Goal: Contribute content: Add original content to the website for others to see

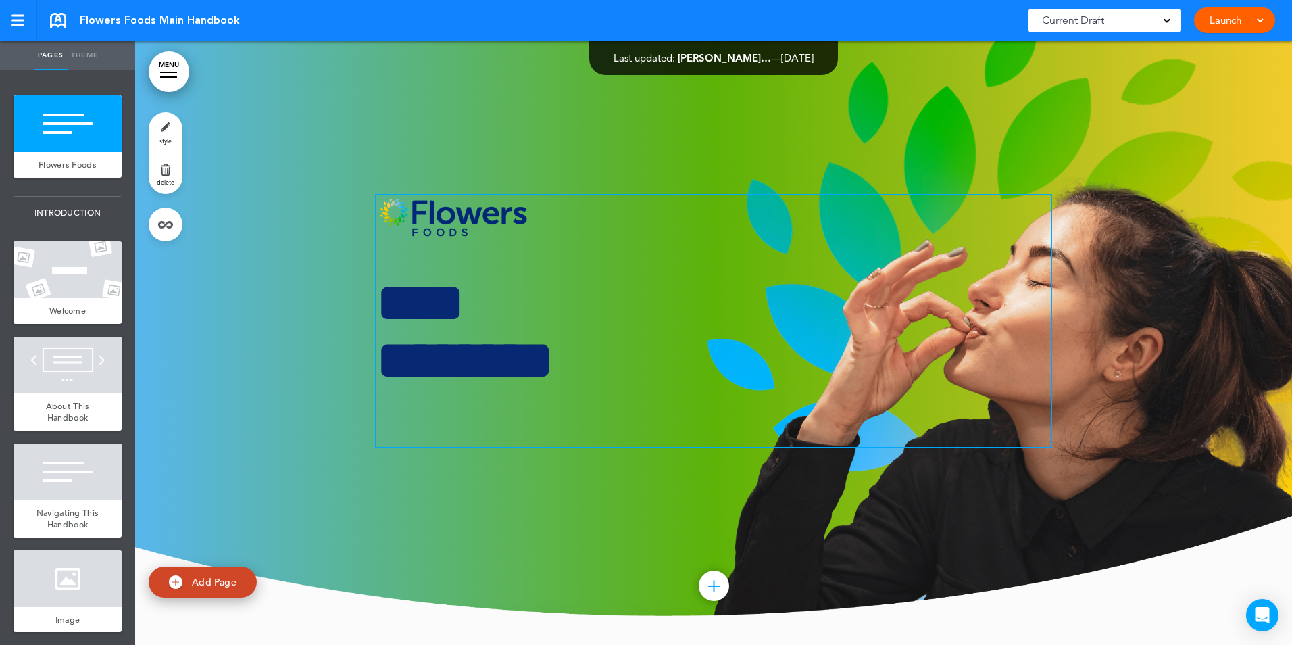
click at [641, 335] on h1 "**** ********" at bounding box center [714, 360] width 676 height 172
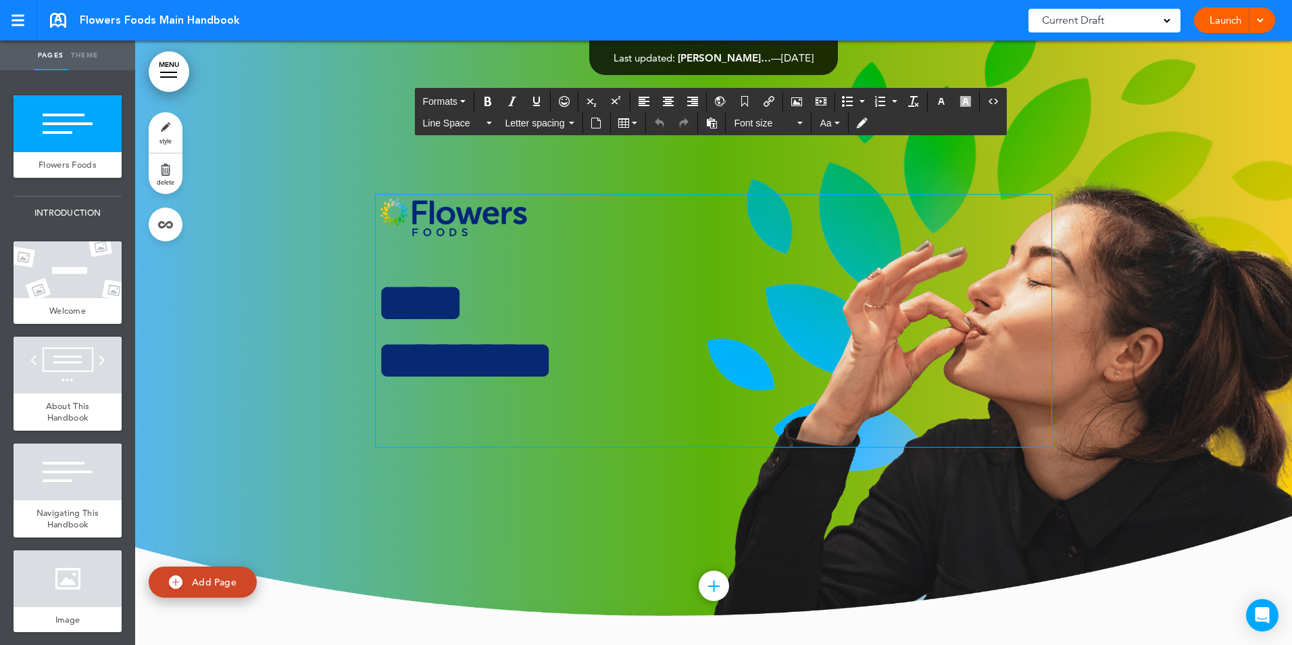
click at [518, 299] on h1 "**** ********" at bounding box center [714, 360] width 676 height 172
drag, startPoint x: 372, startPoint y: 302, endPoint x: 552, endPoint y: 301, distance: 179.8
click at [552, 301] on h1 "**** ********" at bounding box center [714, 360] width 676 height 172
click at [441, 225] on img at bounding box center [453, 218] width 155 height 47
drag, startPoint x: 460, startPoint y: 225, endPoint x: 689, endPoint y: 252, distance: 230.7
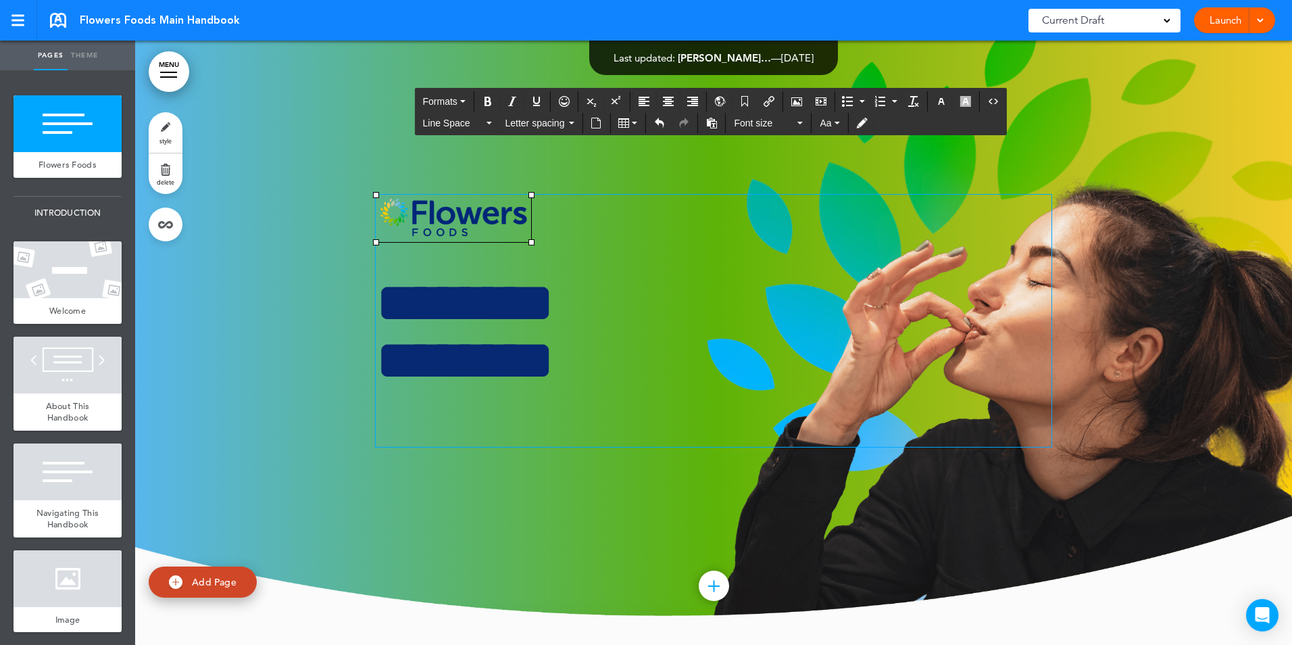
click at [687, 262] on div "******** ********" at bounding box center [714, 320] width 676 height 251
drag, startPoint x: 499, startPoint y: 210, endPoint x: 799, endPoint y: 226, distance: 299.8
click at [799, 226] on p at bounding box center [714, 222] width 676 height 55
click at [946, 545] on div at bounding box center [713, 343] width 1157 height 604
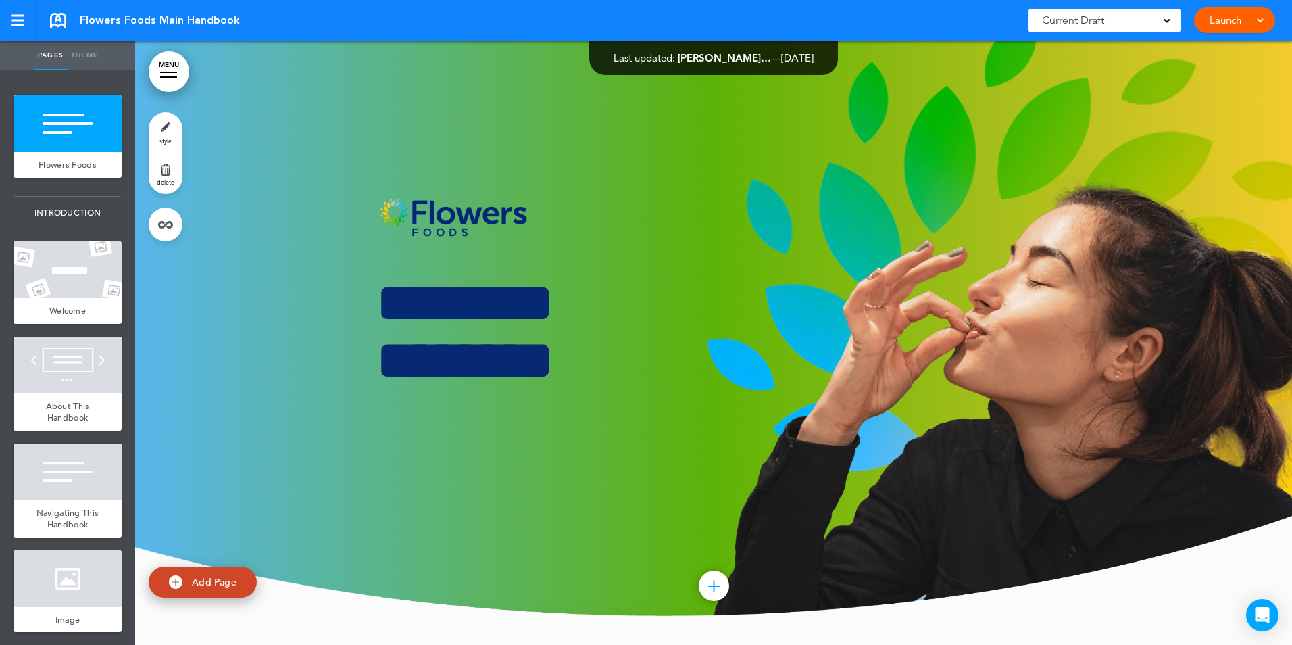
click at [552, 492] on div "******** ******** Add collapsible section ? In order to add a collapsible secti…" at bounding box center [714, 342] width 676 height 397
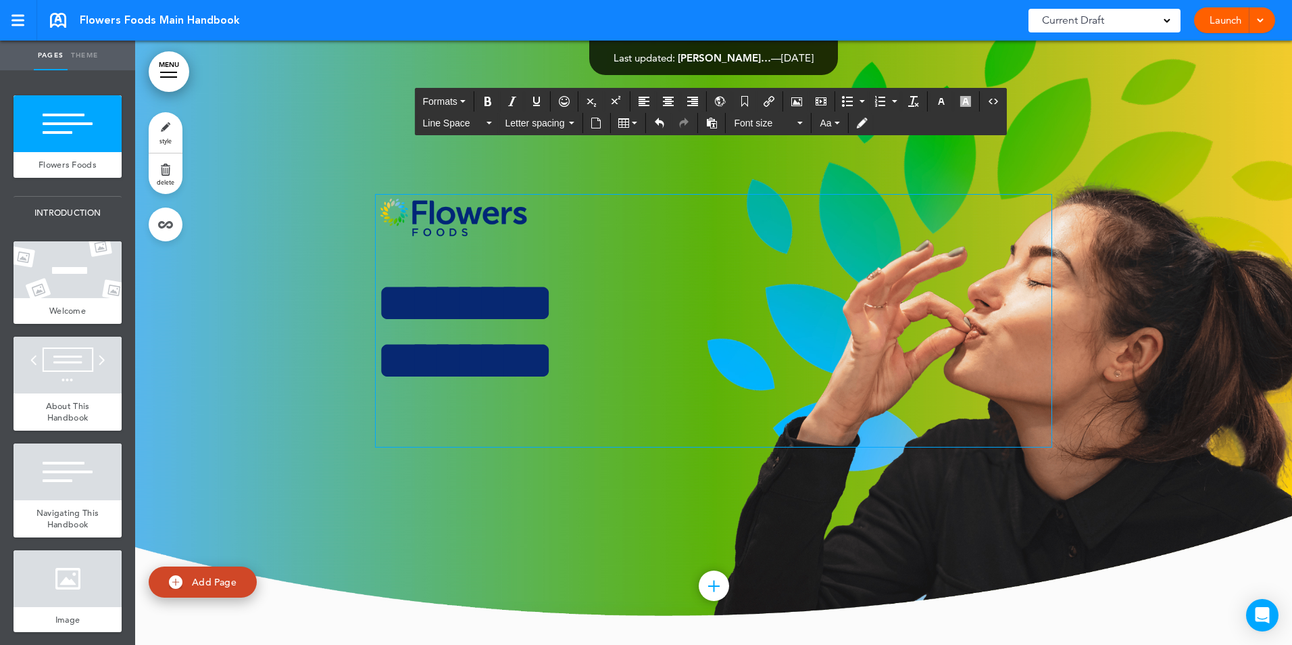
click at [457, 220] on img at bounding box center [453, 218] width 155 height 47
drag, startPoint x: 456, startPoint y: 214, endPoint x: 443, endPoint y: 243, distance: 31.5
click at [443, 243] on p at bounding box center [714, 222] width 676 height 55
click at [448, 242] on img at bounding box center [453, 218] width 155 height 47
drag, startPoint x: 449, startPoint y: 241, endPoint x: 508, endPoint y: 254, distance: 60.2
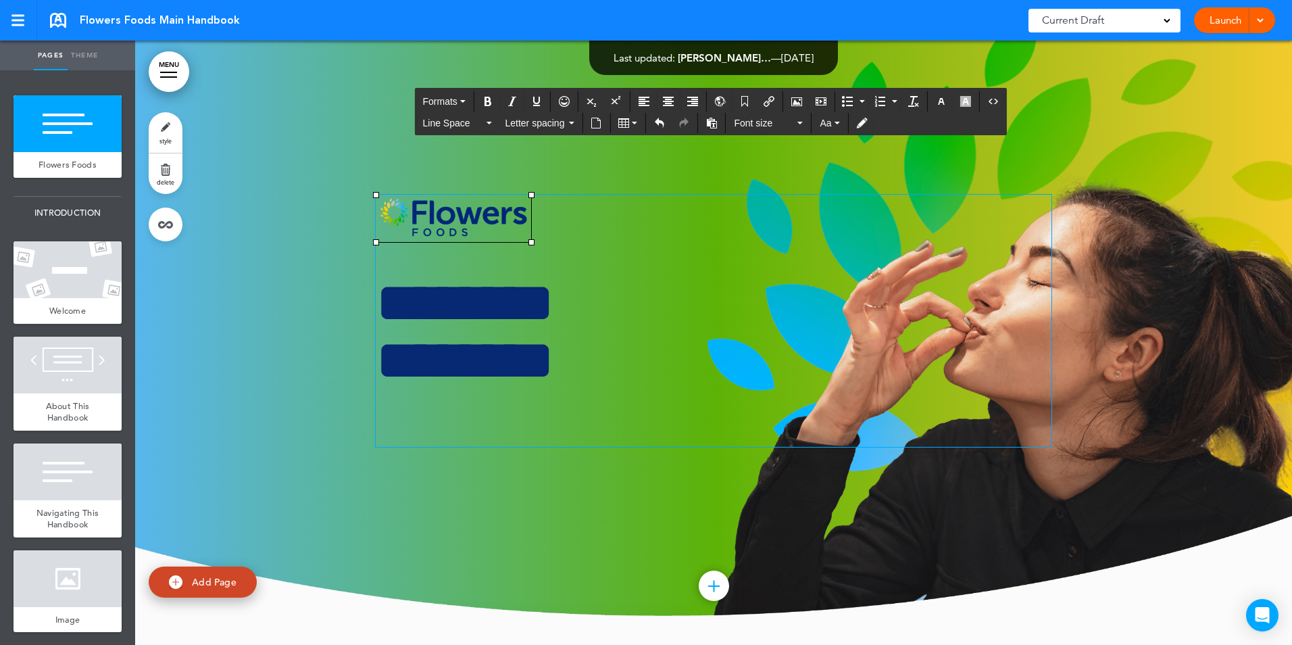
click at [457, 270] on div "******** ********" at bounding box center [714, 320] width 676 height 251
drag, startPoint x: 524, startPoint y: 243, endPoint x: 624, endPoint y: 260, distance: 101.6
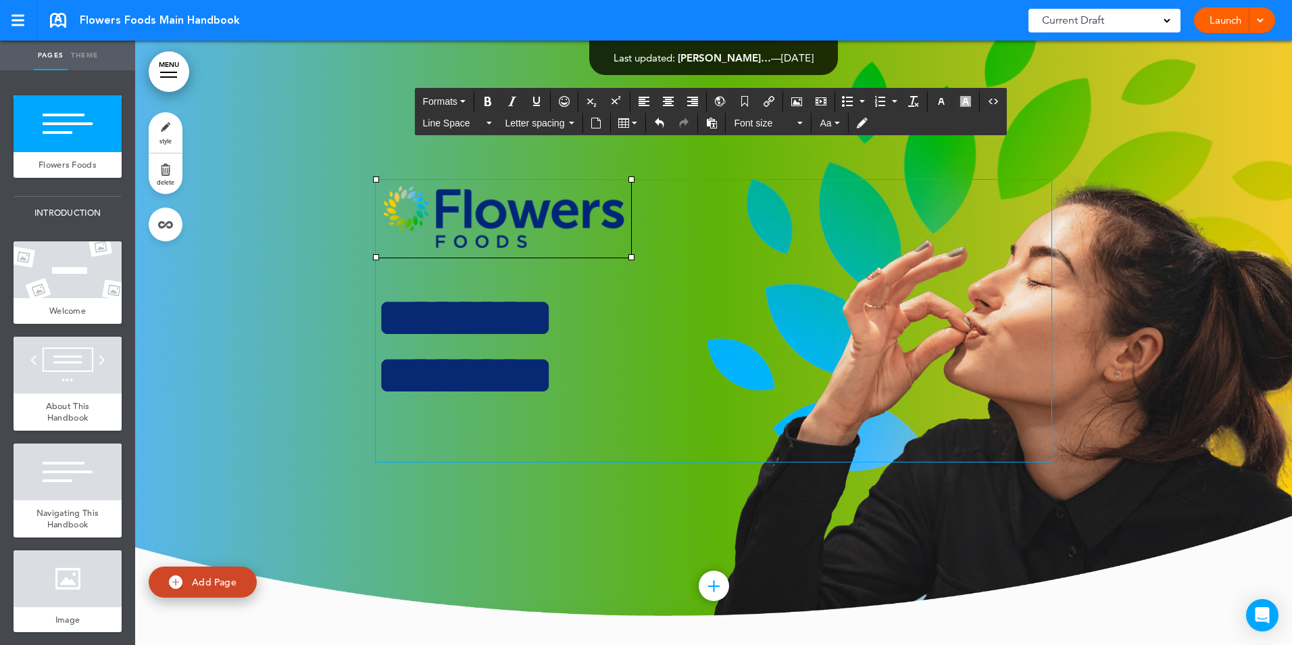
click at [550, 426] on h1 "******** ********" at bounding box center [714, 375] width 676 height 172
click at [527, 289] on div "******** ********" at bounding box center [714, 321] width 676 height 282
click at [1075, 73] on div at bounding box center [713, 343] width 1157 height 604
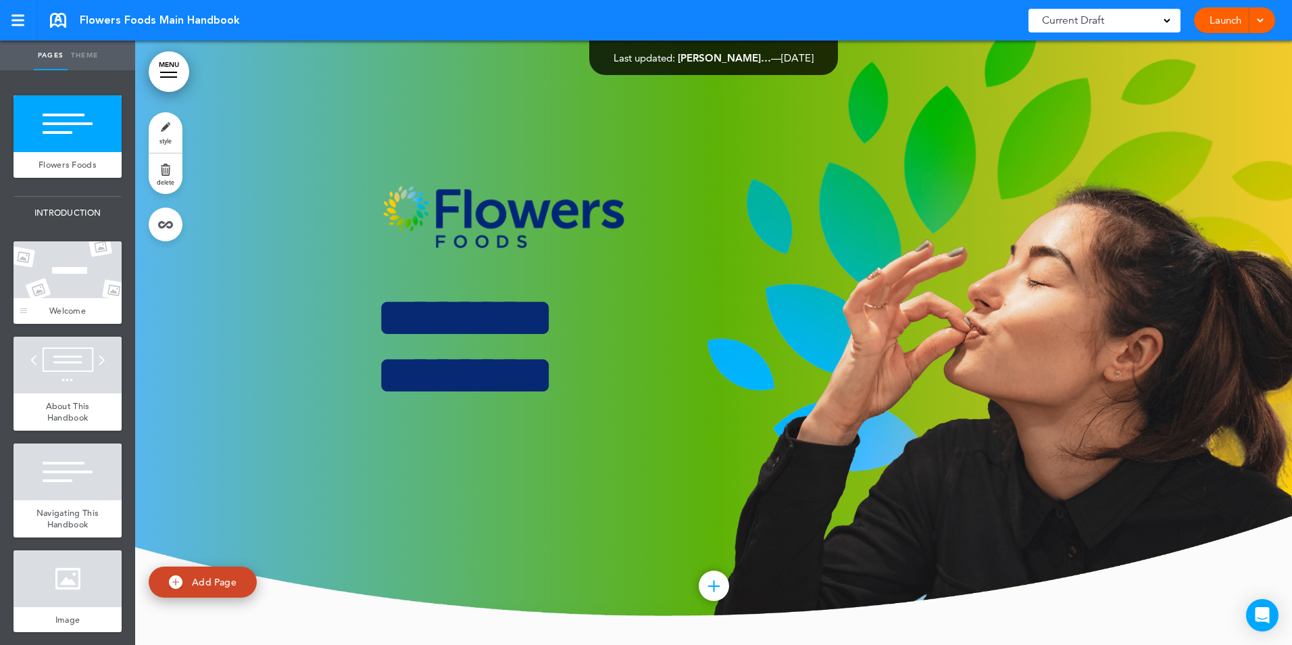
click at [55, 283] on div at bounding box center [68, 269] width 108 height 57
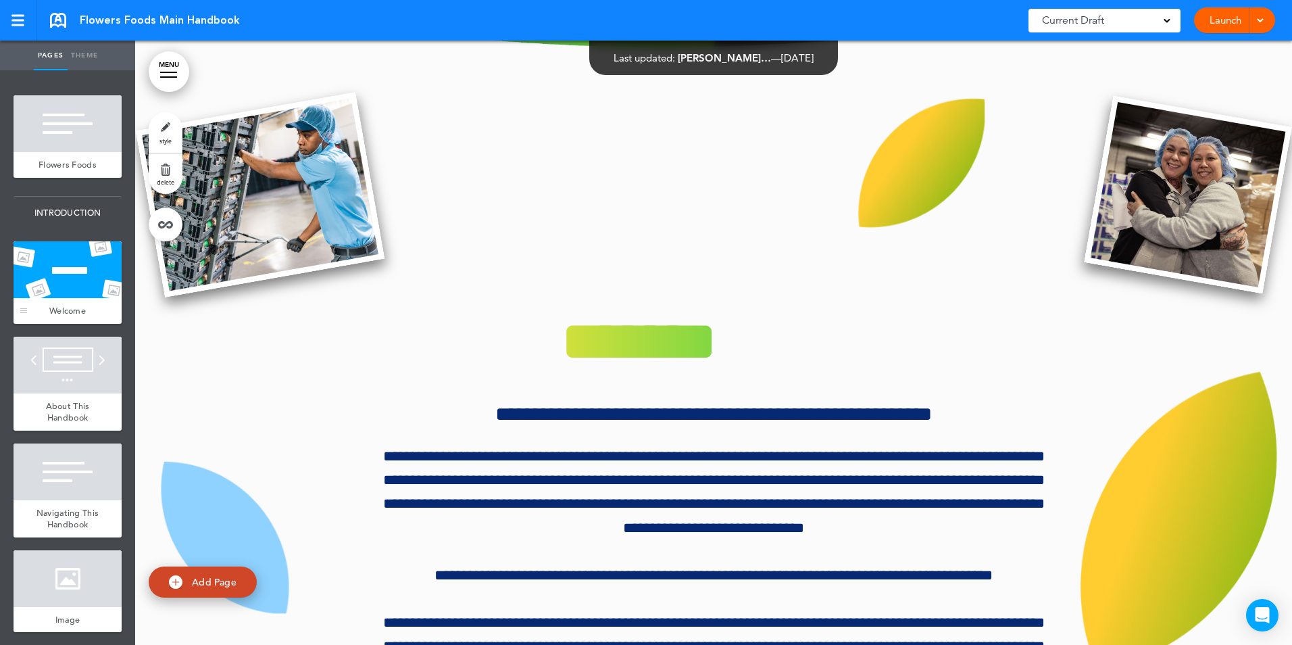
scroll to position [604, 0]
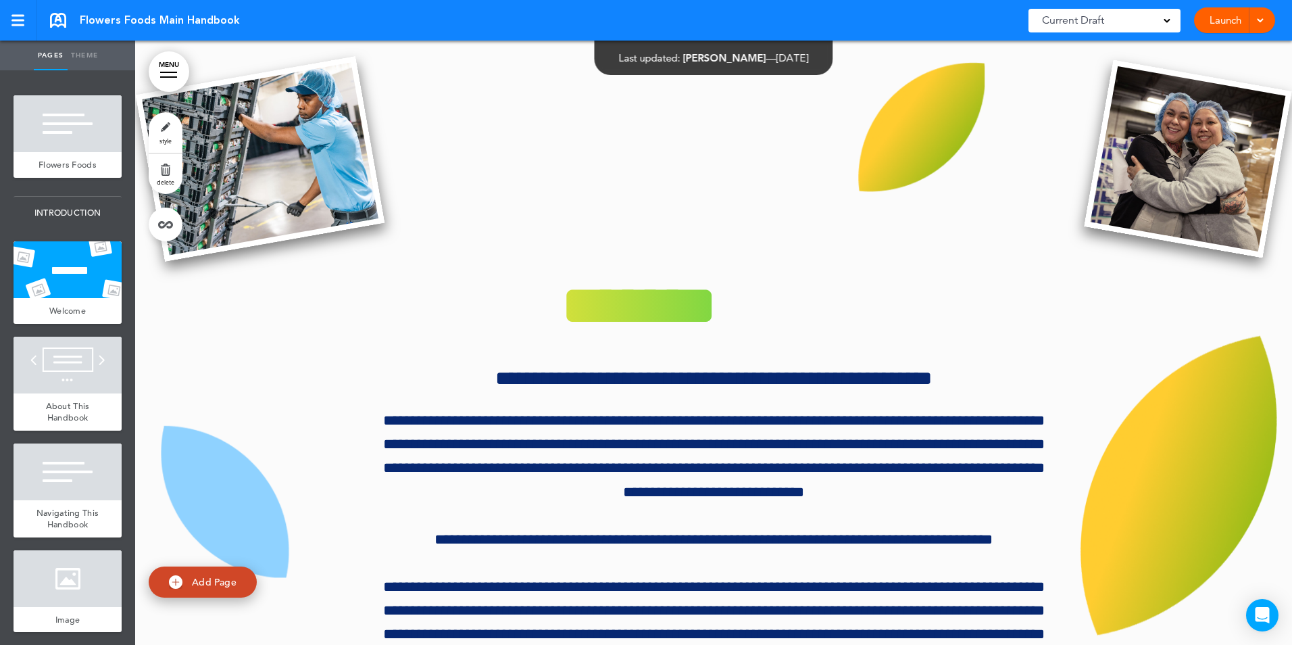
click at [81, 54] on link "Theme" at bounding box center [85, 56] width 34 height 30
type input "******"
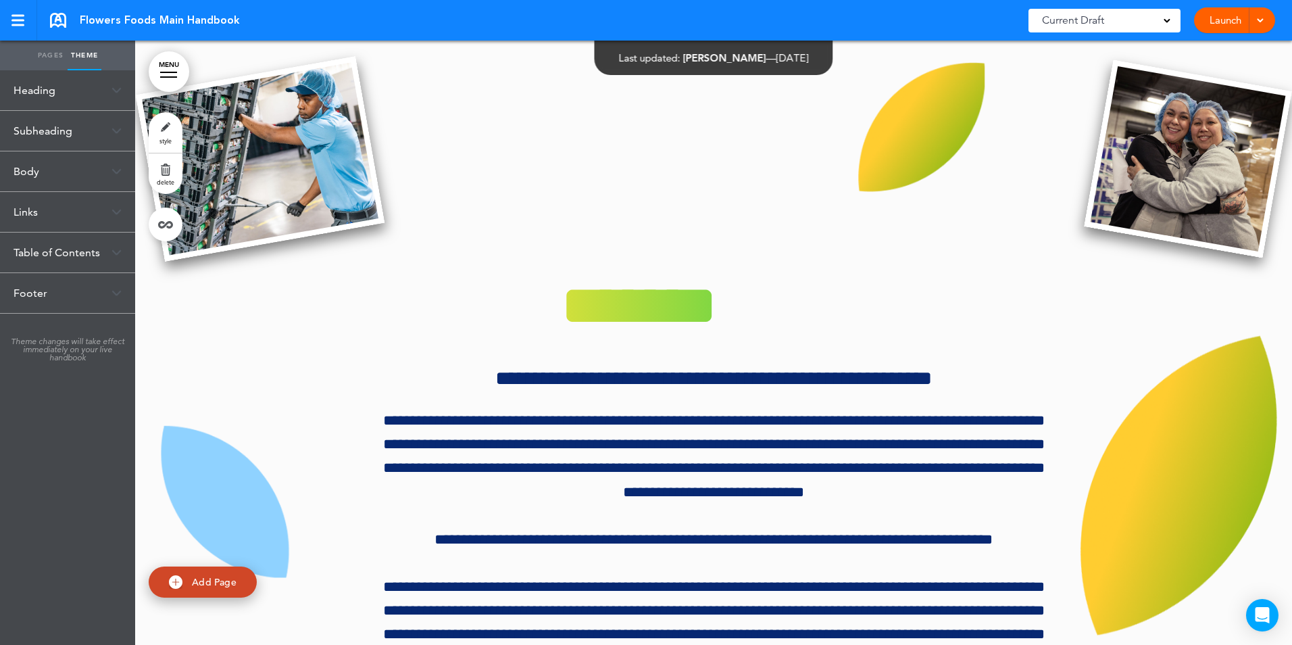
click at [43, 258] on div "Table of Contents" at bounding box center [67, 252] width 135 height 40
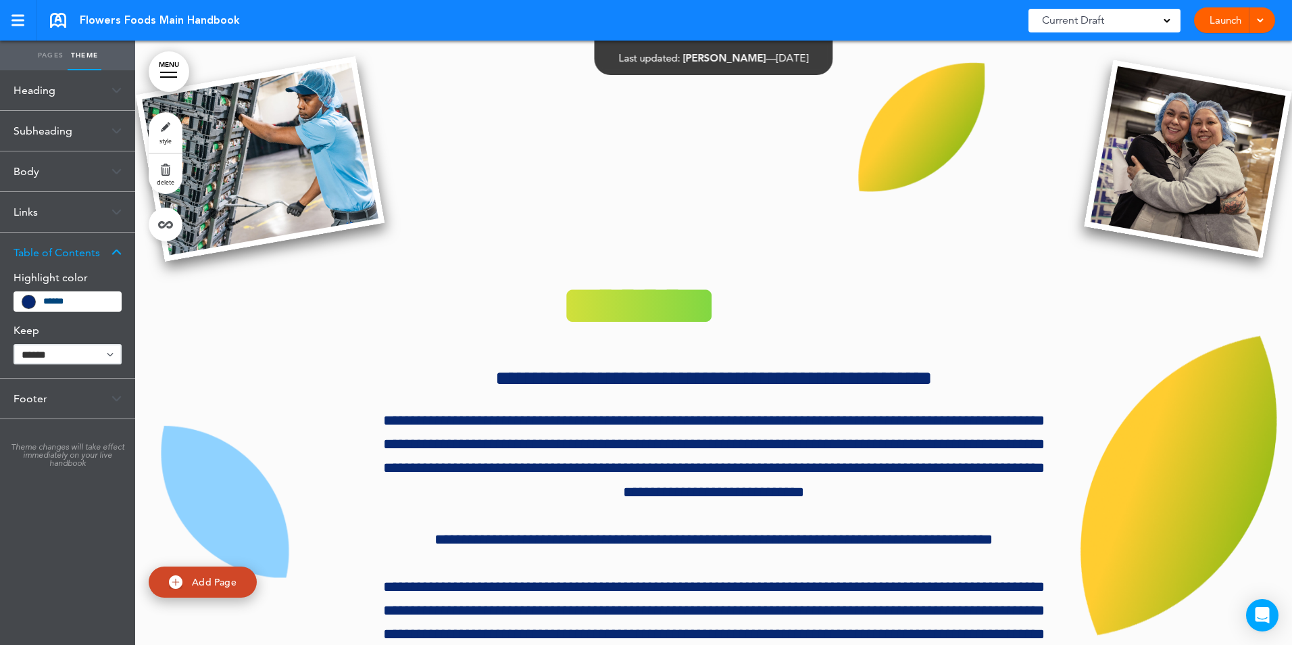
click at [43, 356] on select "****** ****" at bounding box center [68, 354] width 108 height 20
select select "****"
click at [14, 344] on select "****** ****" at bounding box center [68, 354] width 108 height 20
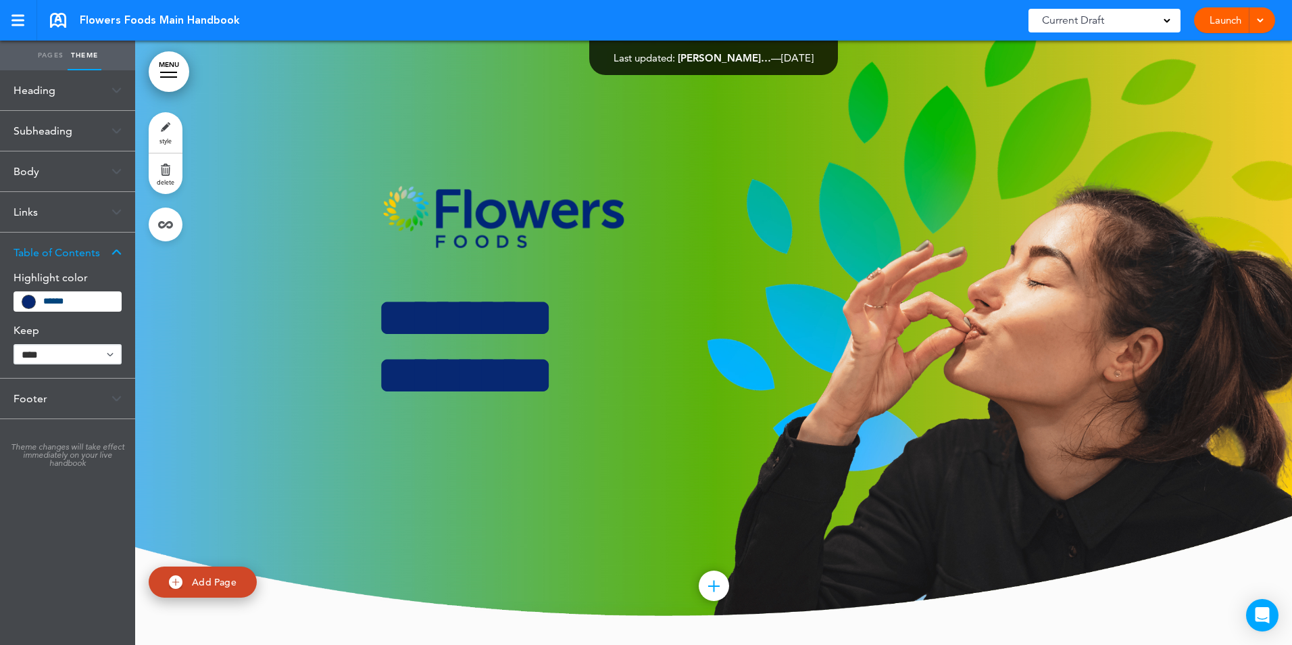
click at [39, 52] on link "Pages" at bounding box center [51, 56] width 34 height 30
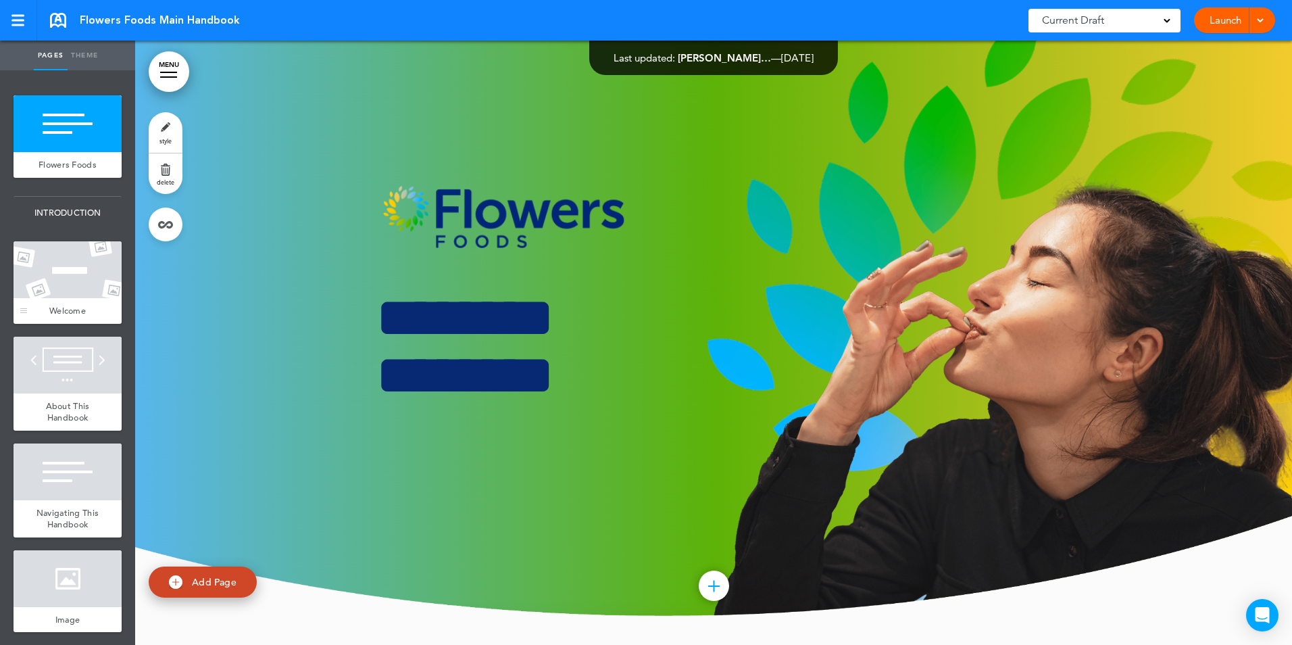
click at [64, 314] on div "Welcome" at bounding box center [68, 311] width 108 height 26
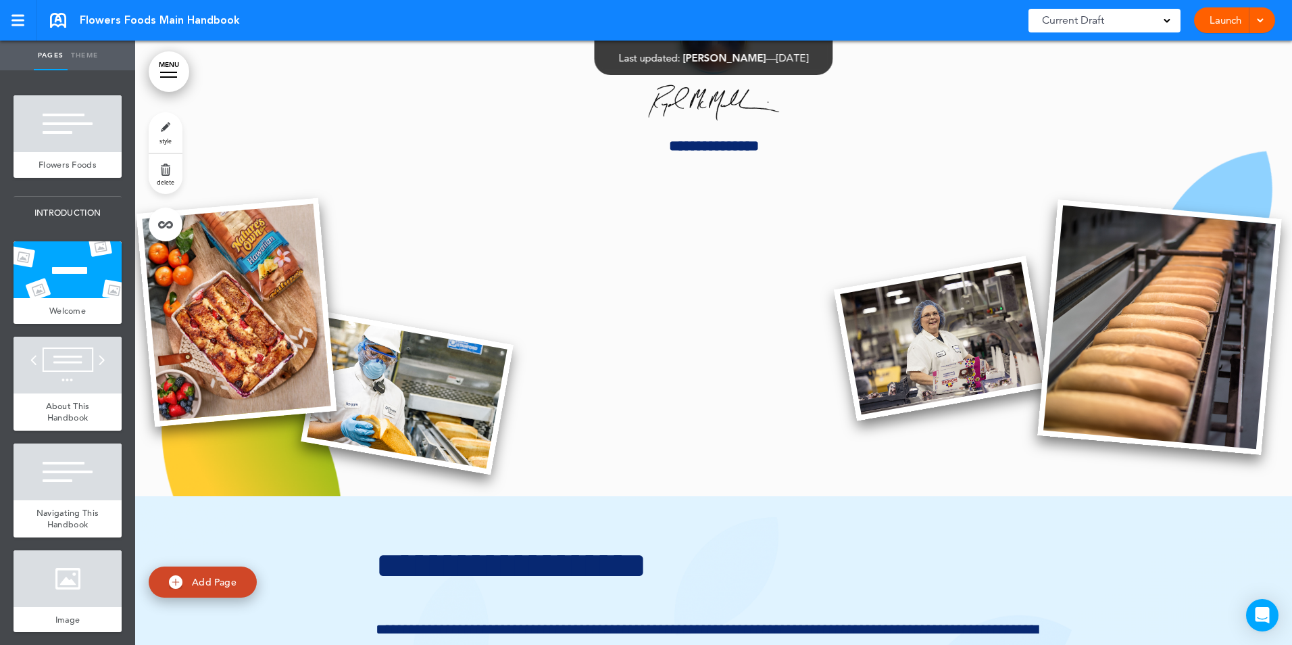
scroll to position [1258, 0]
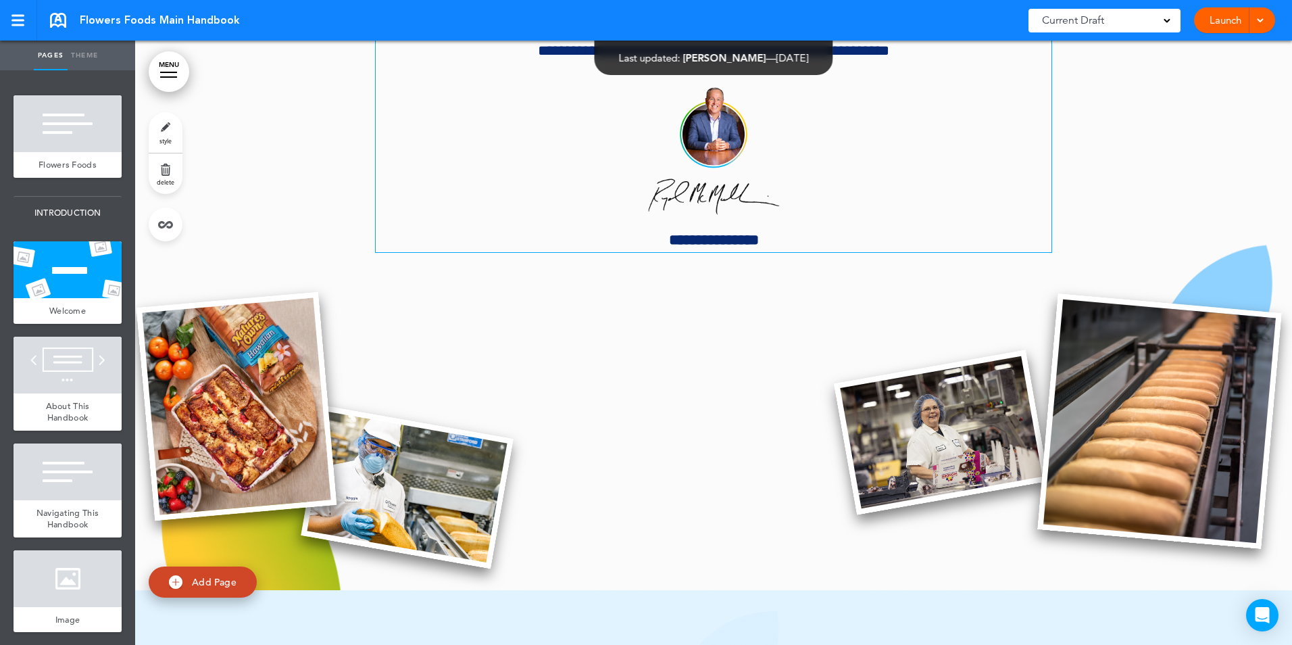
click at [785, 236] on p "**********" at bounding box center [714, 240] width 676 height 24
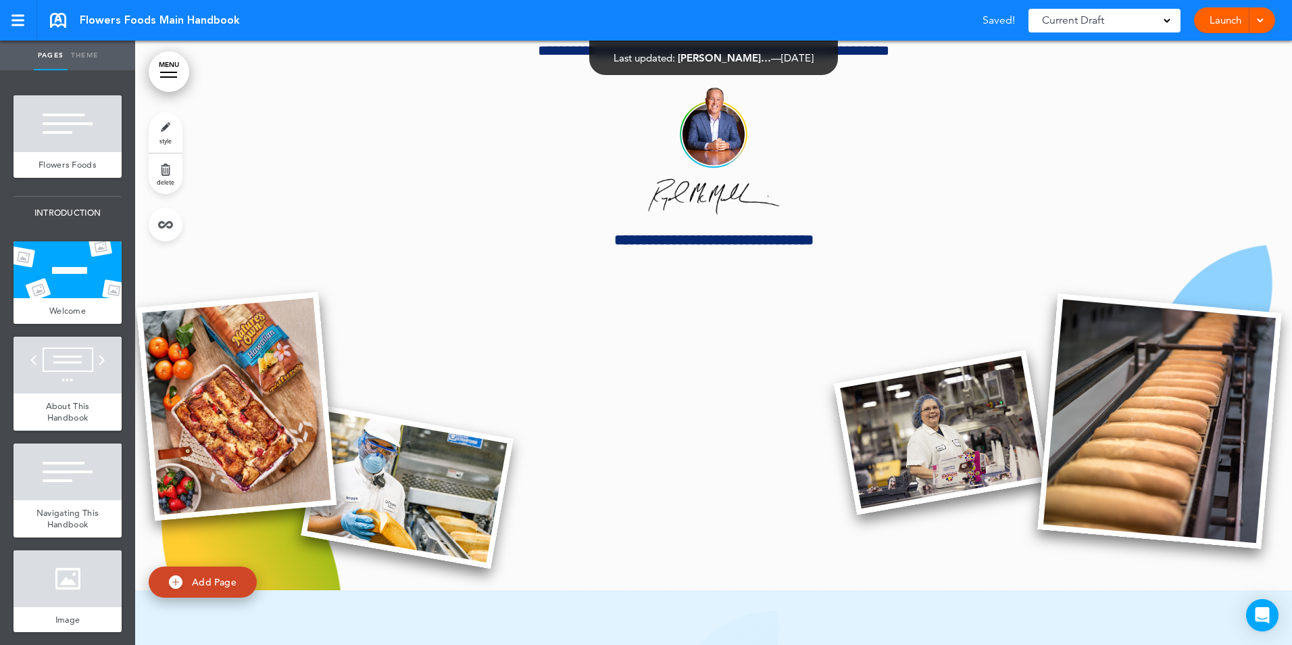
drag, startPoint x: 741, startPoint y: 191, endPoint x: 716, endPoint y: 216, distance: 35.4
click at [736, 201] on img at bounding box center [713, 196] width 141 height 41
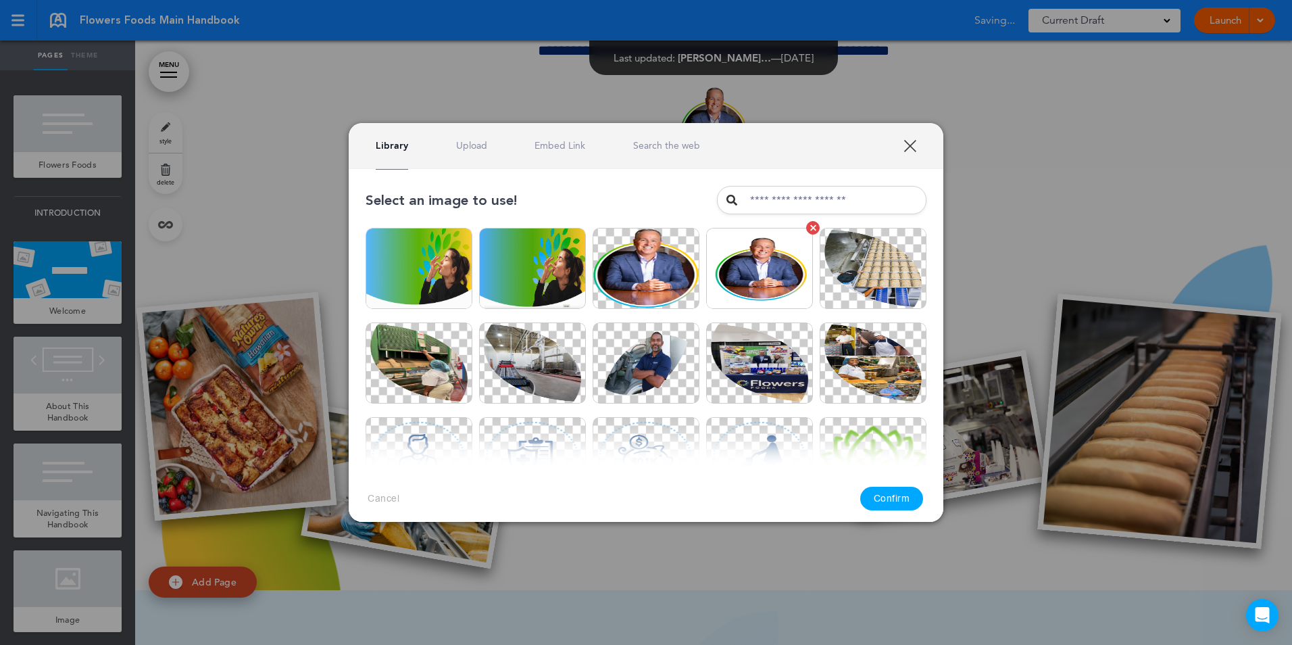
click at [721, 232] on img at bounding box center [759, 268] width 107 height 81
click at [912, 145] on link "XXX" at bounding box center [910, 145] width 13 height 13
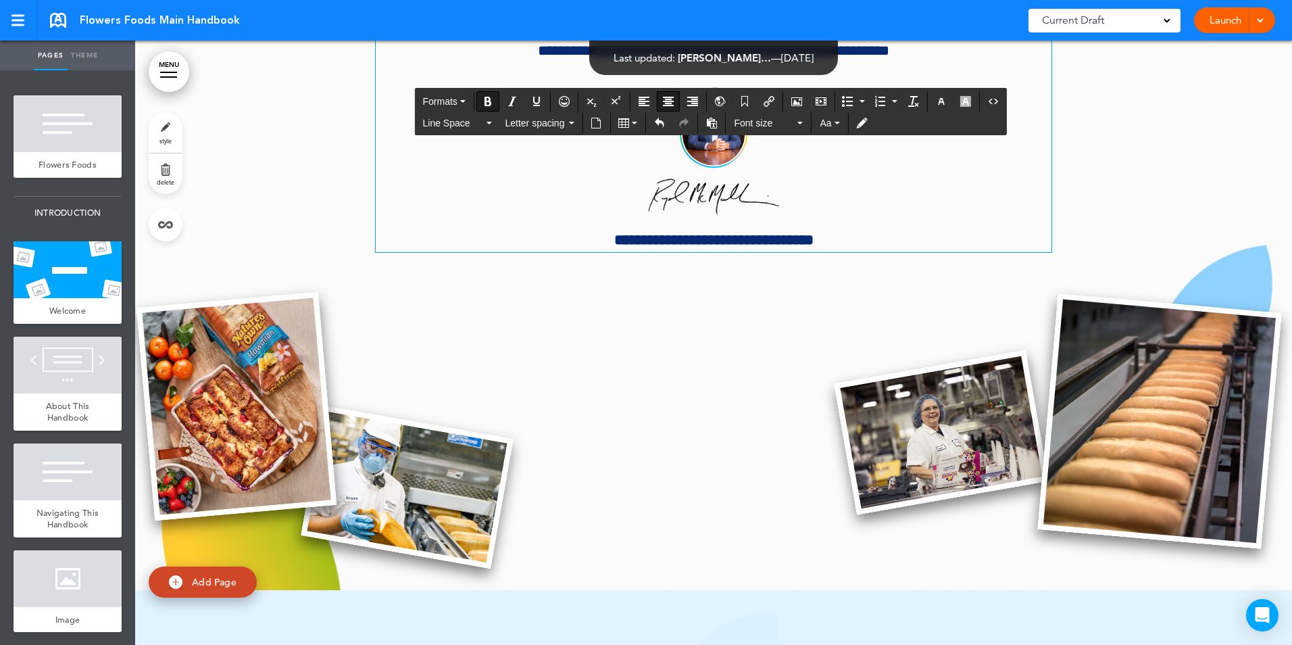
drag, startPoint x: 701, startPoint y: 245, endPoint x: 757, endPoint y: 232, distance: 57.5
click at [707, 245] on strong "**********" at bounding box center [713, 239] width 199 height 15
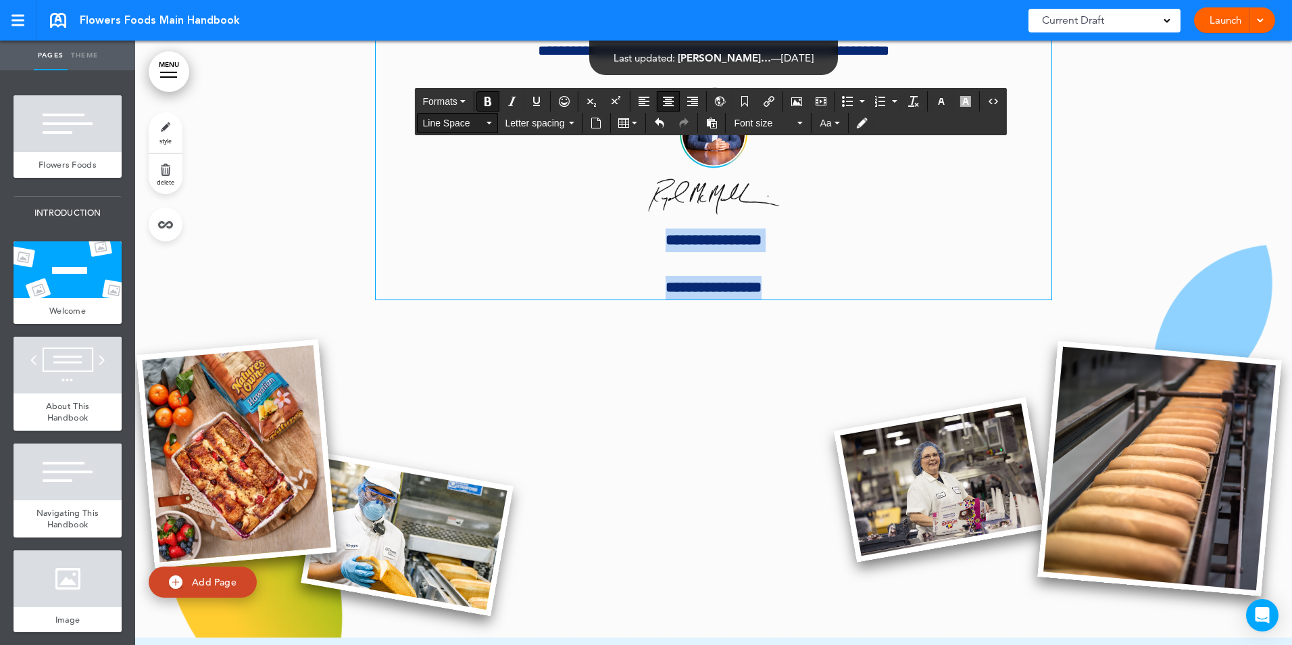
click at [483, 126] on span "Line Space" at bounding box center [452, 123] width 61 height 14
click at [447, 149] on div "0" at bounding box center [471, 146] width 108 height 19
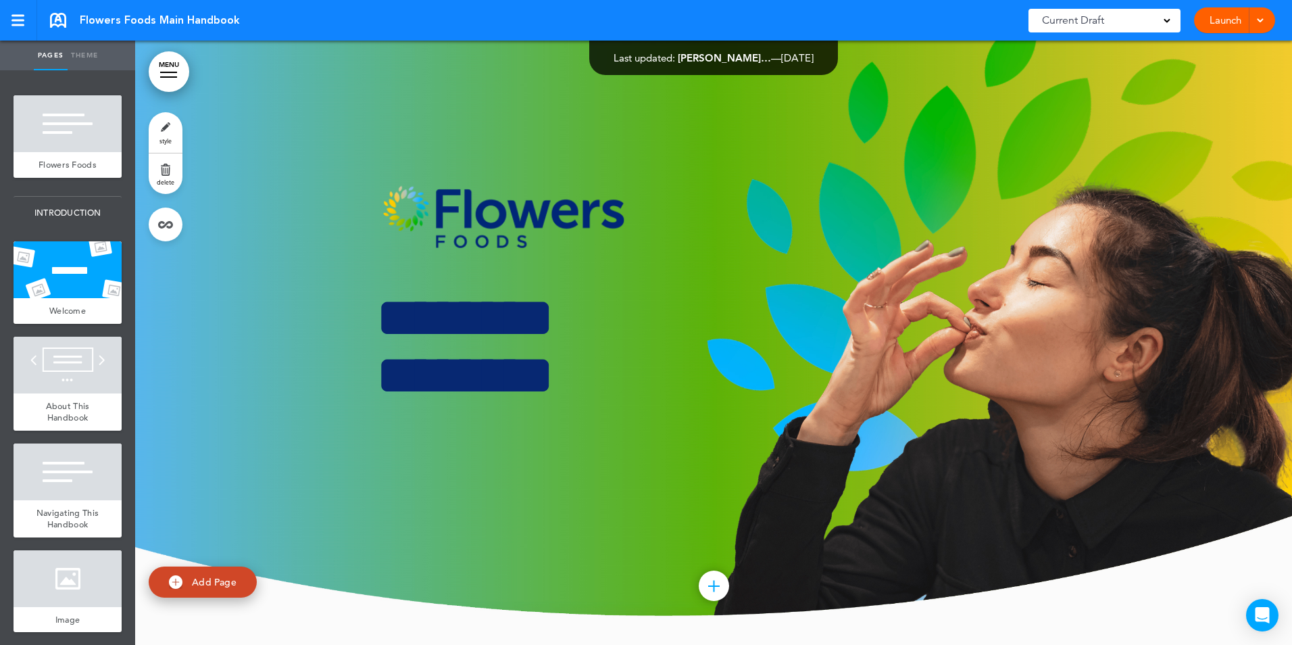
scroll to position [2287, 0]
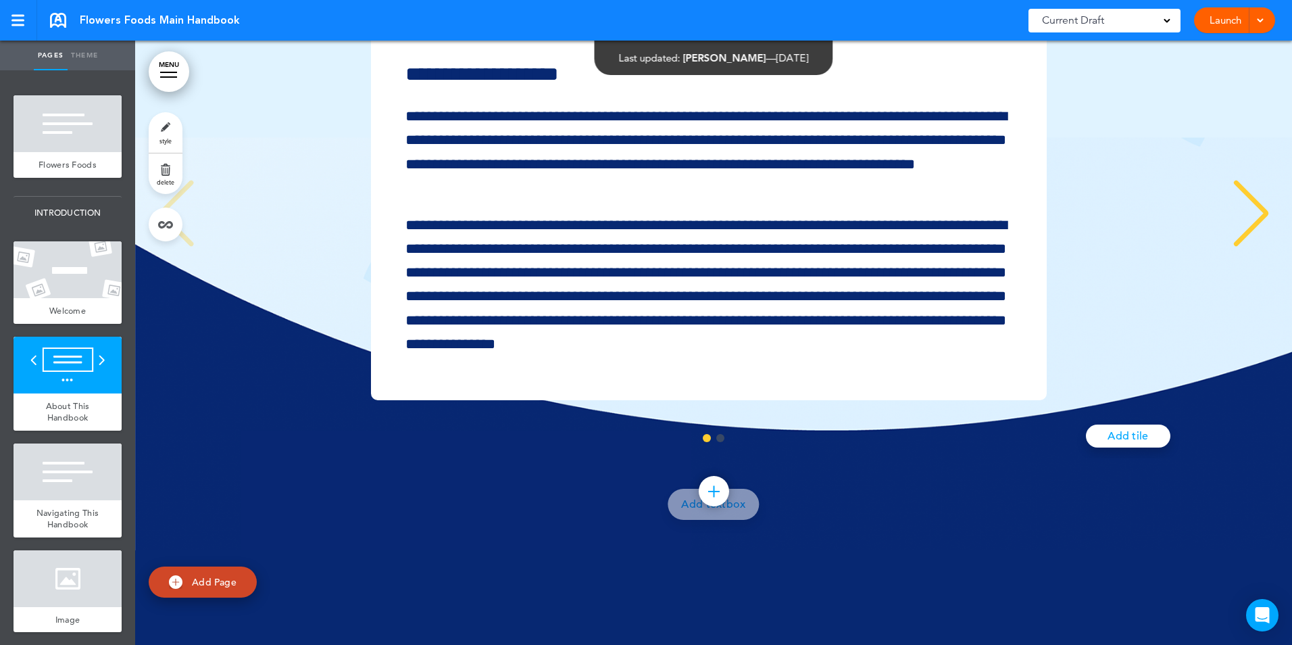
click at [173, 66] on link "MENU" at bounding box center [169, 71] width 41 height 41
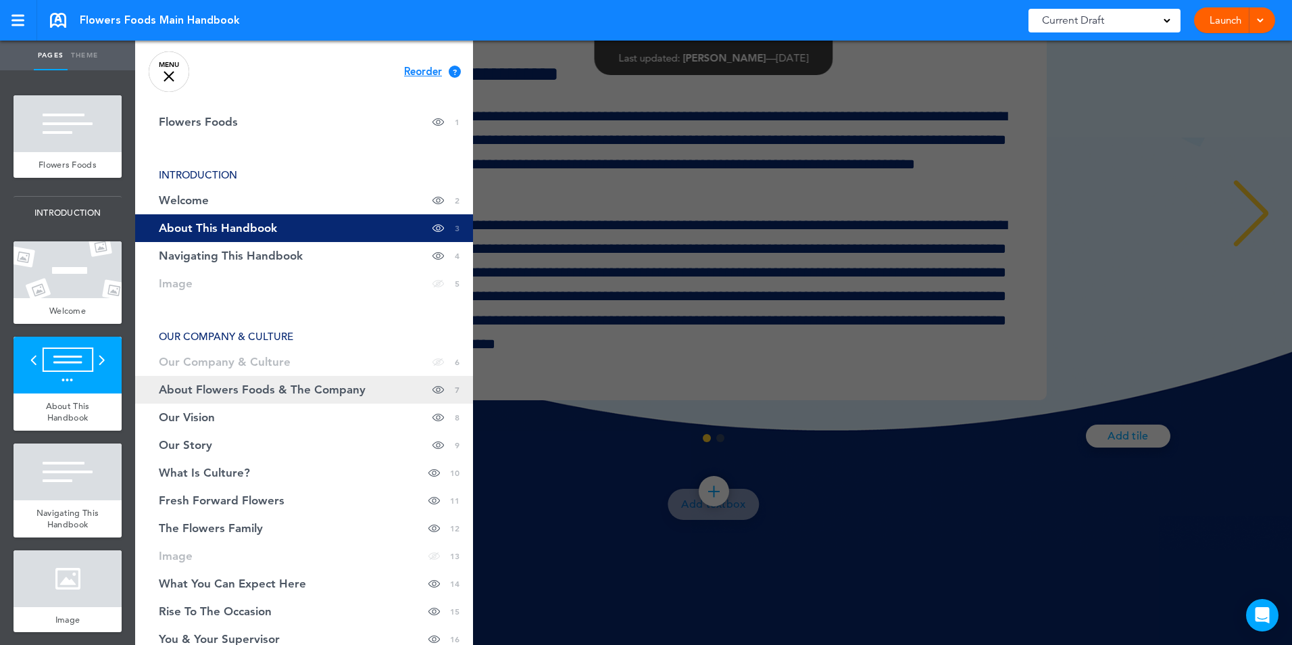
click at [293, 386] on span "About Flowers Foods & The Company" at bounding box center [262, 389] width 207 height 11
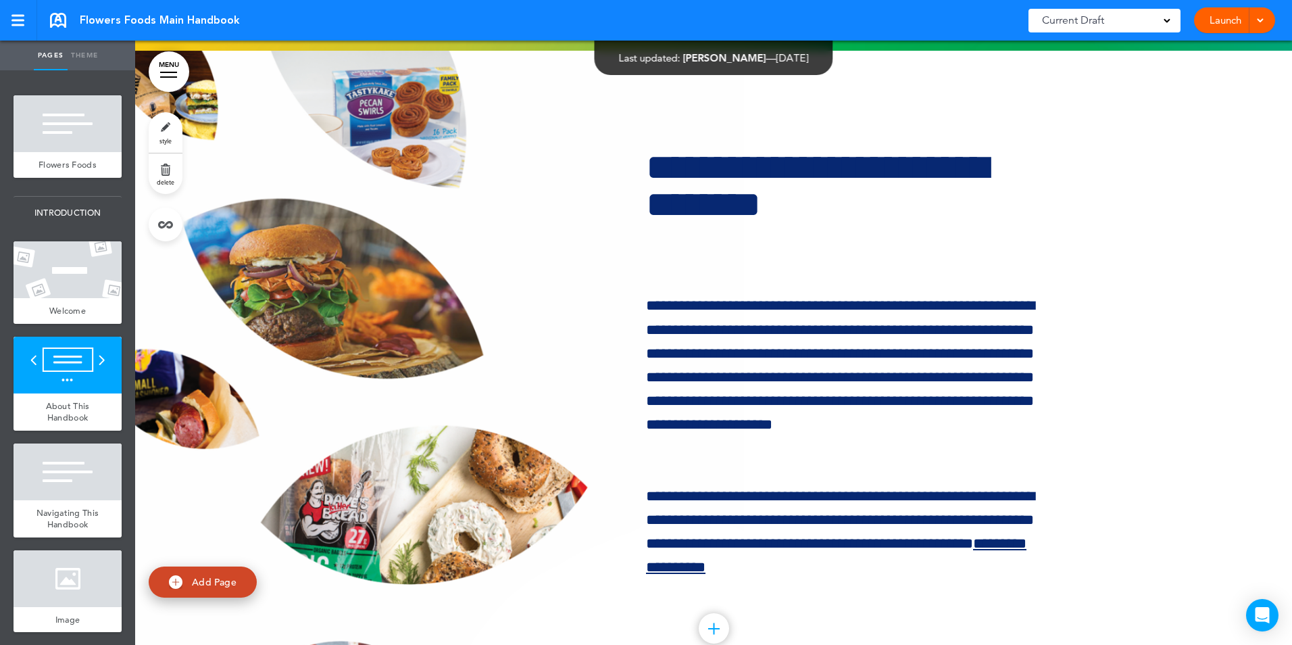
scroll to position [4610, 0]
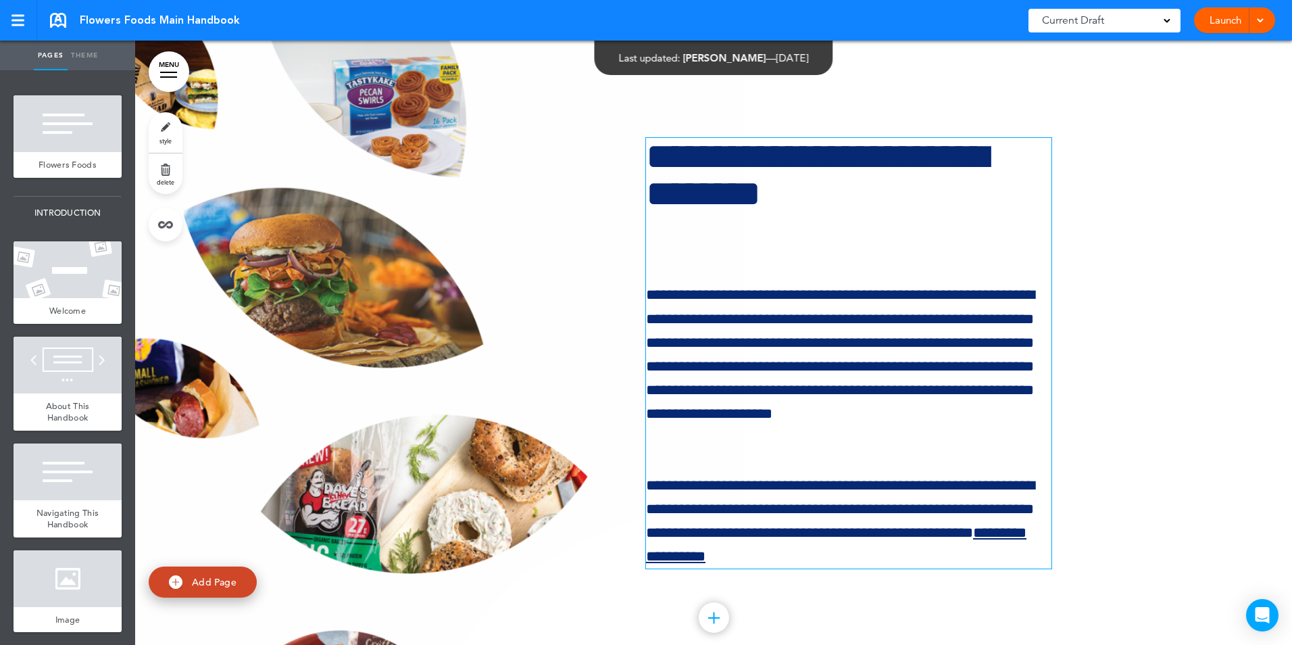
click at [833, 189] on h1 "**********" at bounding box center [849, 194] width 406 height 112
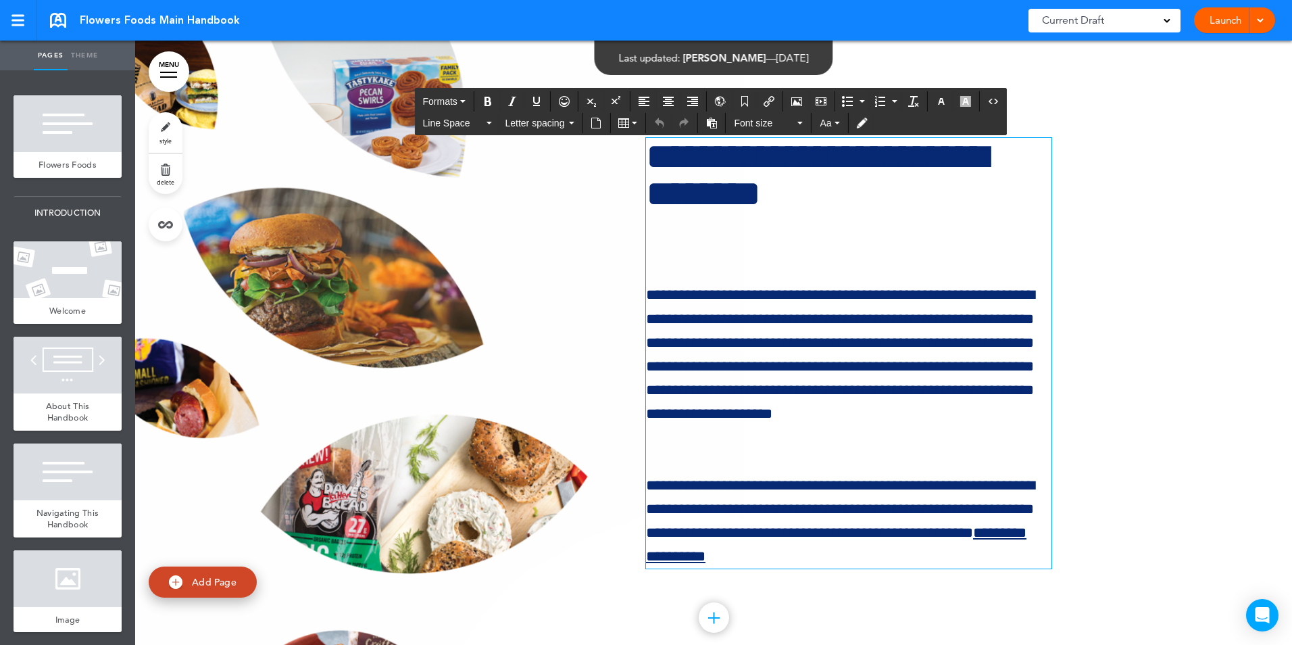
click at [800, 195] on h1 "**********" at bounding box center [849, 194] width 406 height 112
drag, startPoint x: 793, startPoint y: 192, endPoint x: 886, endPoint y: 225, distance: 98.3
click at [886, 225] on h1 "**********" at bounding box center [849, 194] width 406 height 112
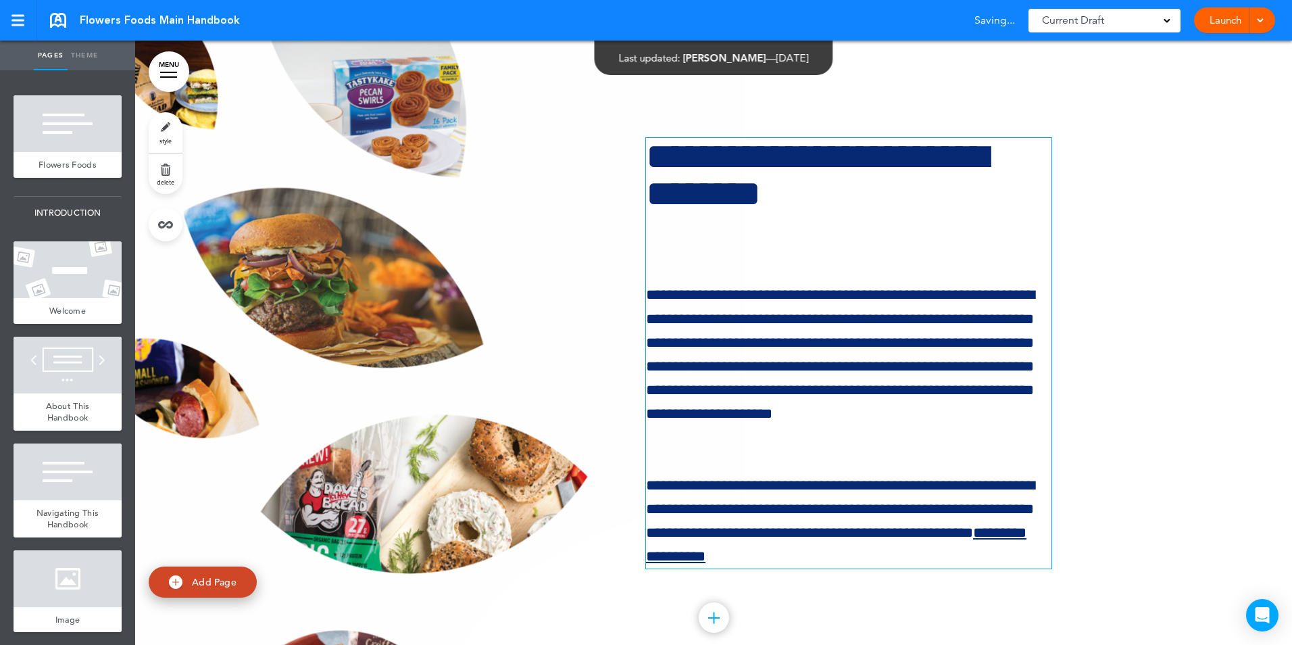
click at [1187, 168] on div at bounding box center [713, 358] width 1157 height 637
click at [20, 11] on link at bounding box center [18, 20] width 37 height 41
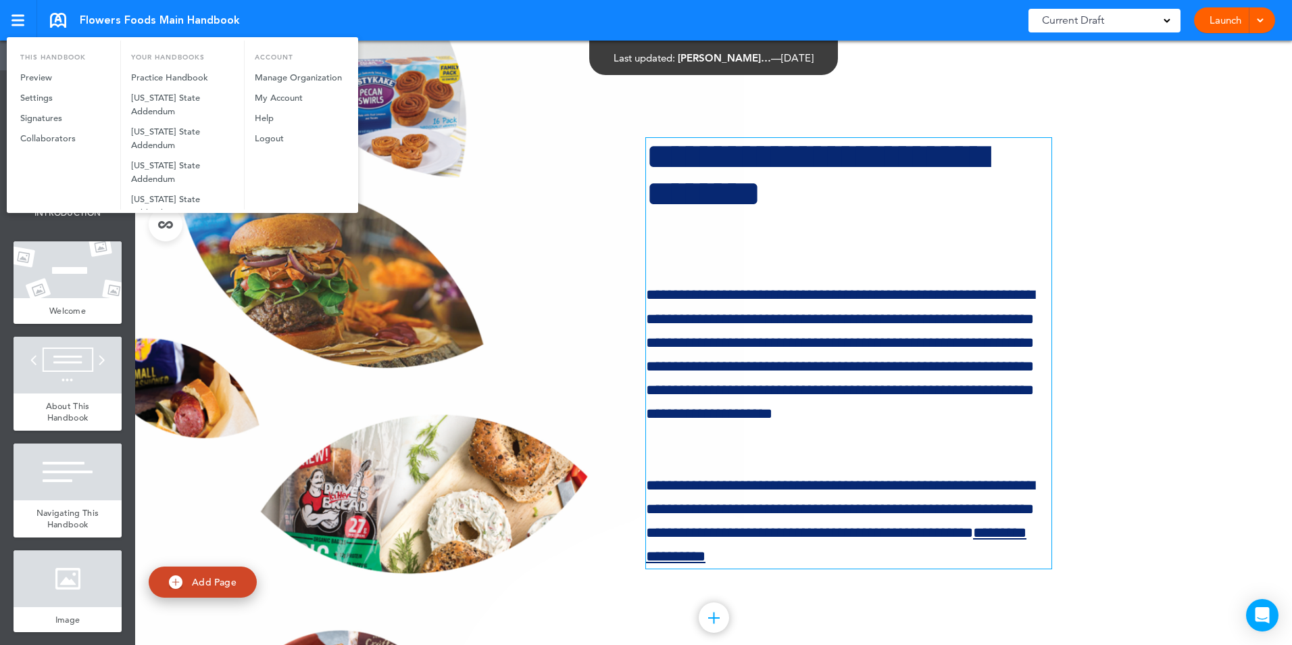
click at [196, 302] on div at bounding box center [646, 322] width 1292 height 645
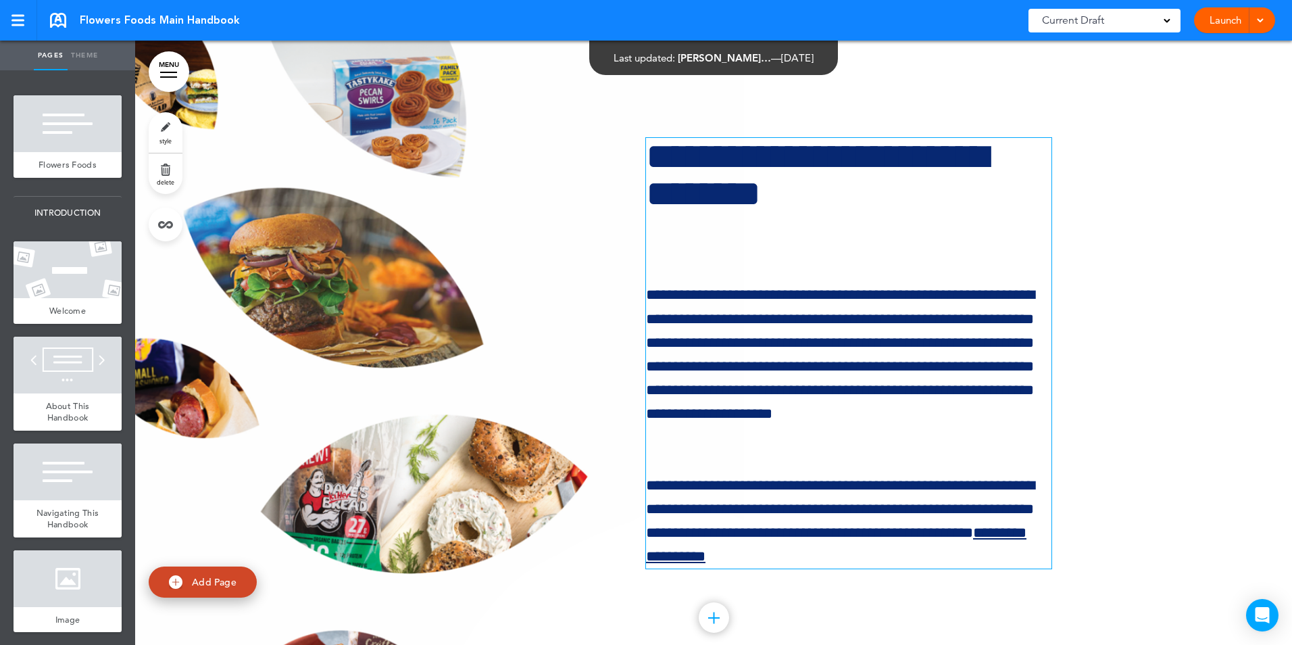
click at [181, 76] on link "MENU" at bounding box center [169, 71] width 41 height 41
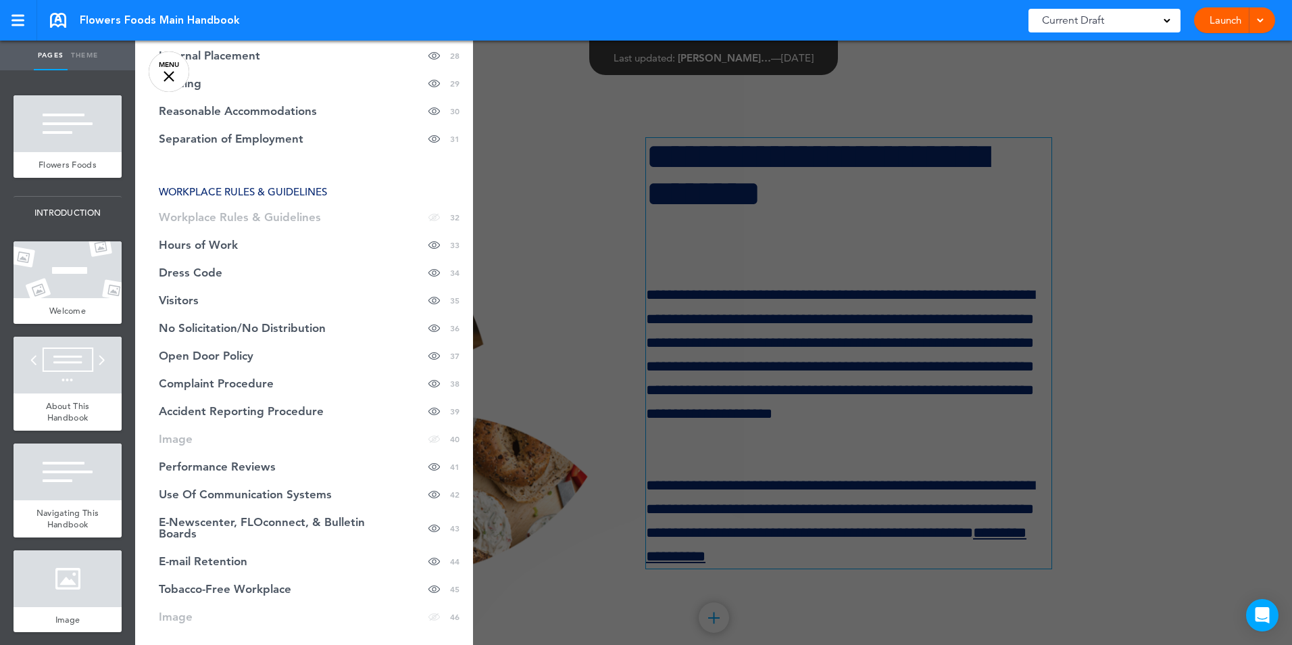
scroll to position [1059, 0]
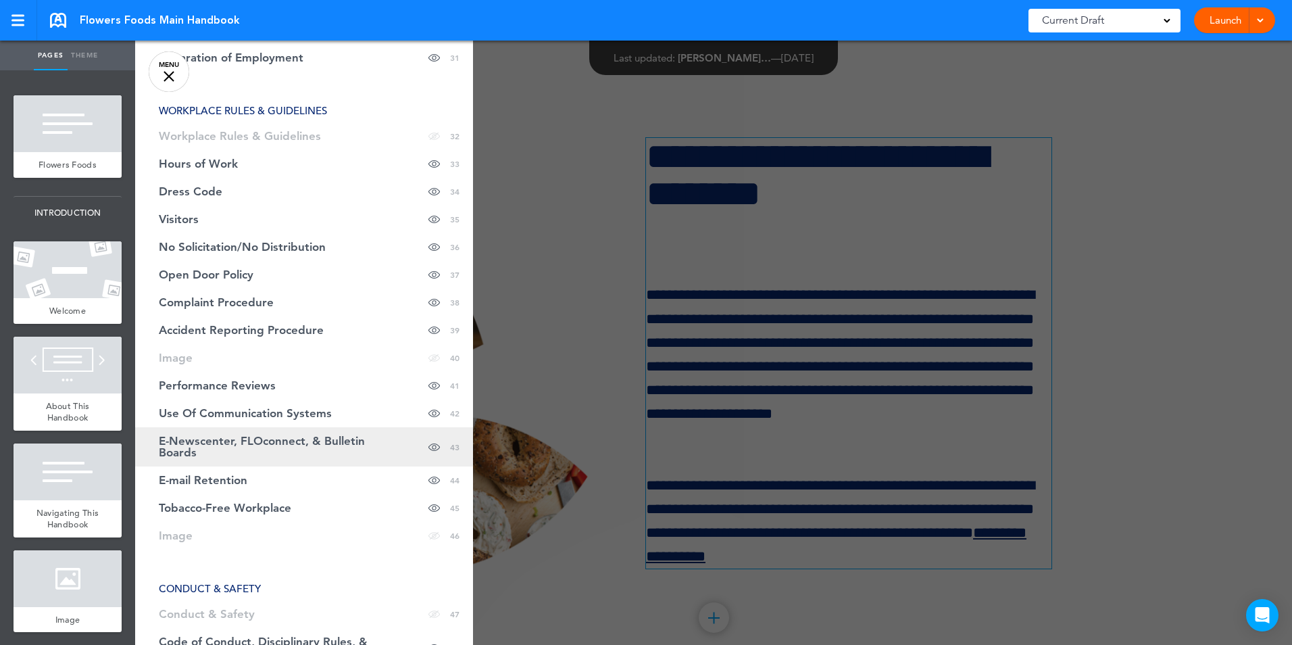
click at [277, 445] on span "E-Newscenter, FLOconnect, & Bulletin Boards" at bounding box center [270, 446] width 223 height 23
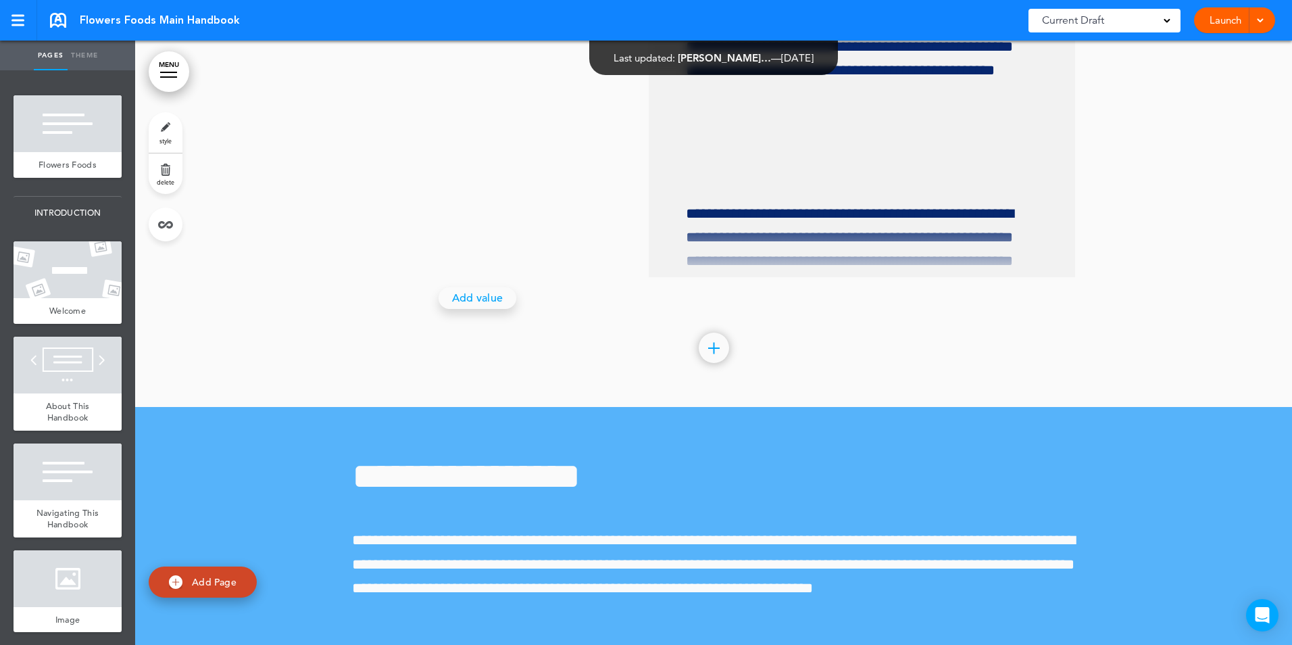
scroll to position [35861, 0]
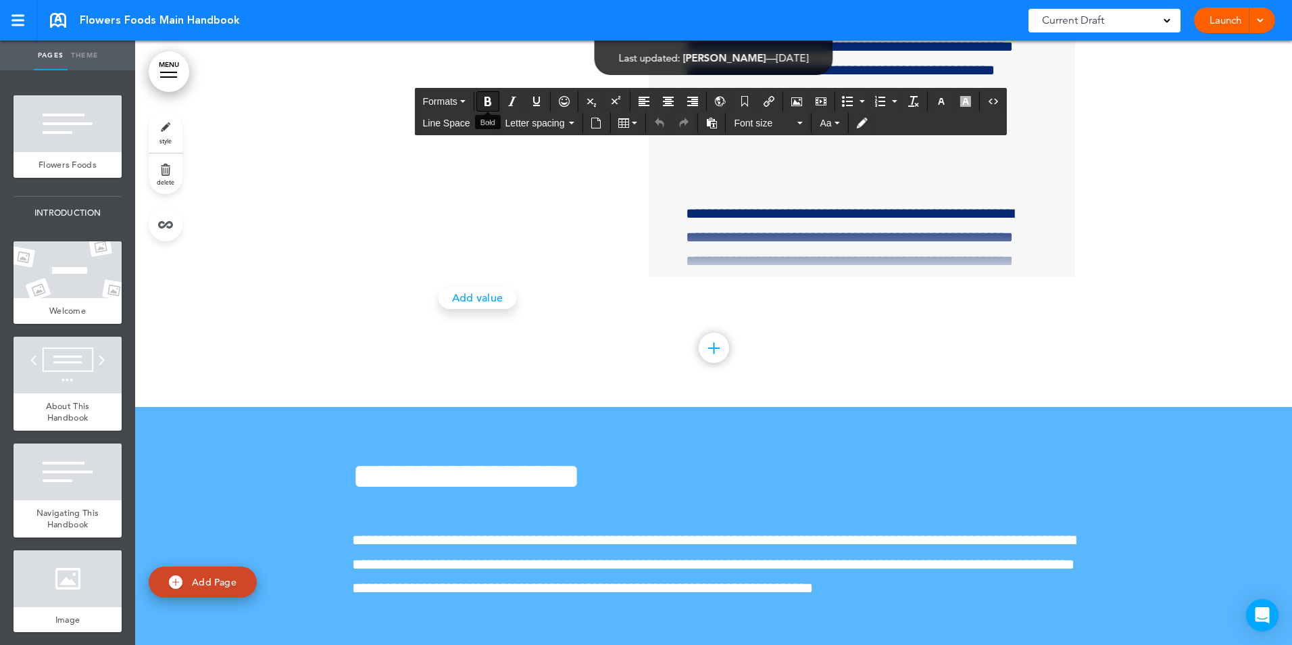
click at [489, 107] on button "Bold" at bounding box center [488, 101] width 22 height 19
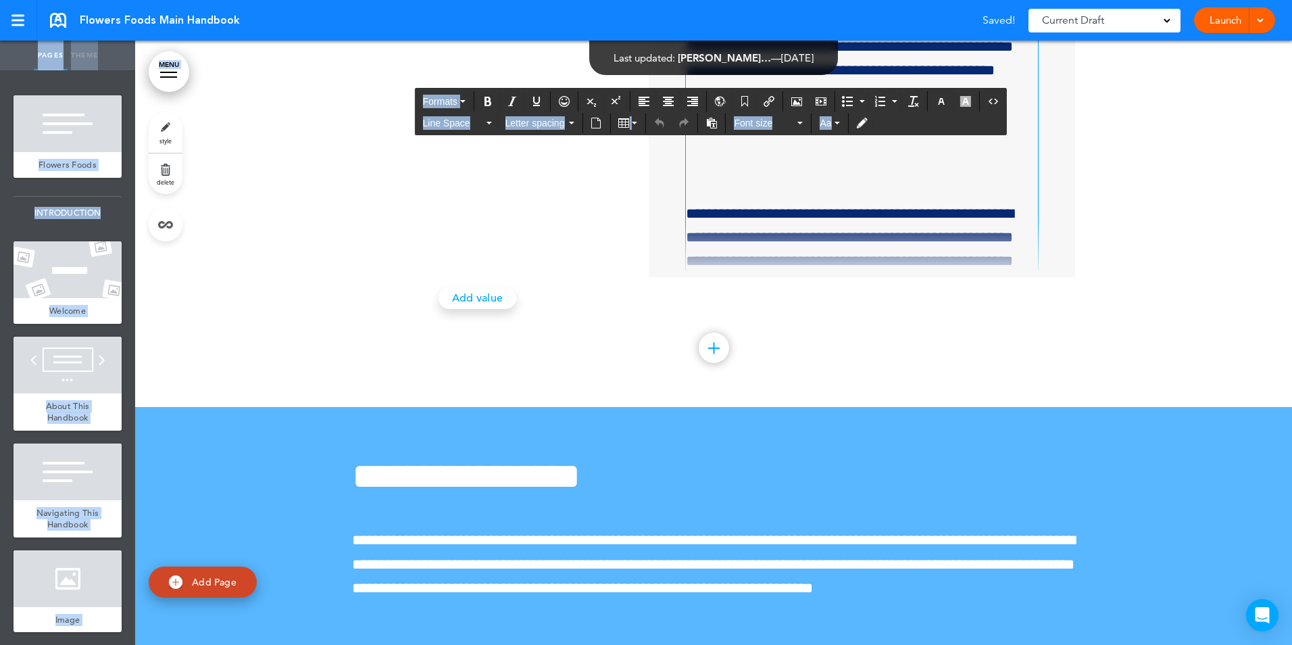
drag, startPoint x: 963, startPoint y: 120, endPoint x: 1009, endPoint y: -23, distance: 150.5
click at [1009, 0] on html "Make this page common so it is available in other handbooks. This handbook Prev…" at bounding box center [646, 322] width 1292 height 645
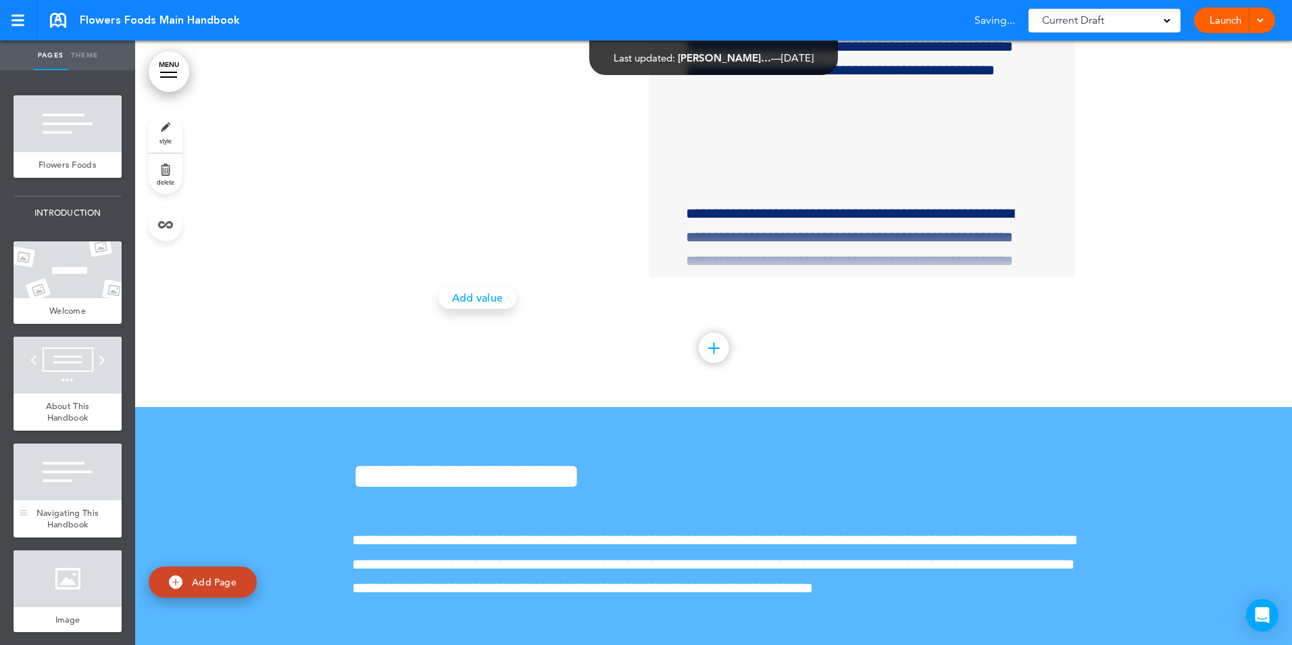
click at [87, 522] on div "Navigating This Handbook" at bounding box center [68, 518] width 108 height 37
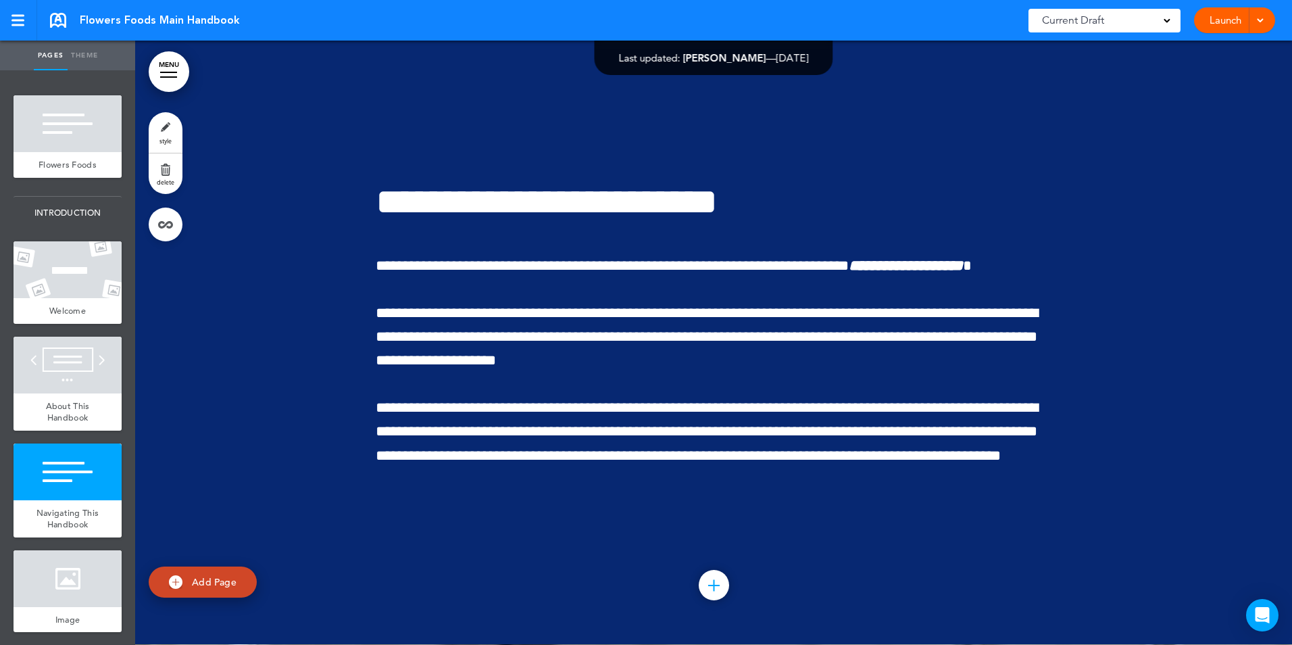
click at [164, 74] on link "MENU" at bounding box center [169, 71] width 41 height 41
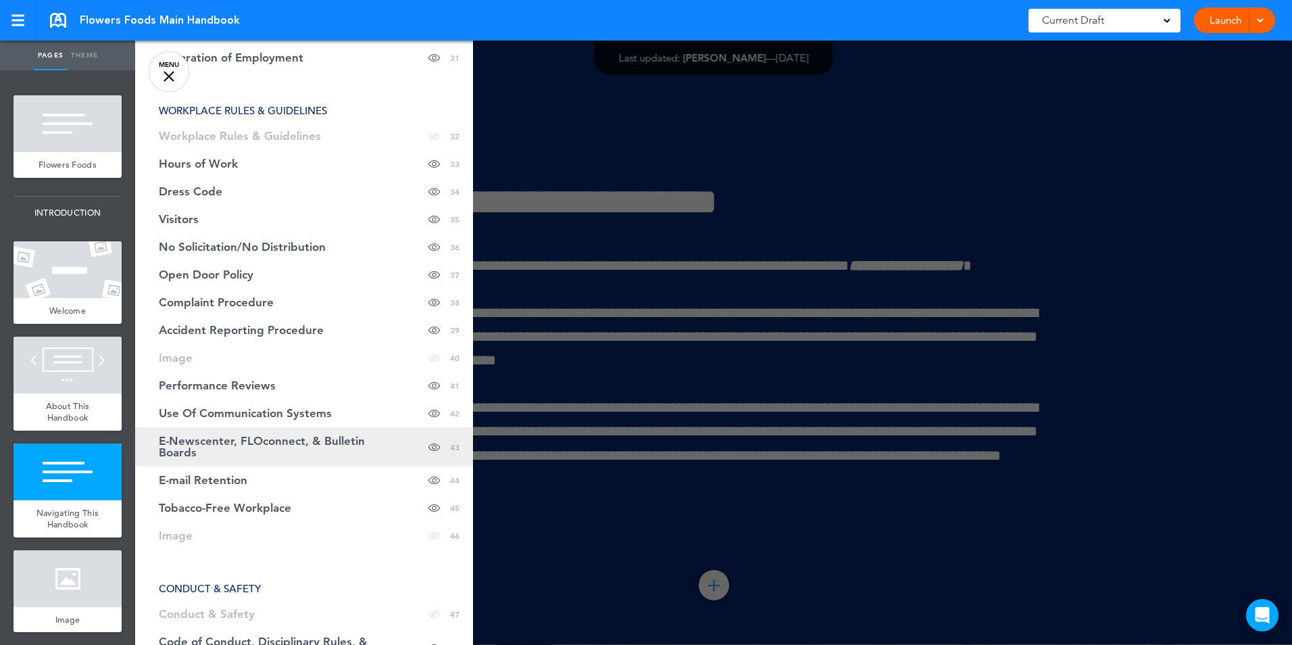
click at [270, 437] on span "E-Newscenter, FLOconnect, & Bulletin Boards" at bounding box center [270, 446] width 223 height 23
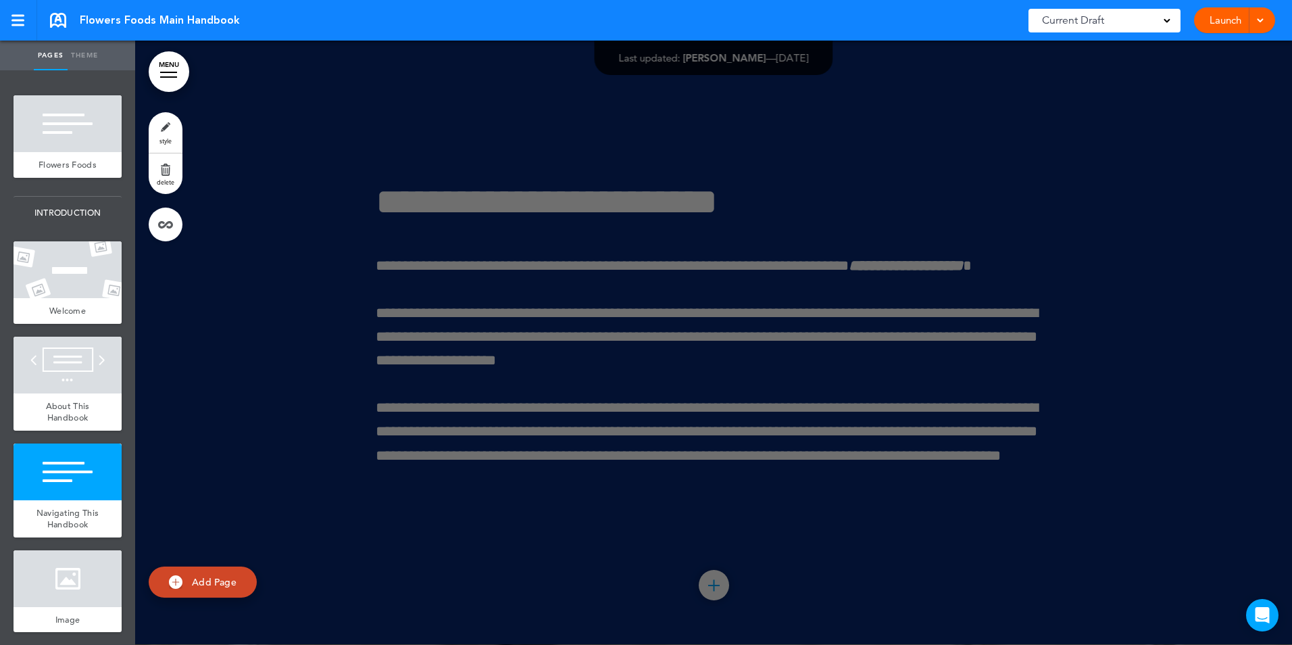
scroll to position [35861, 0]
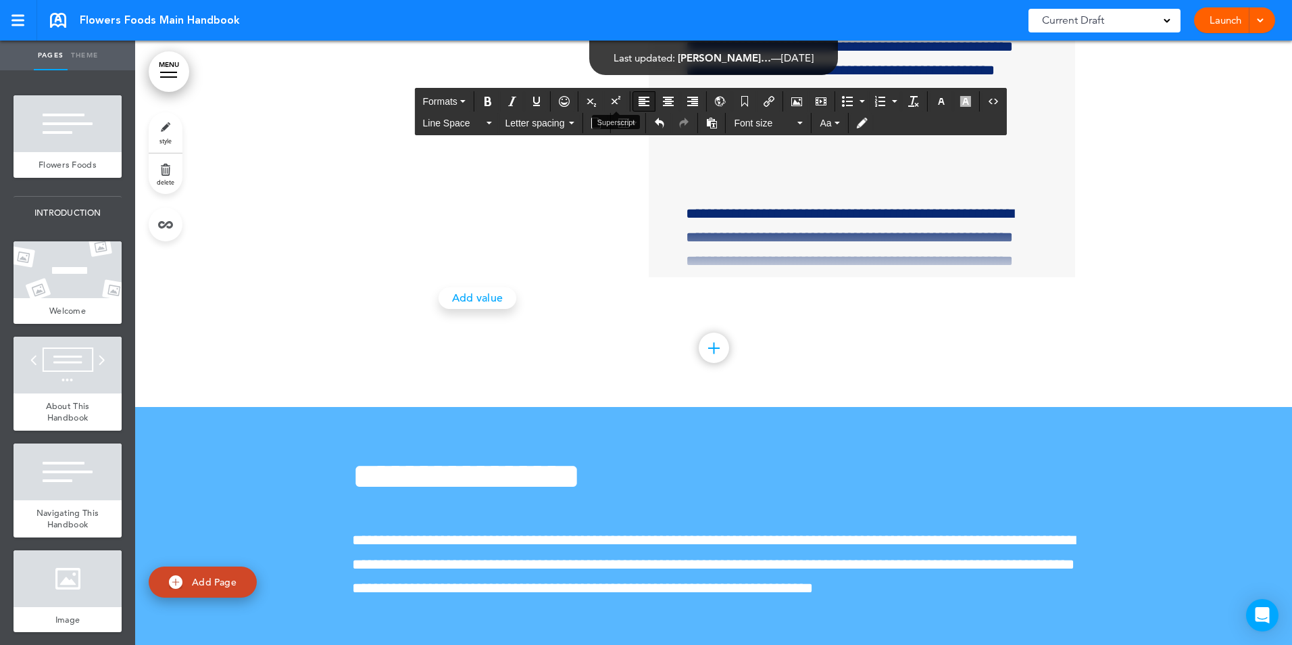
drag, startPoint x: 654, startPoint y: 105, endPoint x: 632, endPoint y: 106, distance: 22.3
drag, startPoint x: 494, startPoint y: 111, endPoint x: 515, endPoint y: 109, distance: 21.0
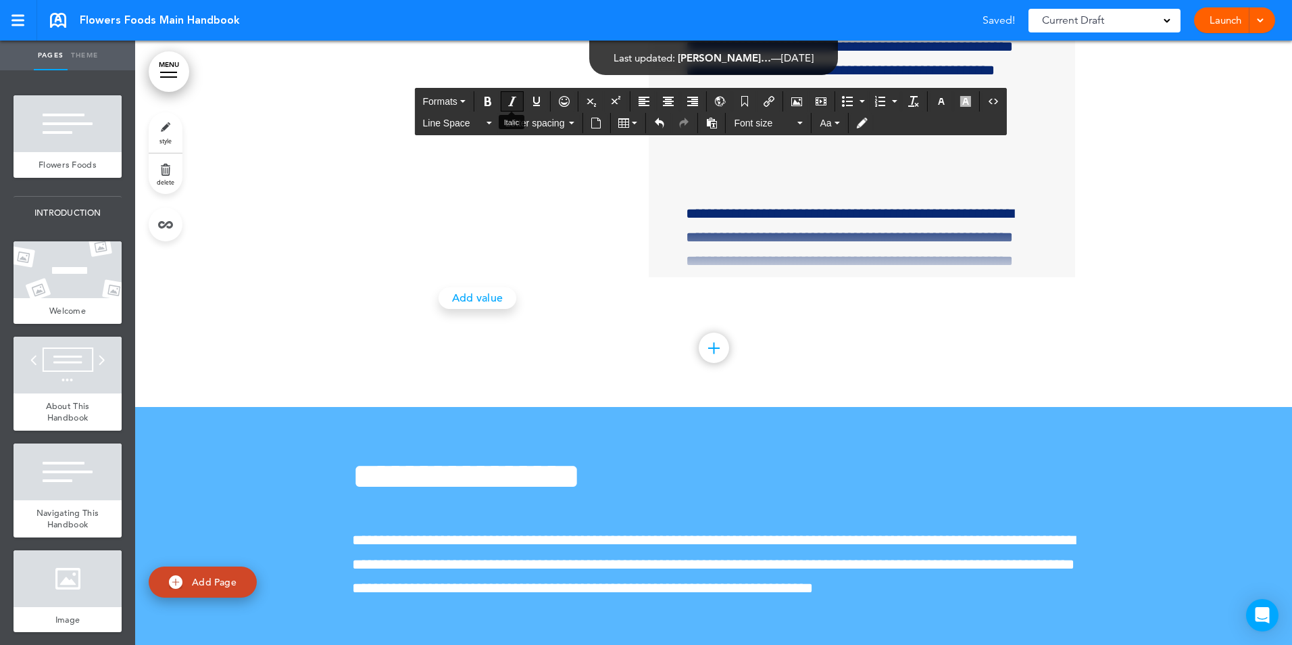
click at [993, 98] on icon "Source code" at bounding box center [993, 101] width 11 height 11
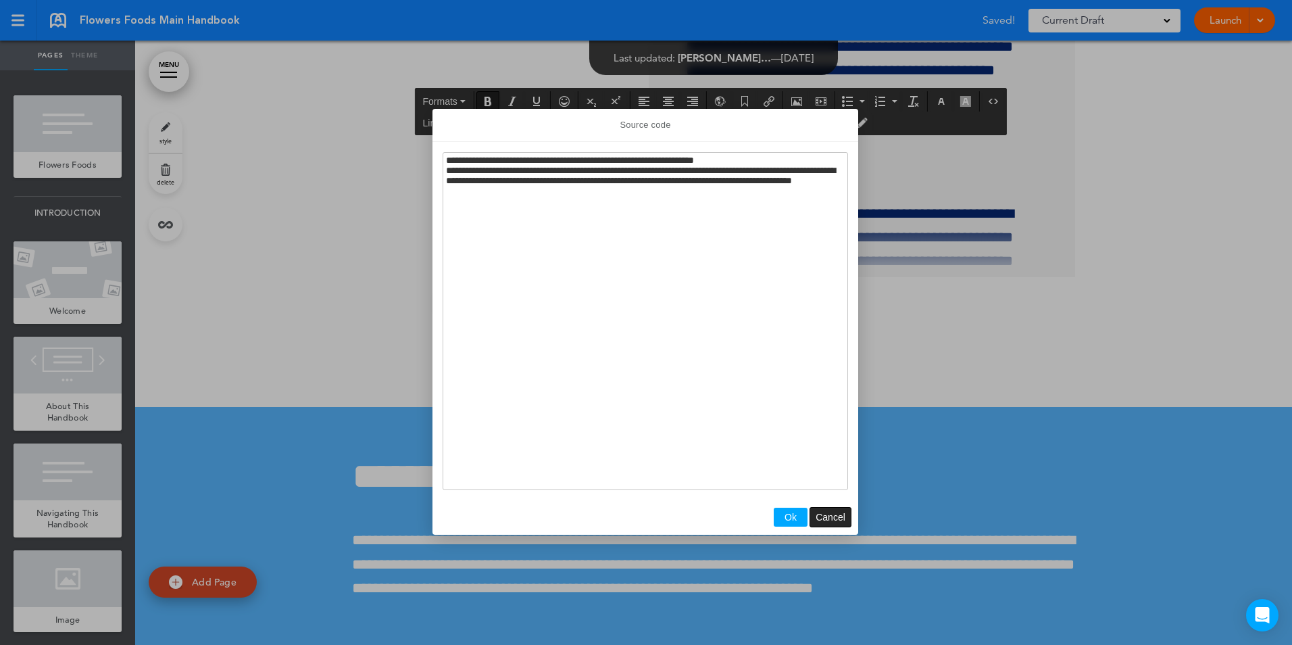
click at [839, 512] on span "Cancel" at bounding box center [831, 517] width 30 height 11
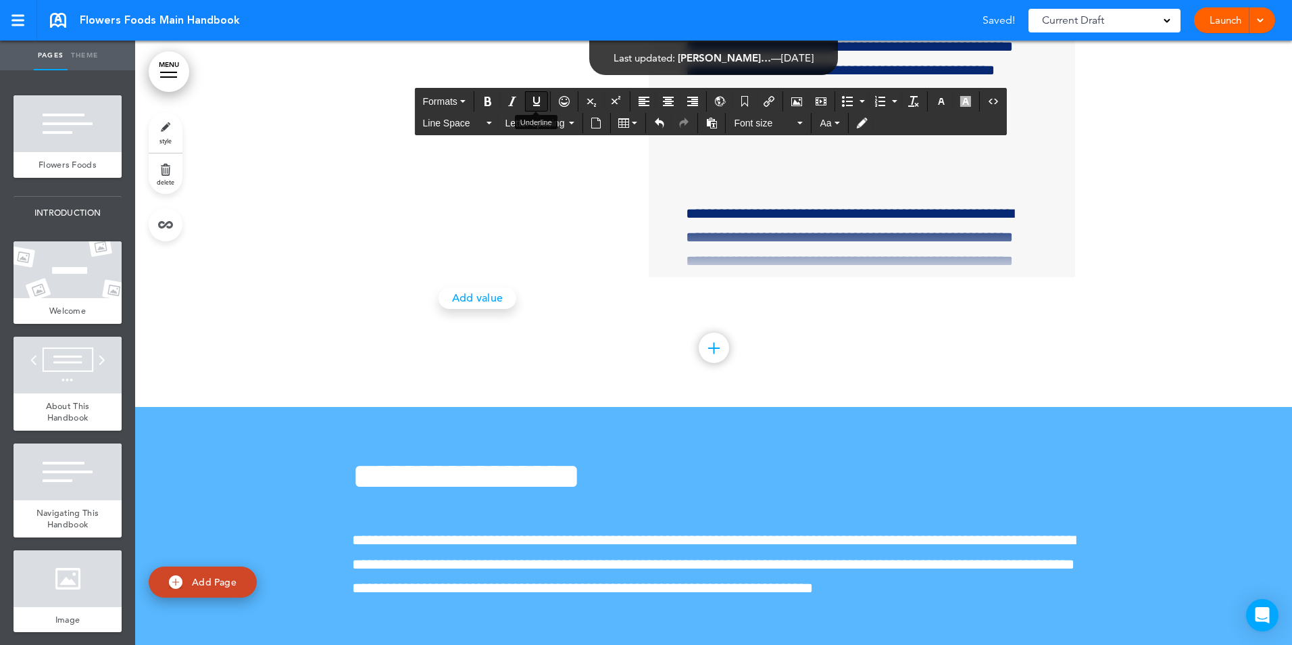
drag, startPoint x: 510, startPoint y: 112, endPoint x: 539, endPoint y: 110, distance: 29.1
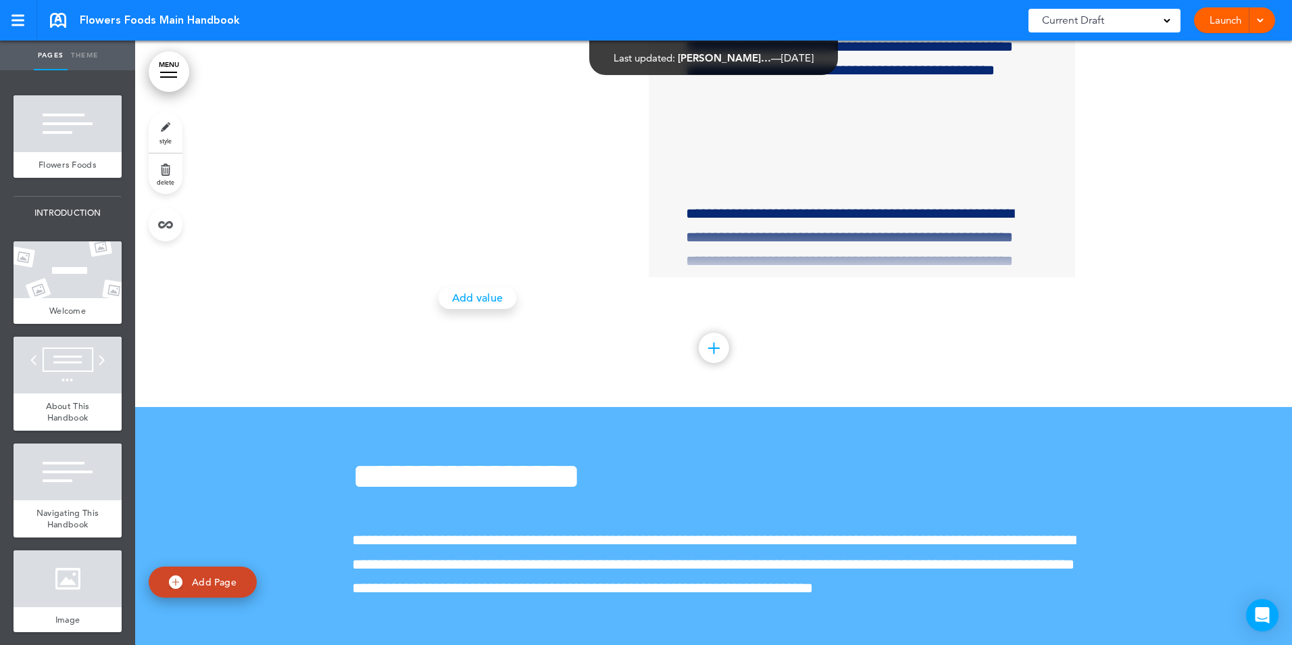
click at [168, 72] on div at bounding box center [168, 72] width 17 height 1
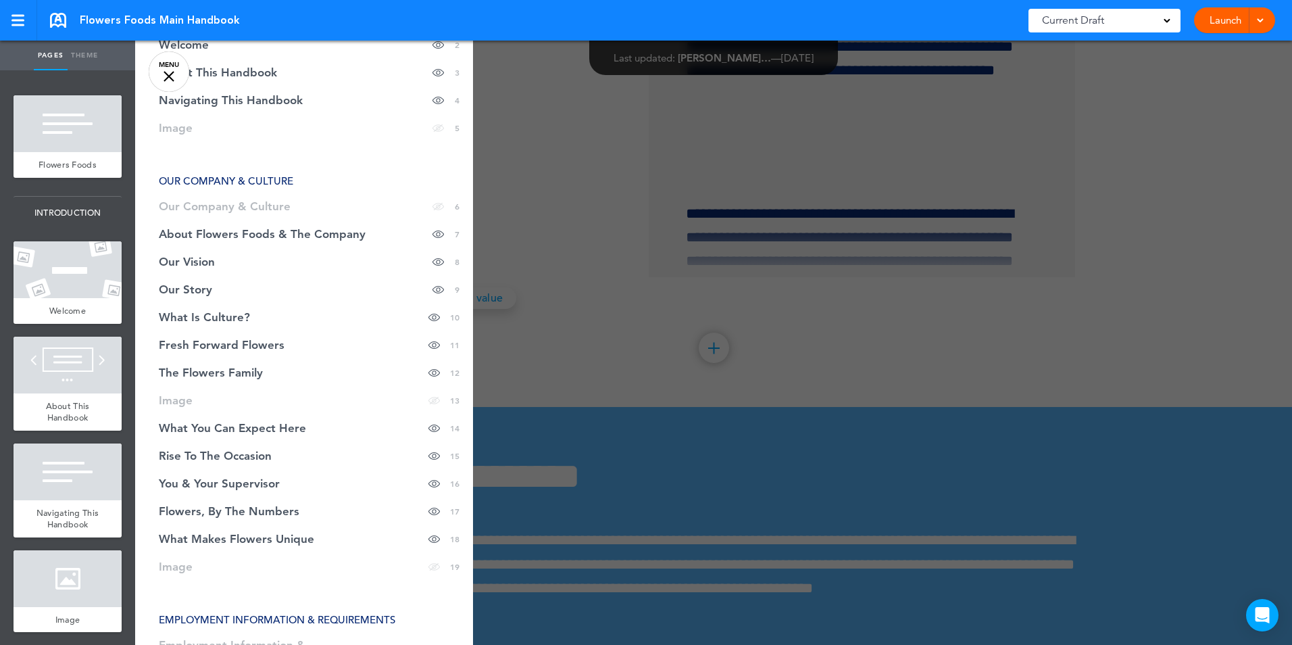
scroll to position [11, 0]
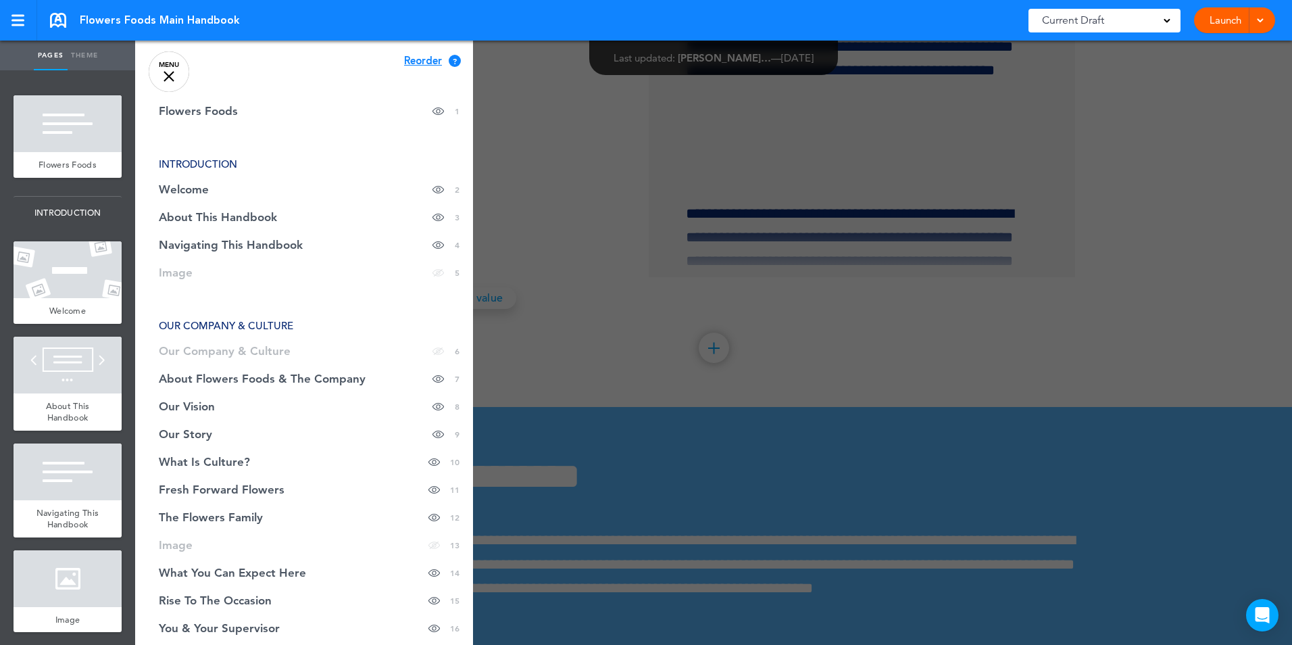
click at [686, 250] on div at bounding box center [781, 322] width 1292 height 645
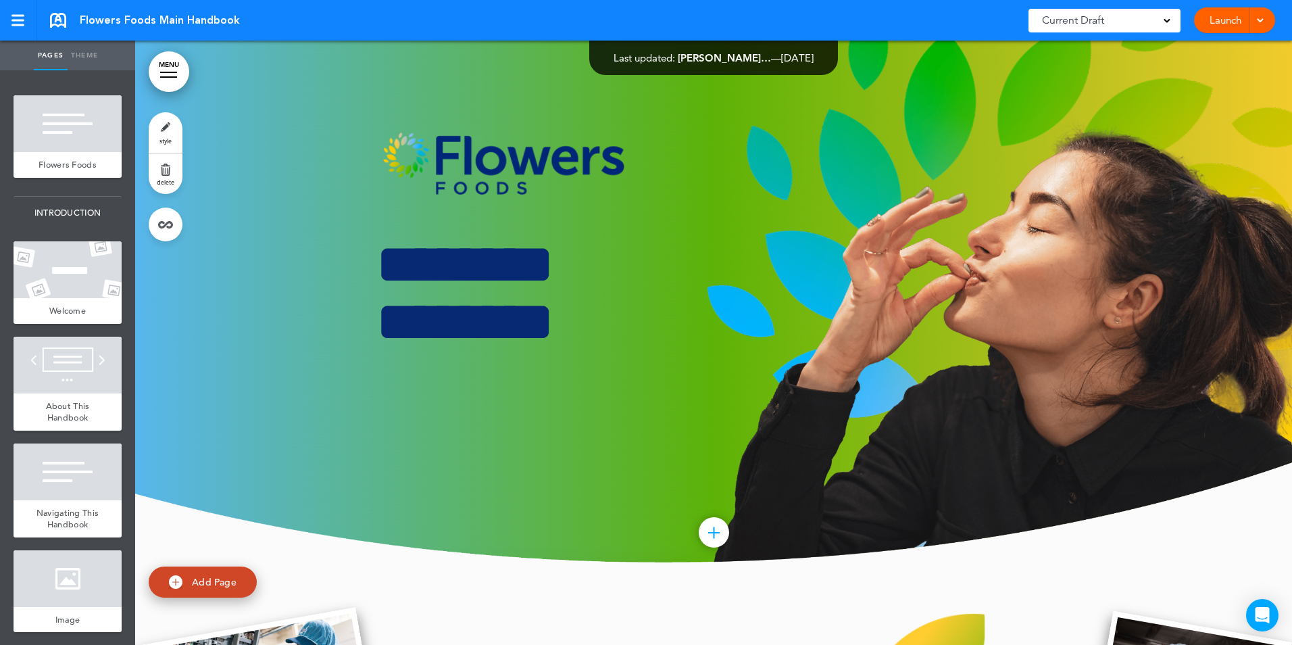
scroll to position [0, 0]
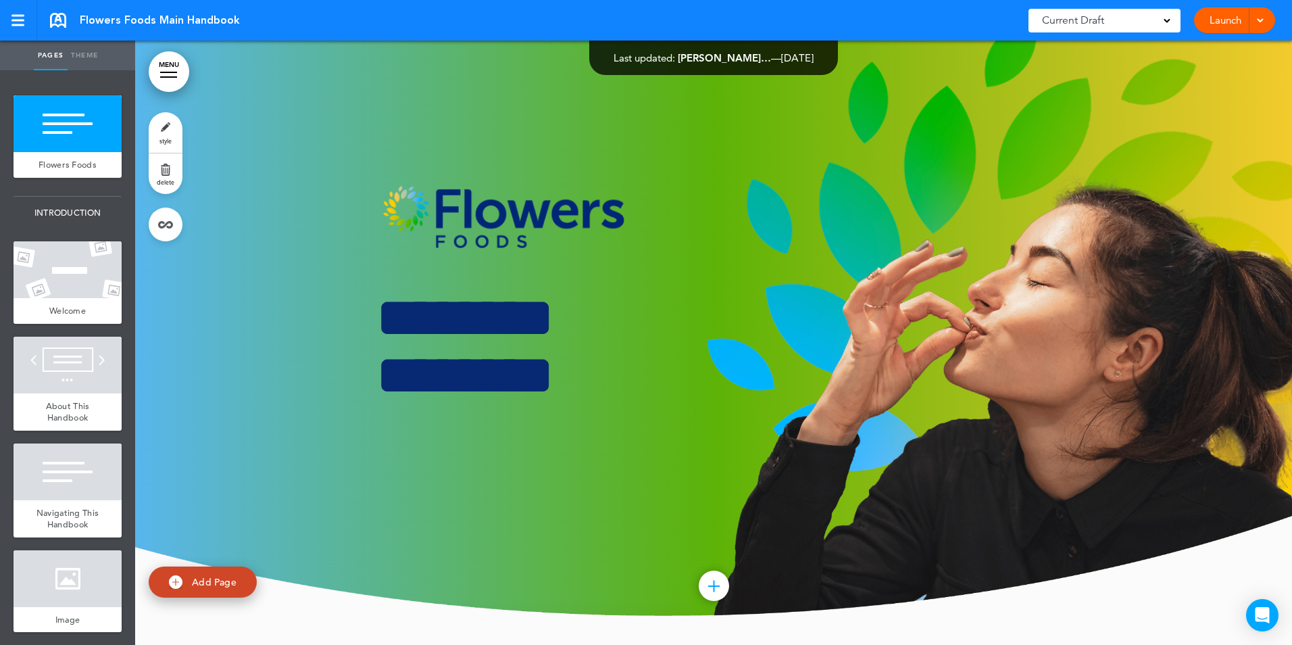
click at [860, 180] on p at bounding box center [714, 223] width 676 height 86
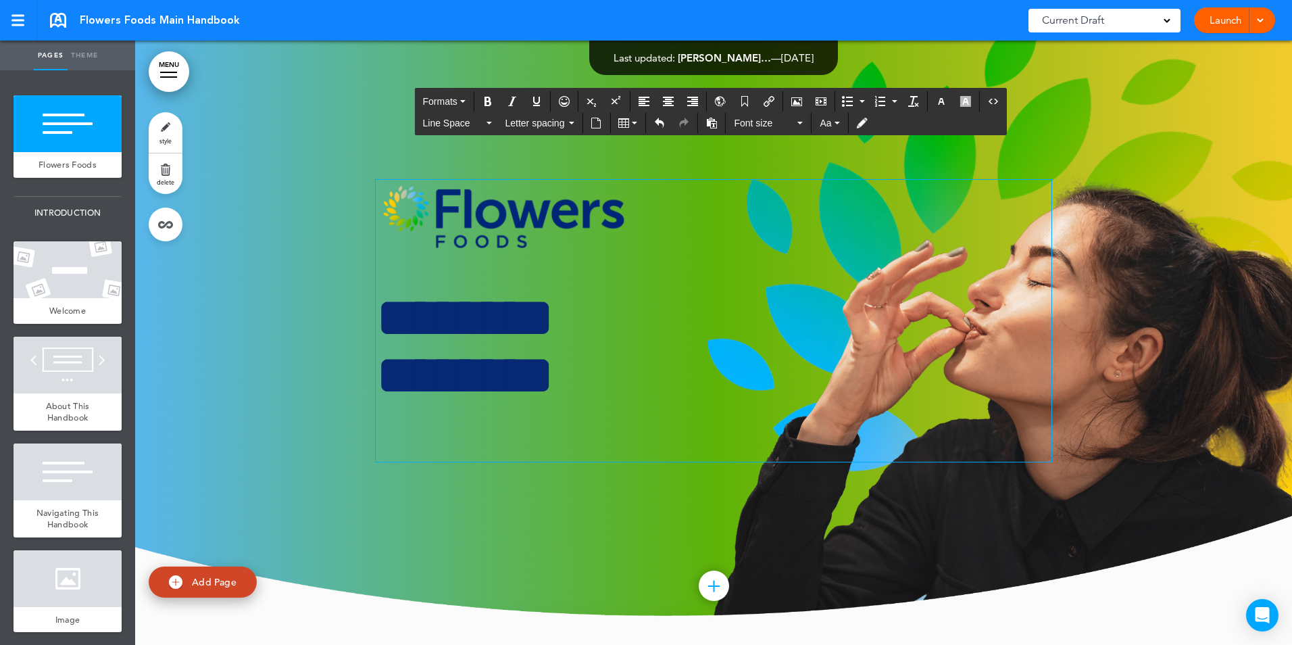
click at [1022, 223] on p at bounding box center [714, 223] width 676 height 86
click at [1169, 439] on div at bounding box center [713, 343] width 1157 height 604
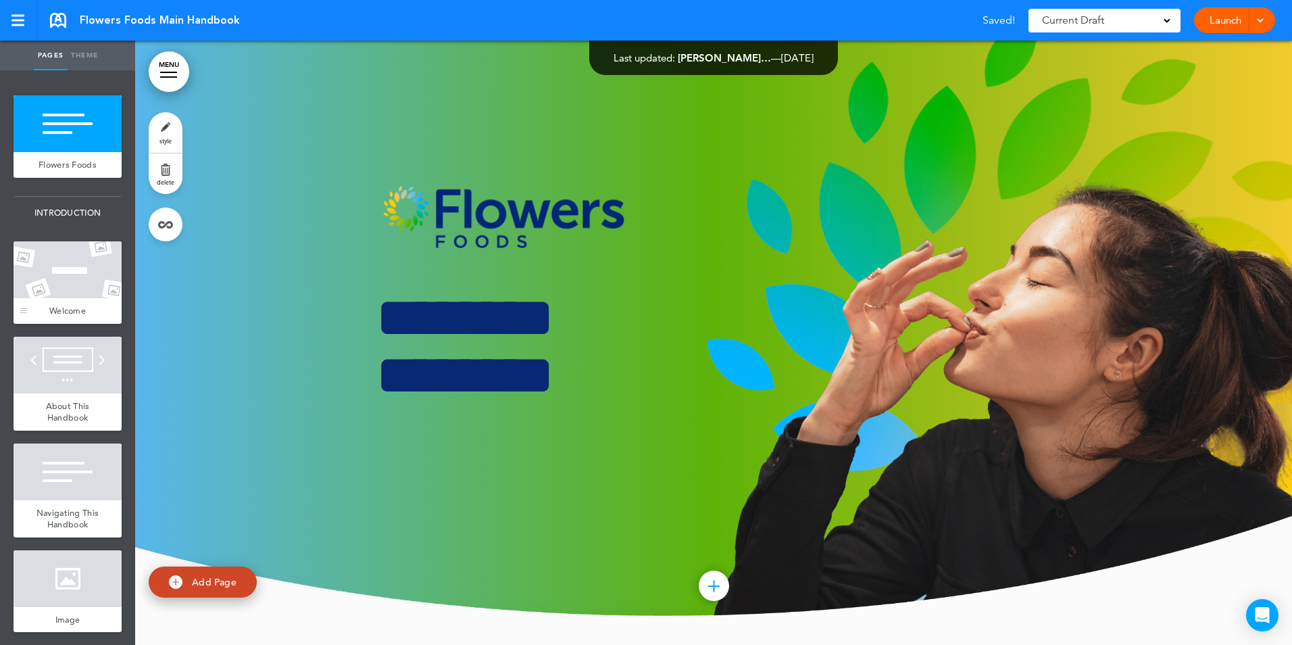
click at [66, 272] on div at bounding box center [68, 269] width 108 height 57
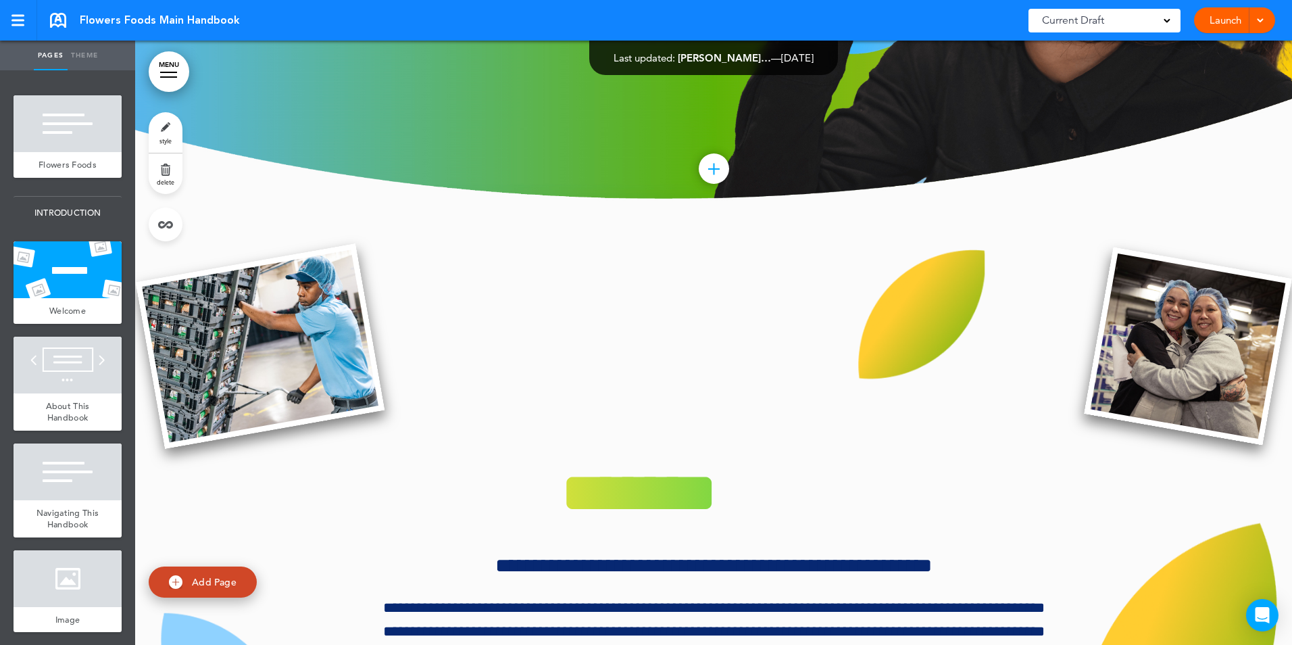
scroll to position [978, 0]
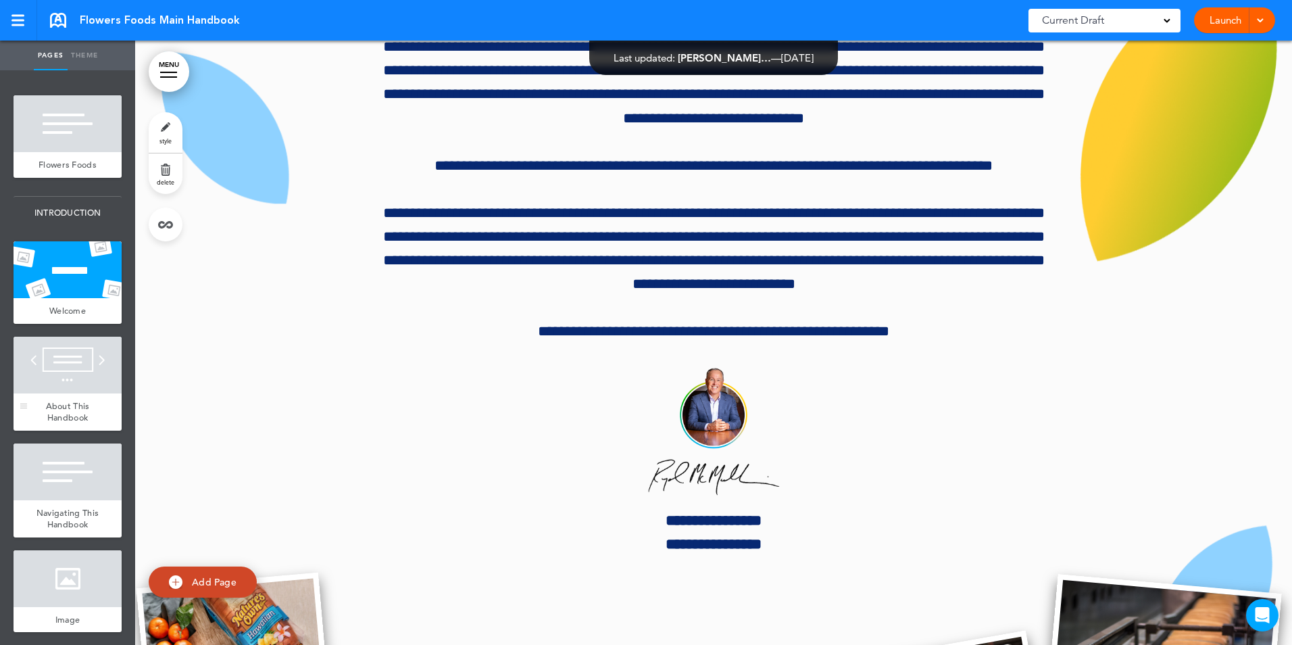
click at [82, 412] on span "About This Handbook" at bounding box center [68, 412] width 44 height 24
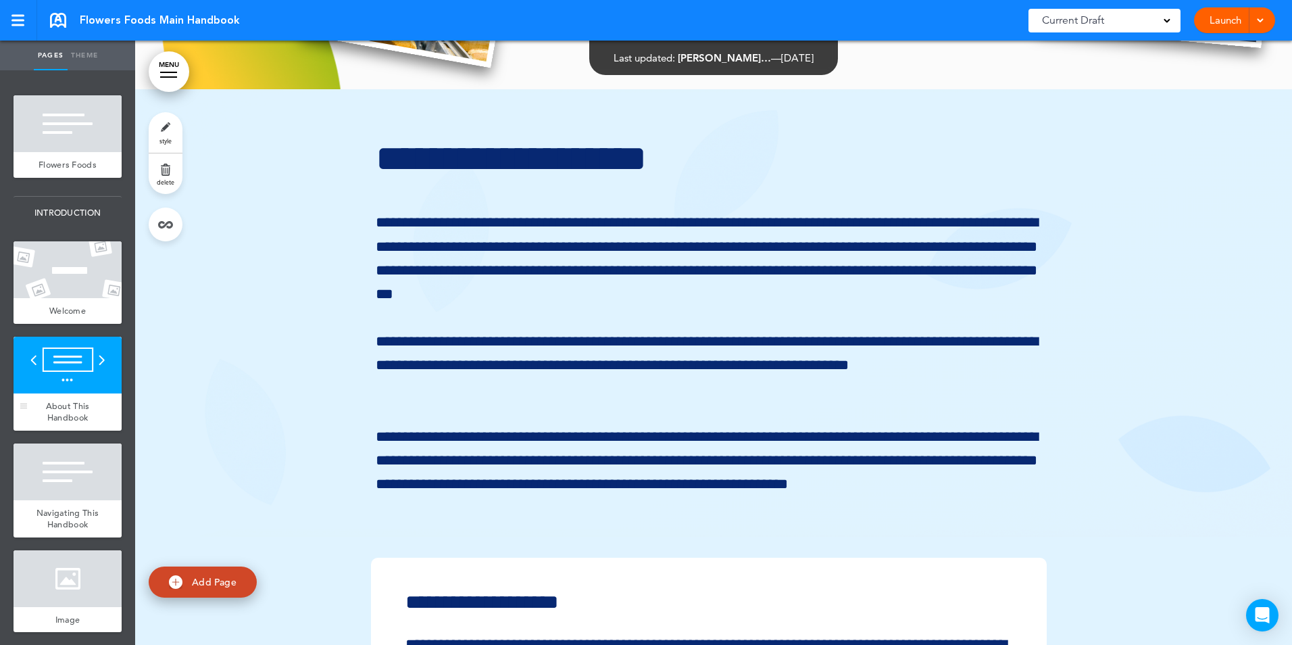
scroll to position [1809, 0]
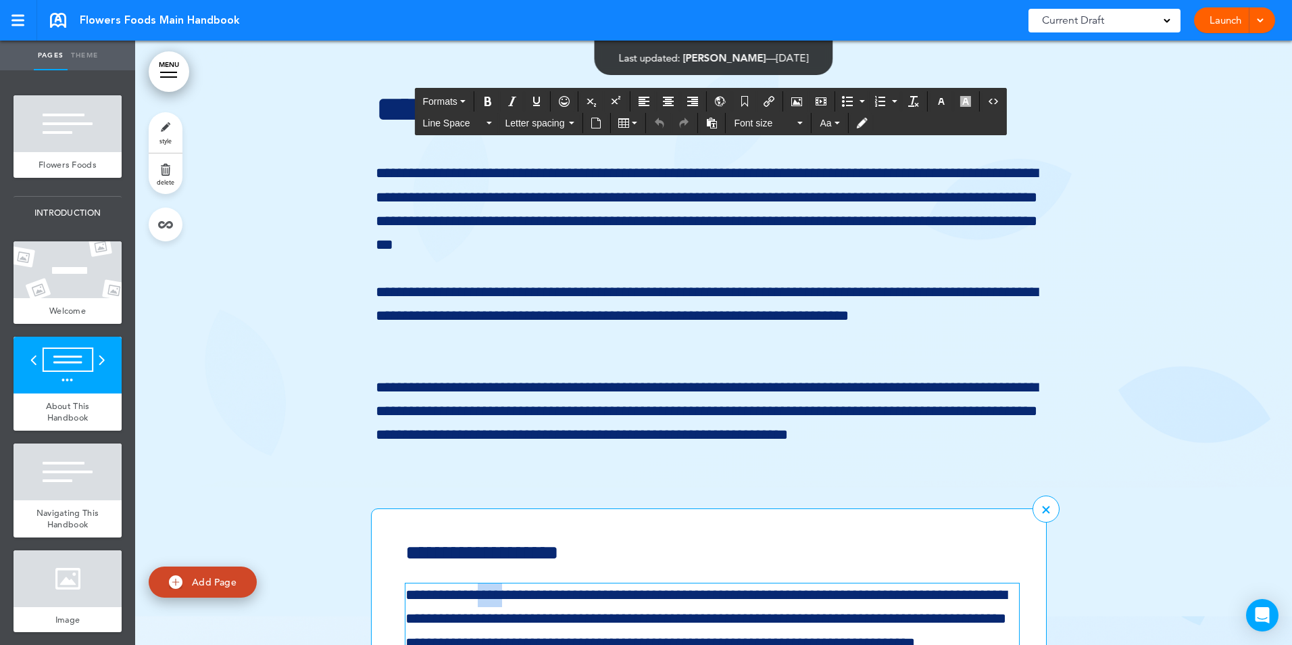
drag, startPoint x: 483, startPoint y: 599, endPoint x: 510, endPoint y: 589, distance: 29.5
click at [510, 589] on p "**********" at bounding box center [710, 630] width 609 height 95
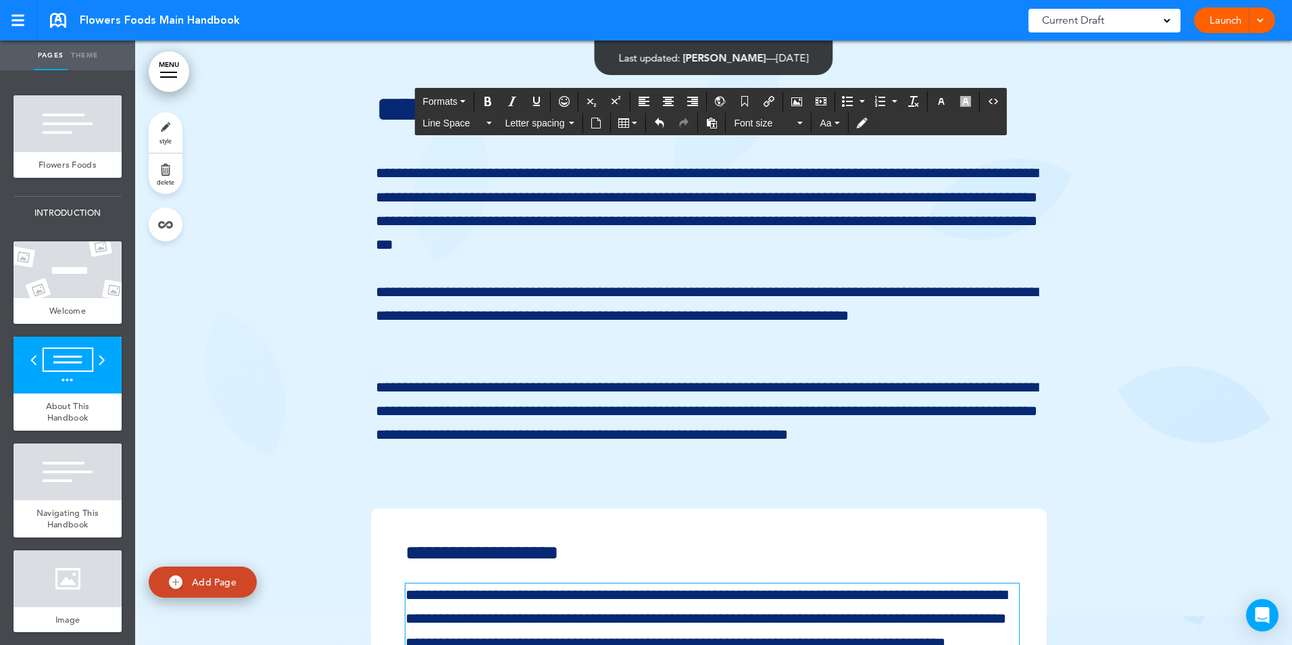
click at [1202, 428] on div "**********" at bounding box center [714, 534] width 1130 height 989
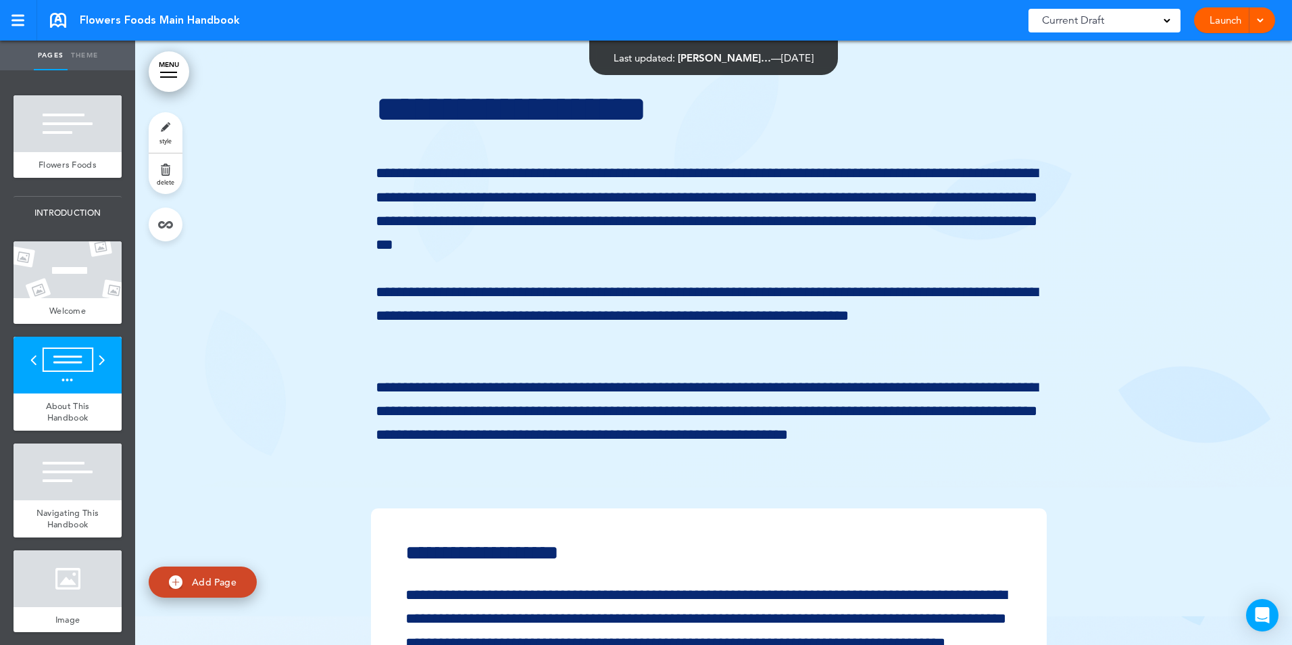
drag, startPoint x: 1147, startPoint y: 281, endPoint x: 1290, endPoint y: 272, distance: 143.6
click at [1152, 281] on div "**********" at bounding box center [714, 534] width 1130 height 989
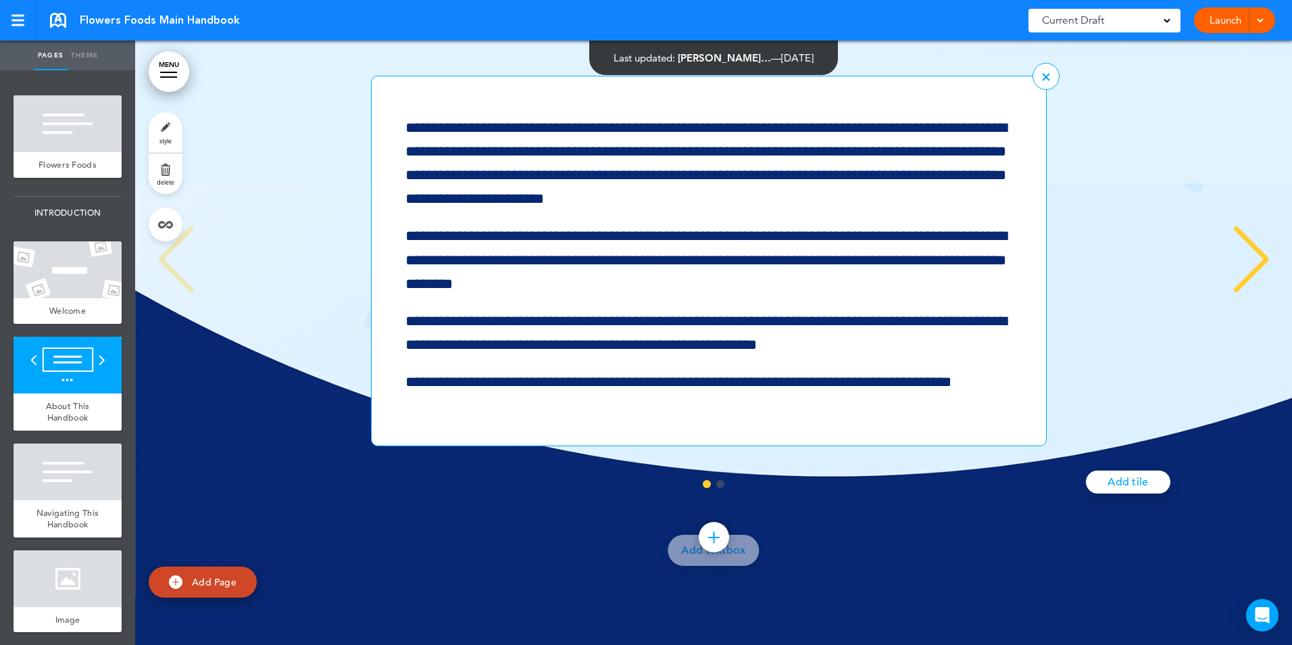
scroll to position [689, 0]
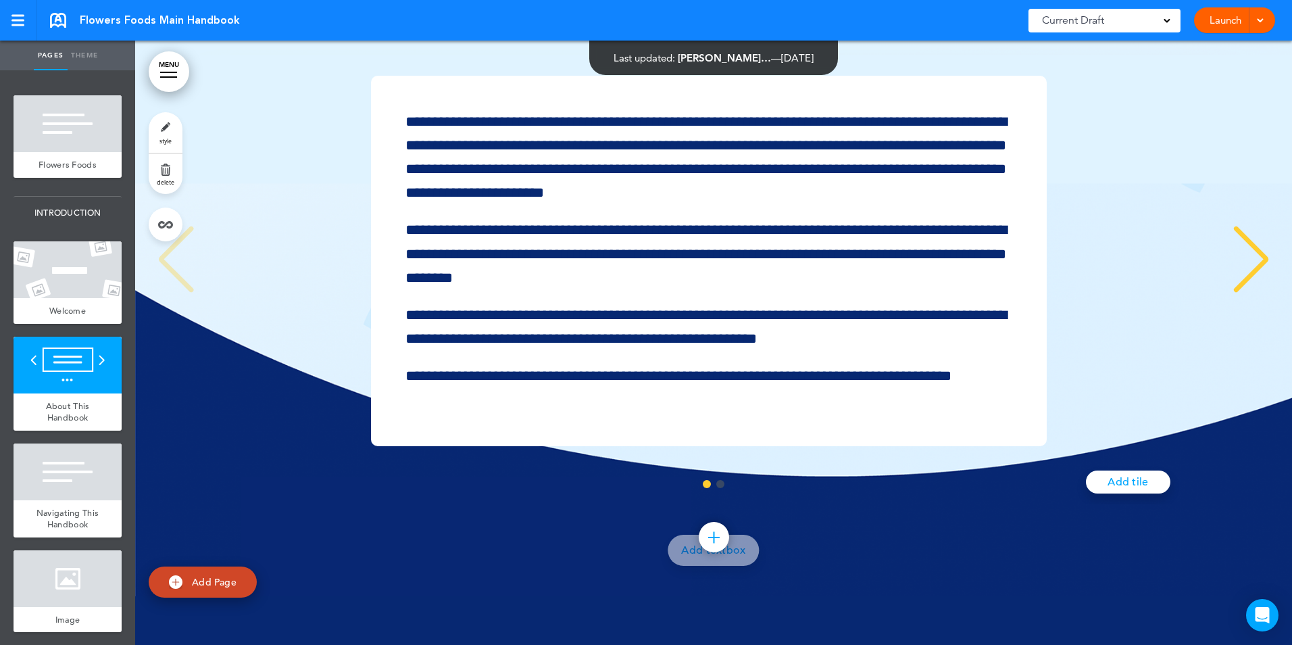
click at [928, 563] on div "**********" at bounding box center [714, 101] width 1130 height 989
click at [1135, 245] on div "**********" at bounding box center [709, 261] width 1120 height 370
click at [1242, 260] on div "Next slide" at bounding box center [1251, 260] width 41 height 68
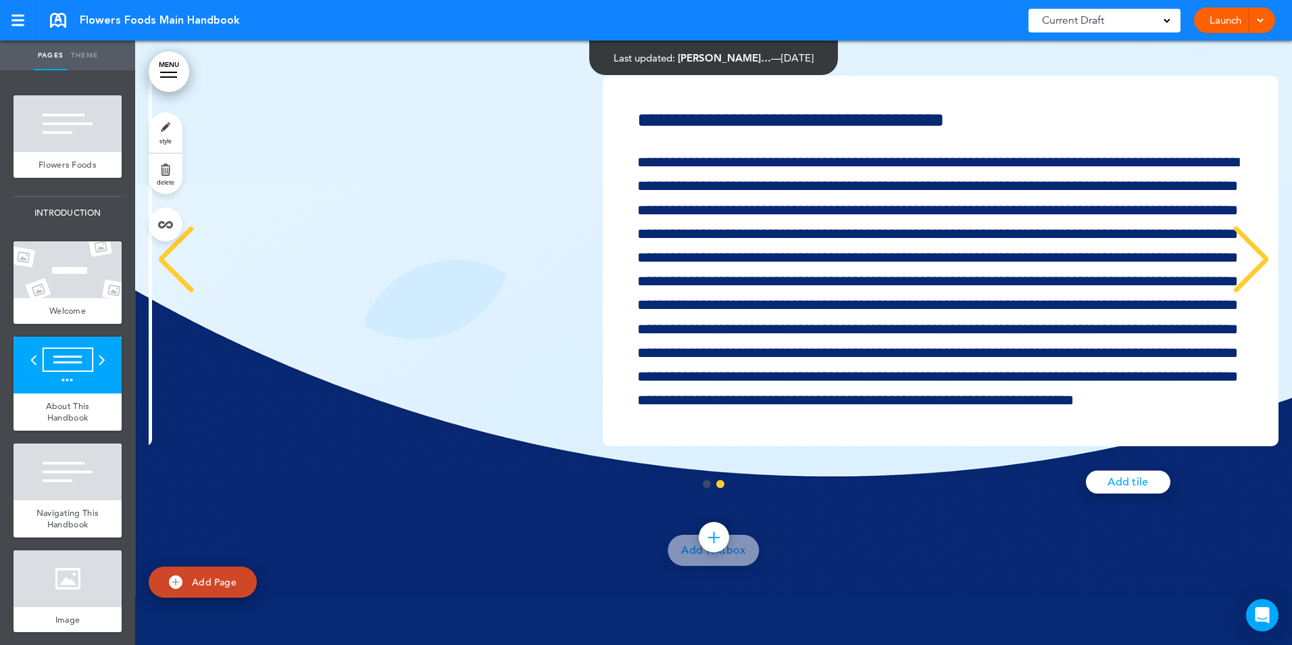
scroll to position [0, 1127]
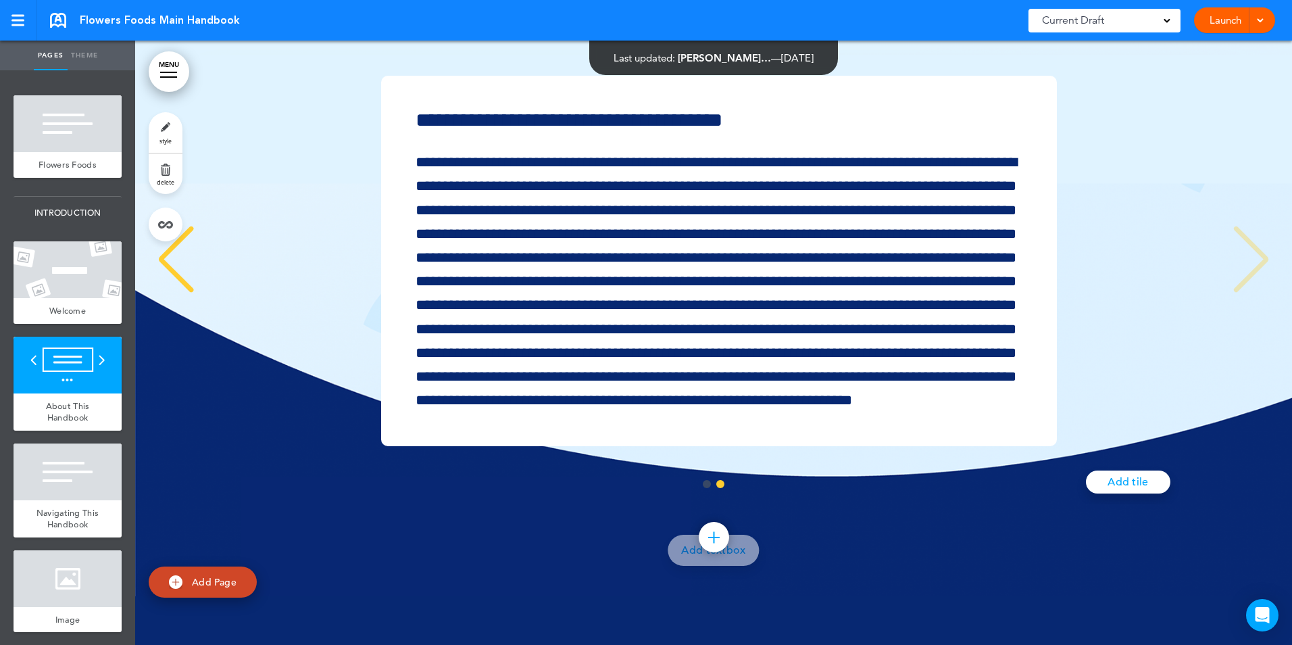
click at [1242, 260] on div "**********" at bounding box center [719, 261] width 1120 height 370
click at [1260, 260] on div "**********" at bounding box center [719, 261] width 1120 height 370
click at [720, 534] on div at bounding box center [714, 537] width 30 height 30
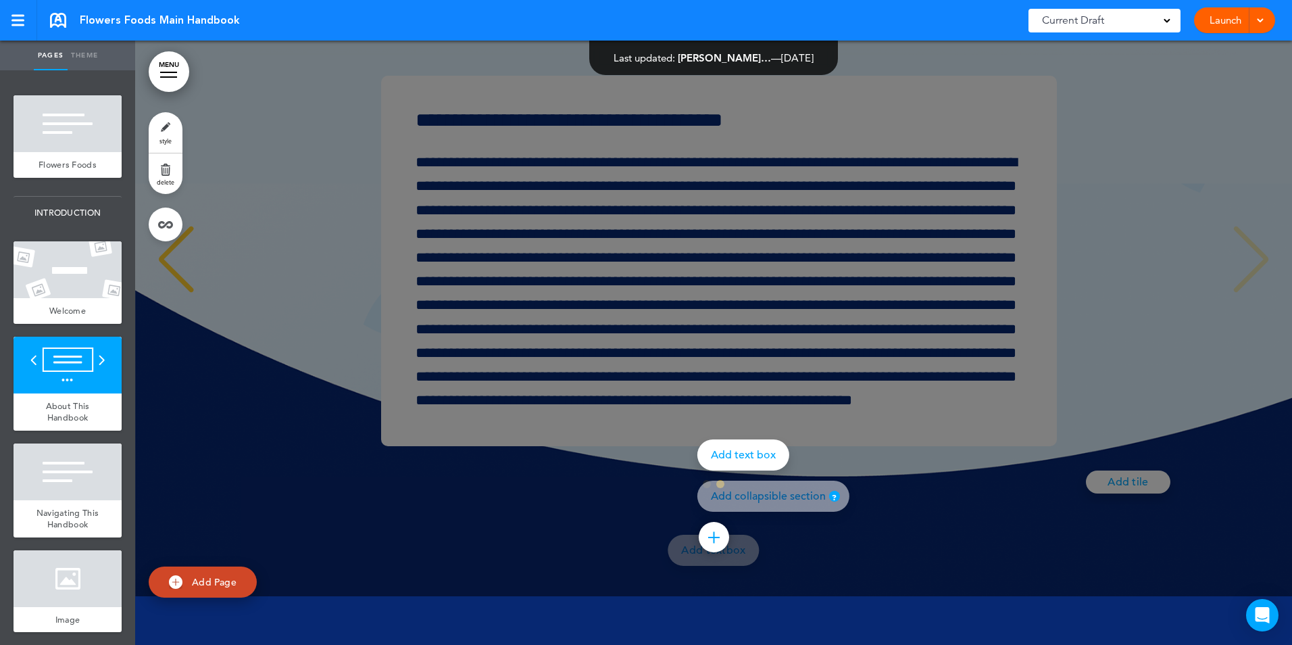
click at [975, 565] on div at bounding box center [781, 322] width 1292 height 645
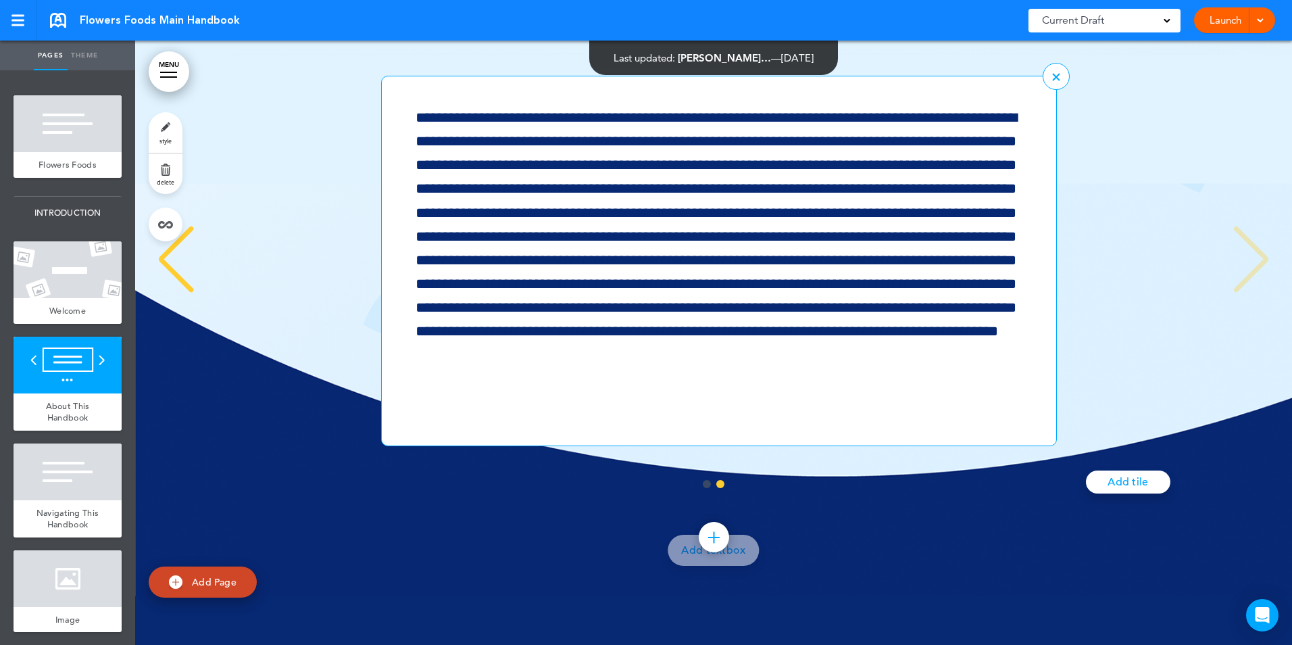
scroll to position [395, 0]
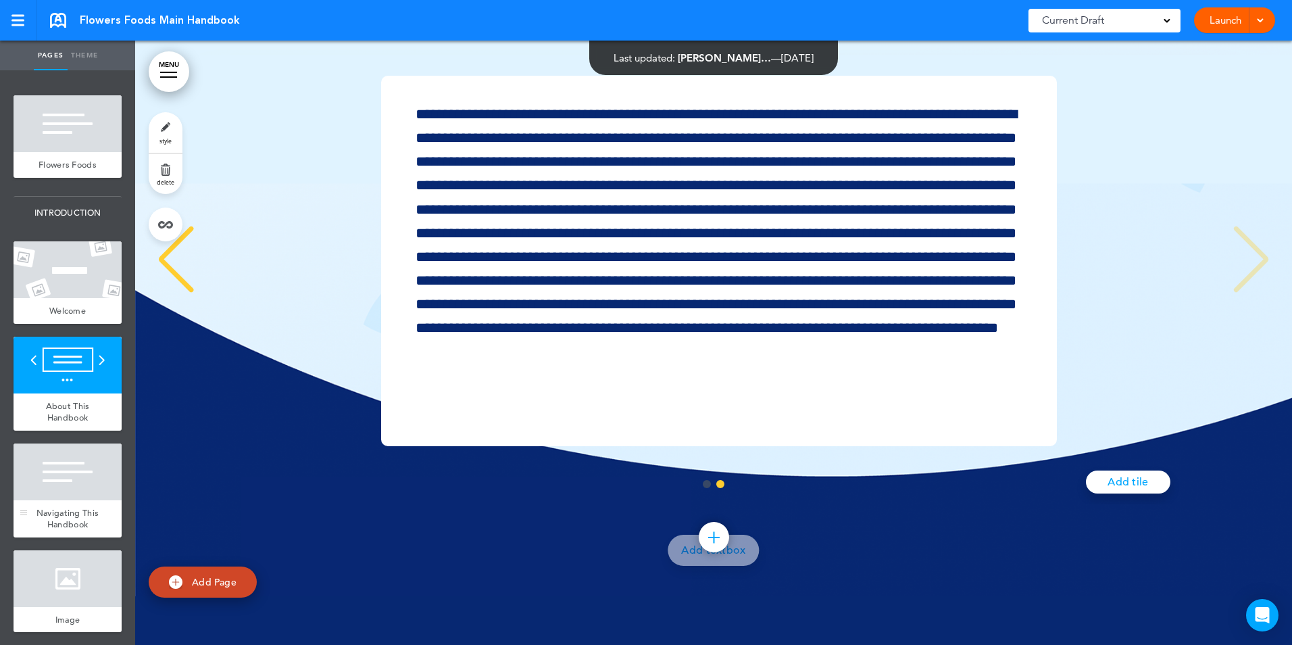
click at [72, 535] on div "Navigating This Handbook" at bounding box center [68, 518] width 108 height 37
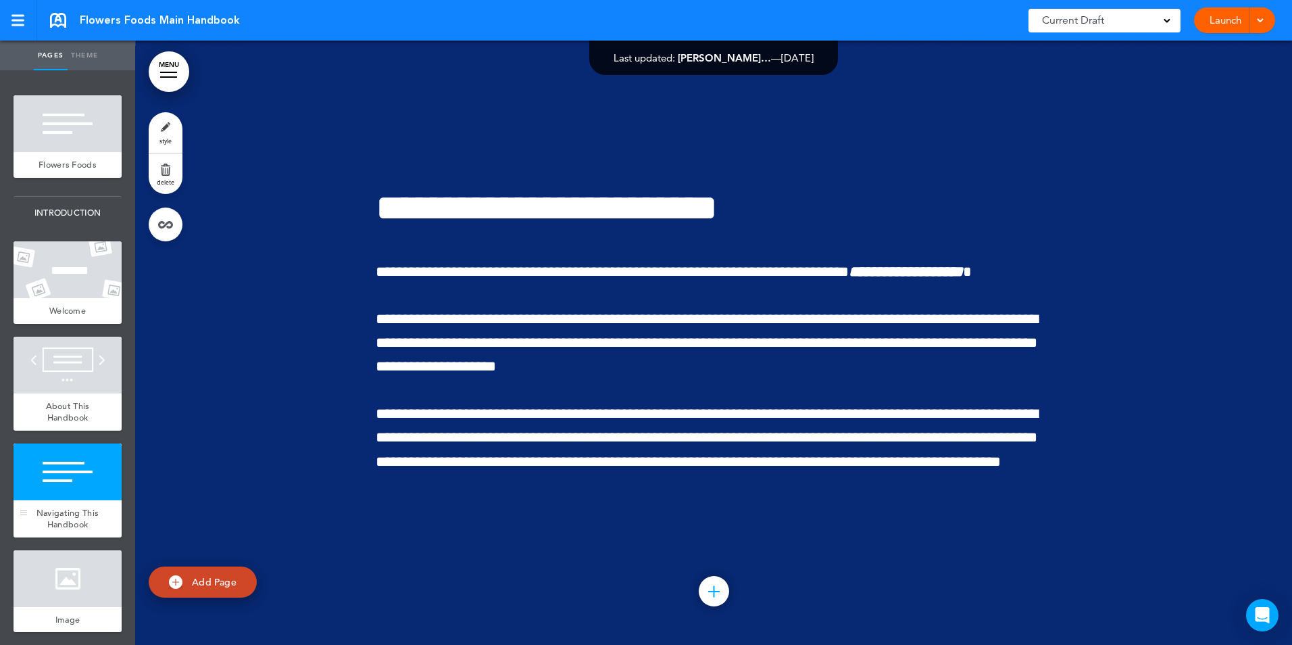
scroll to position [2797, 0]
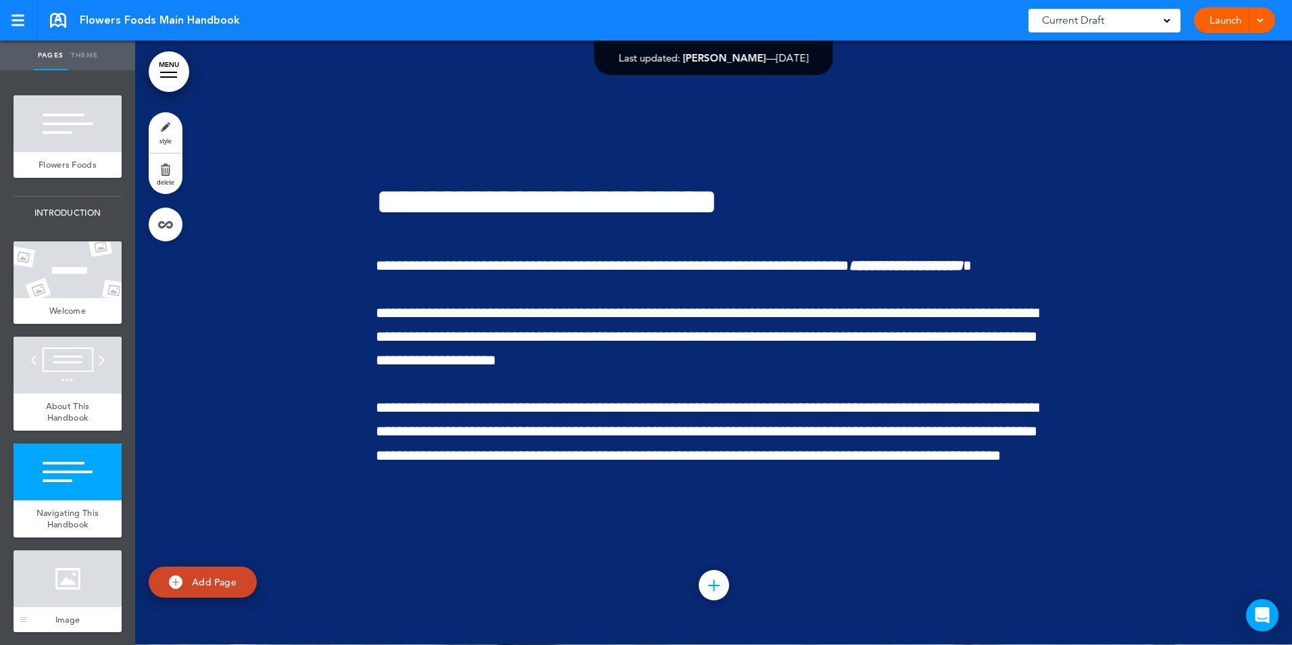
click at [88, 607] on div at bounding box center [68, 578] width 108 height 57
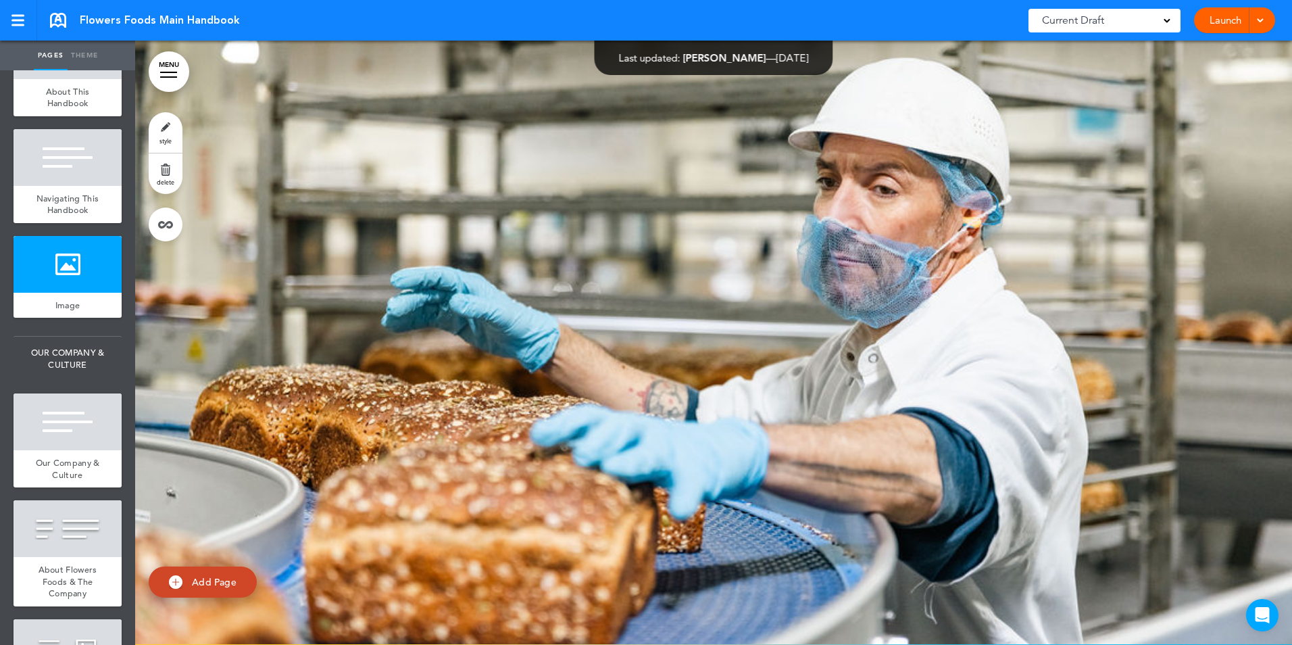
scroll to position [368, 0]
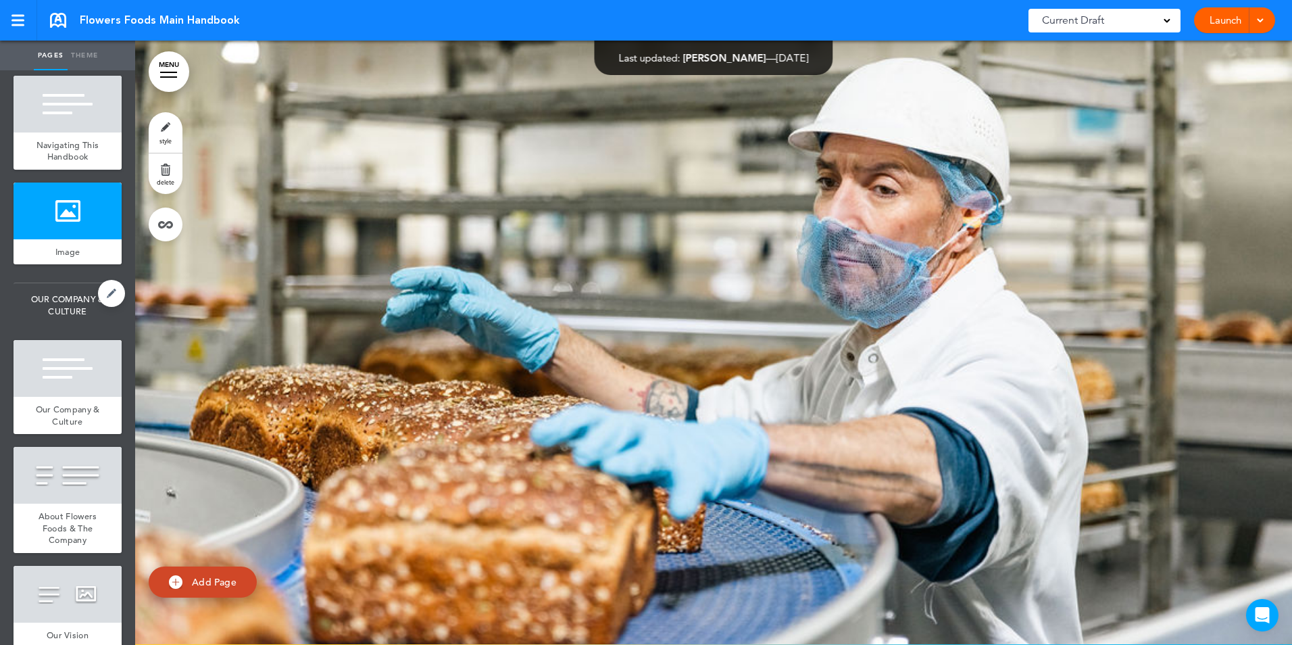
click at [64, 327] on span "OUR COMPANY & CULTURE" at bounding box center [68, 305] width 108 height 44
click at [71, 397] on div at bounding box center [68, 368] width 108 height 57
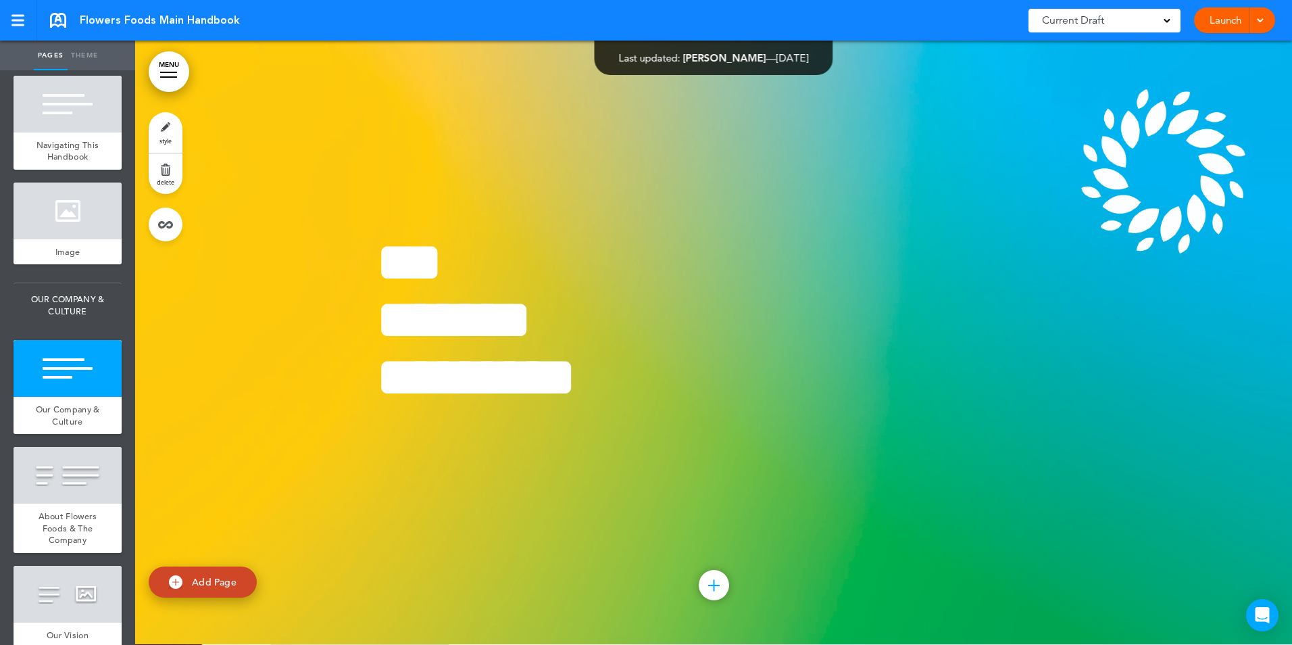
scroll to position [4534, 0]
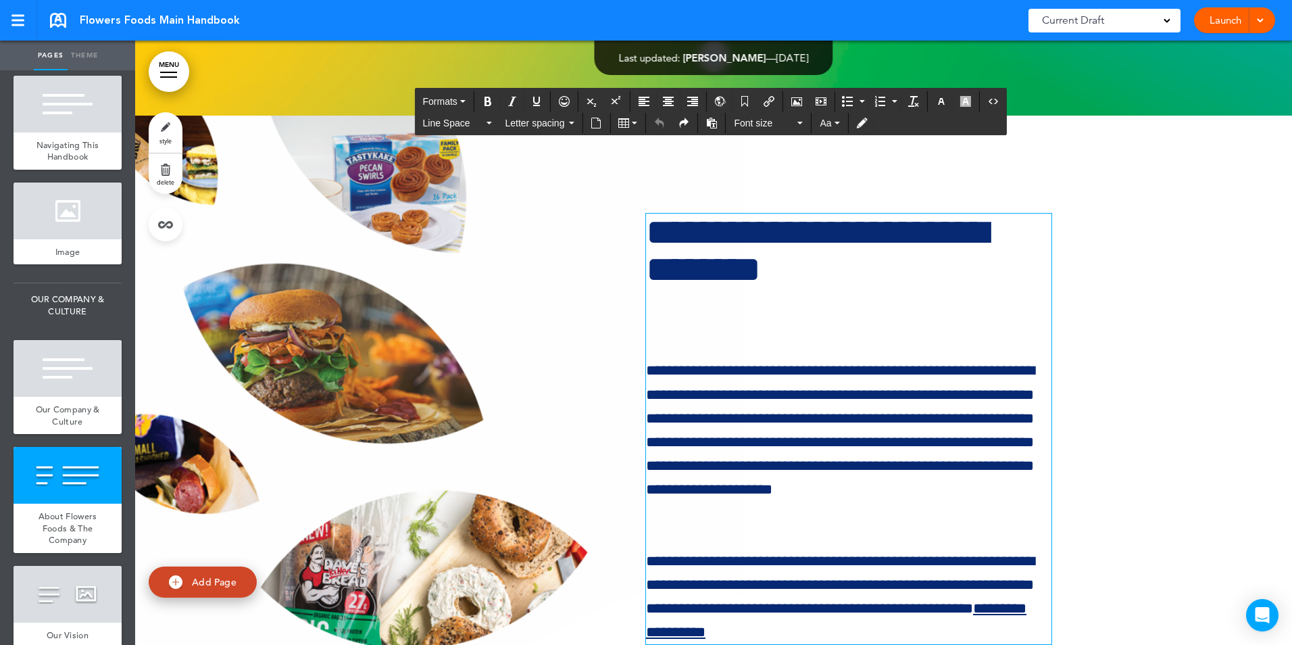
click at [816, 269] on h1 "**********" at bounding box center [849, 270] width 406 height 112
drag, startPoint x: 795, startPoint y: 270, endPoint x: 880, endPoint y: 305, distance: 92.4
click at [861, 314] on h1 "**********" at bounding box center [849, 270] width 406 height 112
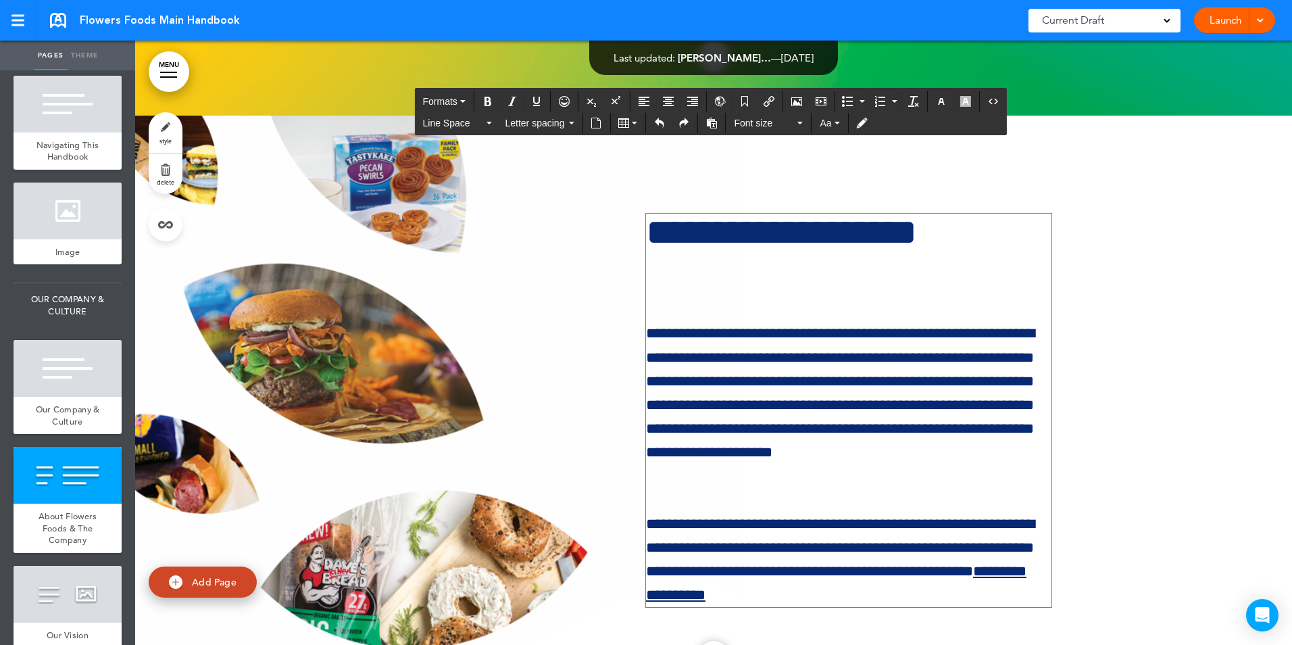
scroll to position [870, 0]
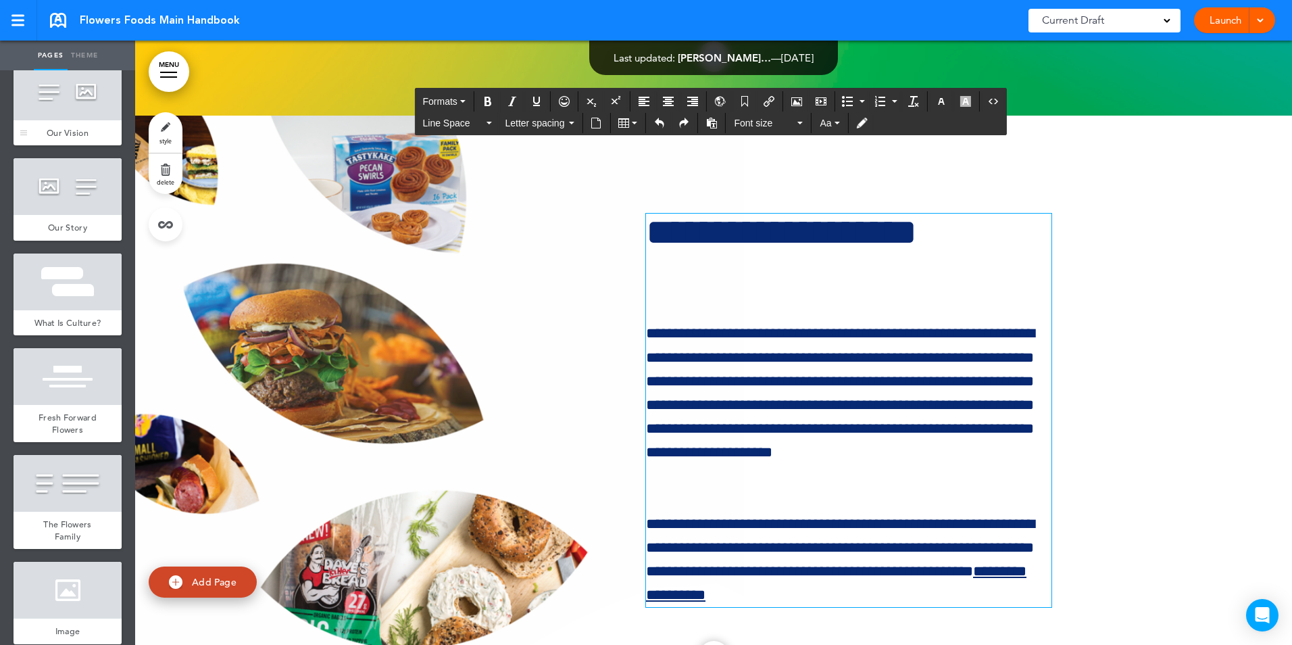
click at [78, 139] on span "Our Vision" at bounding box center [68, 132] width 42 height 11
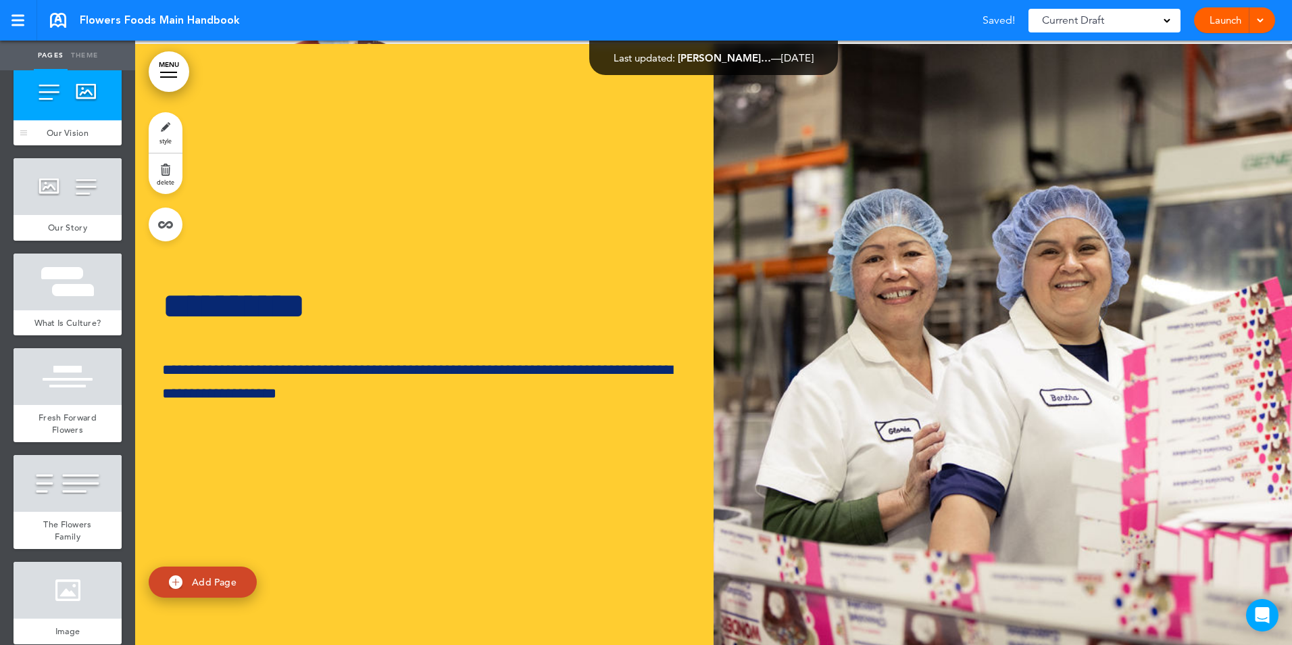
scroll to position [5209, 0]
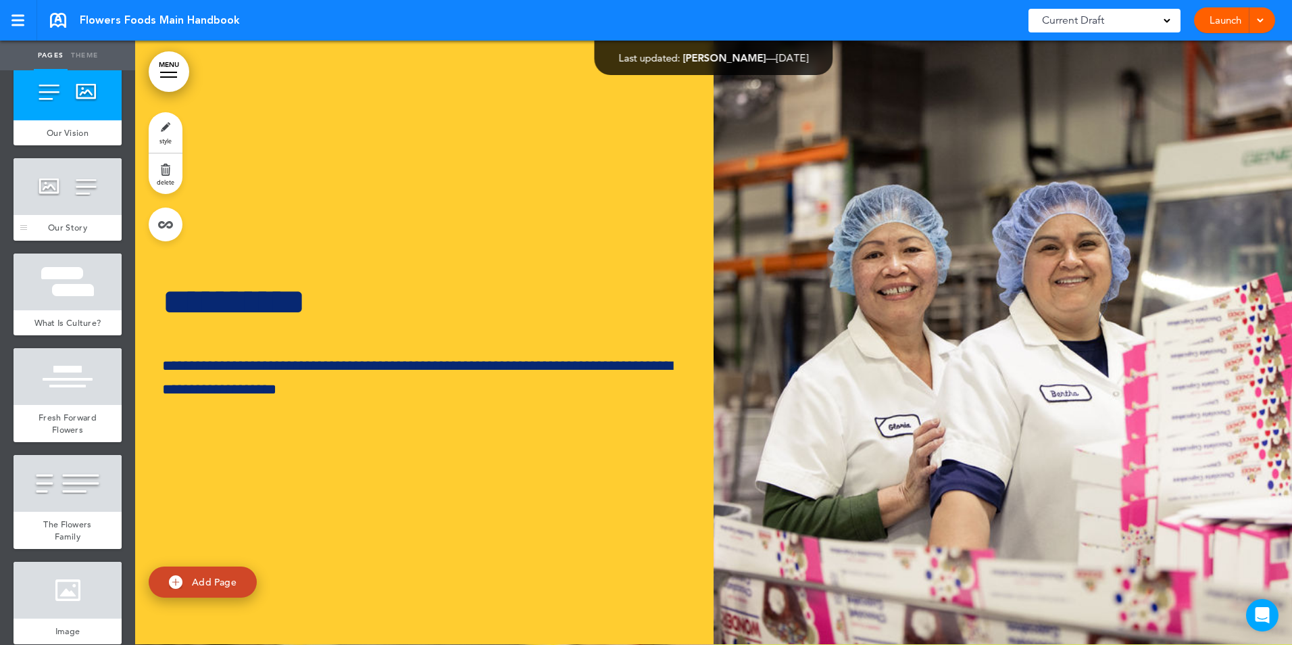
click at [69, 233] on span "Our Story" at bounding box center [67, 227] width 39 height 11
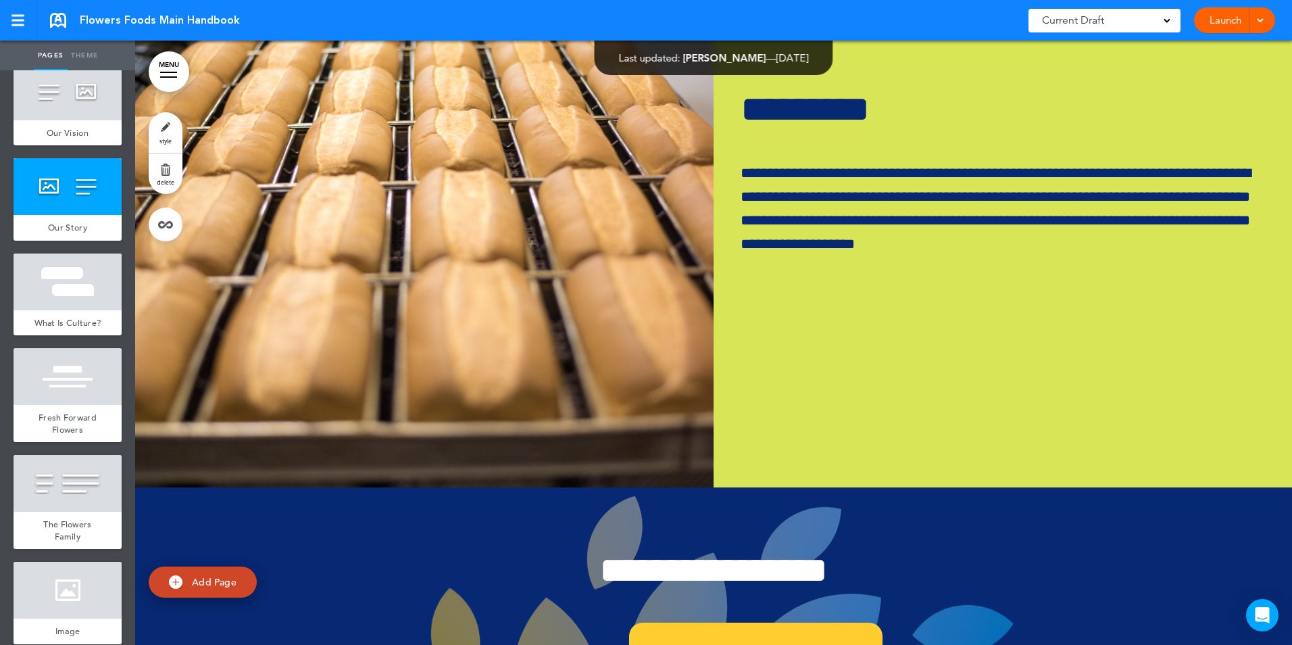
scroll to position [5993, 0]
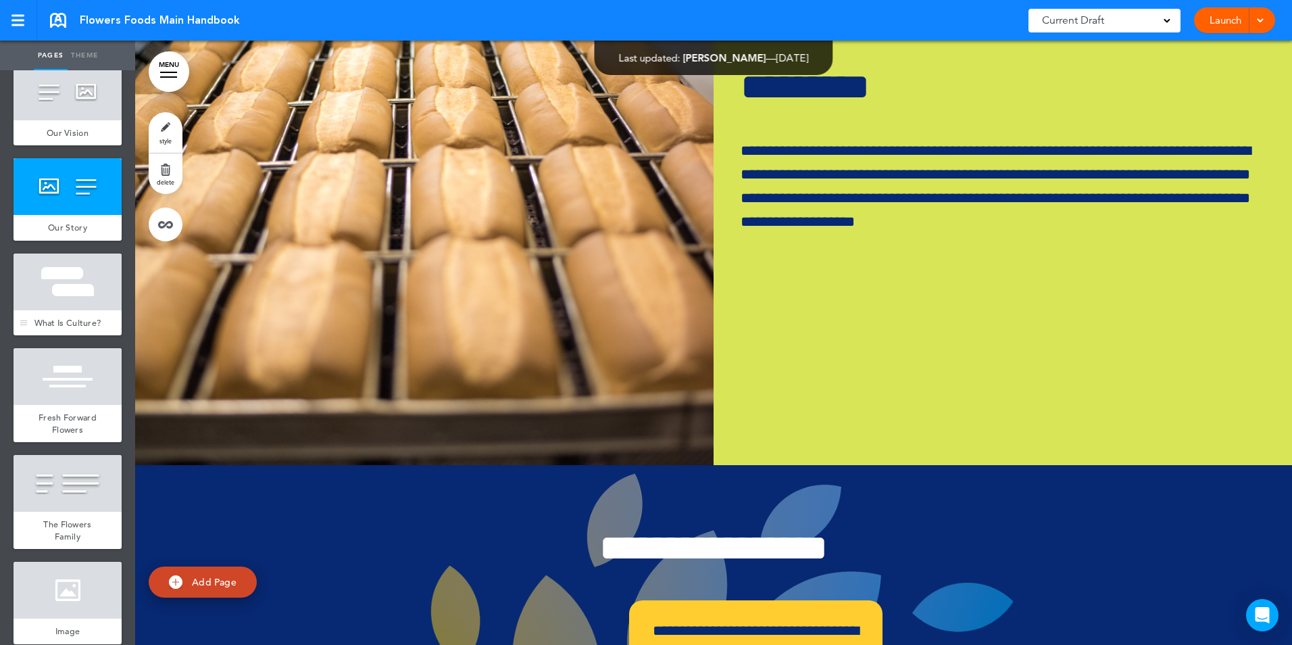
click at [70, 295] on div at bounding box center [68, 281] width 108 height 57
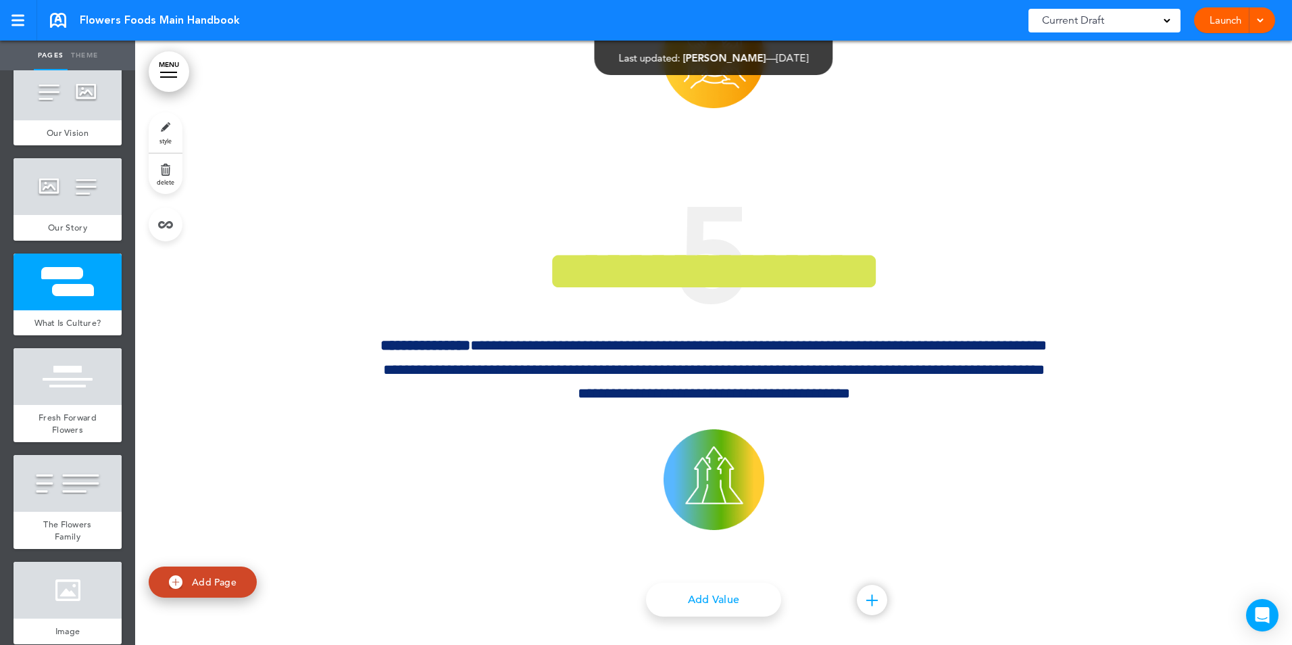
scroll to position [9781, 0]
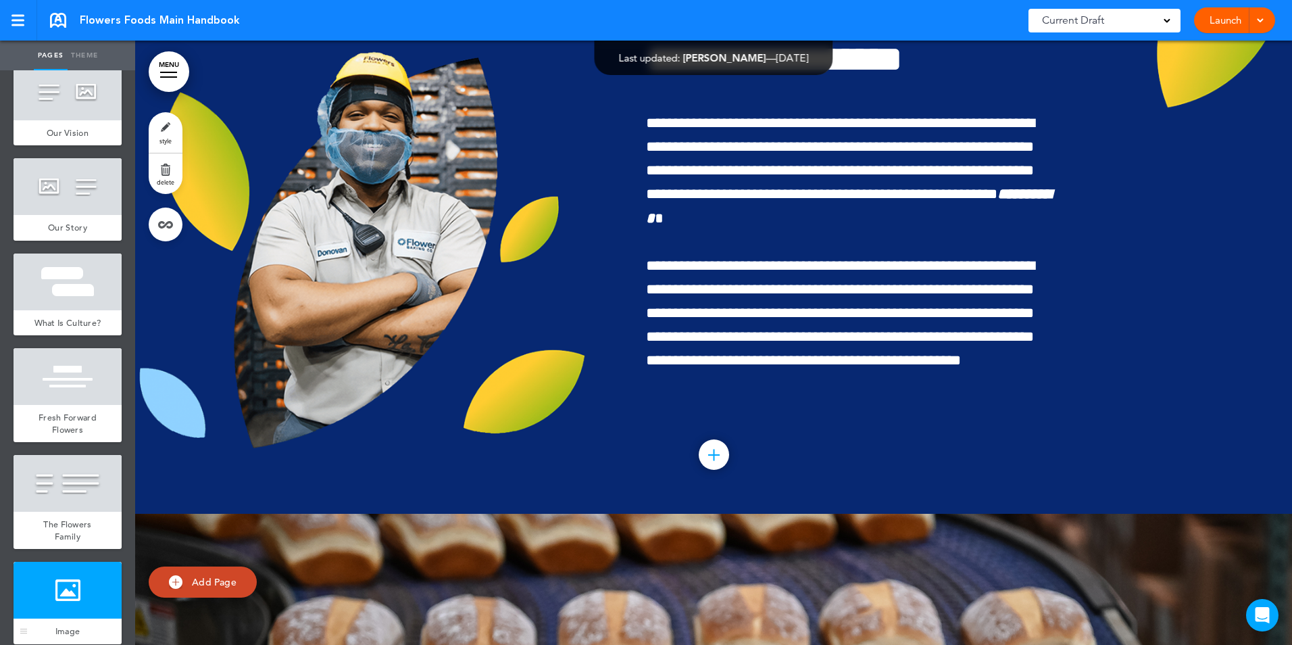
click at [87, 618] on div at bounding box center [68, 590] width 108 height 57
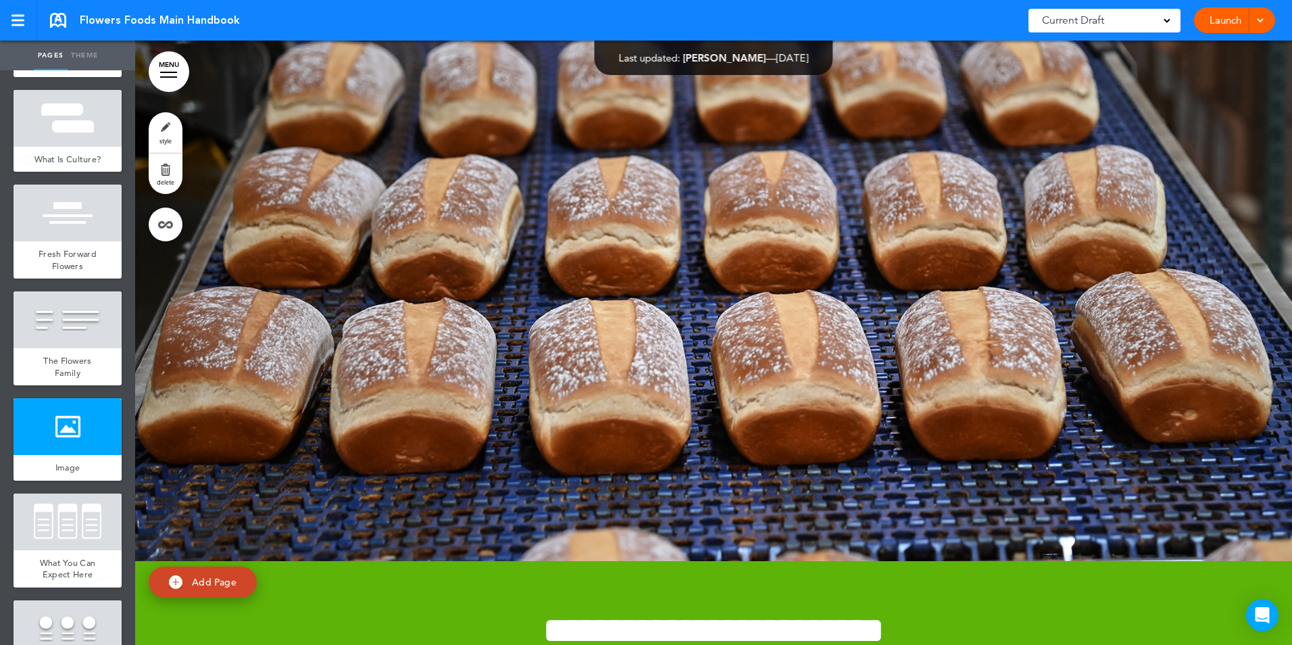
scroll to position [1059, 0]
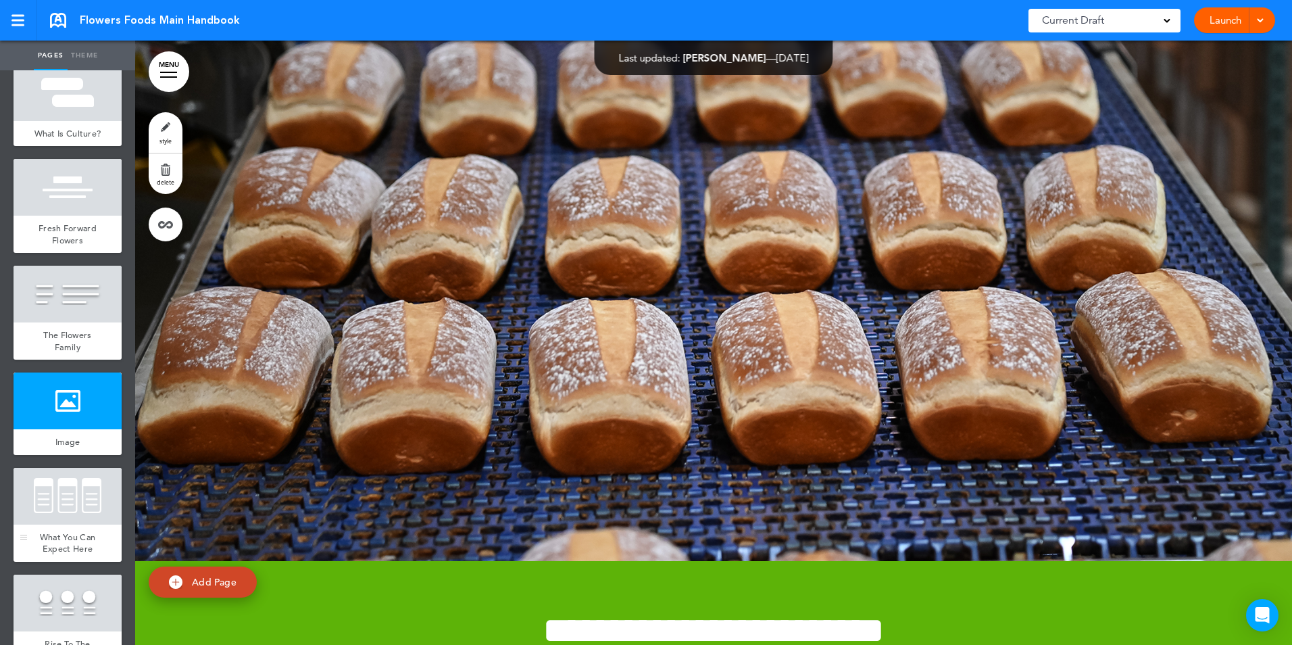
click at [81, 524] on div at bounding box center [68, 496] width 108 height 57
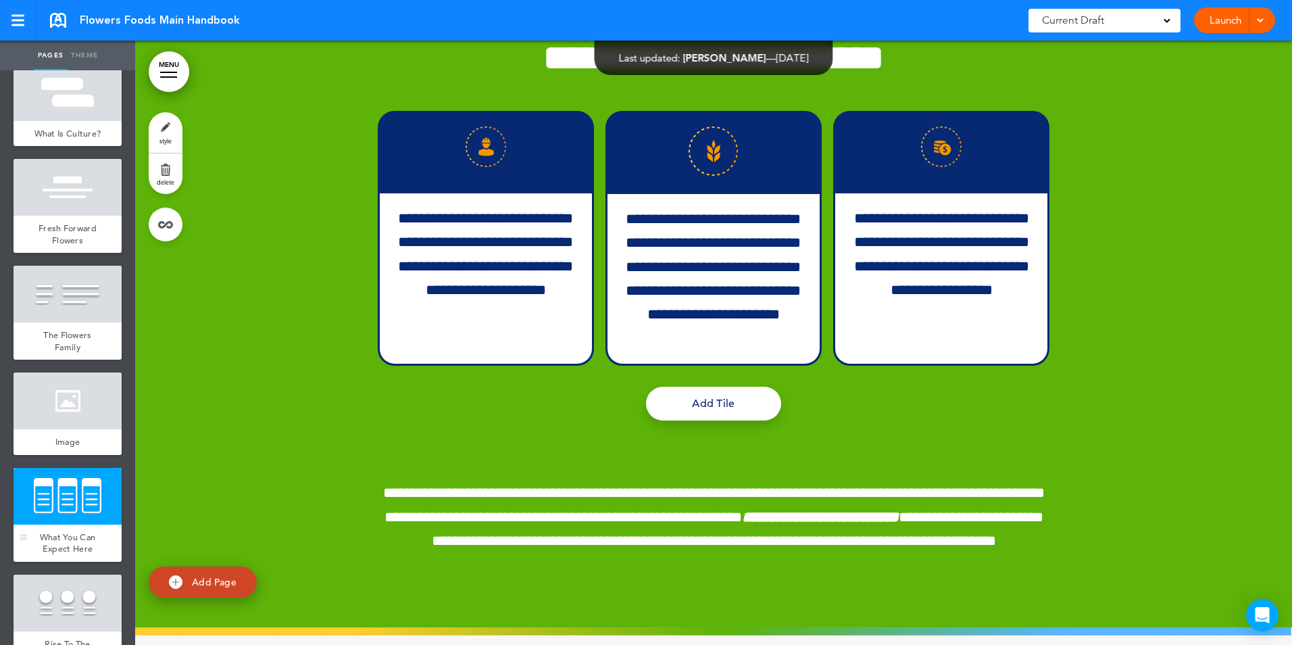
scroll to position [10943, 0]
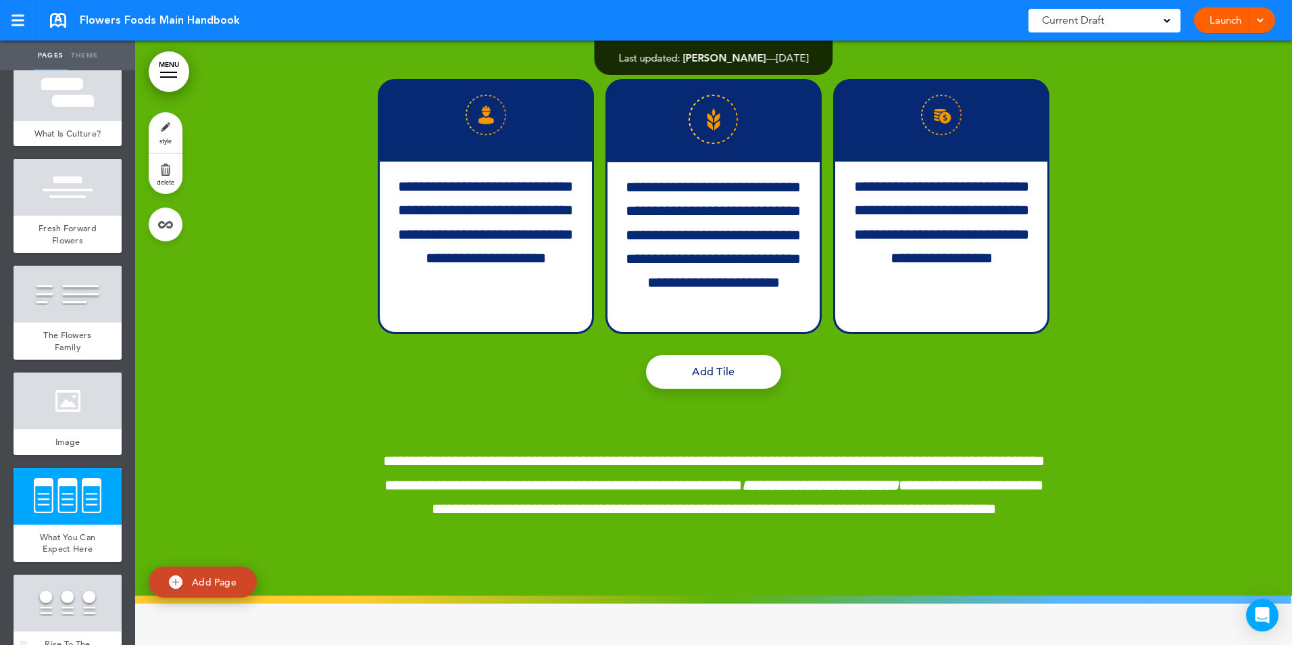
click at [86, 631] on div at bounding box center [68, 602] width 108 height 57
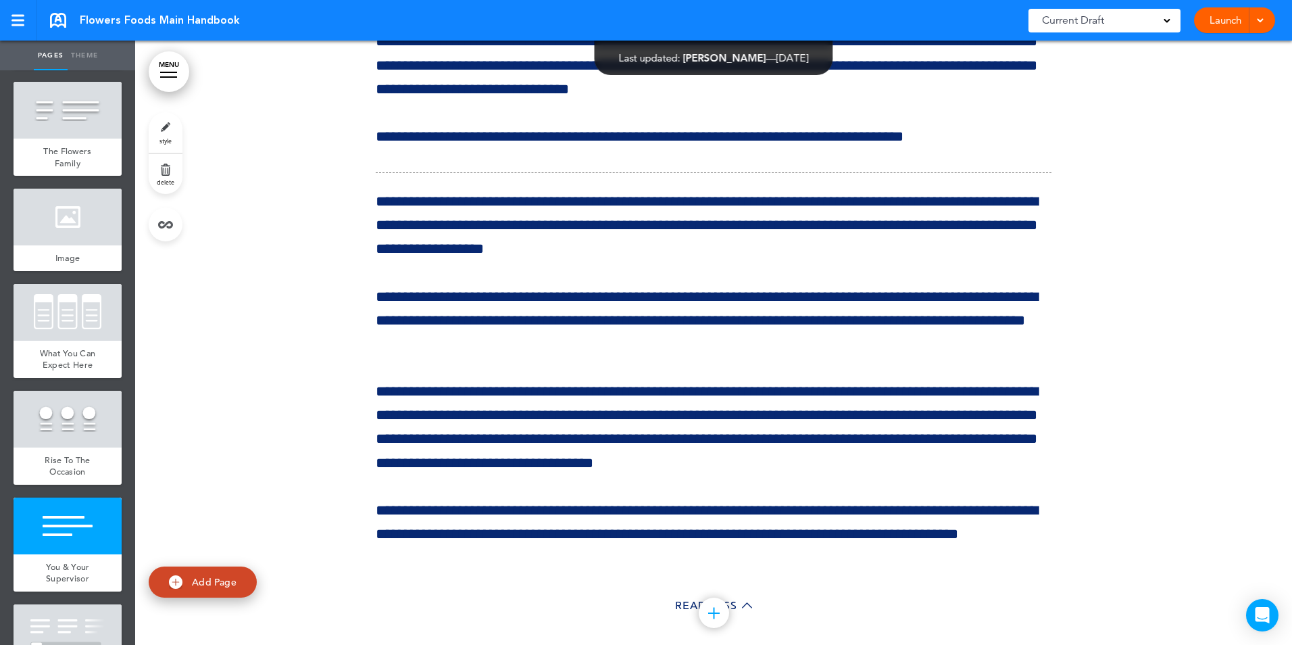
scroll to position [1248, 0]
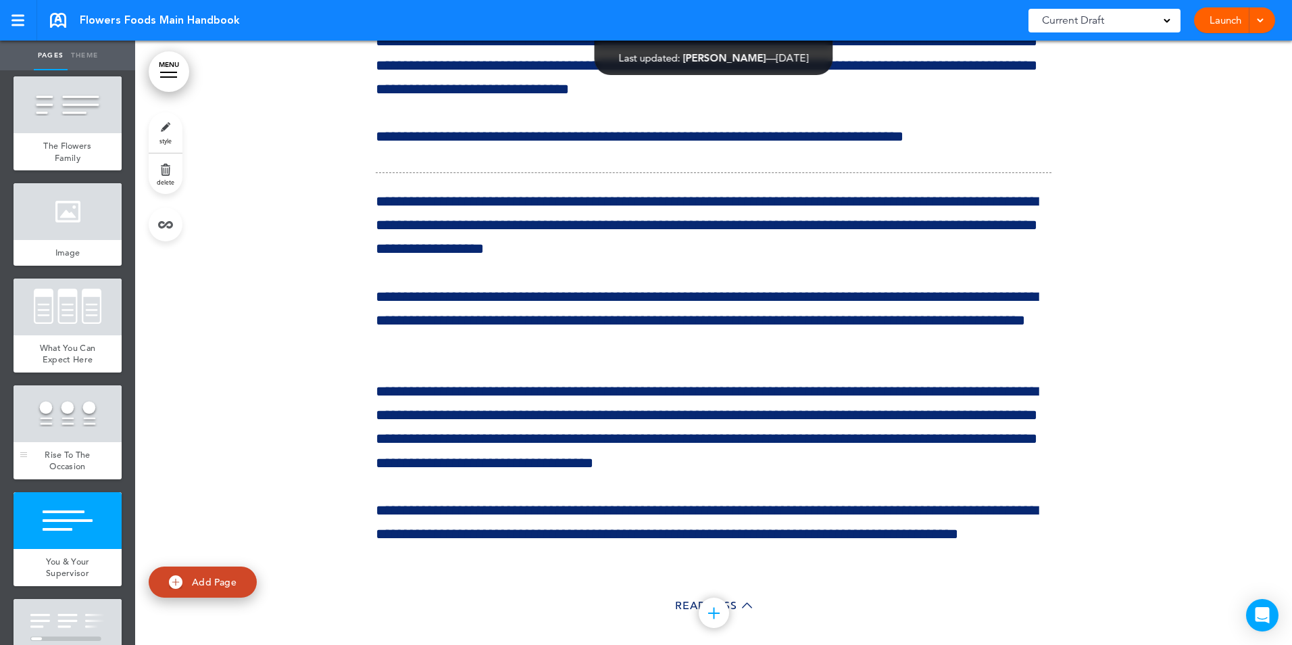
click at [78, 479] on div "Rise To The Occasion" at bounding box center [68, 460] width 108 height 37
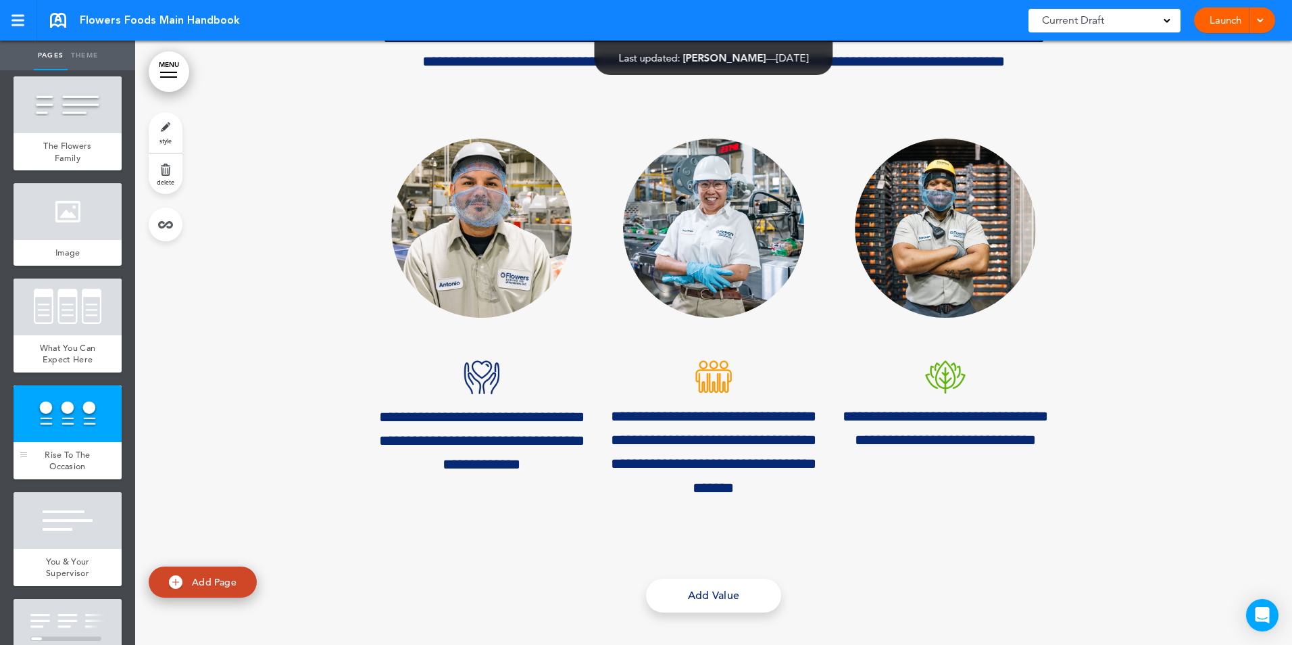
scroll to position [11604, 0]
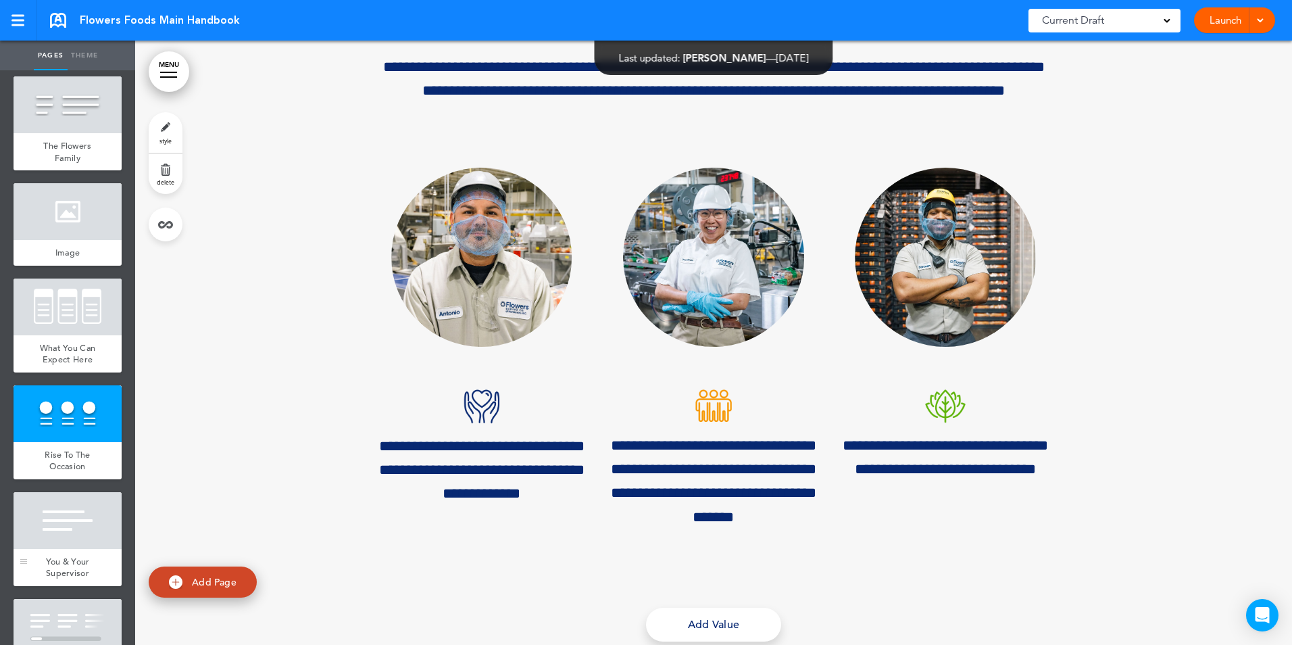
click at [56, 549] on div at bounding box center [68, 520] width 108 height 57
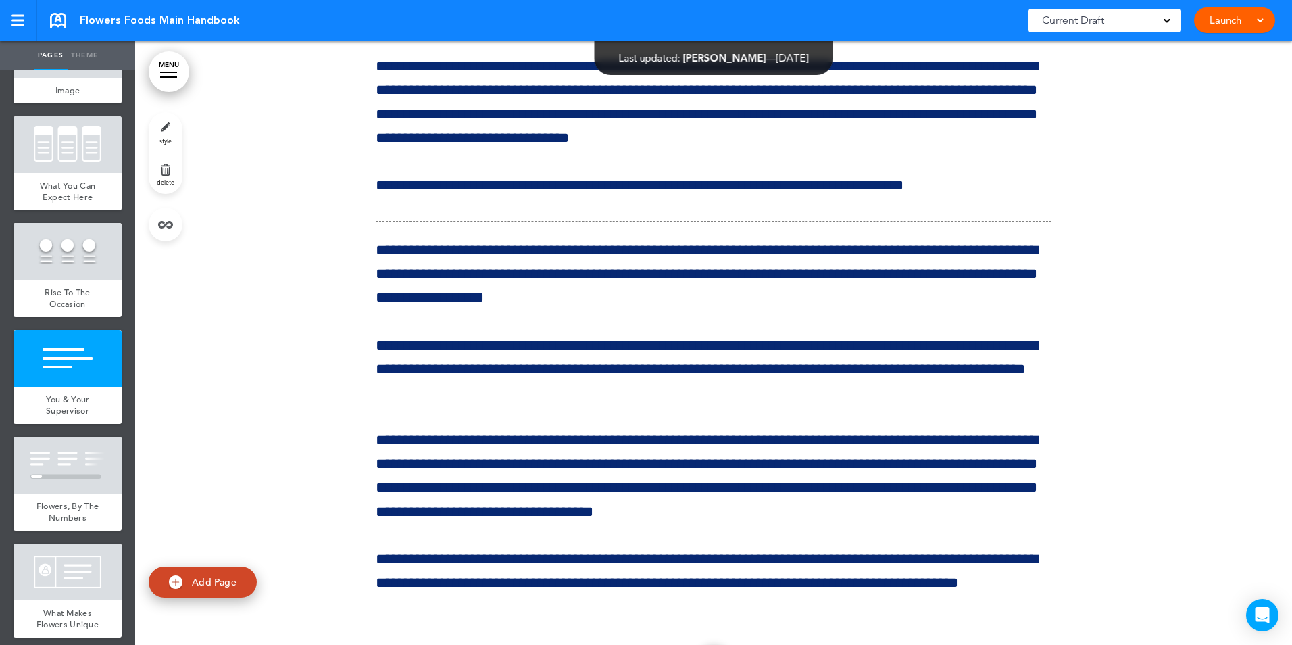
scroll to position [1455, 0]
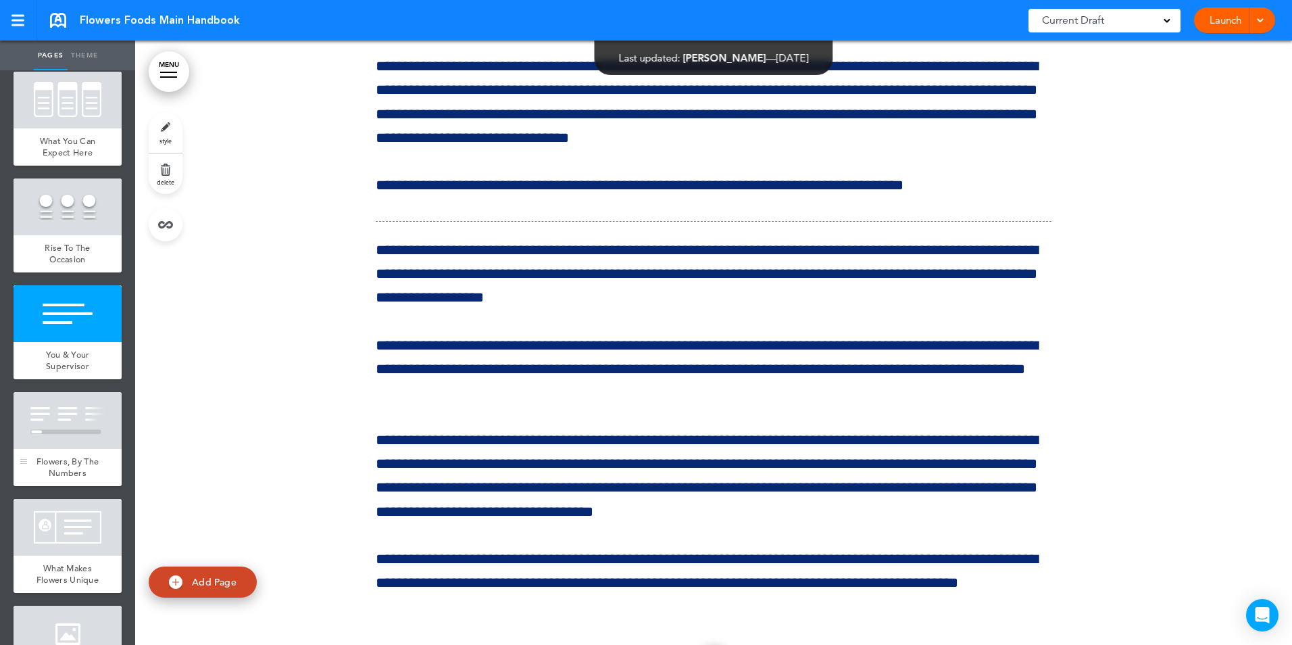
click at [87, 486] on div "Flowers, By The Numbers" at bounding box center [68, 467] width 108 height 37
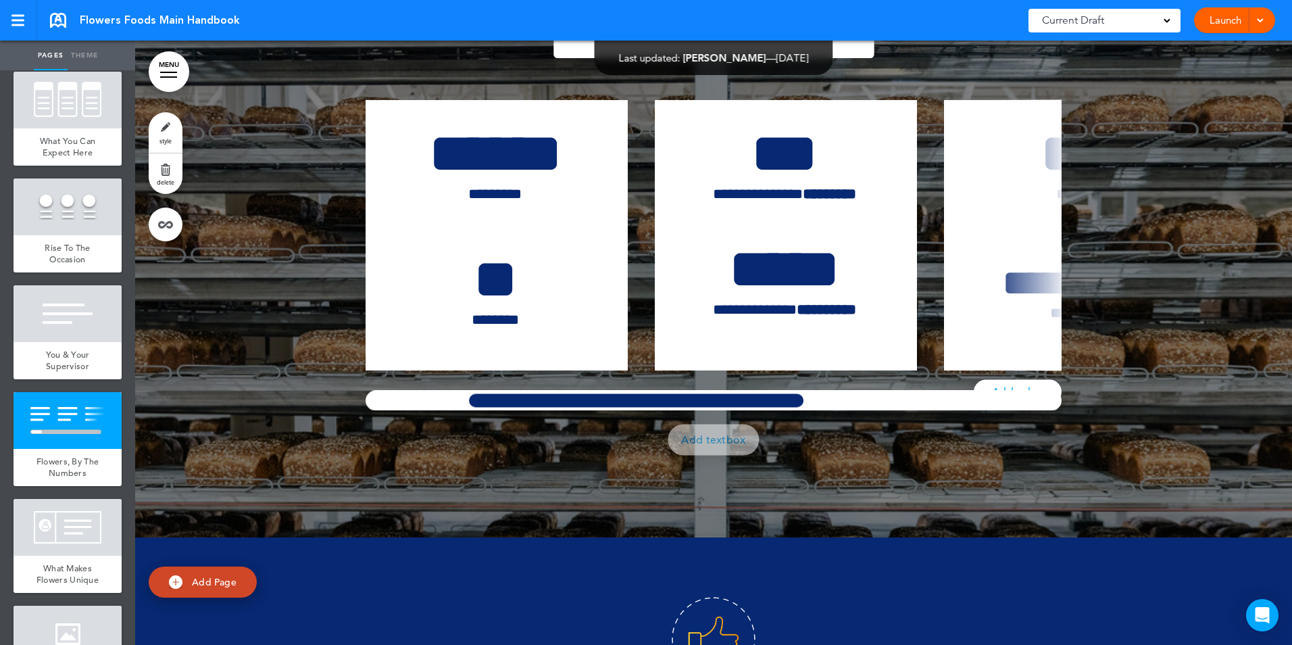
click at [654, 411] on div "**********" at bounding box center [714, 255] width 696 height 311
click at [65, 556] on div at bounding box center [68, 527] width 108 height 57
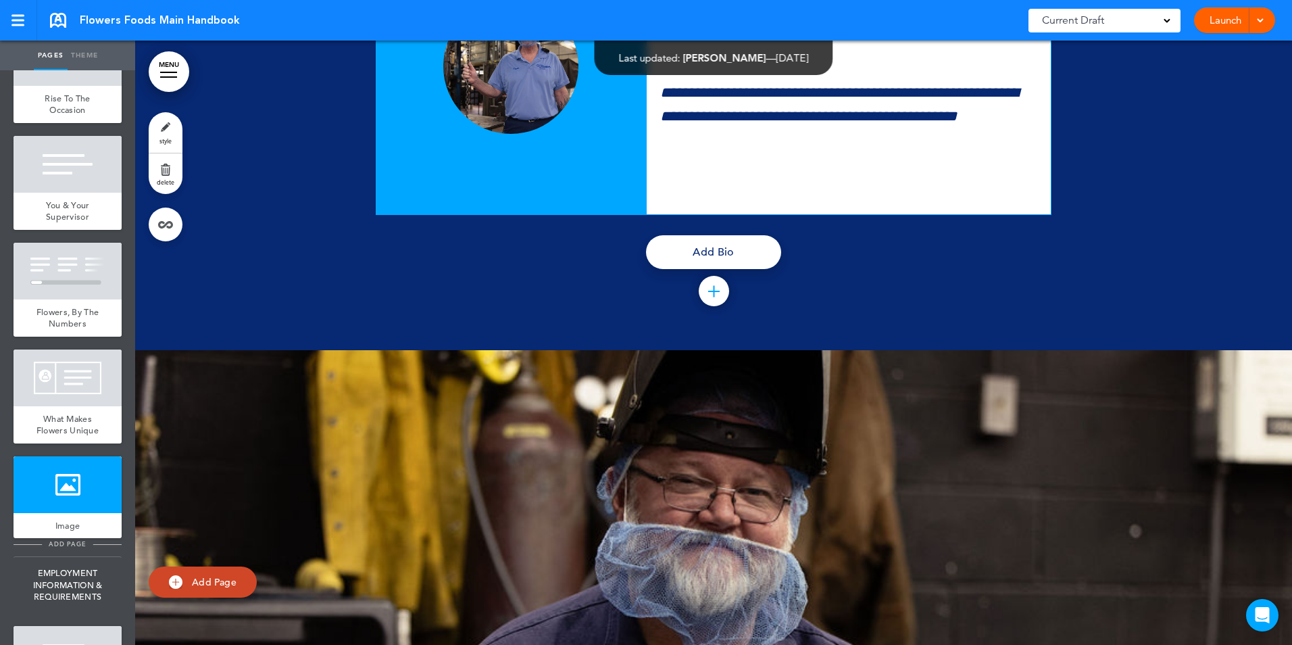
scroll to position [1617, 0]
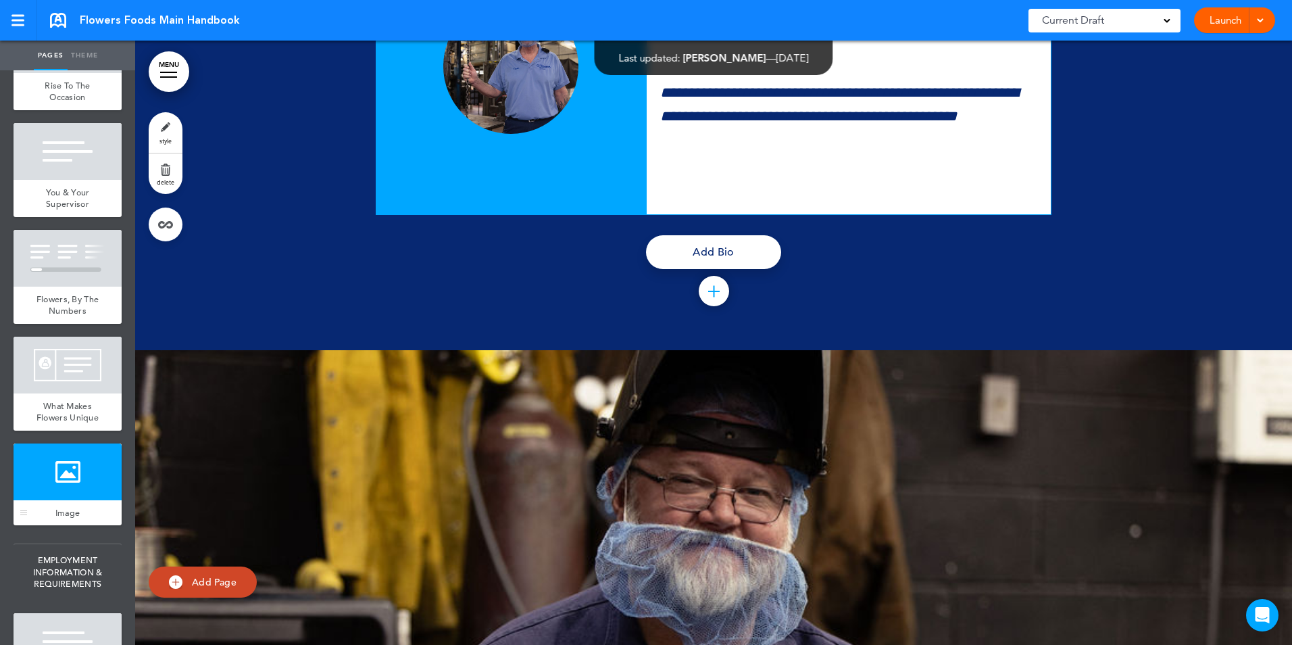
click at [74, 500] on div at bounding box center [68, 471] width 108 height 57
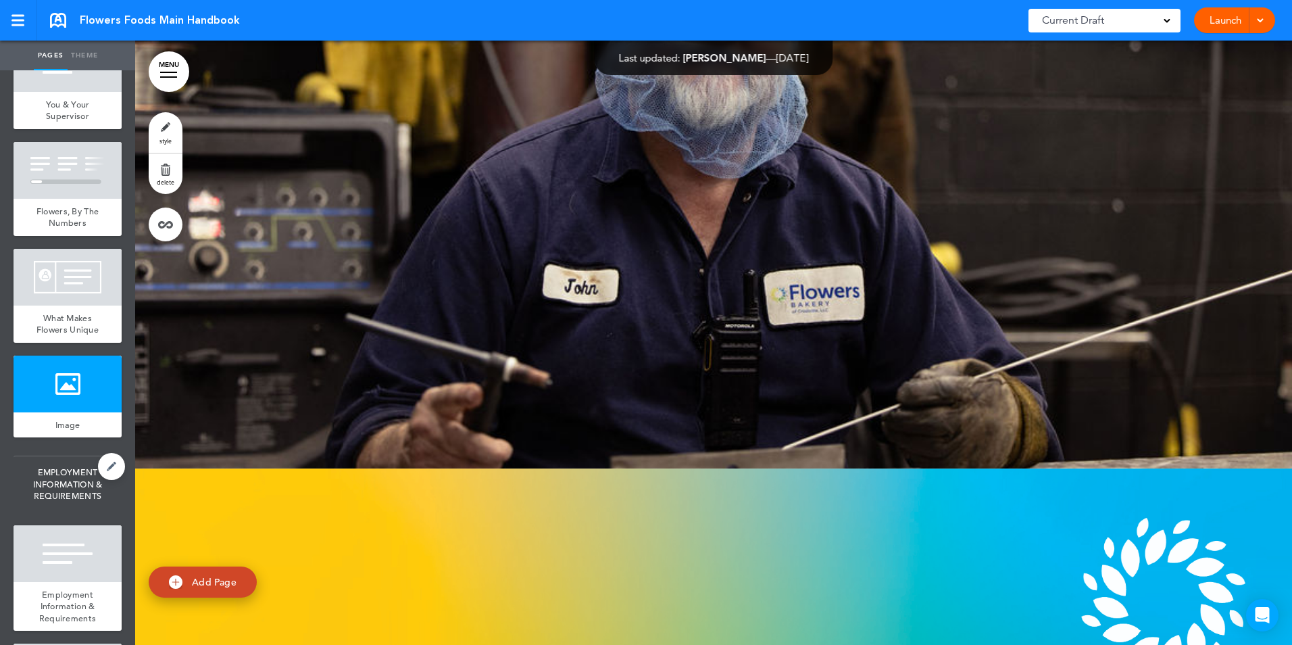
scroll to position [1725, 0]
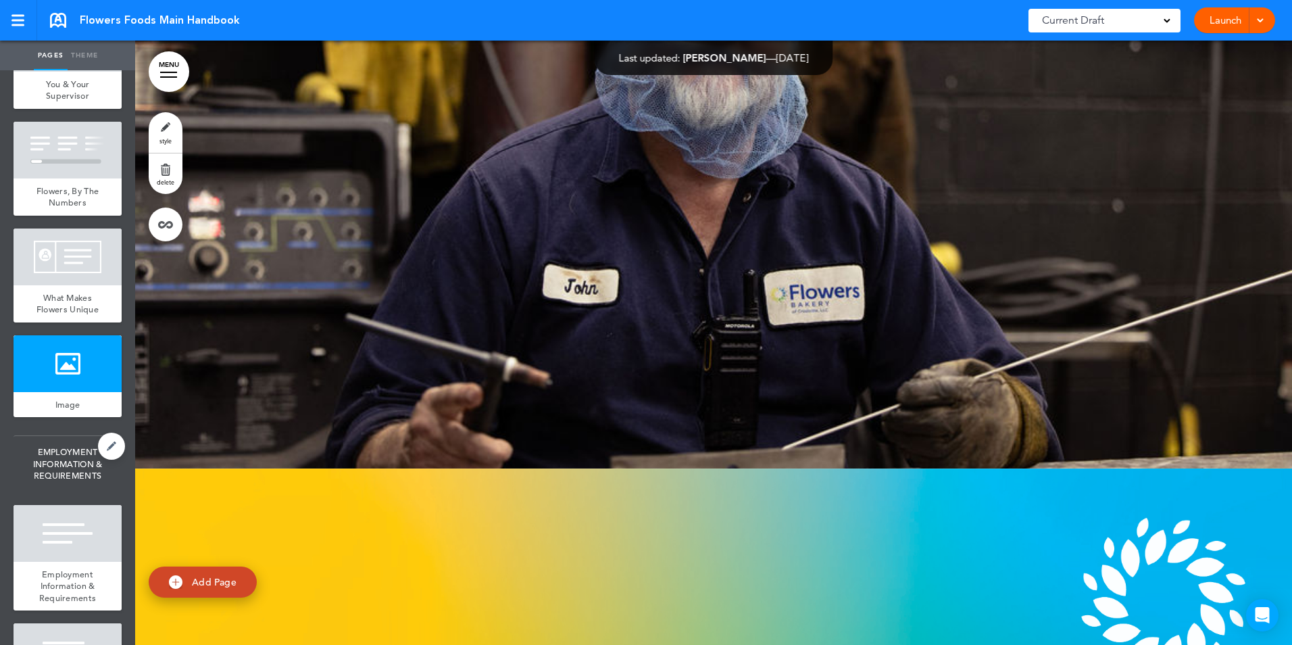
click at [34, 492] on span "EMPLOYMENT INFORMATION & REQUIREMENTS" at bounding box center [68, 464] width 108 height 56
click at [66, 562] on div at bounding box center [68, 533] width 108 height 57
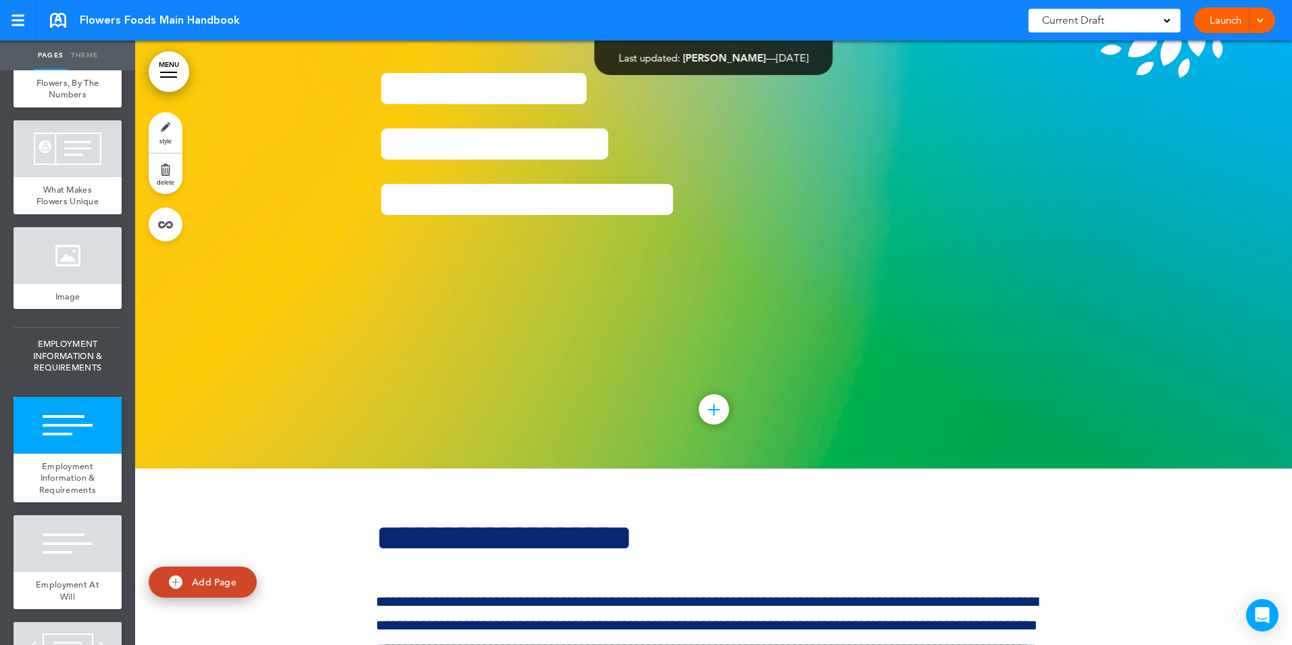
scroll to position [1951, 0]
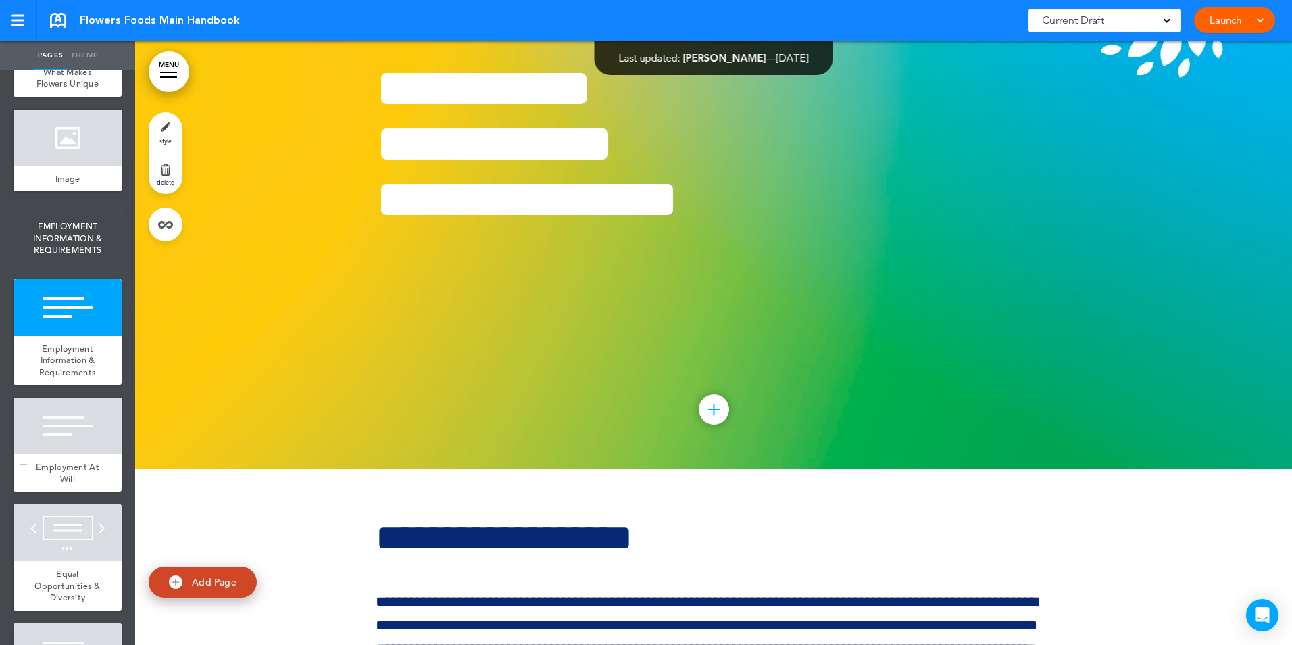
click at [82, 454] on div at bounding box center [68, 425] width 108 height 57
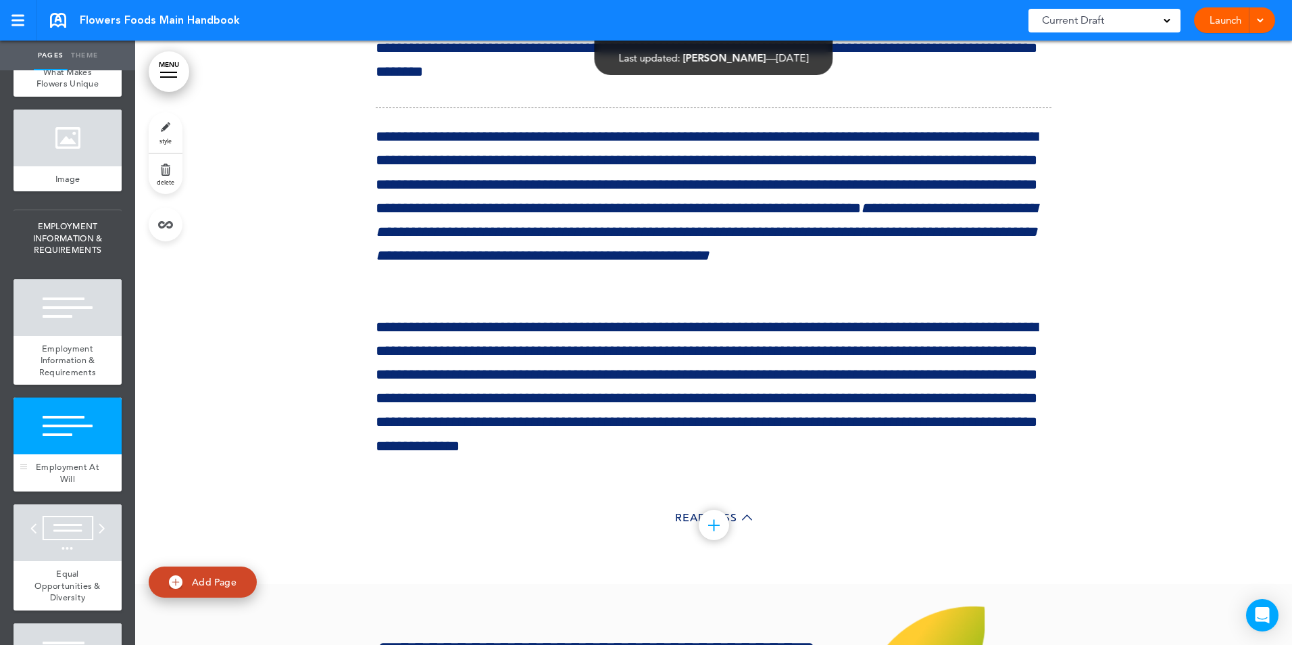
scroll to position [17122, 0]
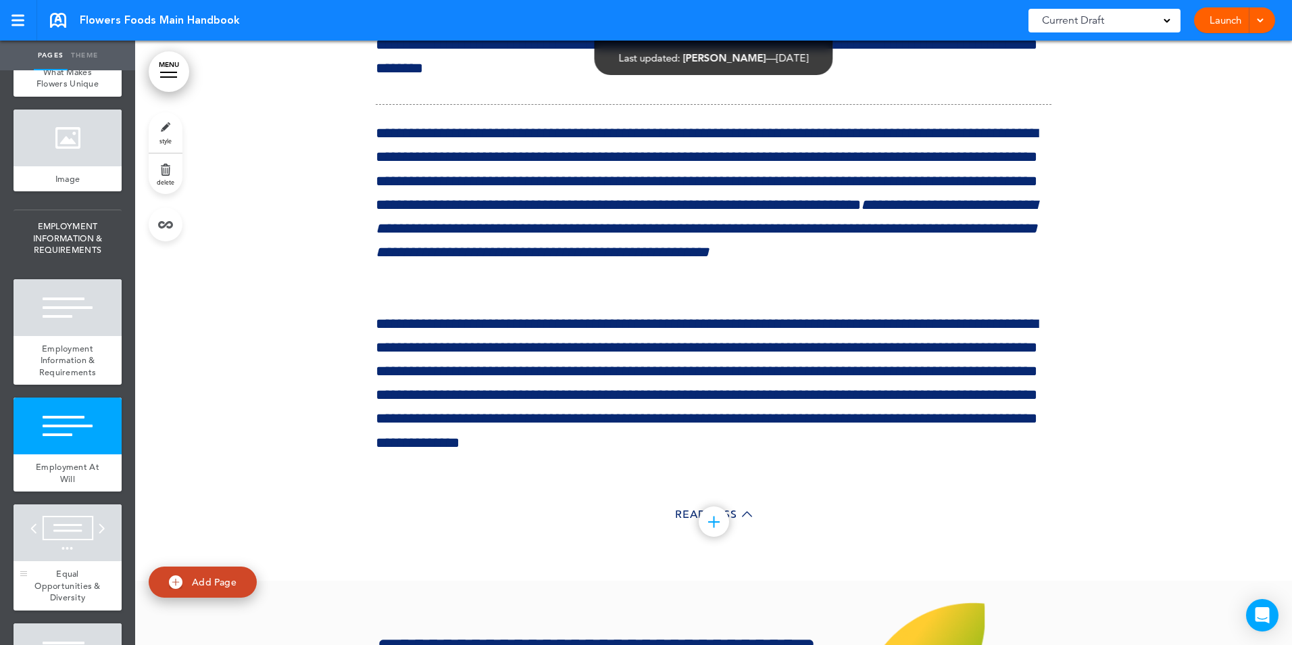
click at [54, 561] on div at bounding box center [68, 532] width 108 height 57
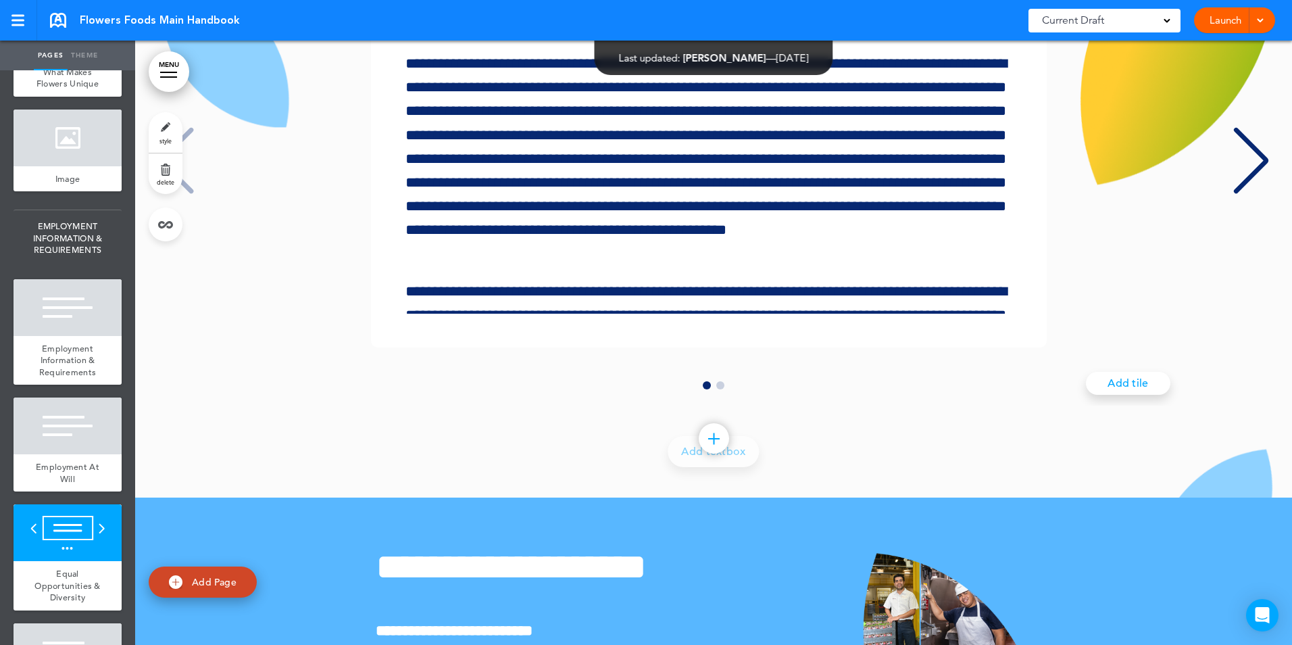
scroll to position [18136, 0]
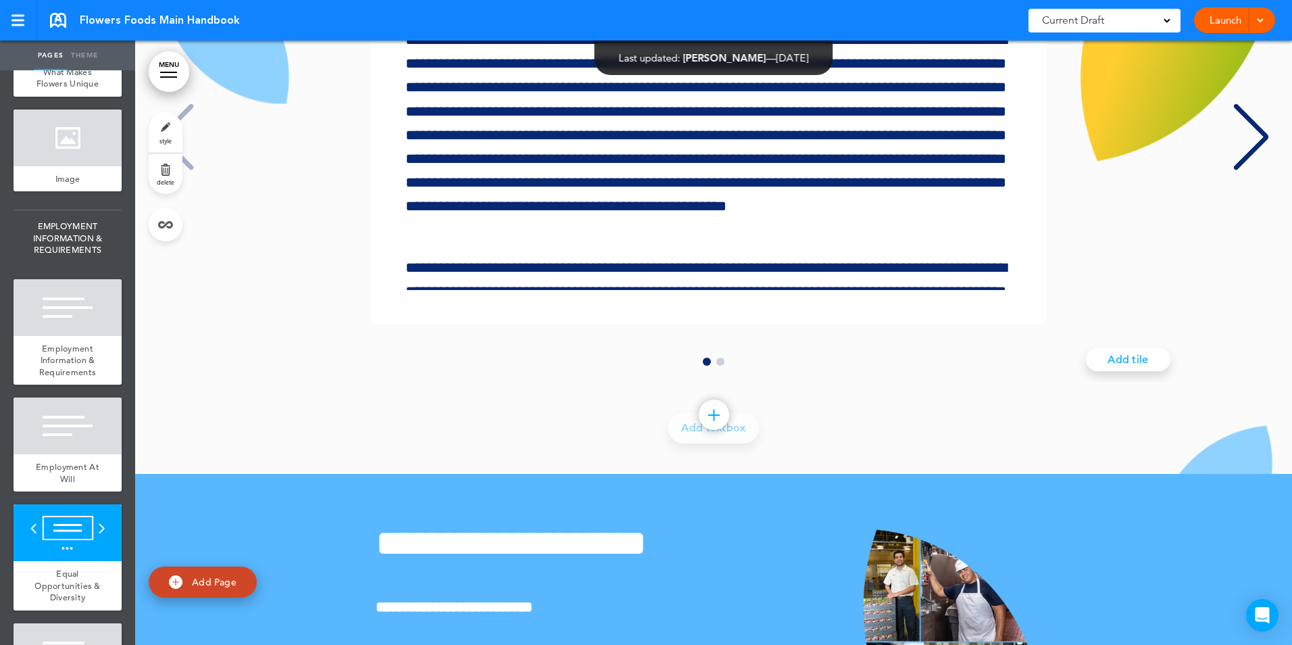
click at [719, 382] on div at bounding box center [713, 370] width 27 height 24
click at [716, 366] on span "Go to slide 2" at bounding box center [720, 362] width 8 height 8
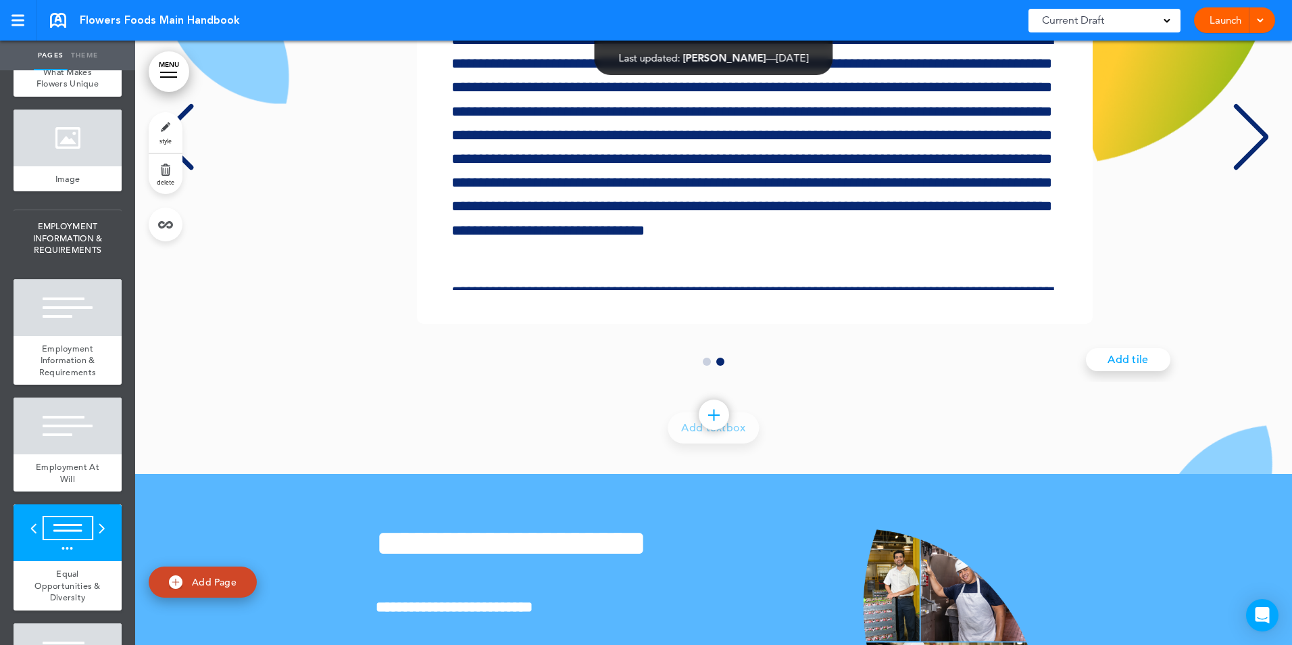
scroll to position [0, 1127]
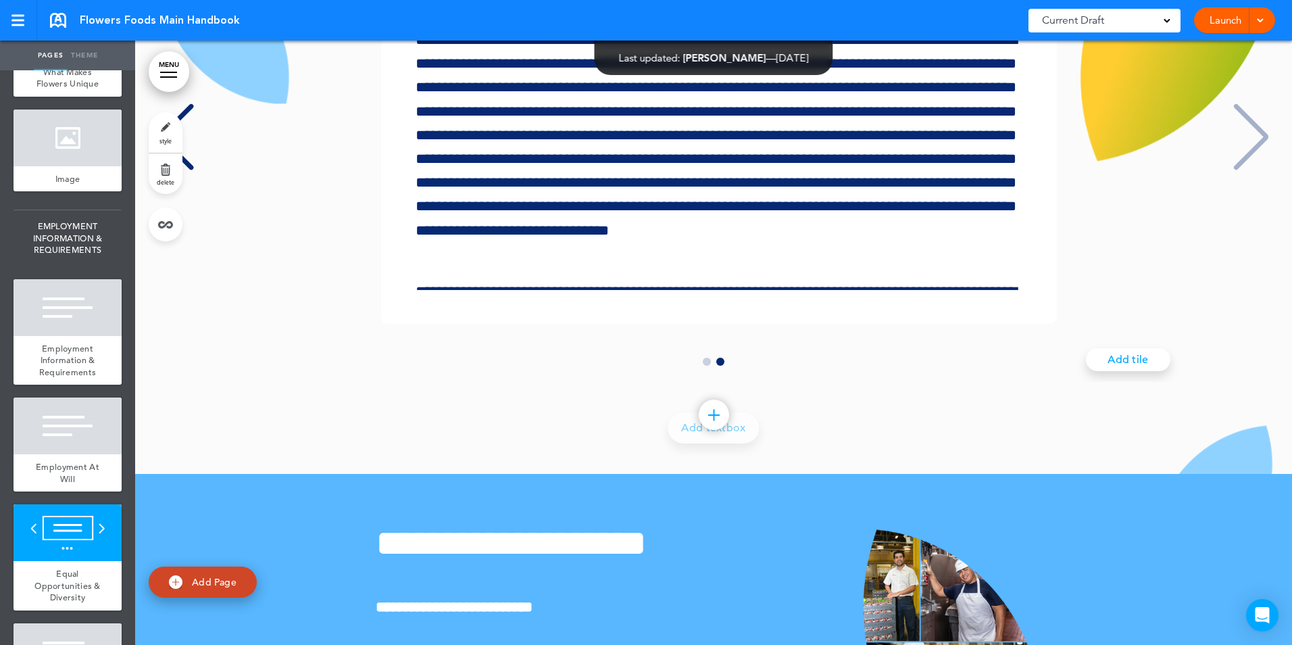
click at [703, 366] on span "Go to slide 1" at bounding box center [707, 362] width 8 height 8
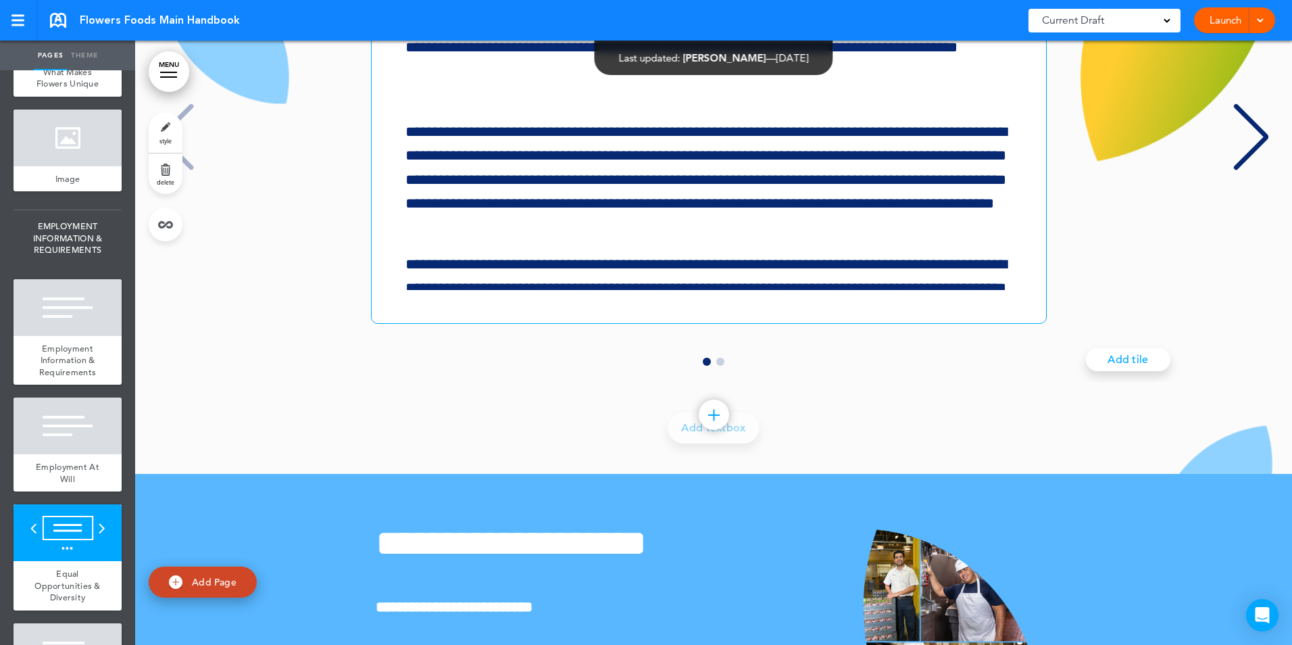
scroll to position [355, 0]
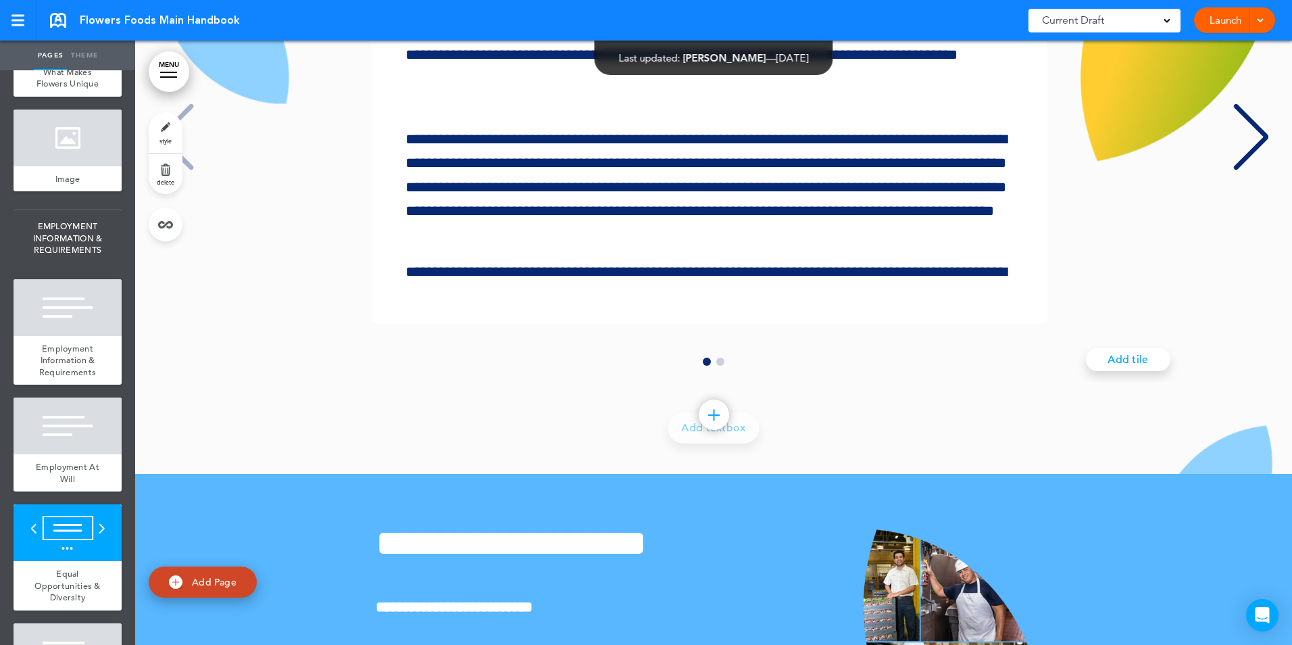
click at [729, 382] on div "**********" at bounding box center [714, 160] width 1130 height 443
click at [716, 366] on span "Go to slide 2" at bounding box center [720, 362] width 8 height 8
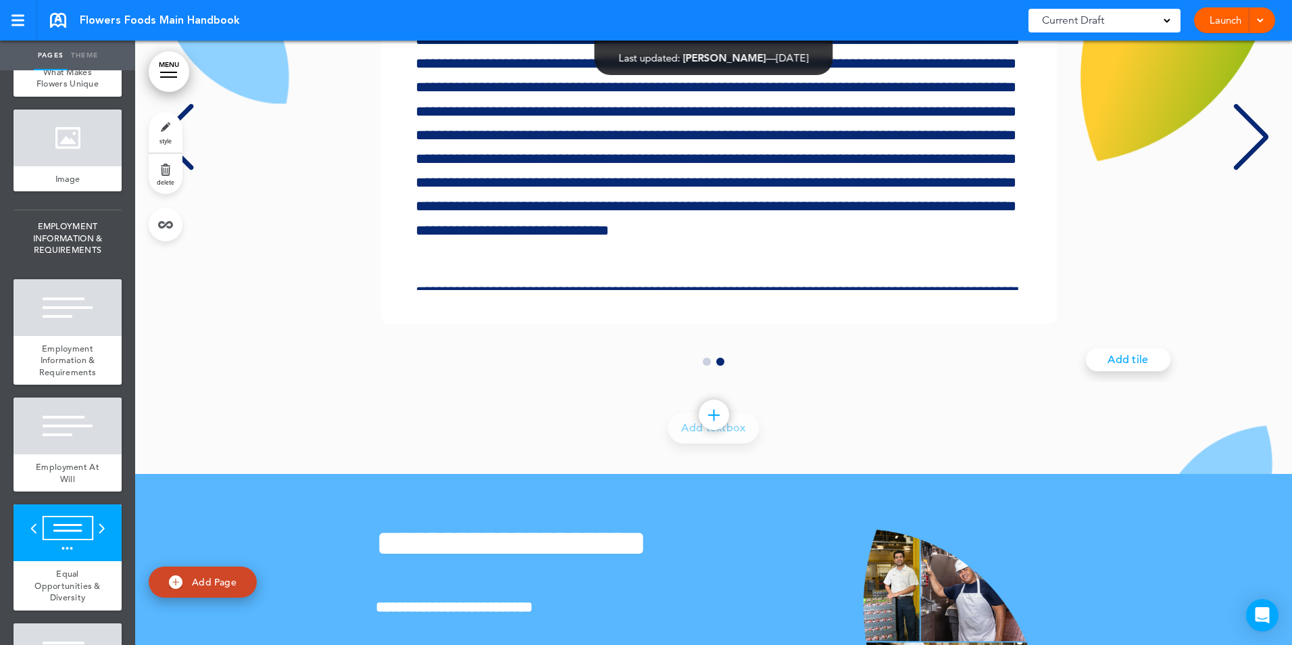
scroll to position [0, 1127]
click at [69, 561] on div at bounding box center [68, 532] width 108 height 57
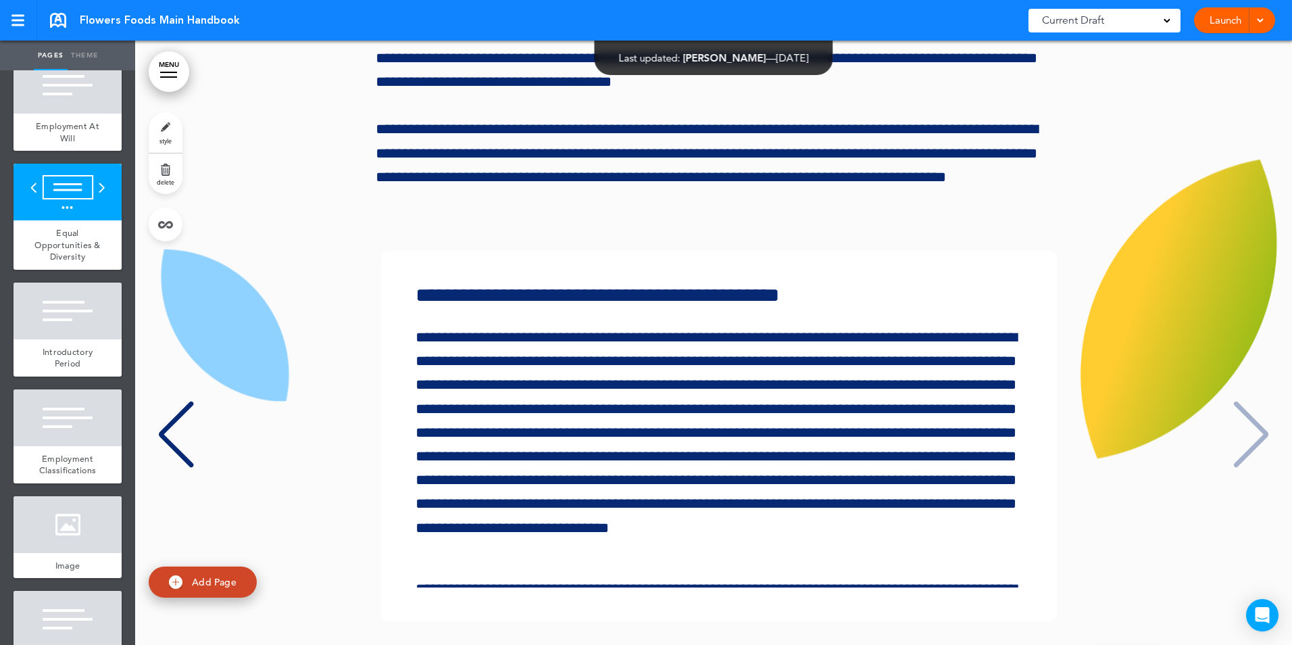
scroll to position [2331, 0]
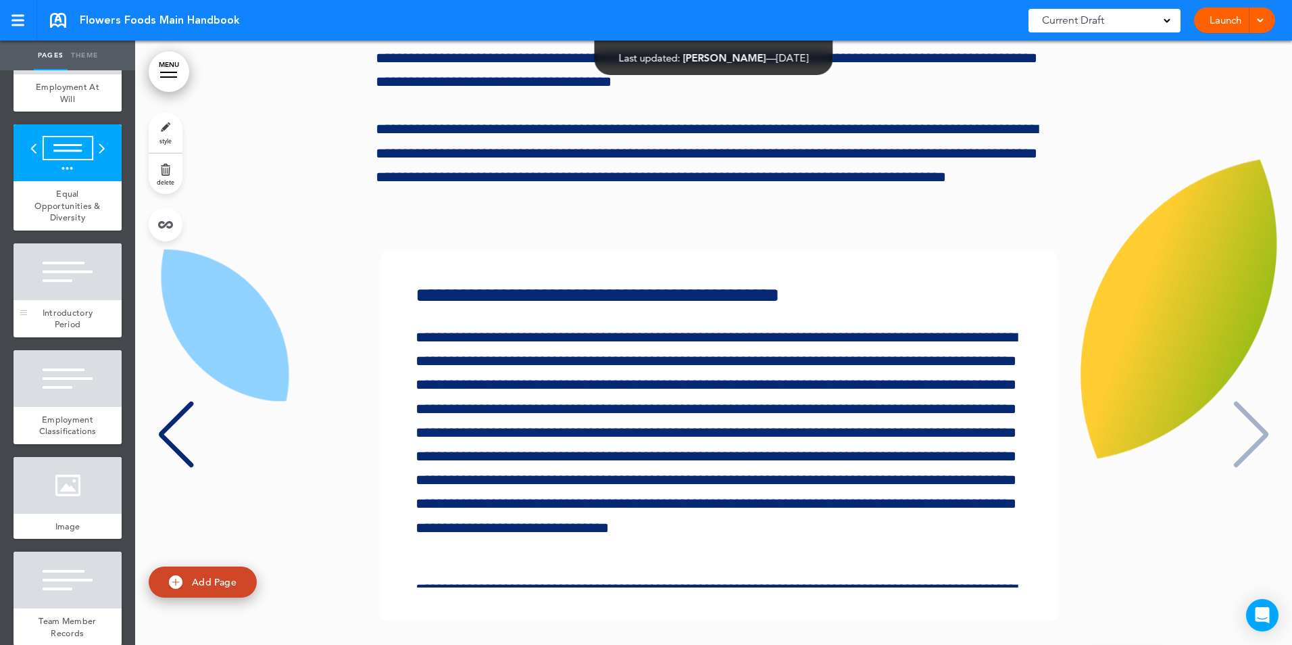
click at [64, 330] on span "Introductory Period" at bounding box center [68, 319] width 51 height 24
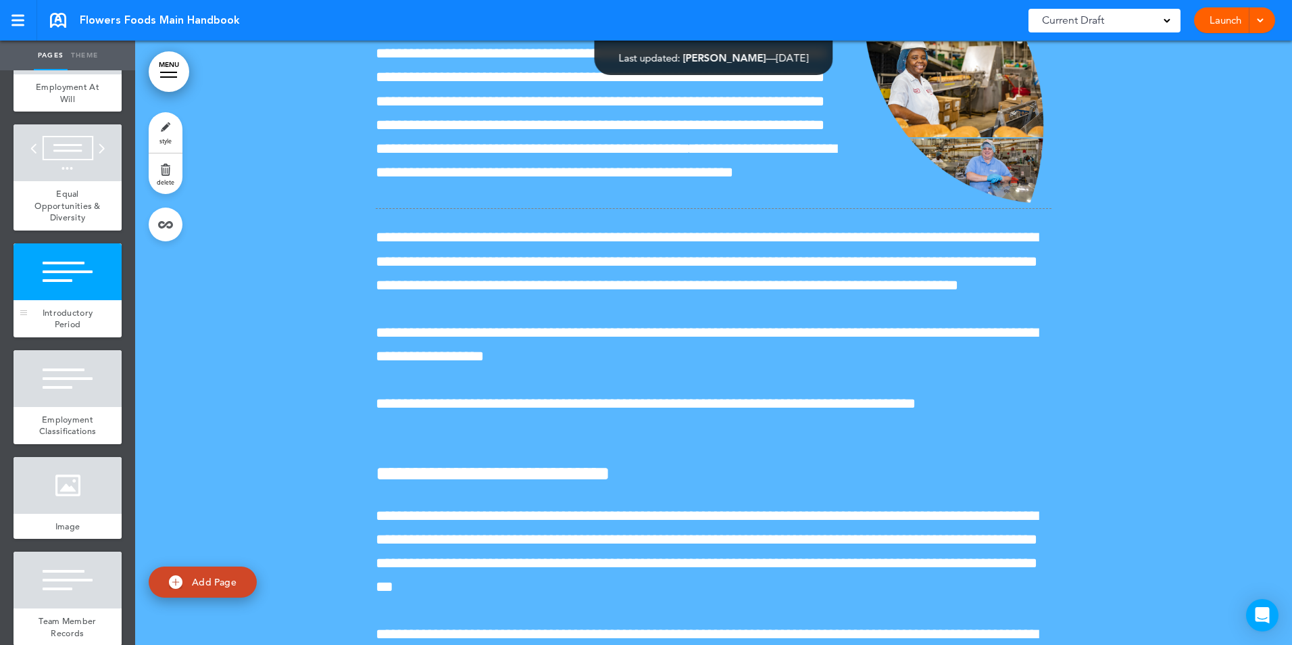
scroll to position [18746, 0]
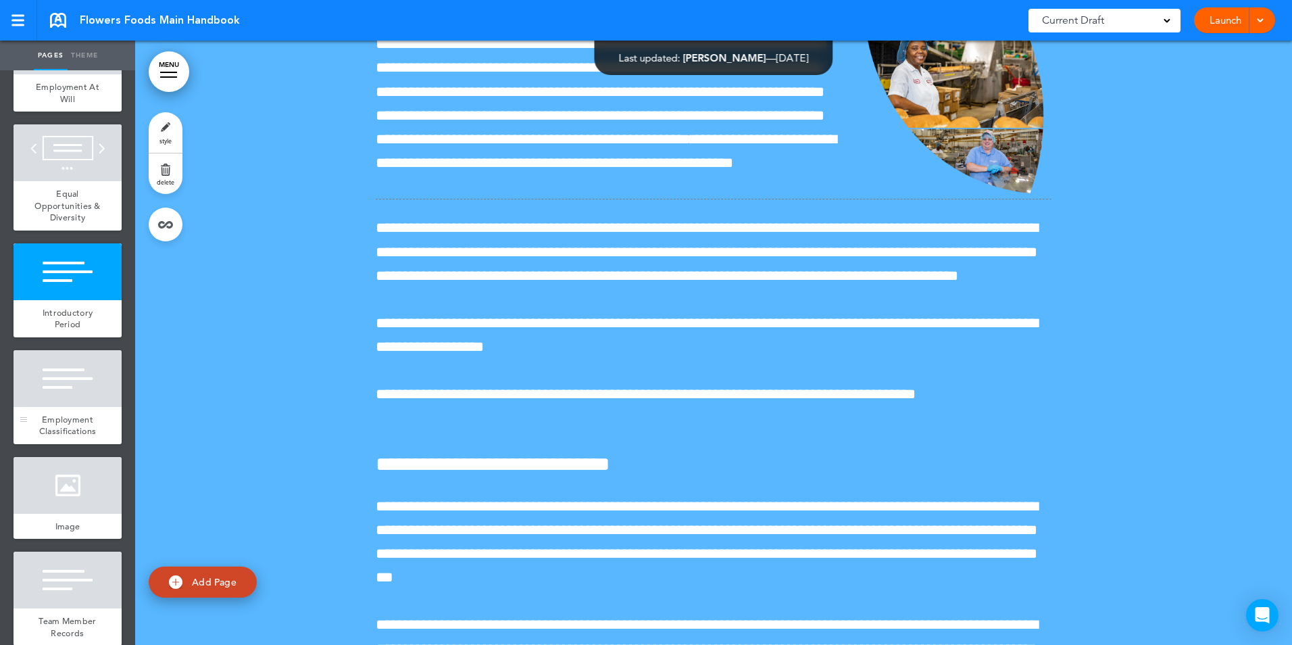
click at [80, 407] on div at bounding box center [68, 378] width 108 height 57
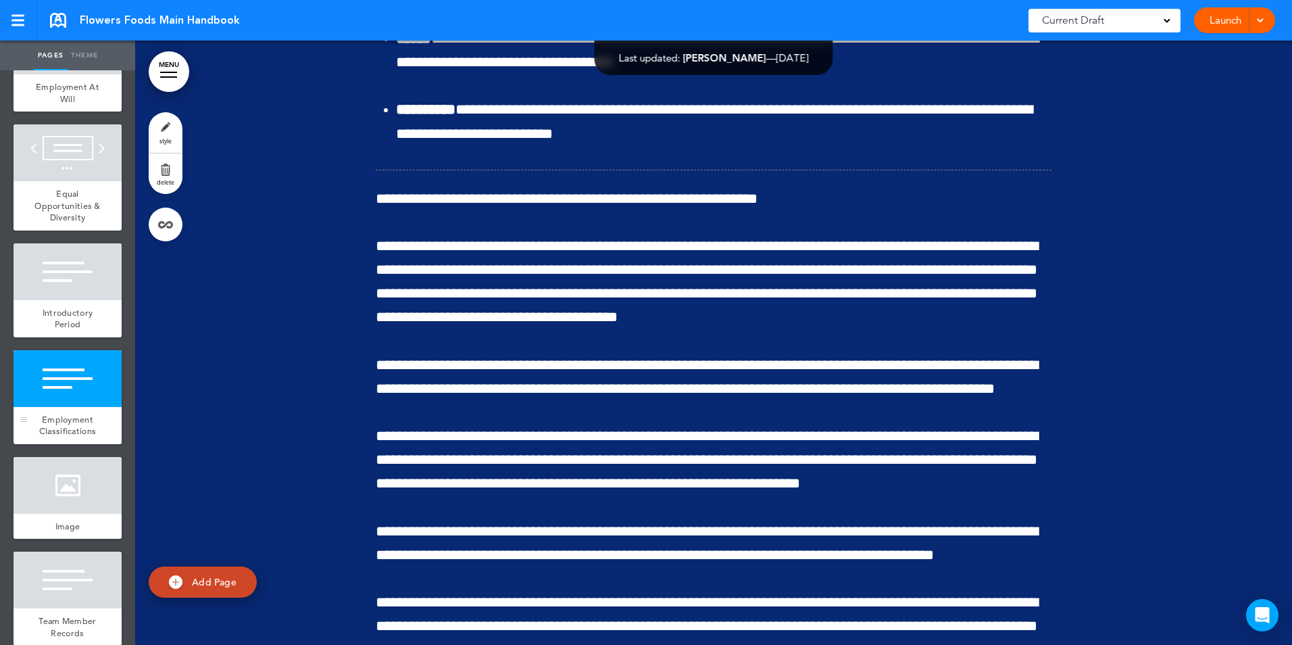
scroll to position [19812, 0]
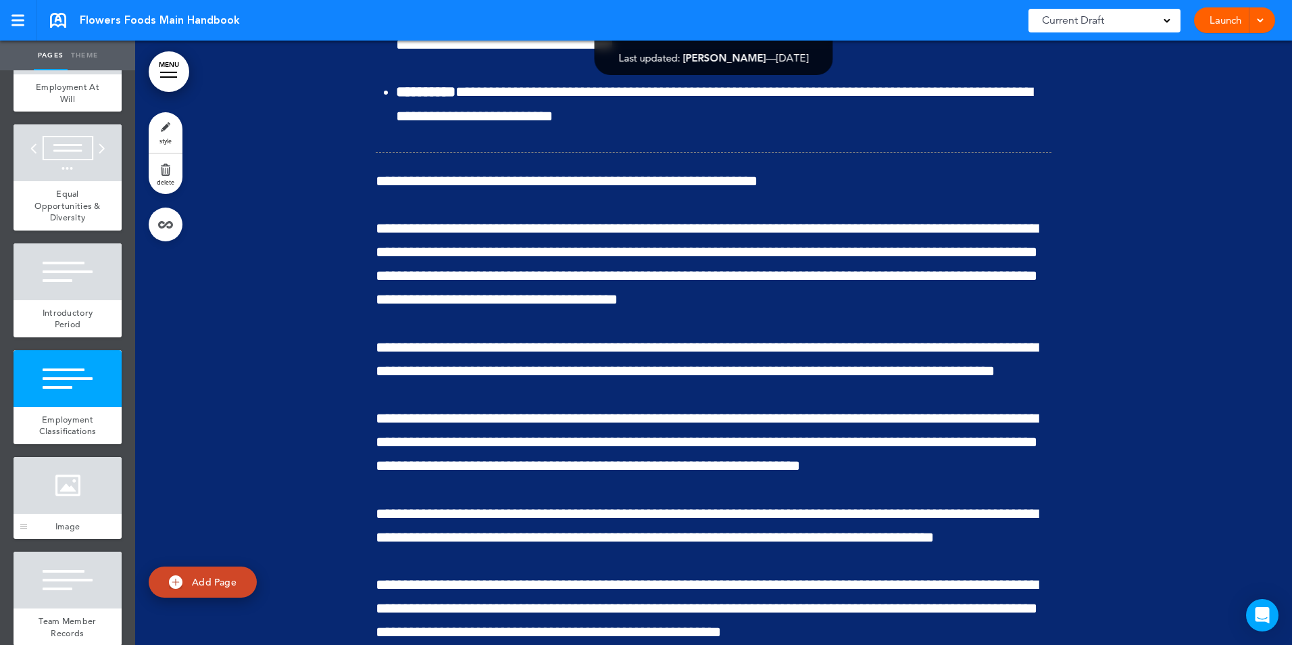
click at [59, 514] on div at bounding box center [68, 485] width 108 height 57
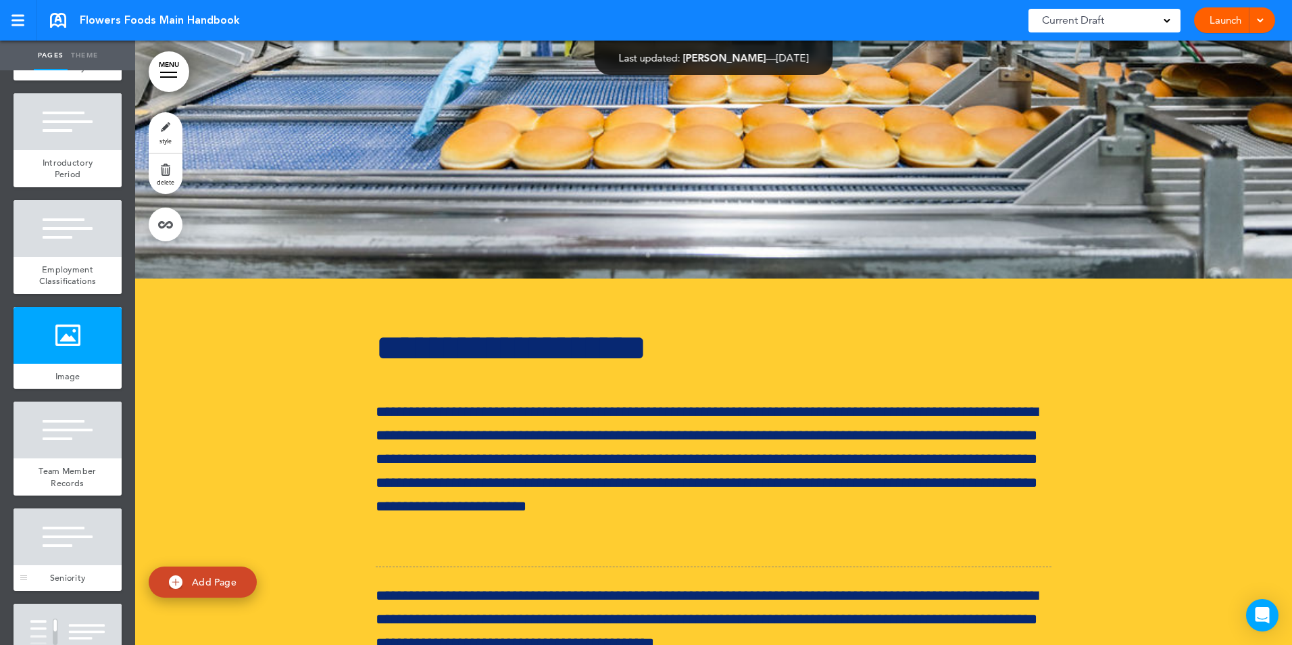
scroll to position [2493, 0]
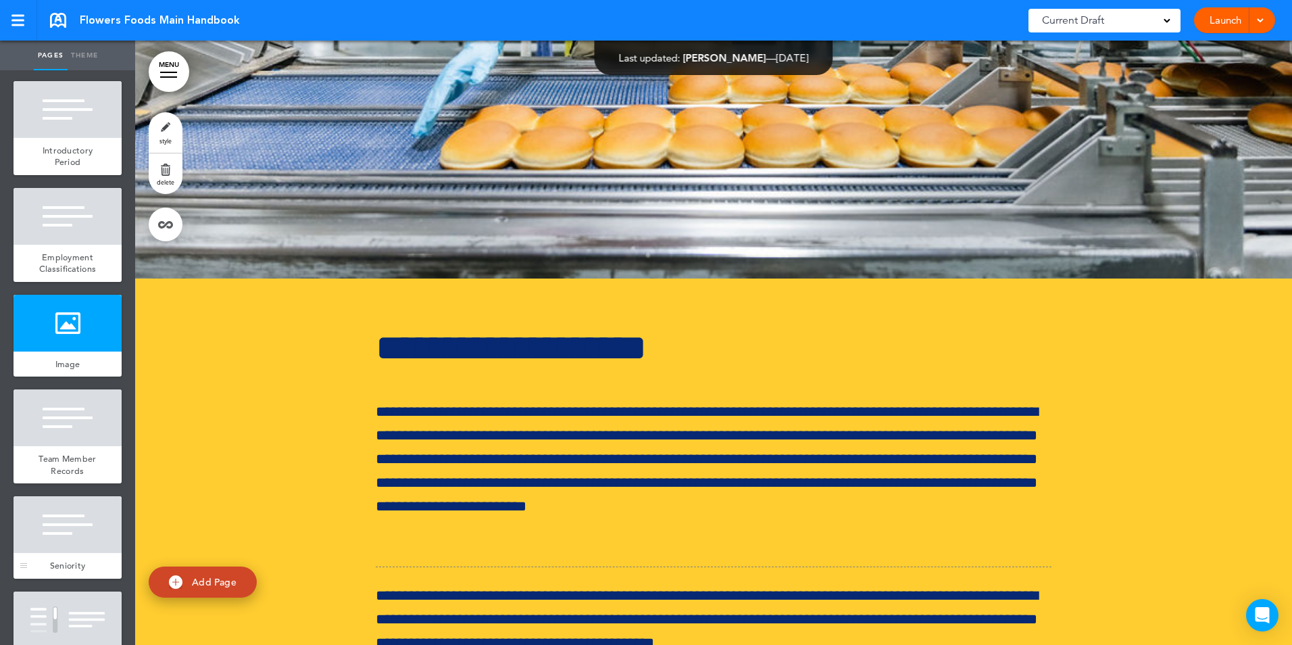
click at [41, 553] on div at bounding box center [68, 524] width 108 height 57
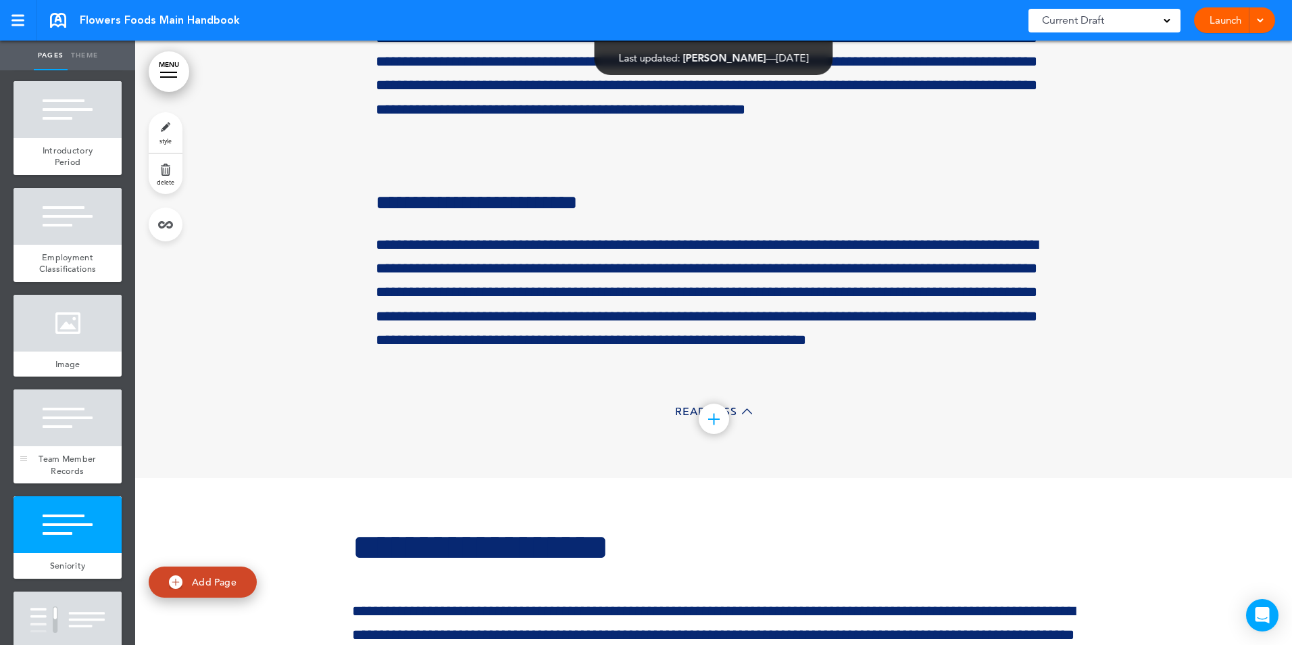
click at [54, 476] on span "Team Member Records" at bounding box center [67, 465] width 57 height 24
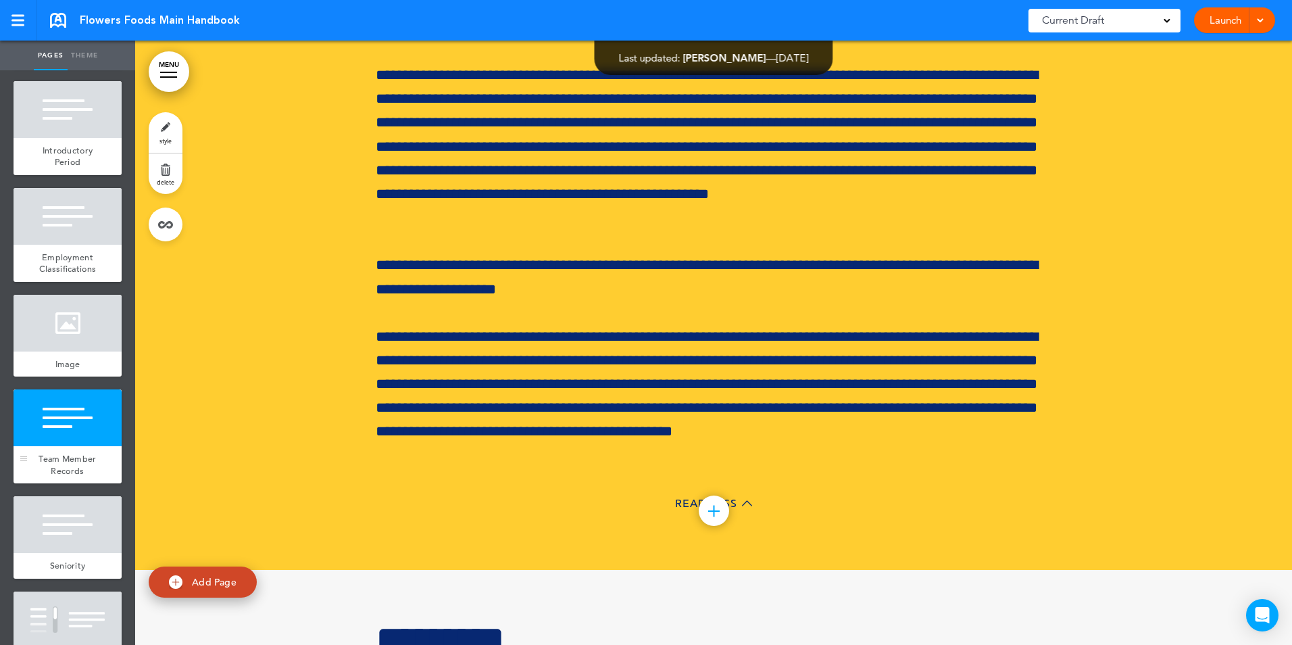
scroll to position [21488, 0]
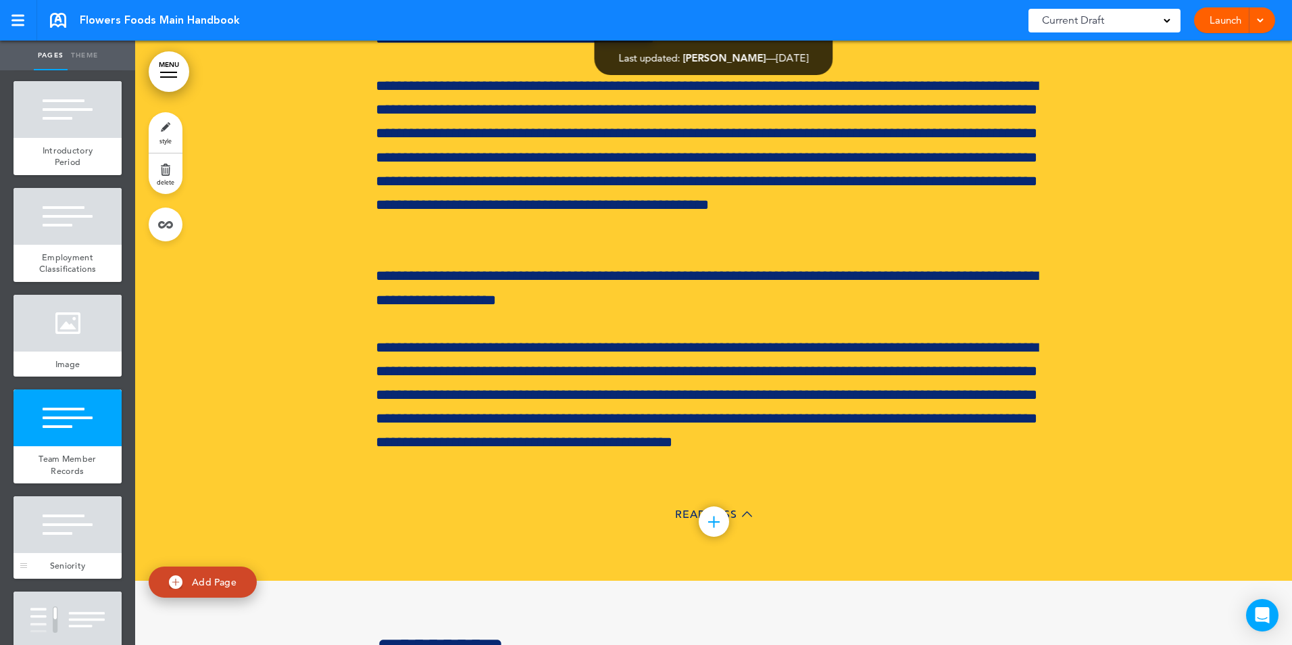
click at [55, 553] on div at bounding box center [68, 524] width 108 height 57
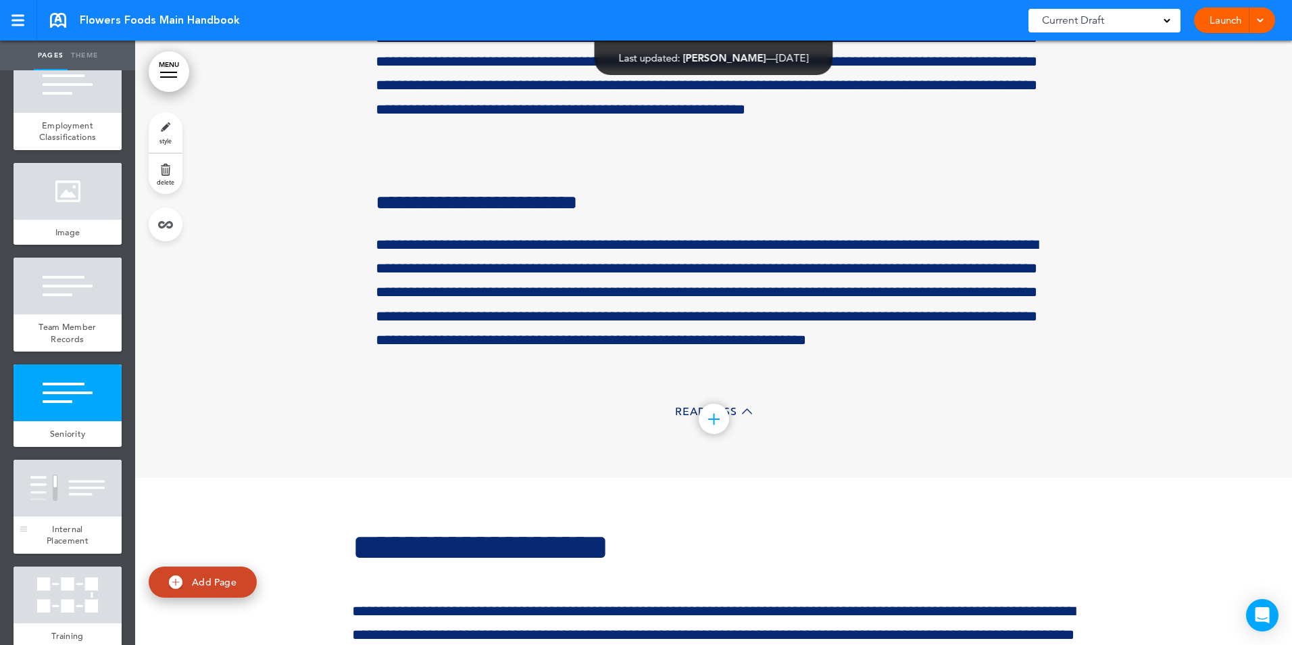
scroll to position [2628, 0]
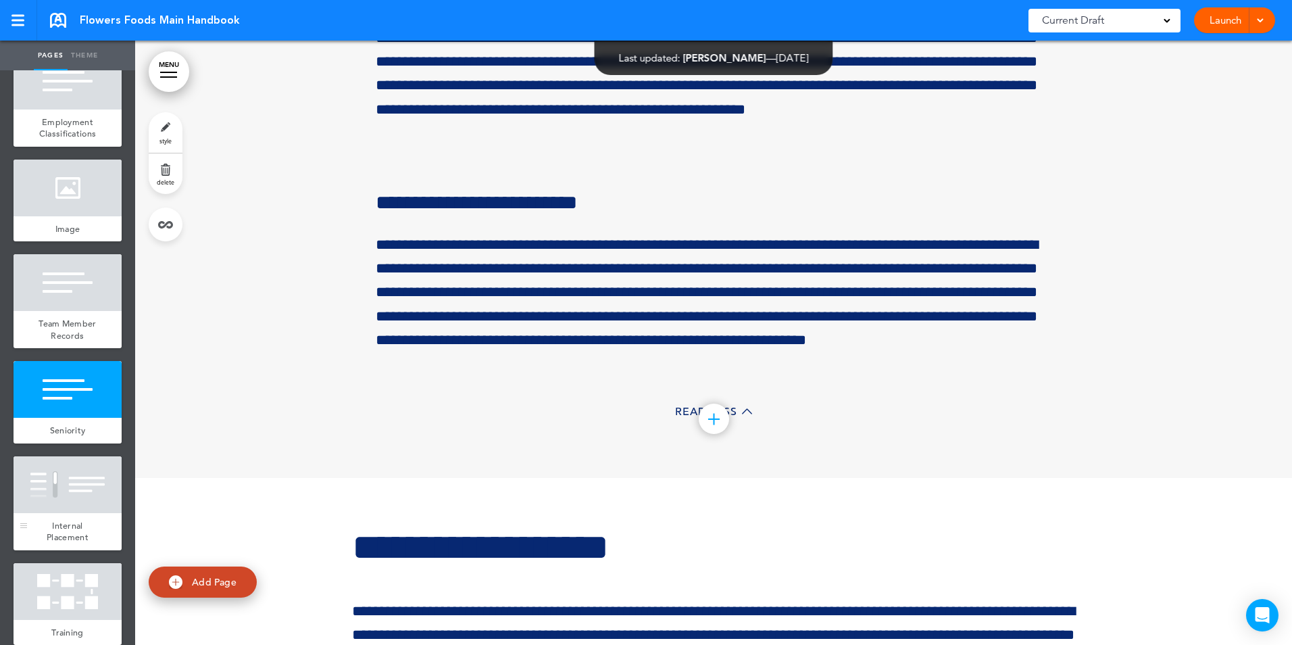
click at [34, 513] on div at bounding box center [68, 484] width 108 height 57
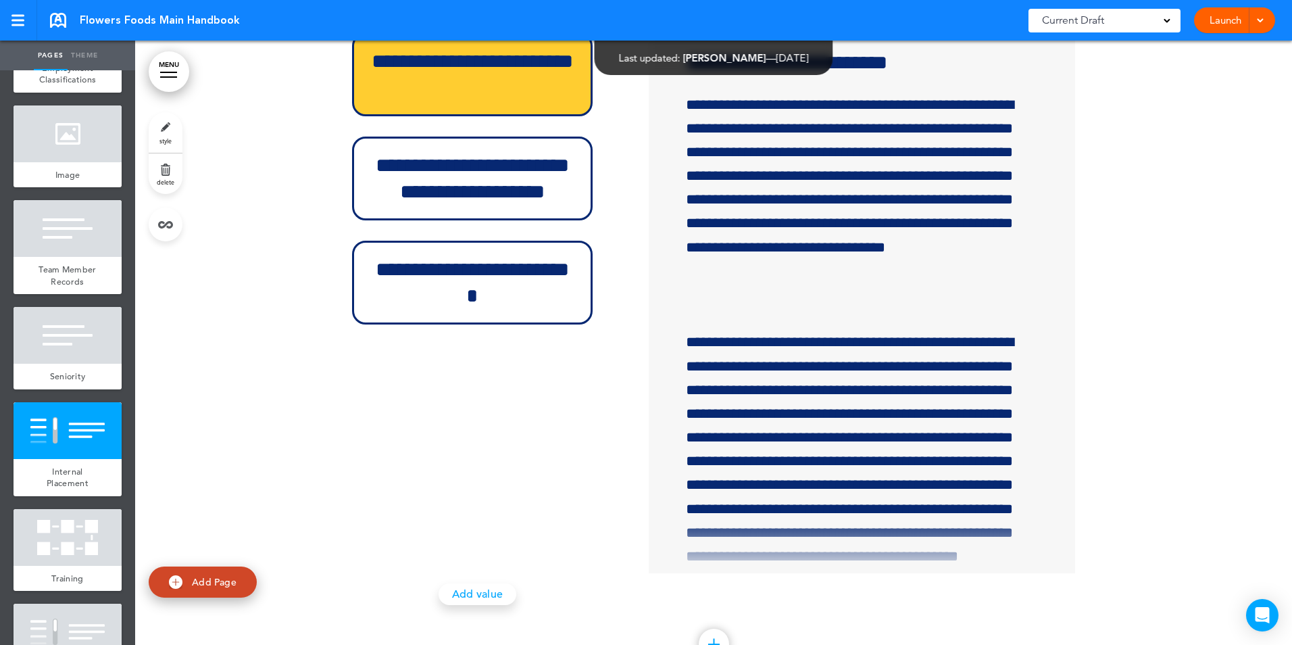
scroll to position [2709, 0]
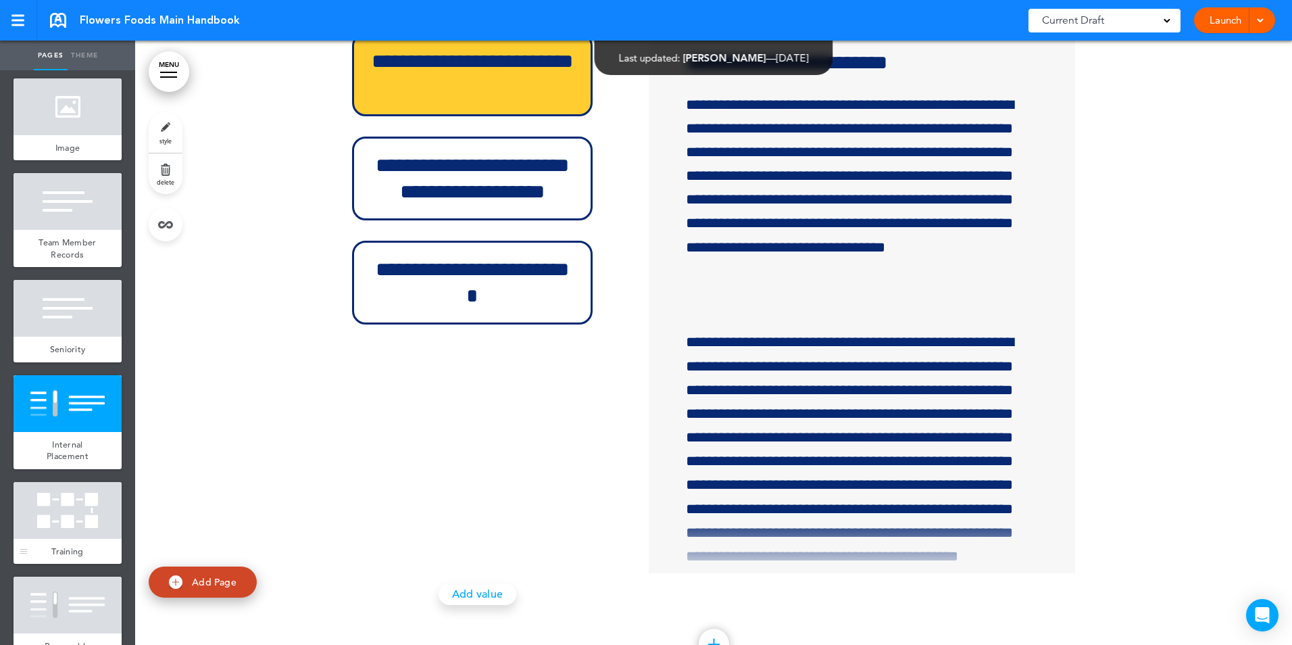
click at [76, 539] on div at bounding box center [68, 510] width 108 height 57
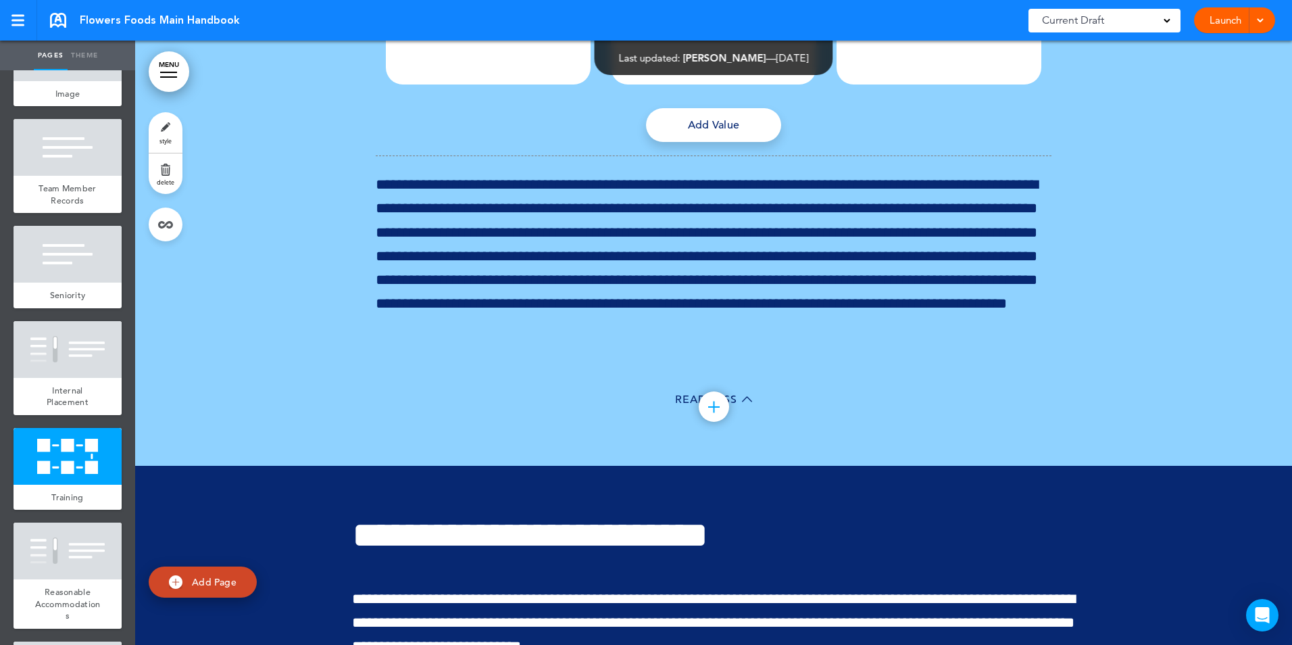
scroll to position [2791, 0]
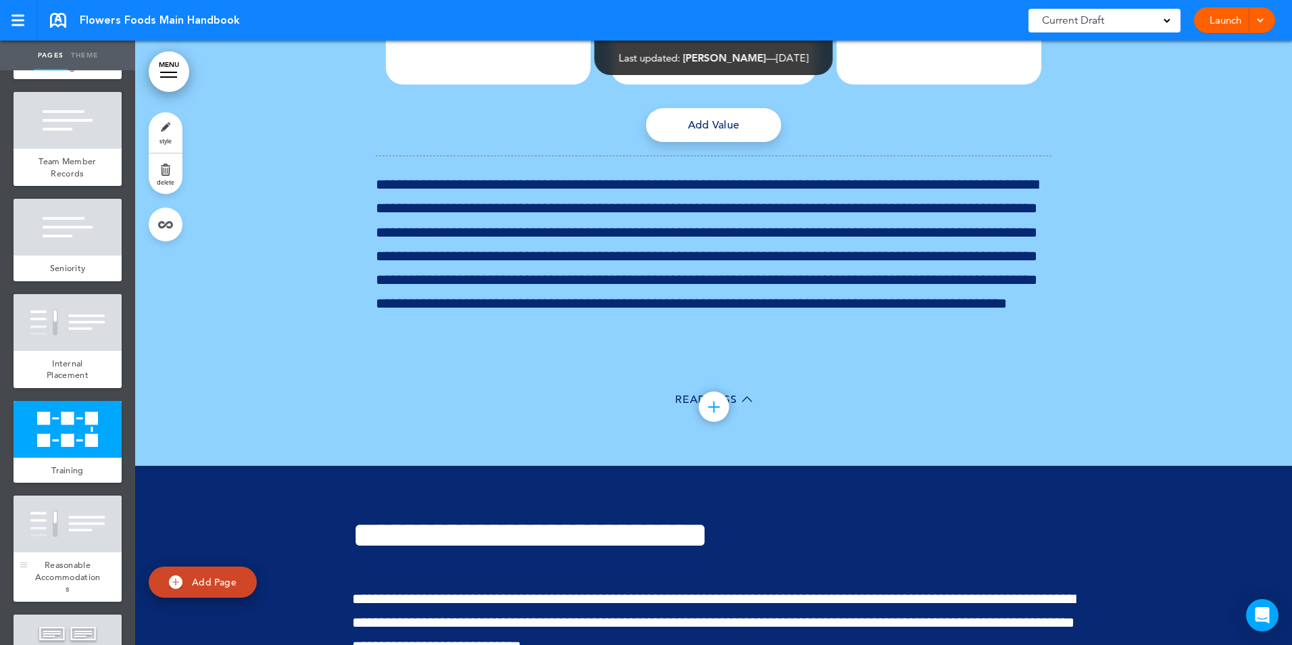
click at [95, 552] on div at bounding box center [68, 523] width 108 height 57
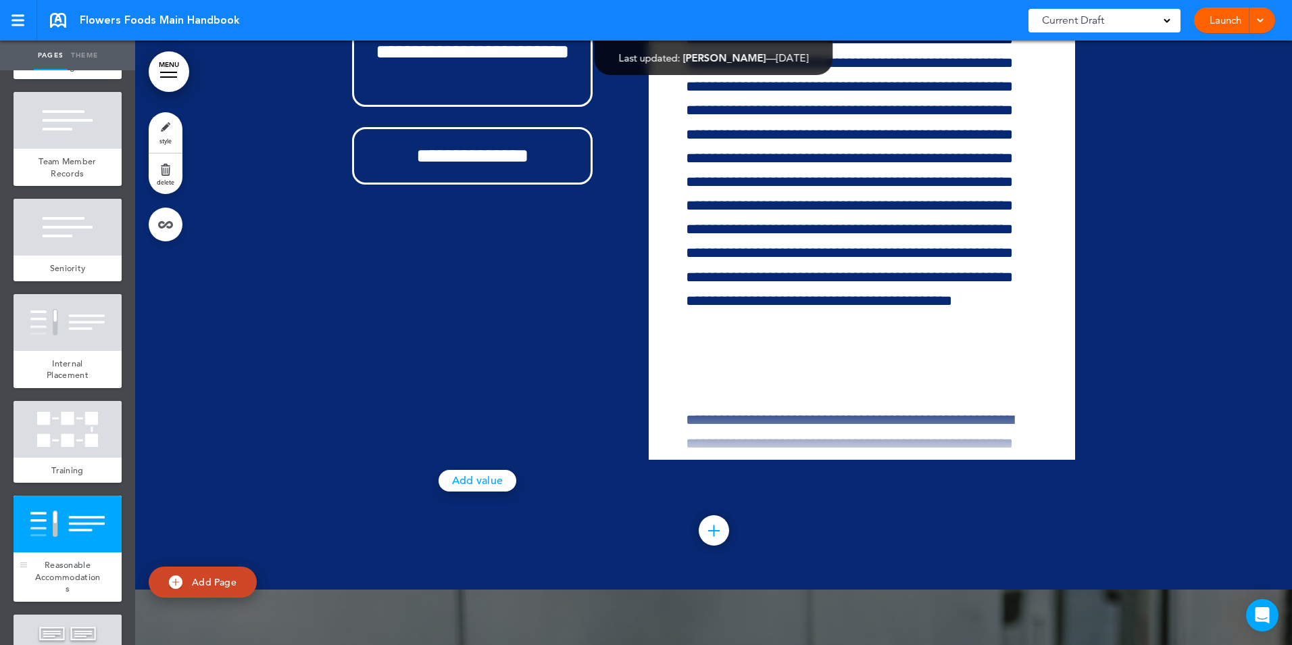
scroll to position [25022, 0]
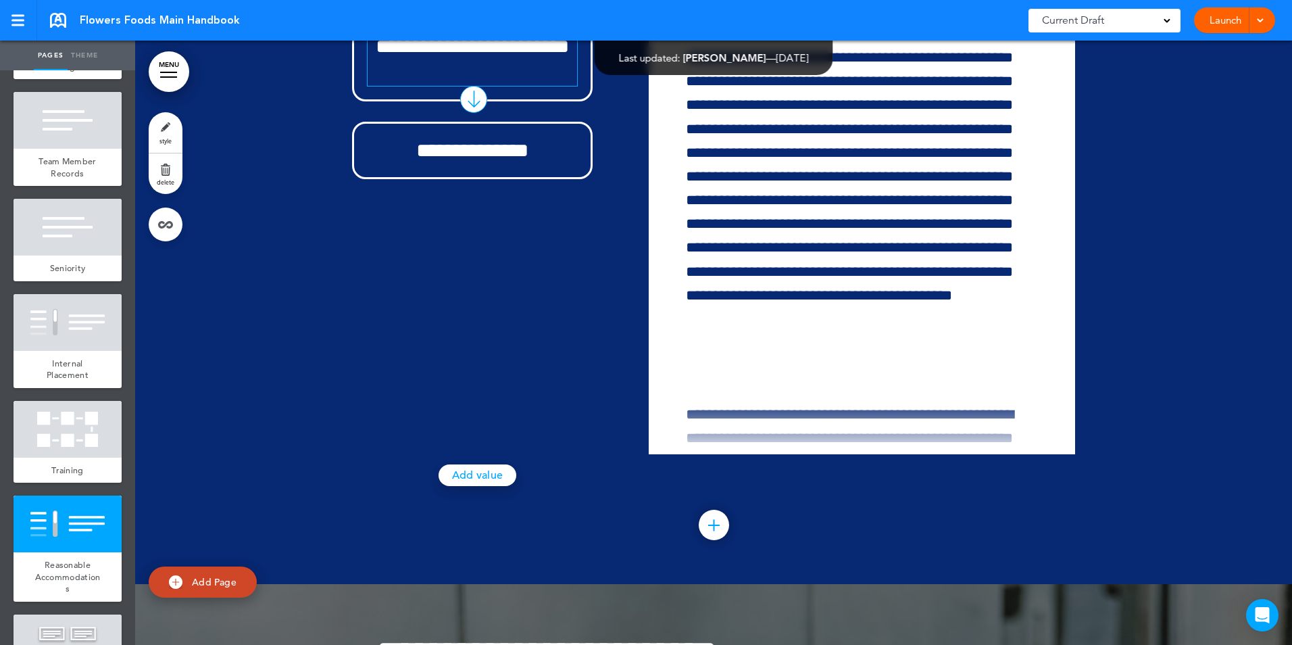
click at [516, 86] on h6 "**********" at bounding box center [473, 59] width 210 height 53
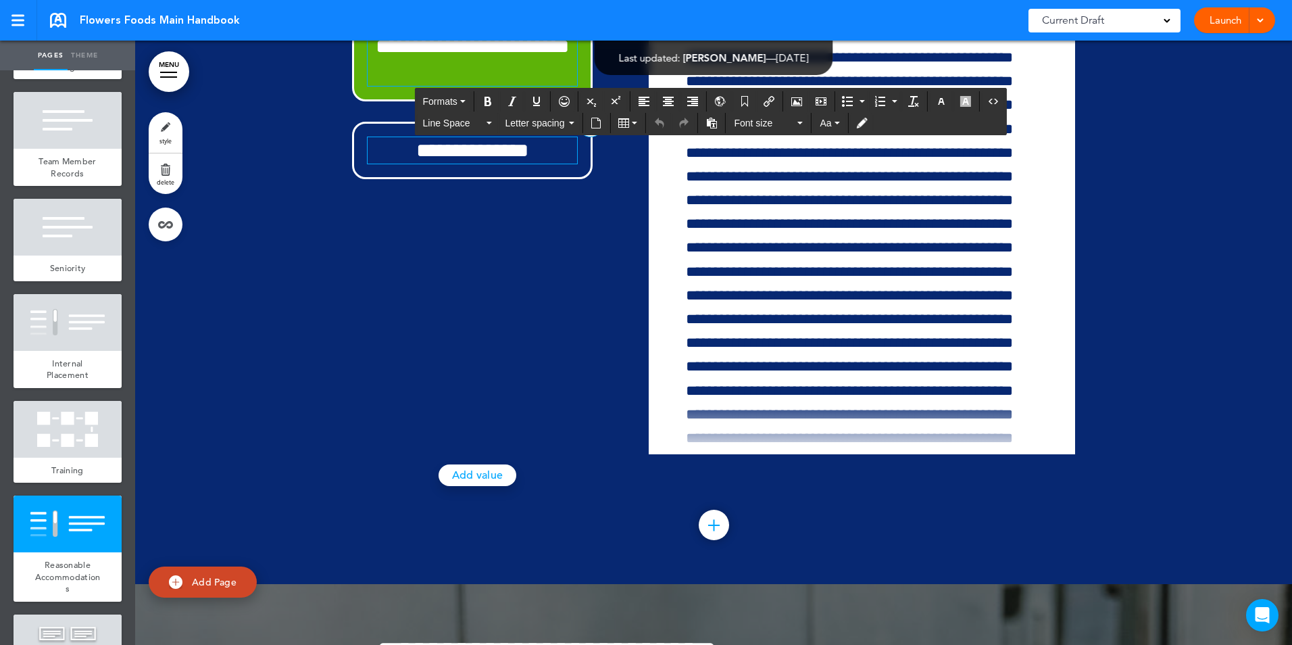
click at [461, 164] on h6 "**********" at bounding box center [473, 150] width 210 height 26
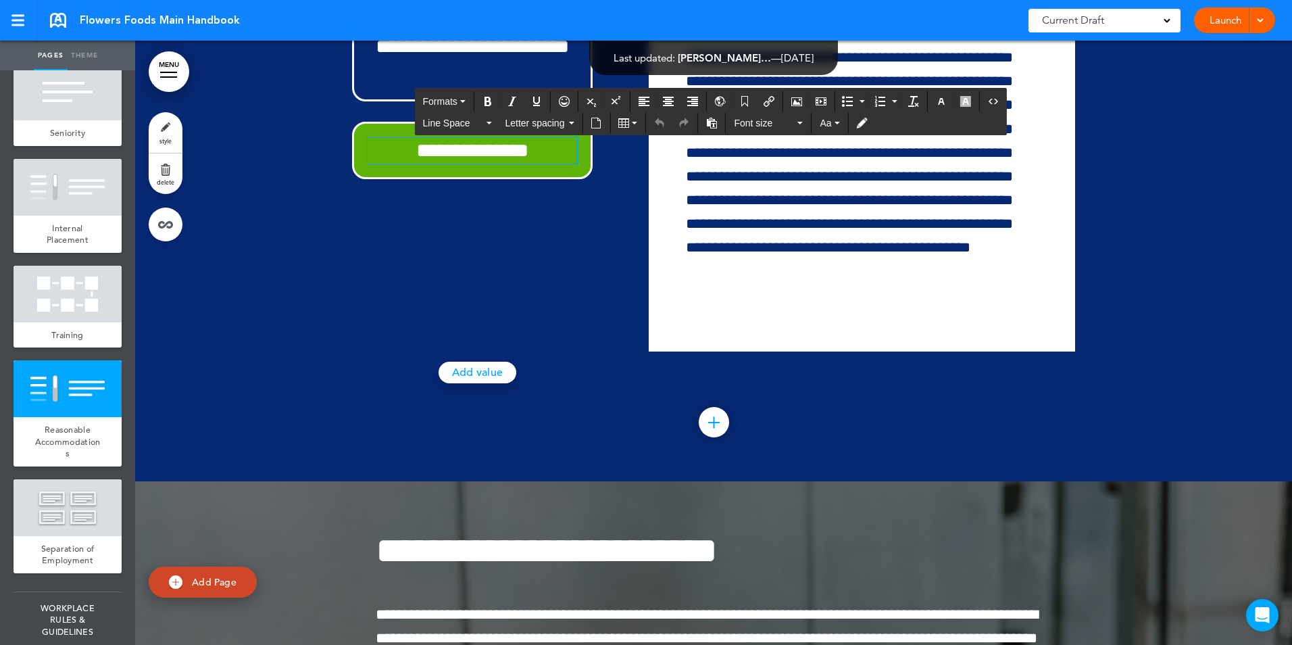
scroll to position [2953, 0]
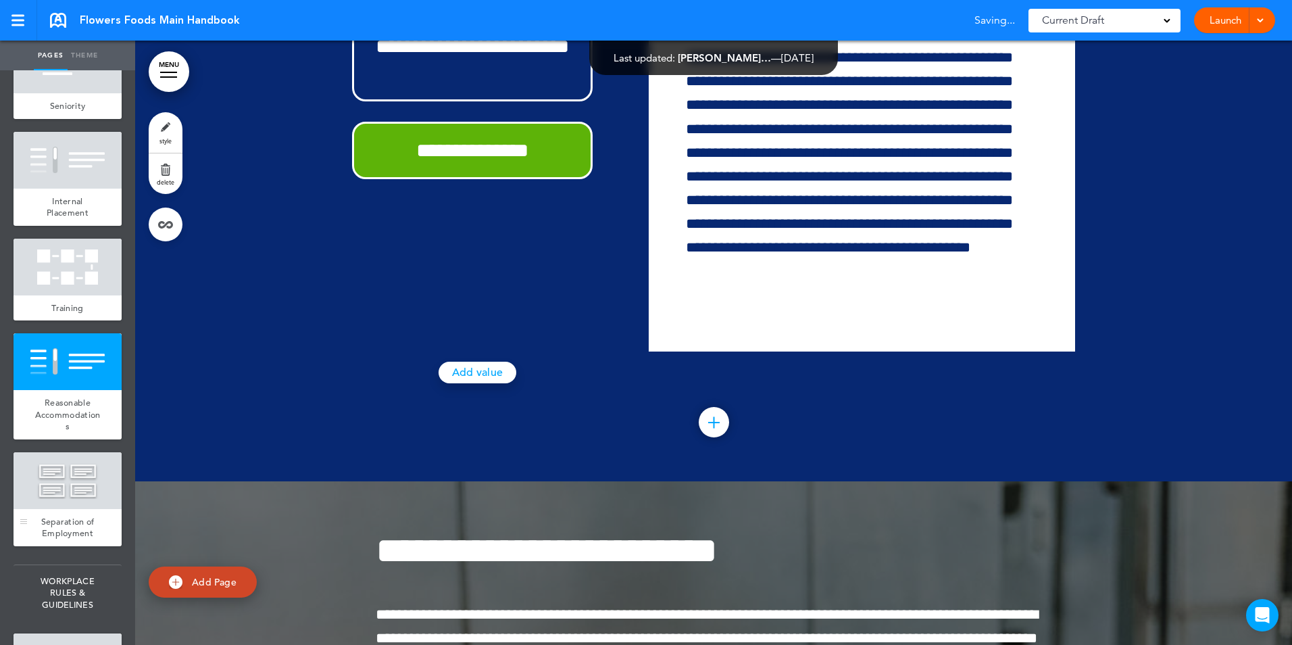
click at [66, 546] on div "Separation of Employment" at bounding box center [68, 527] width 108 height 37
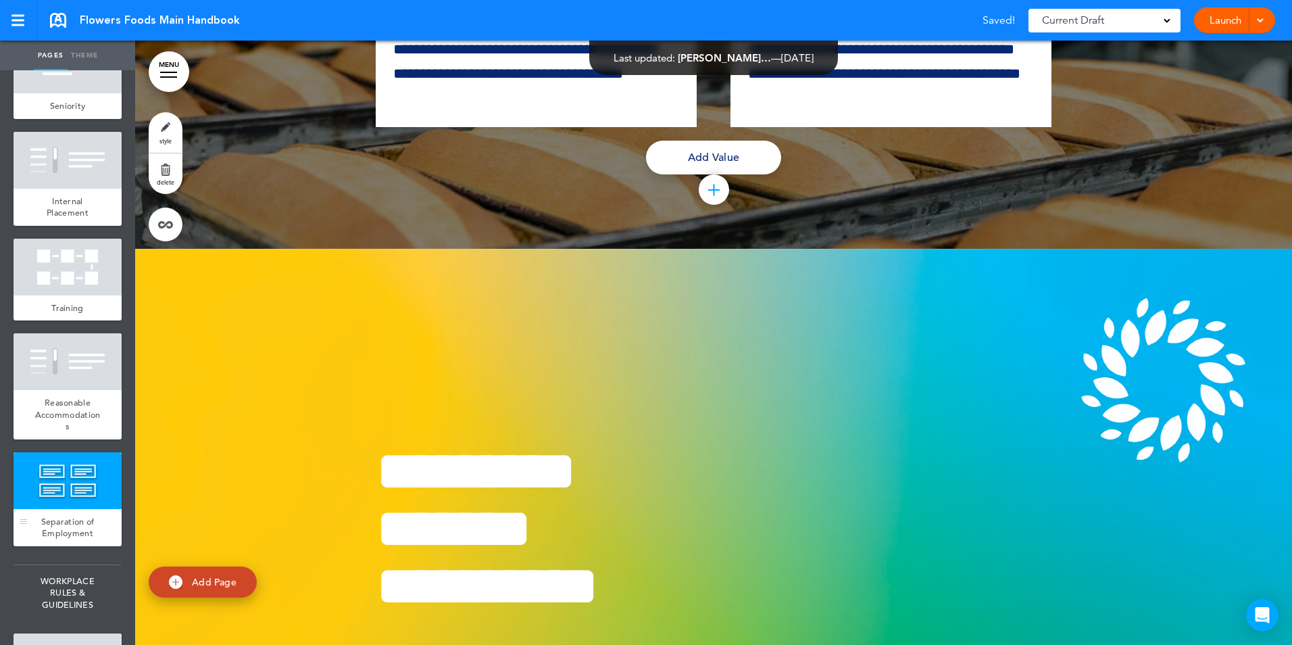
scroll to position [25830, 0]
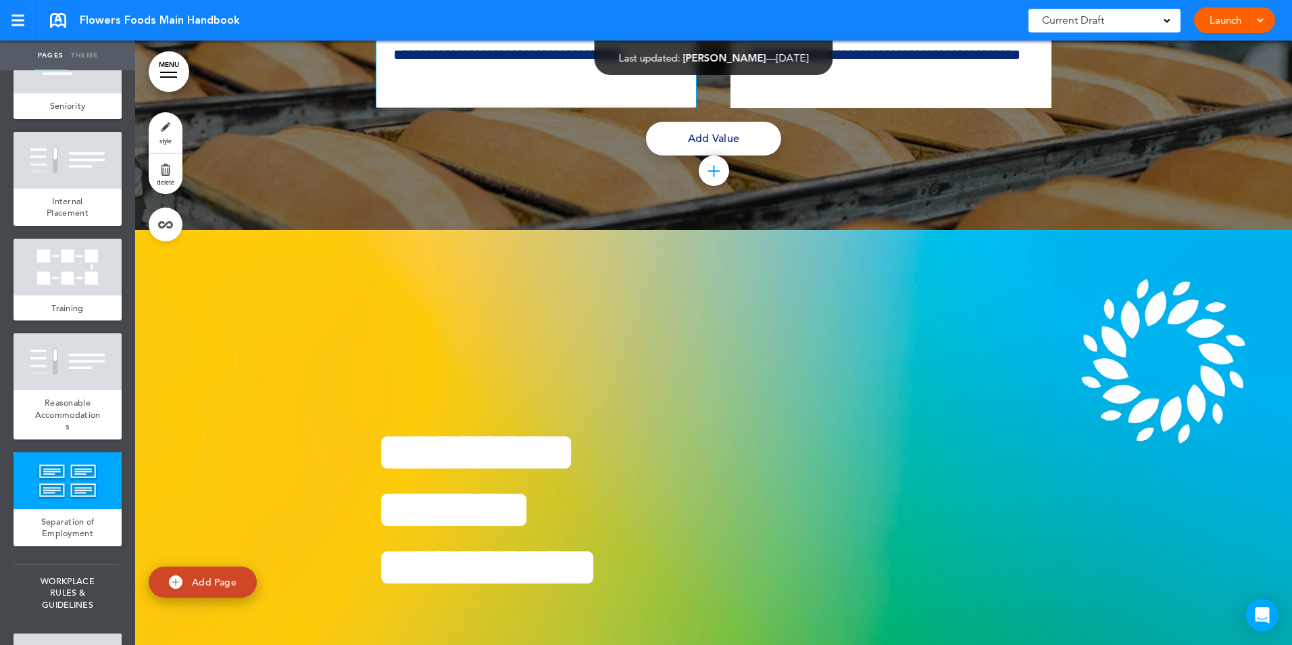
click at [691, 19] on icon at bounding box center [697, 10] width 17 height 17
click at [0, 0] on icon at bounding box center [0, 0] width 0 height 0
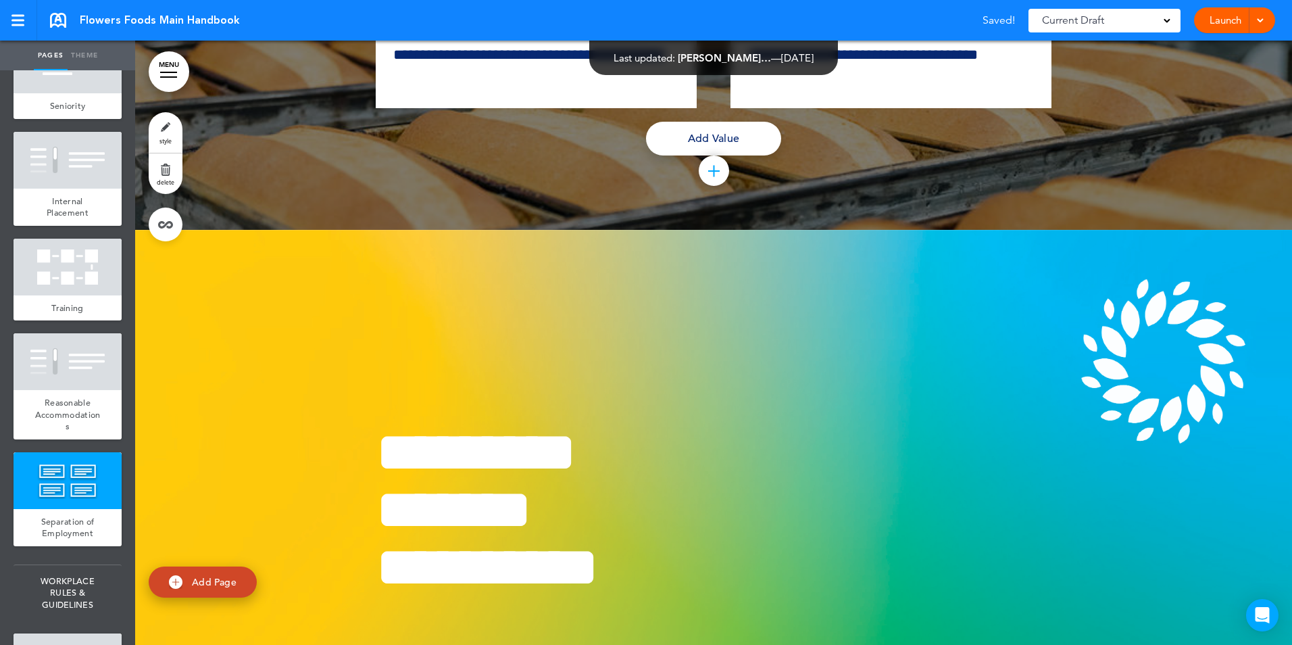
click at [0, 0] on icon at bounding box center [0, 0] width 0 height 0
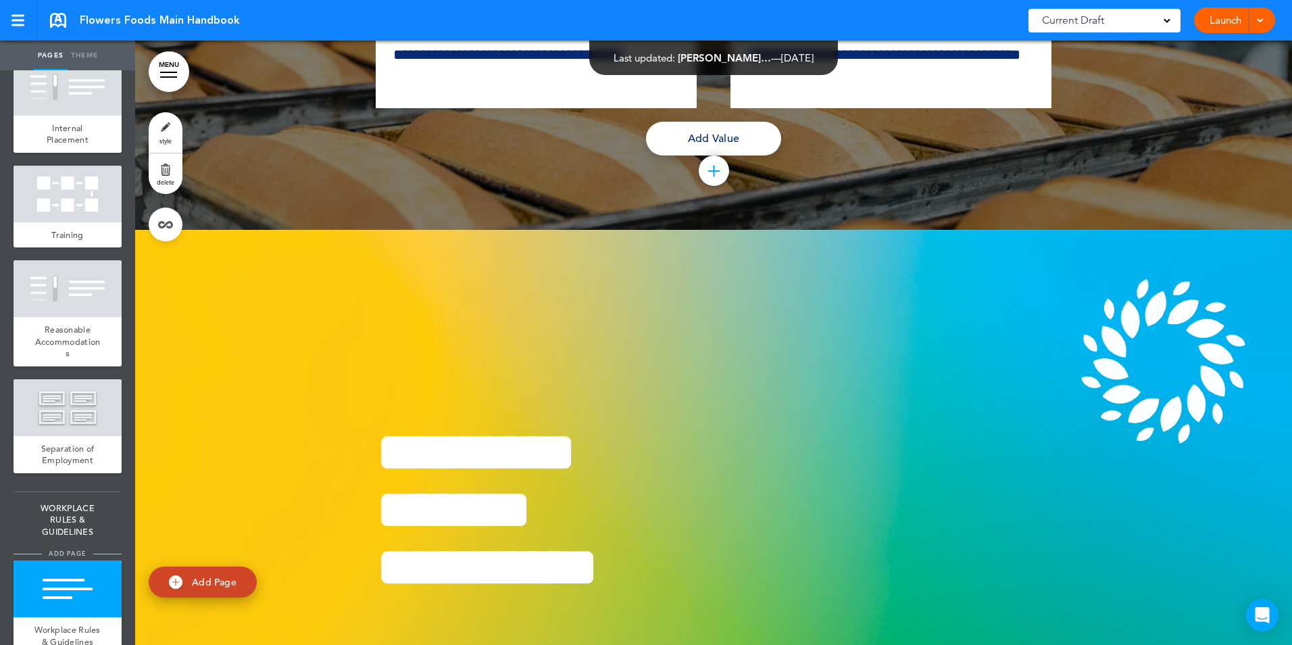
scroll to position [3034, 0]
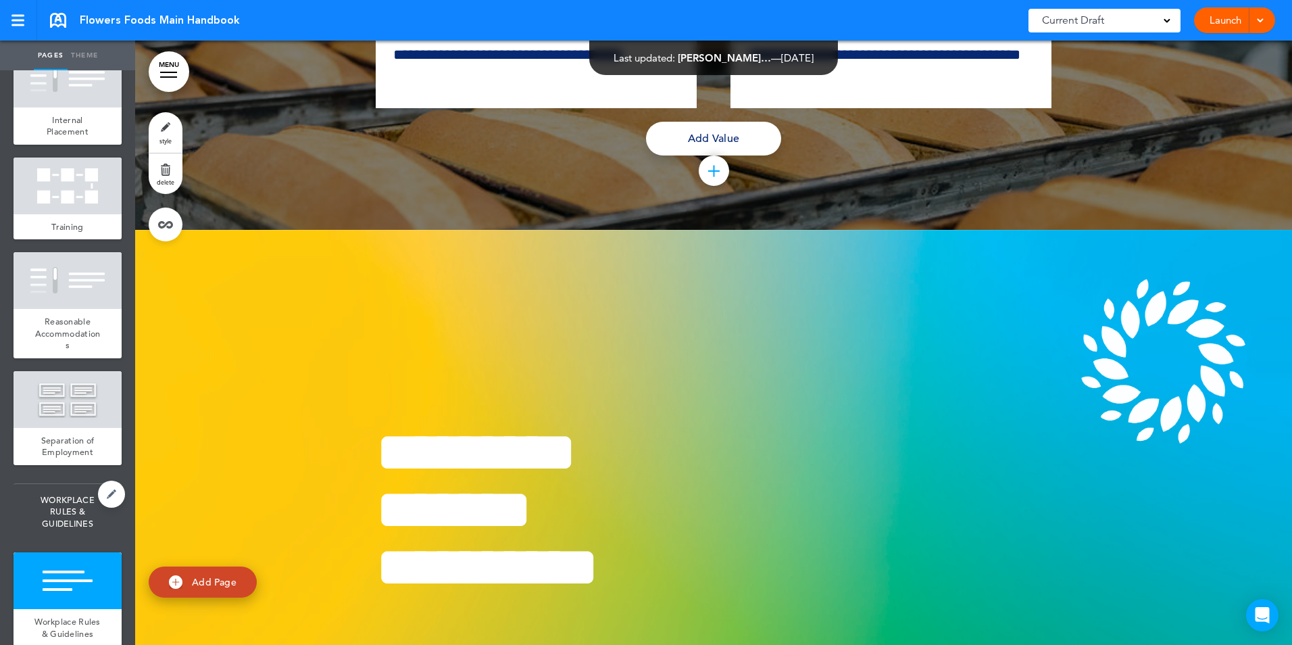
click at [89, 540] on span "WORKPLACE RULES & GUIDELINES" at bounding box center [68, 512] width 108 height 56
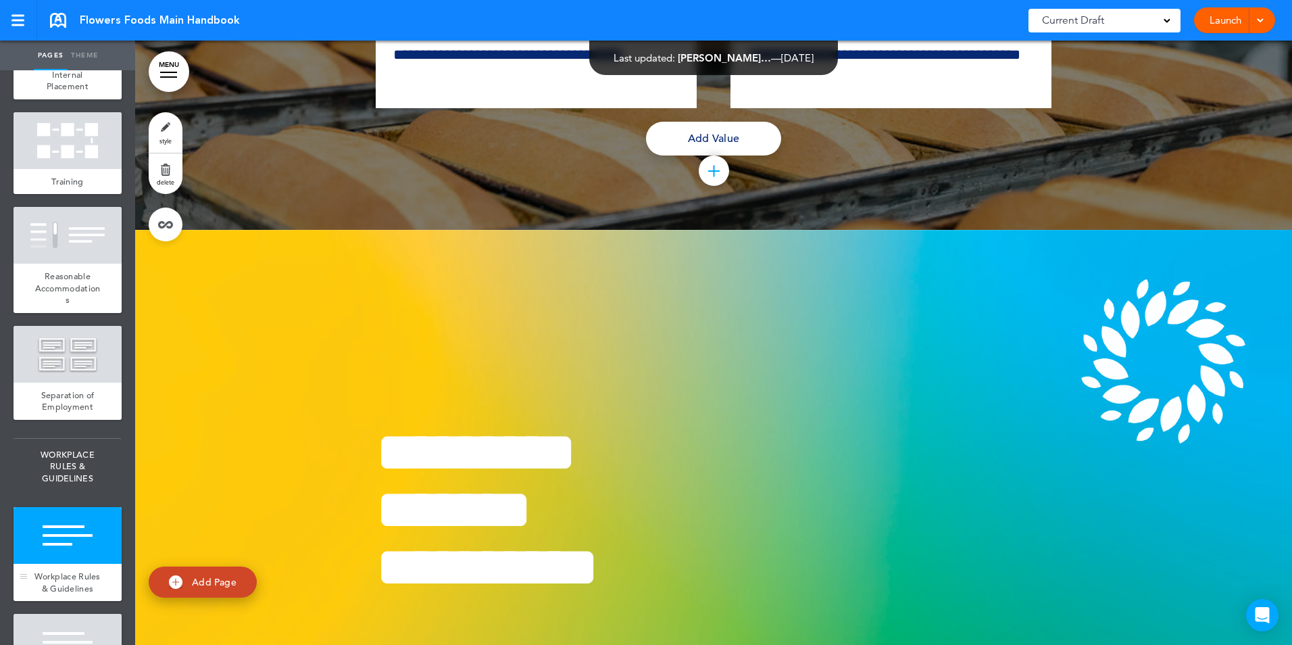
scroll to position [3088, 0]
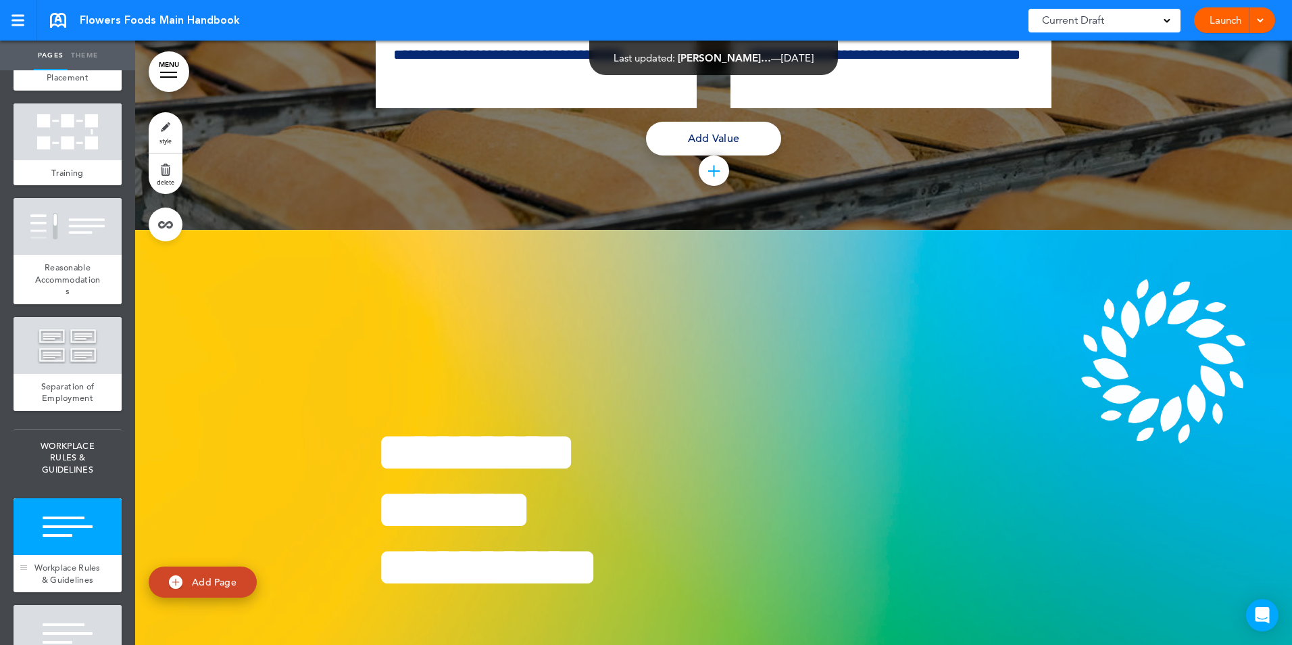
click at [85, 555] on div at bounding box center [68, 526] width 108 height 57
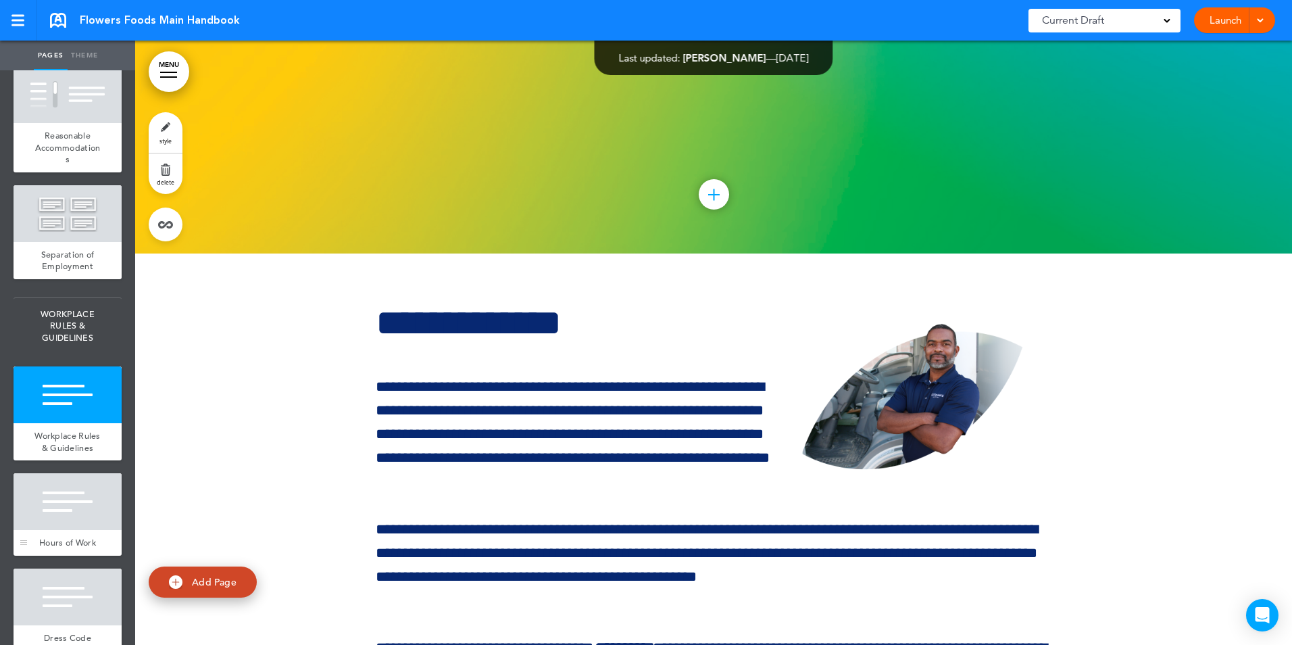
scroll to position [3223, 0]
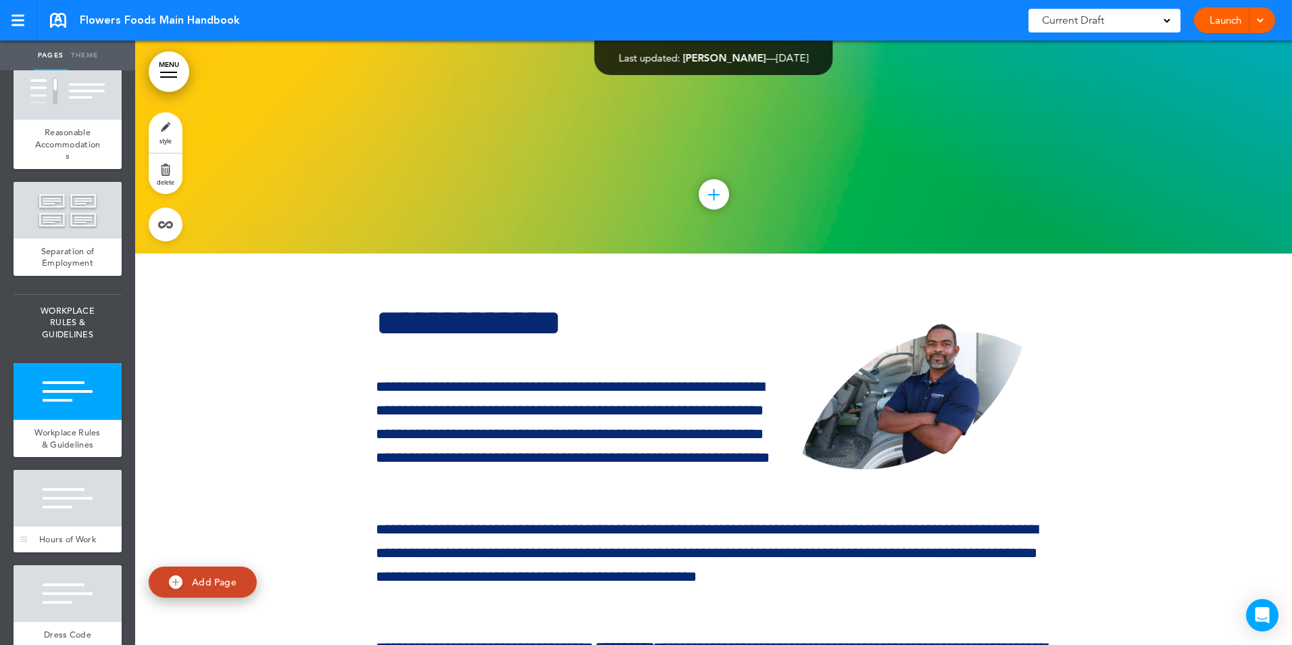
click at [80, 526] on div at bounding box center [68, 498] width 108 height 57
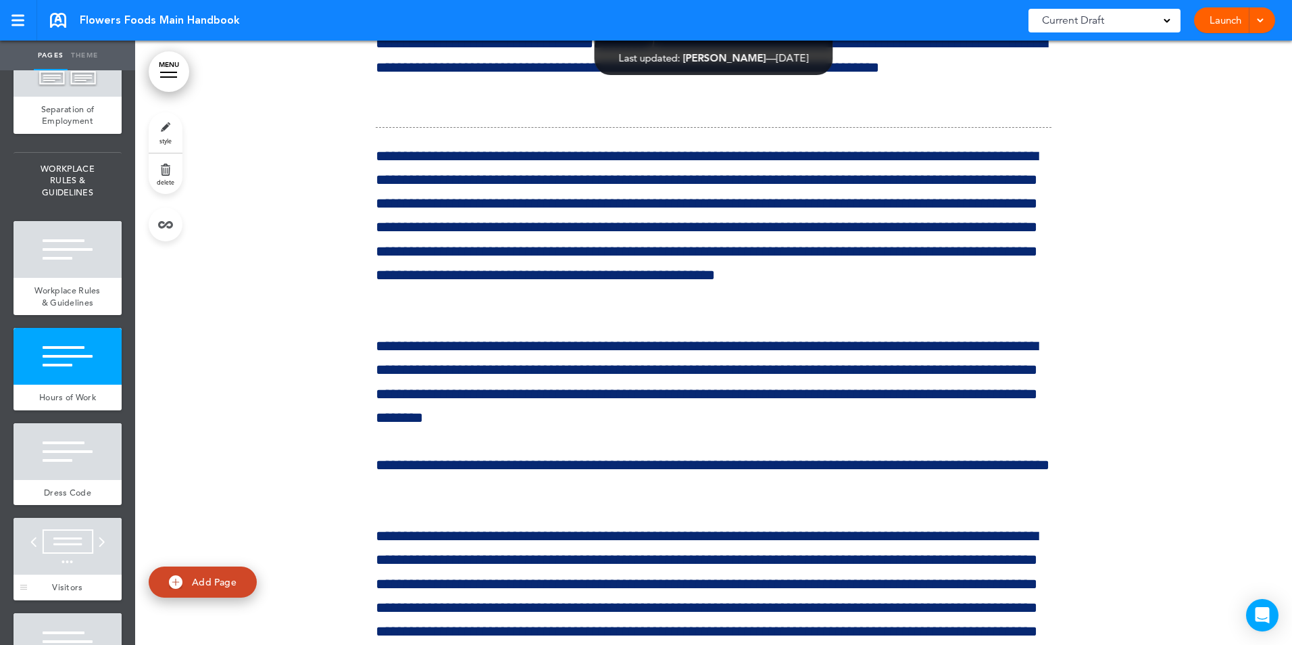
scroll to position [3385, 0]
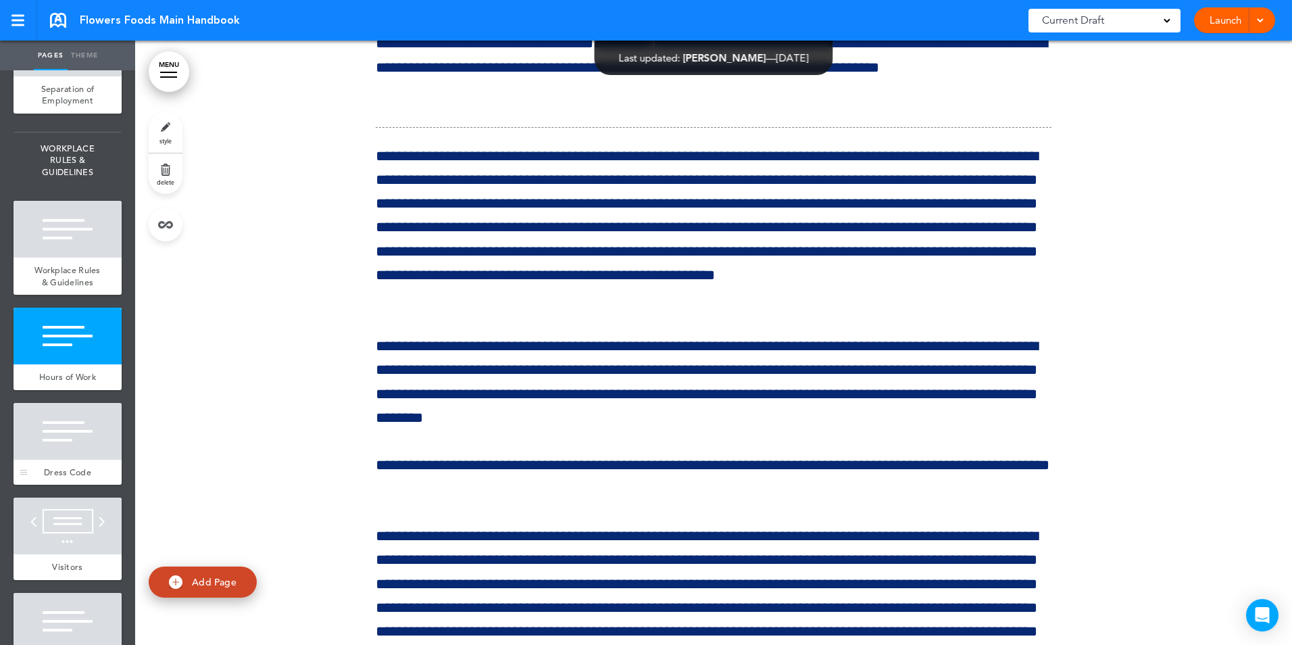
click at [43, 460] on div at bounding box center [68, 431] width 108 height 57
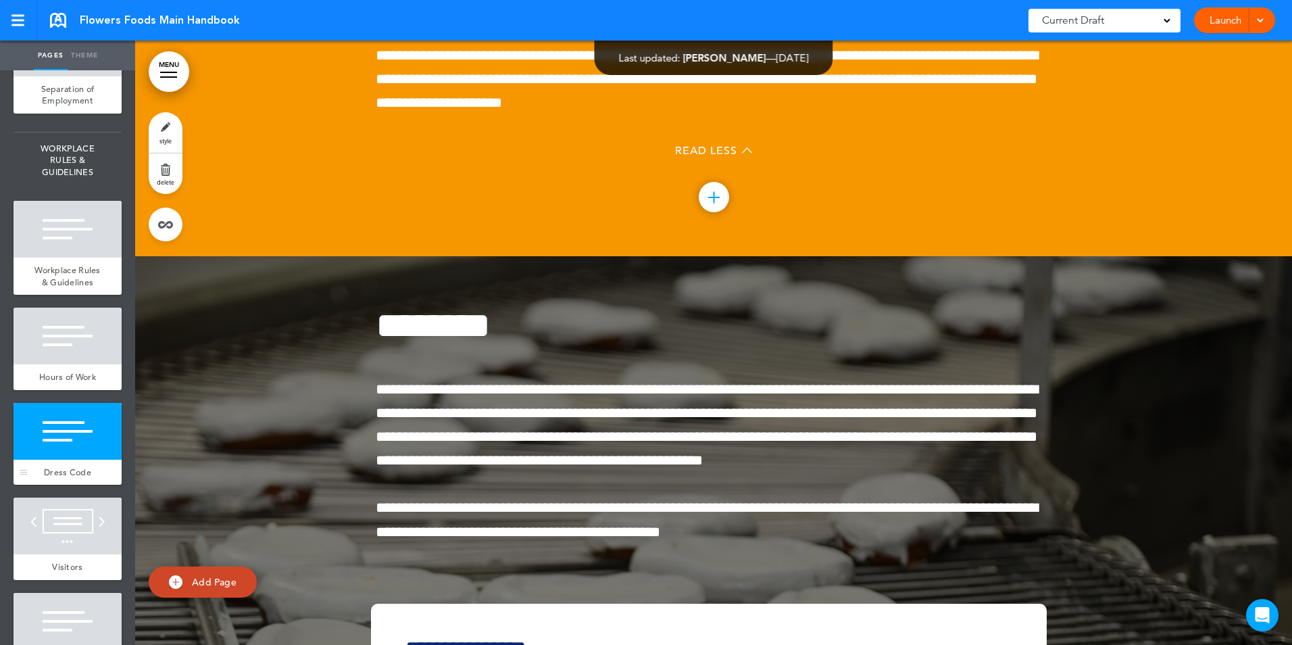
scroll to position [28183, 0]
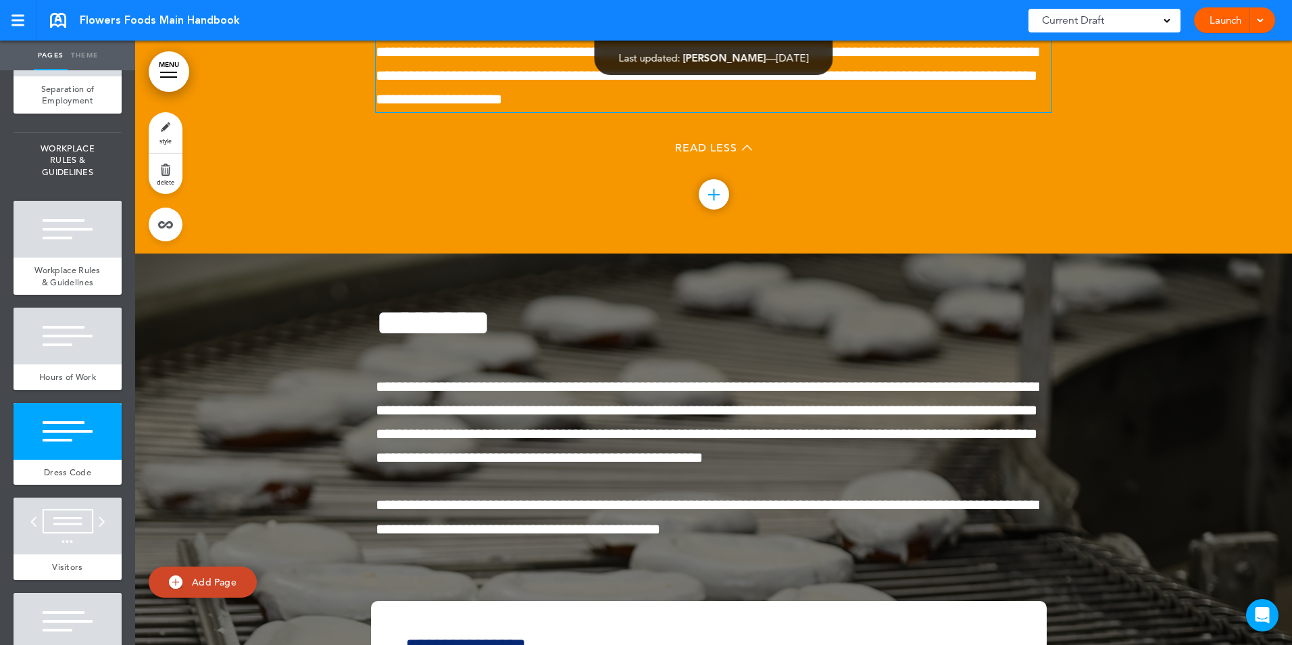
drag, startPoint x: 929, startPoint y: 478, endPoint x: 953, endPoint y: 474, distance: 24.8
click at [933, 107] on span "**********" at bounding box center [707, 76] width 662 height 62
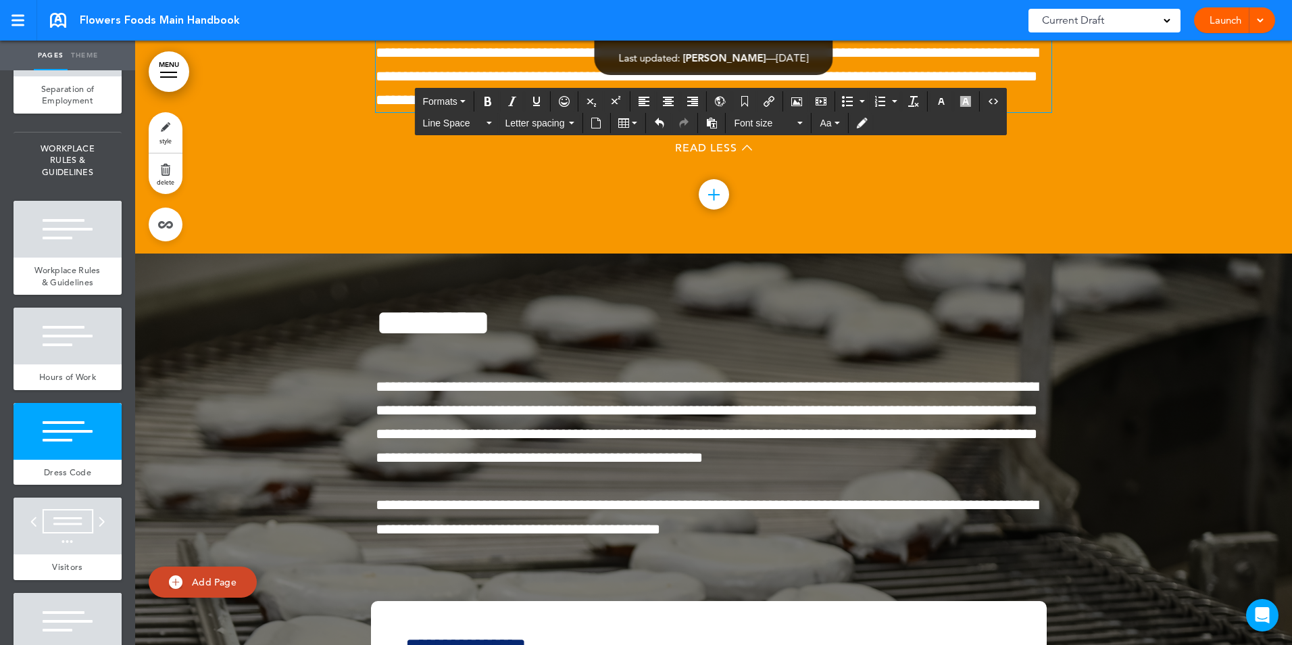
scroll to position [28183, 0]
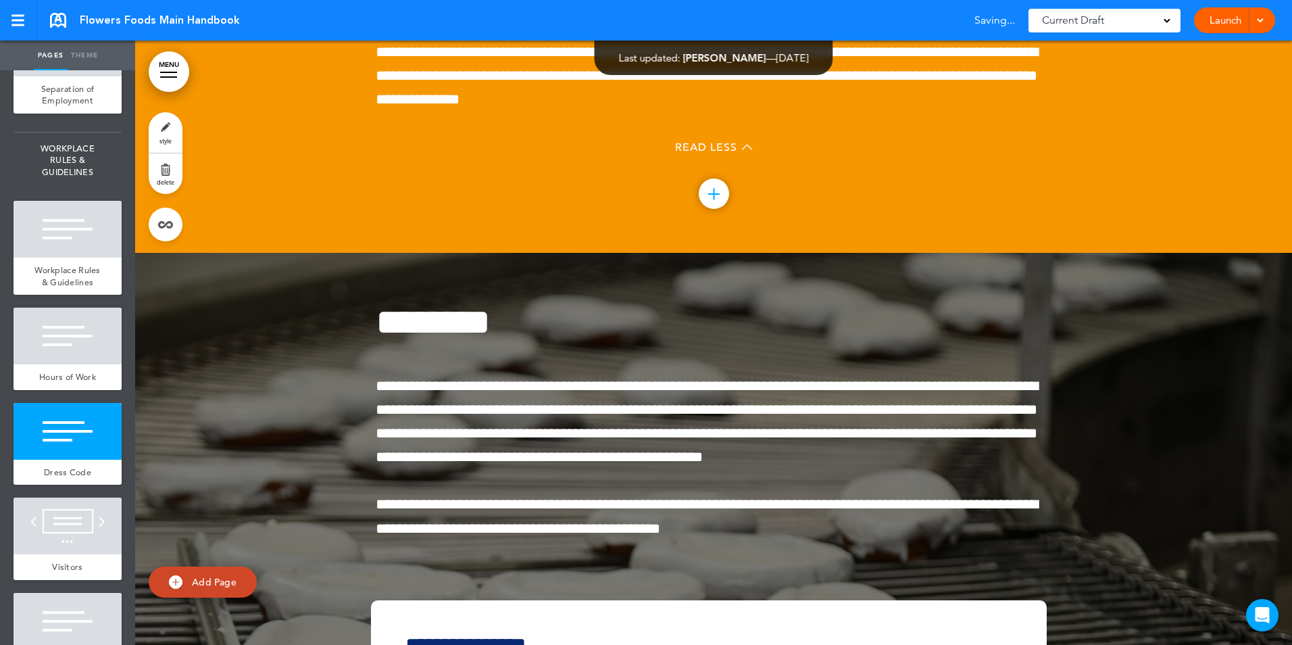
click at [530, 163] on div "Read Less" at bounding box center [714, 149] width 676 height 28
click at [96, 554] on div at bounding box center [68, 525] width 108 height 57
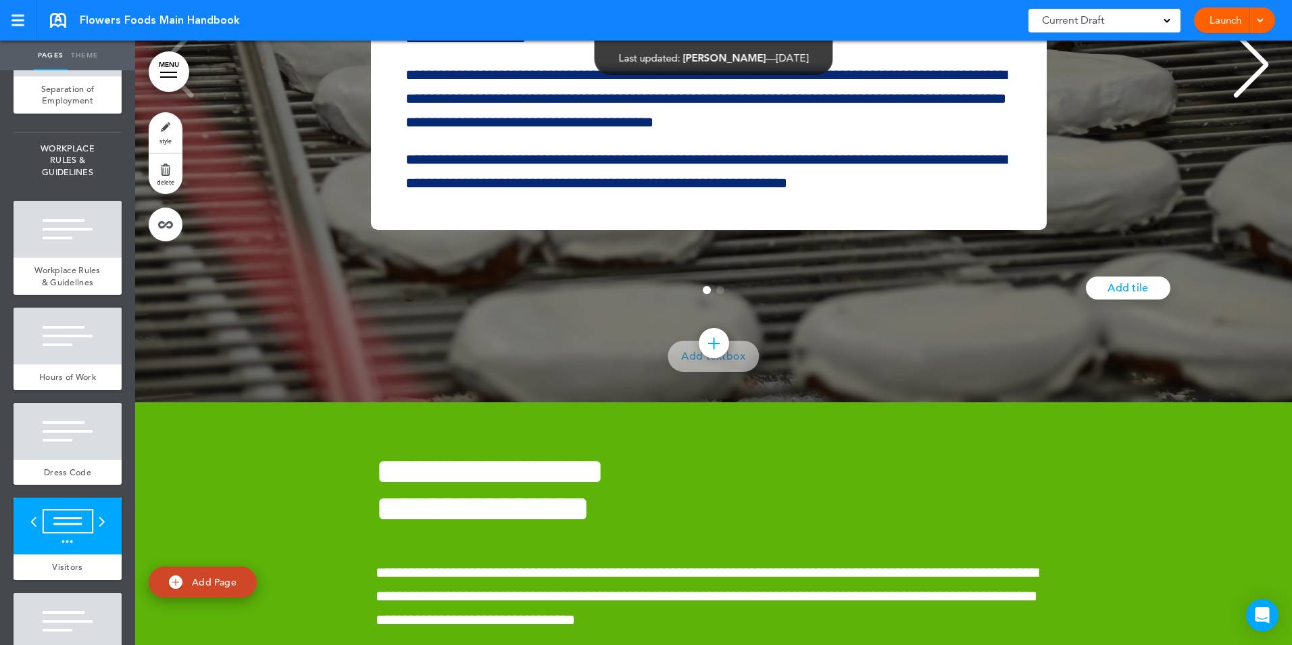
scroll to position [30186, 0]
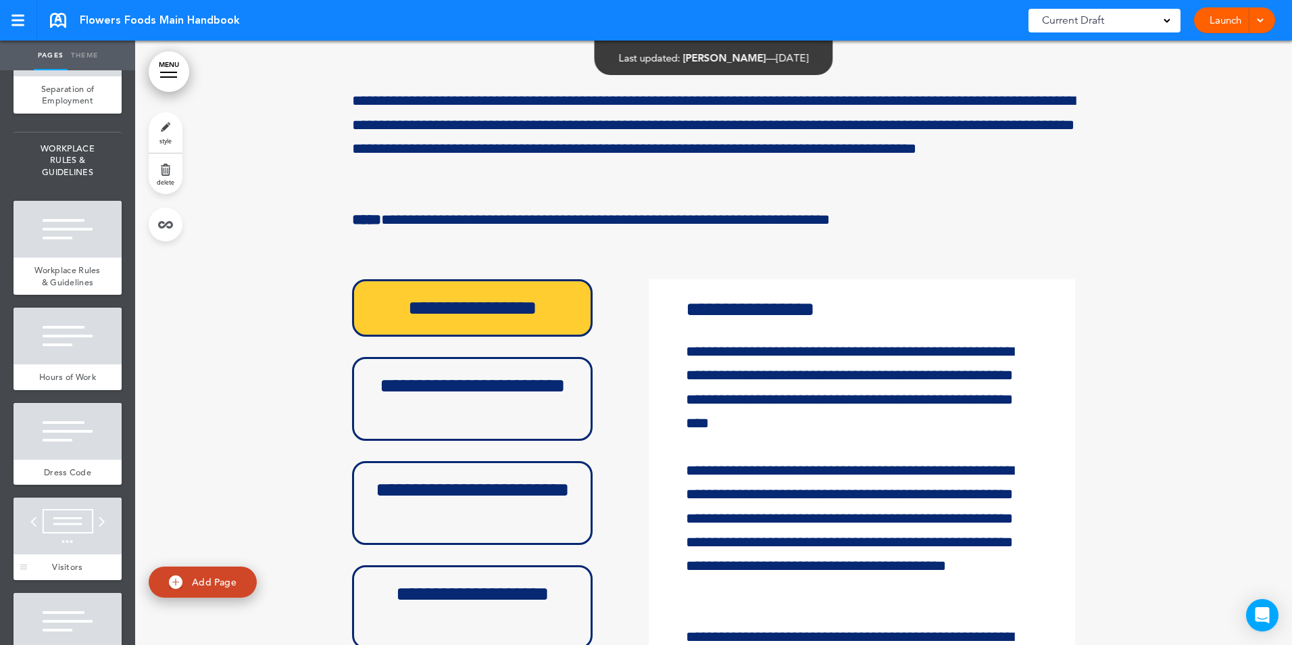
click at [91, 554] on div at bounding box center [68, 525] width 108 height 57
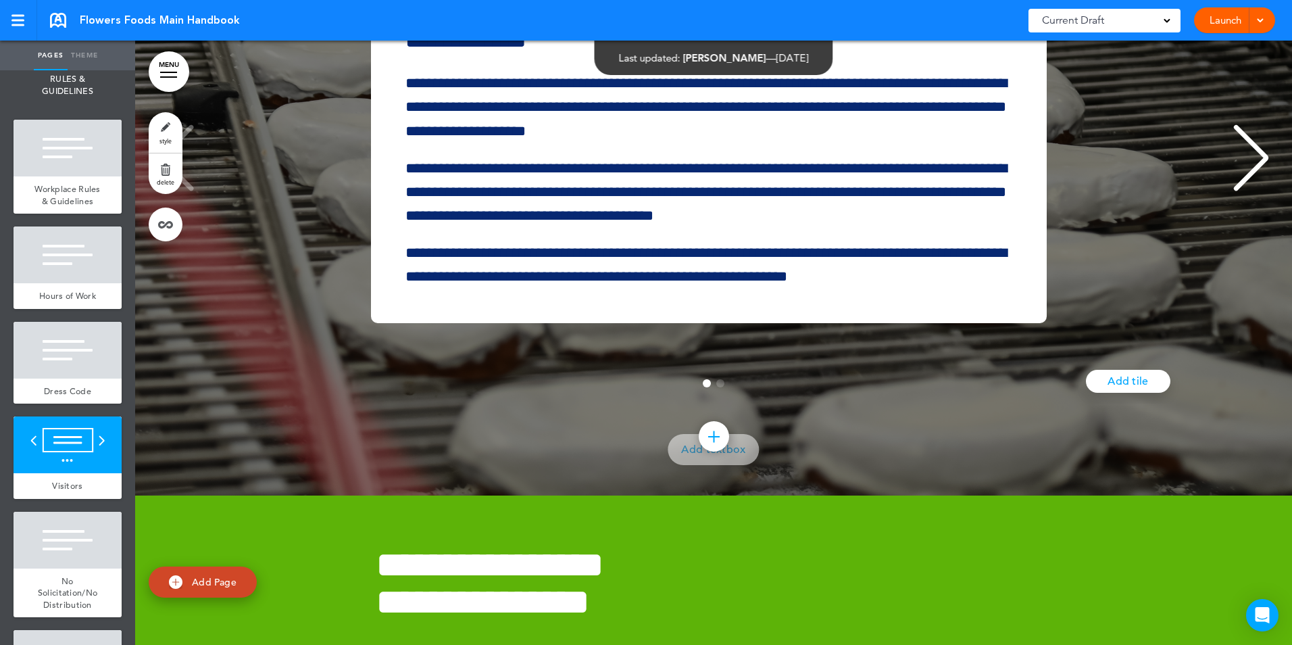
scroll to position [3485, 0]
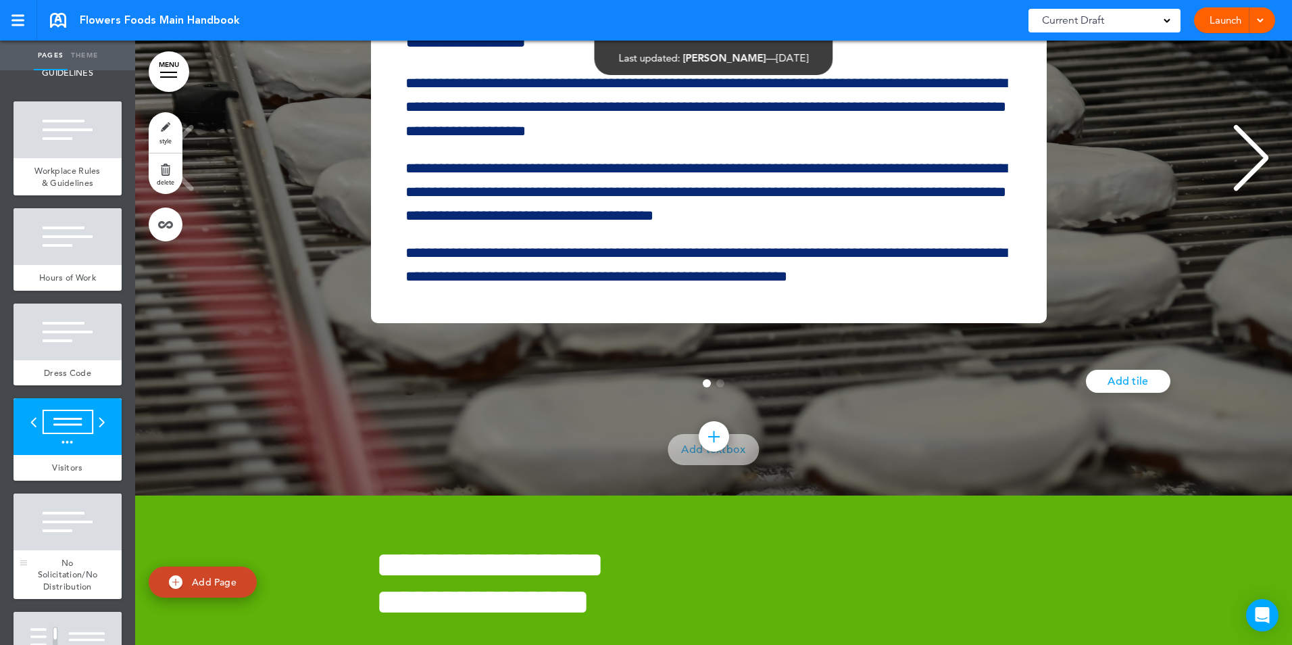
click at [66, 550] on div at bounding box center [68, 521] width 108 height 57
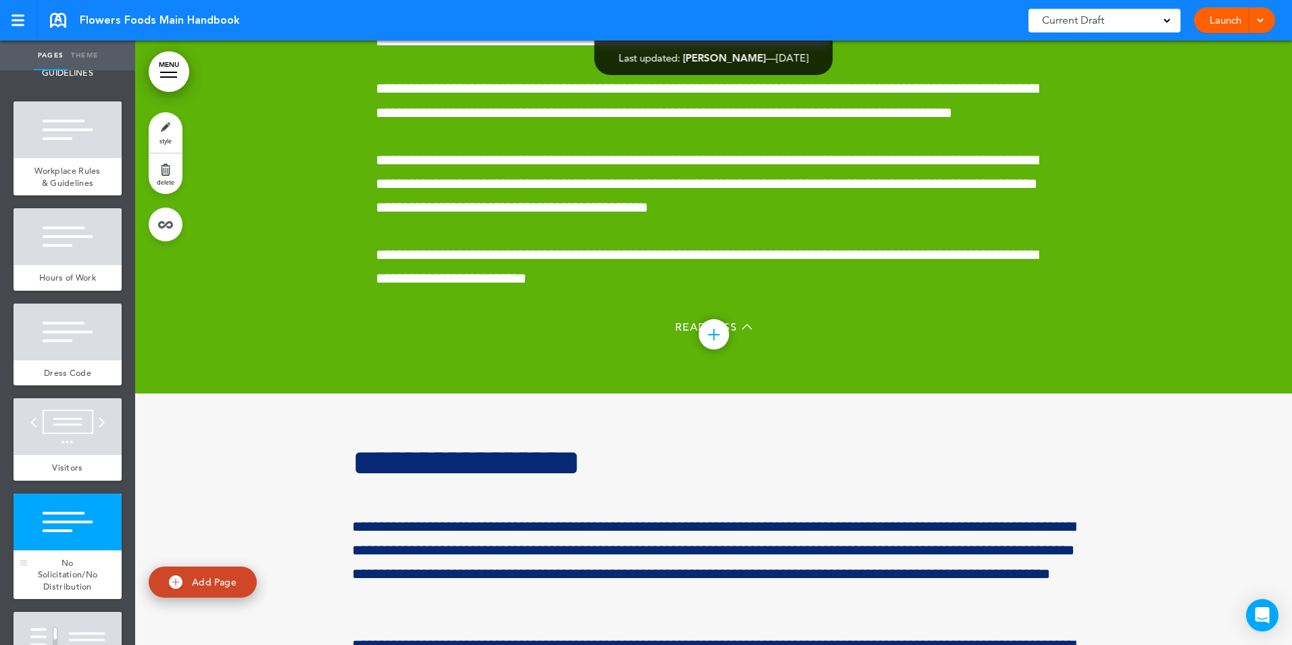
scroll to position [29657, 0]
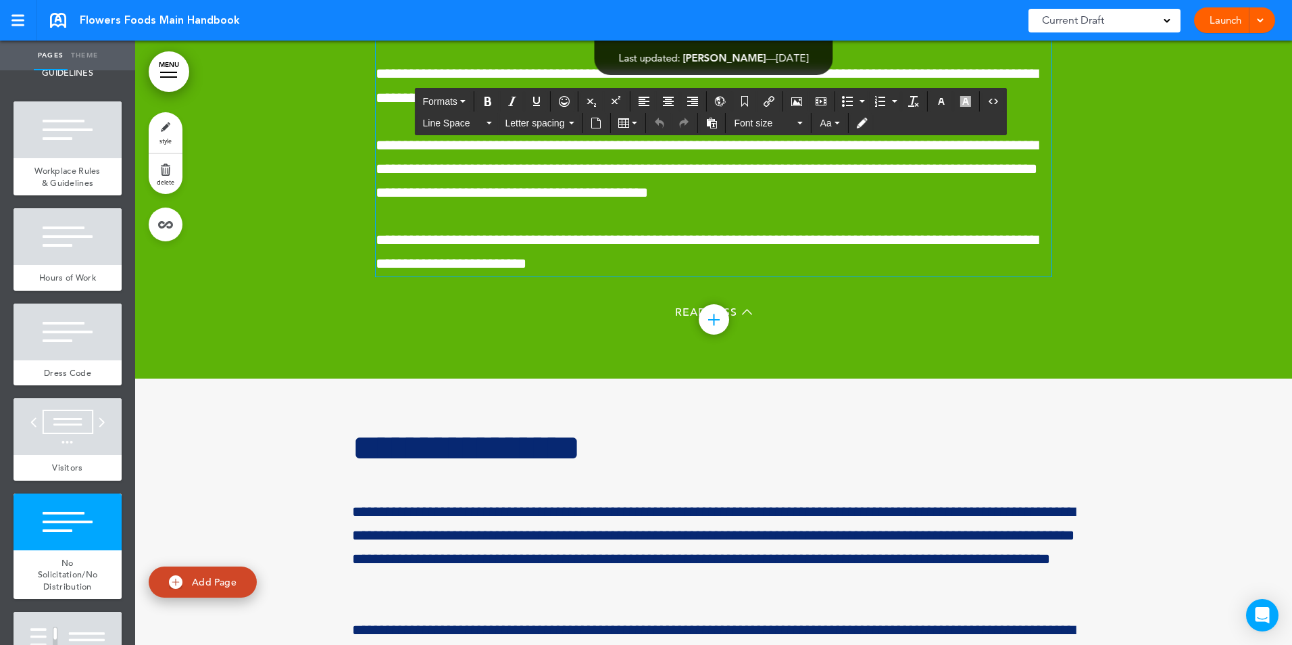
click at [545, 34] on span "**********" at bounding box center [707, 14] width 662 height 39
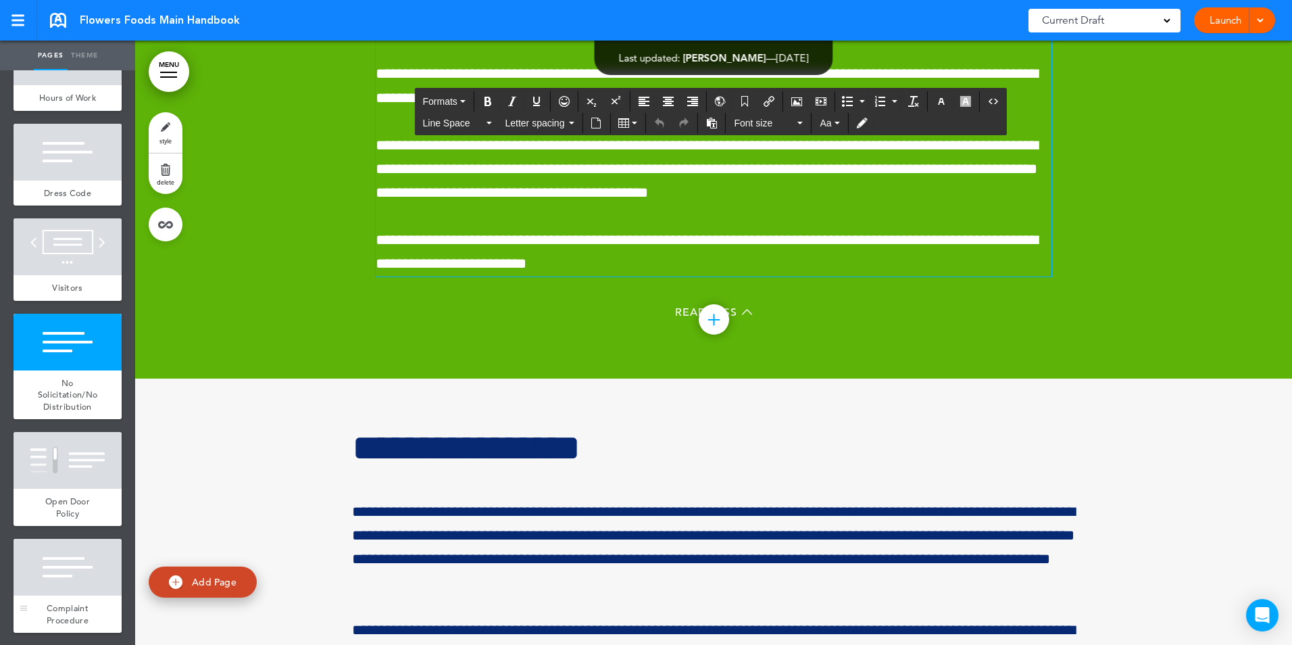
scroll to position [3674, 0]
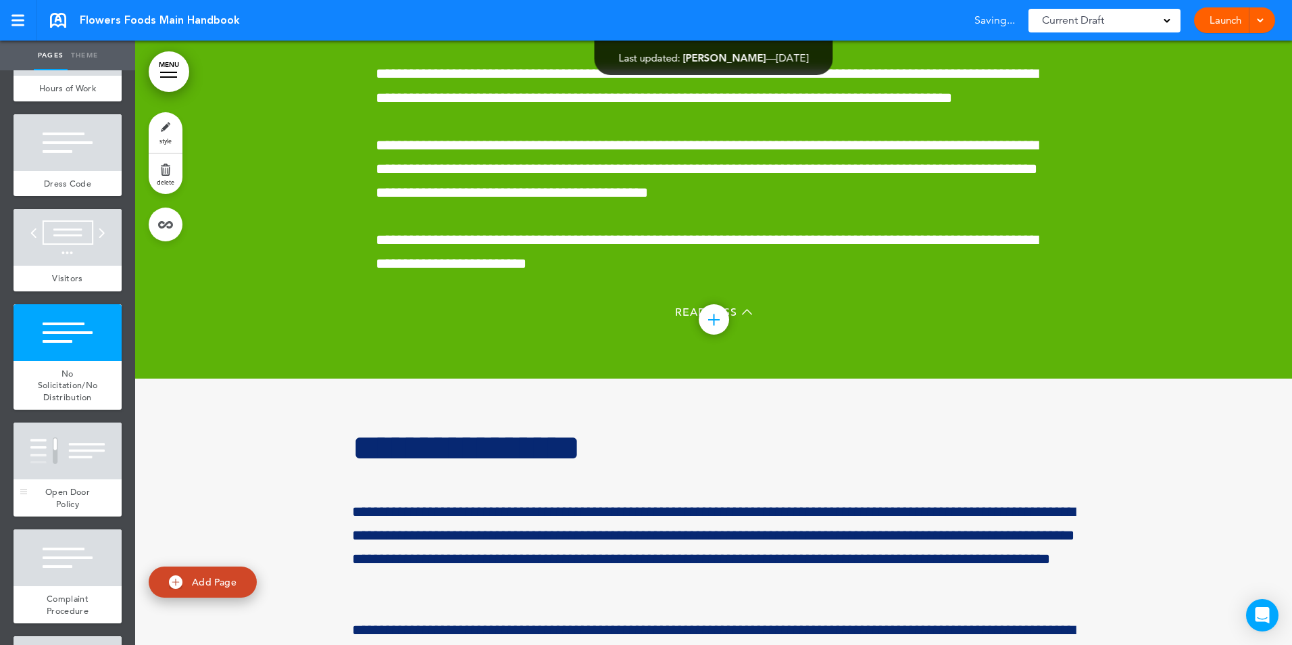
click at [78, 479] on div at bounding box center [68, 450] width 108 height 57
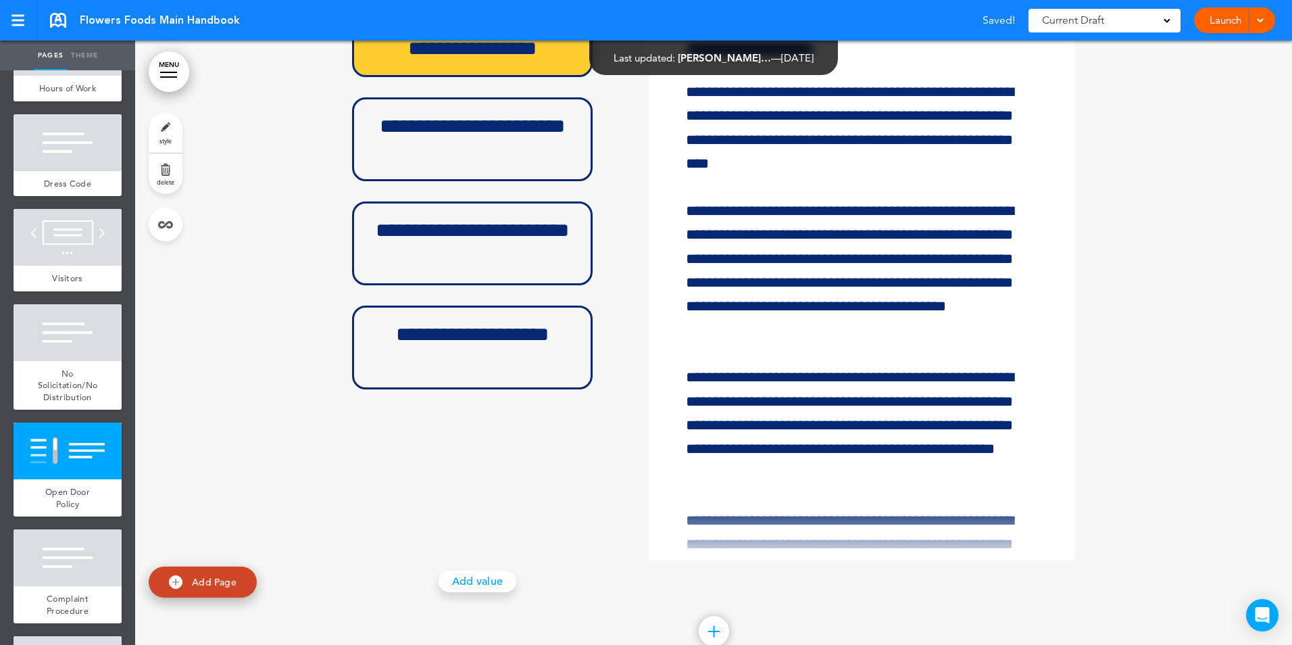
scroll to position [30457, 0]
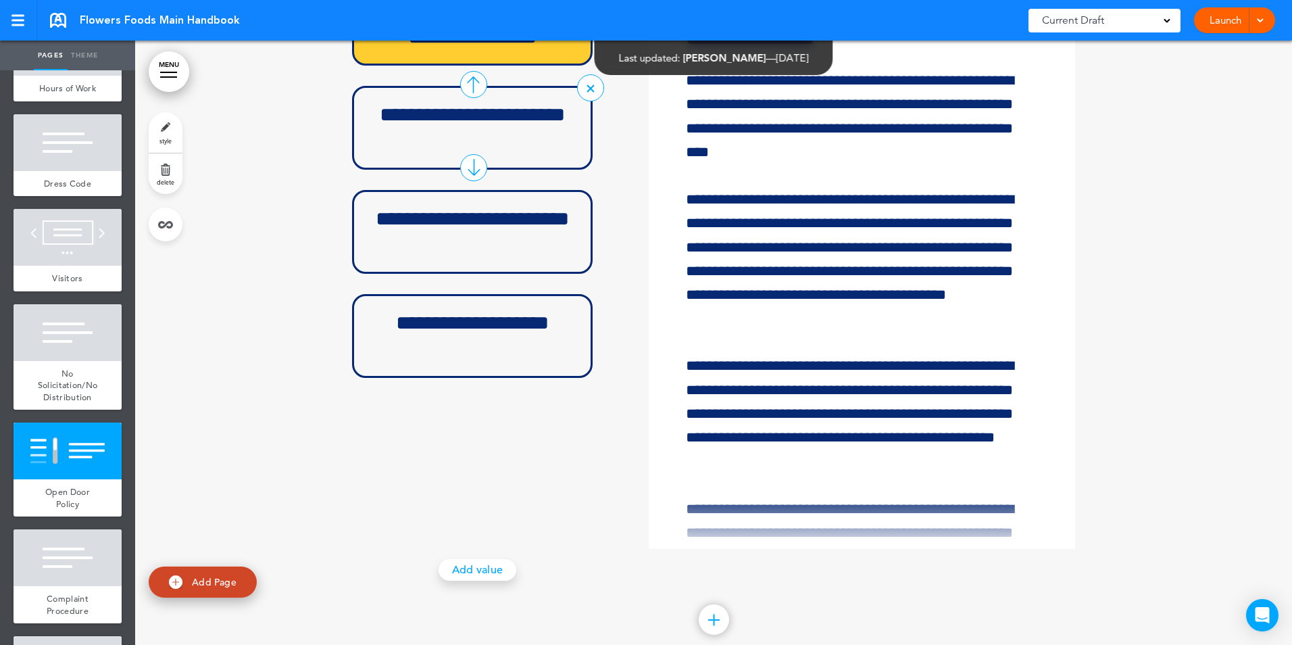
click at [431, 170] on div "**********" at bounding box center [472, 128] width 241 height 84
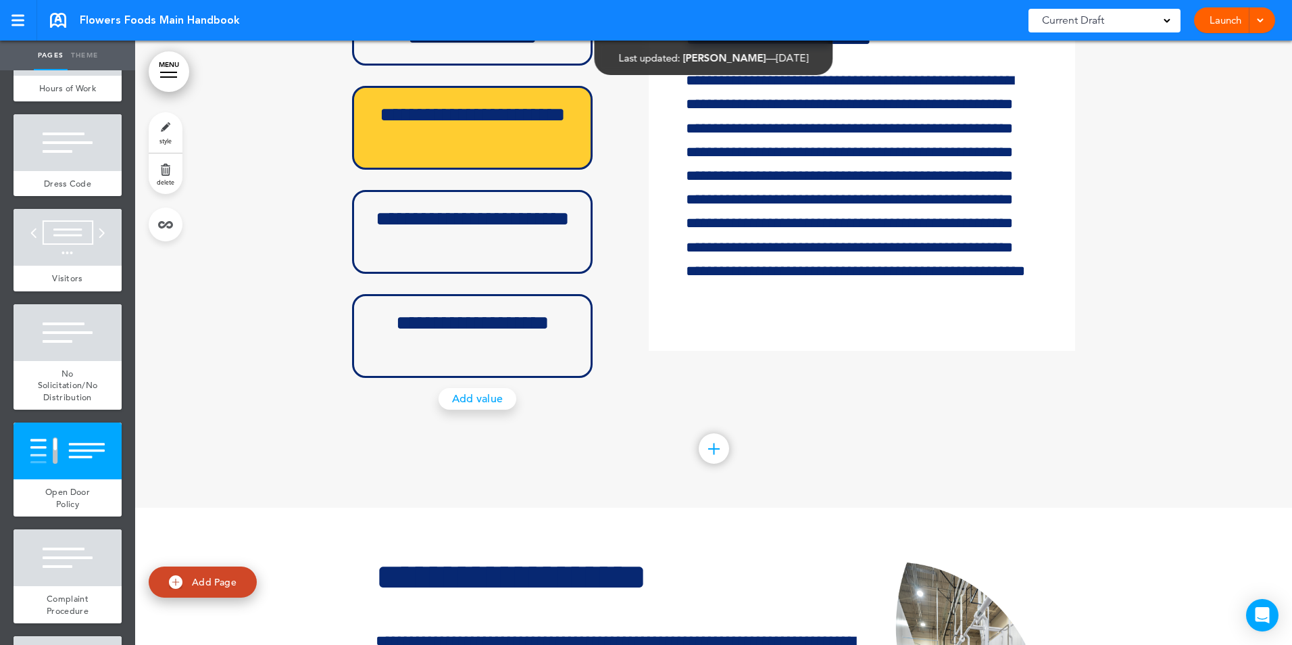
scroll to position [31202, 0]
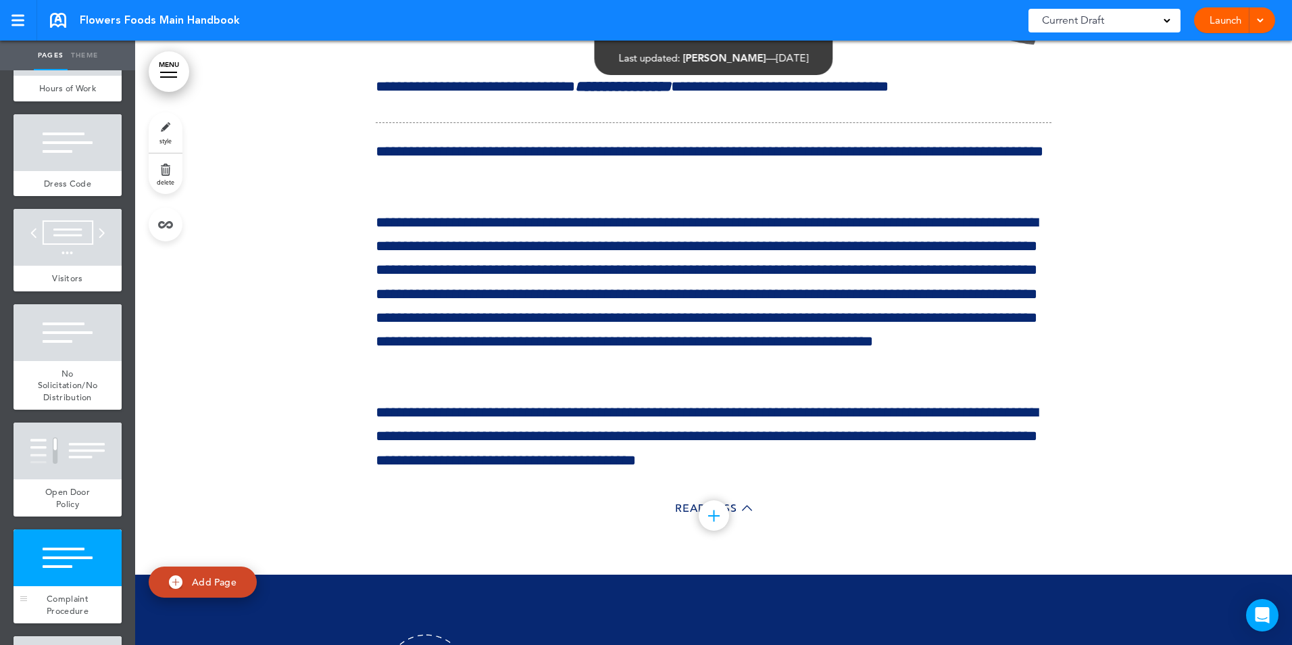
click at [72, 586] on div at bounding box center [68, 557] width 108 height 57
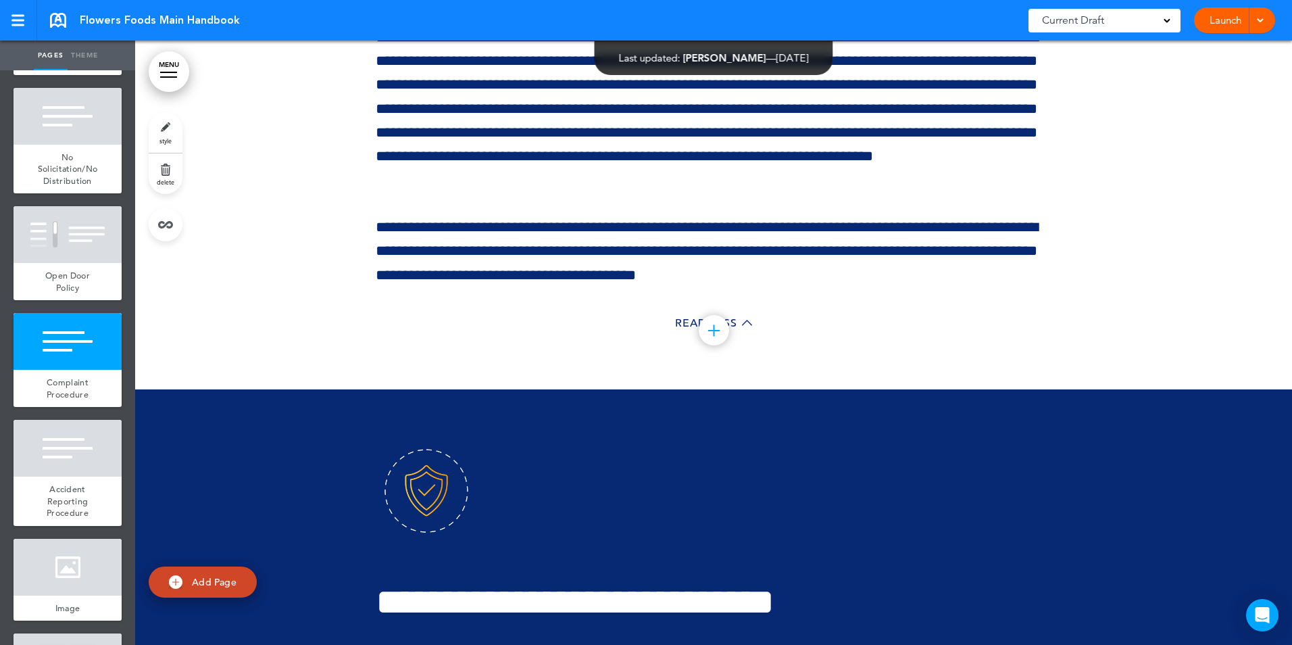
scroll to position [3917, 0]
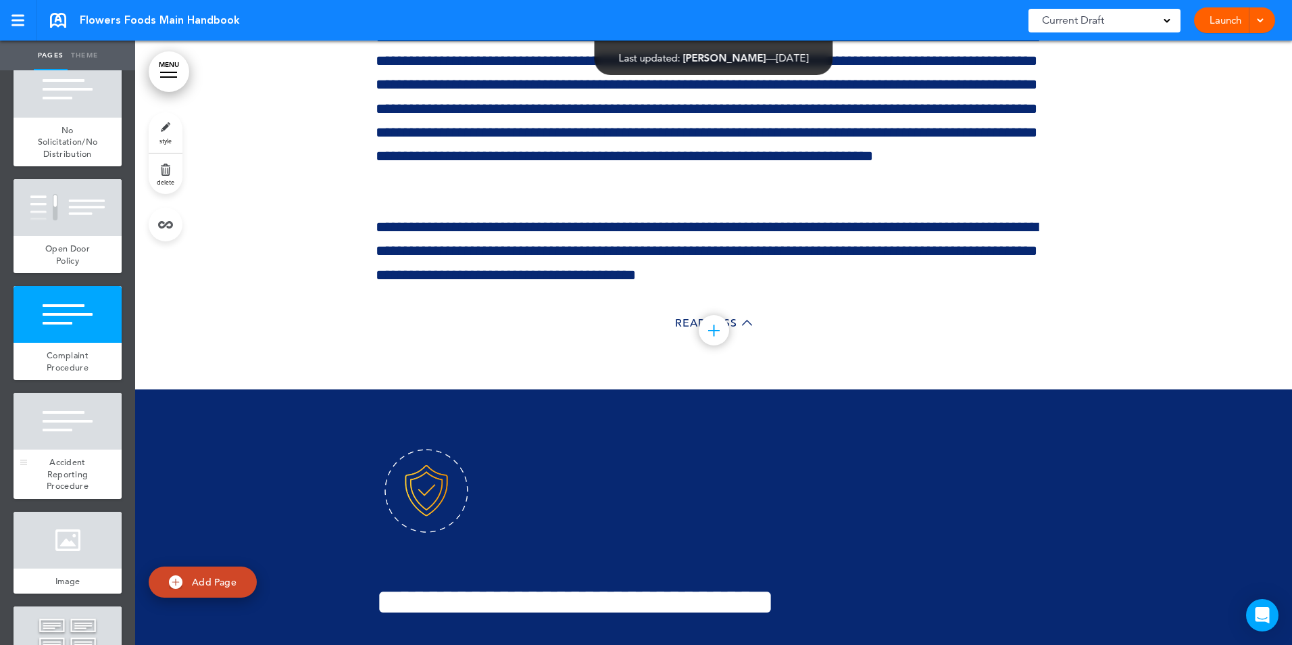
click at [94, 499] on div "Accident Reporting Procedure" at bounding box center [68, 473] width 108 height 49
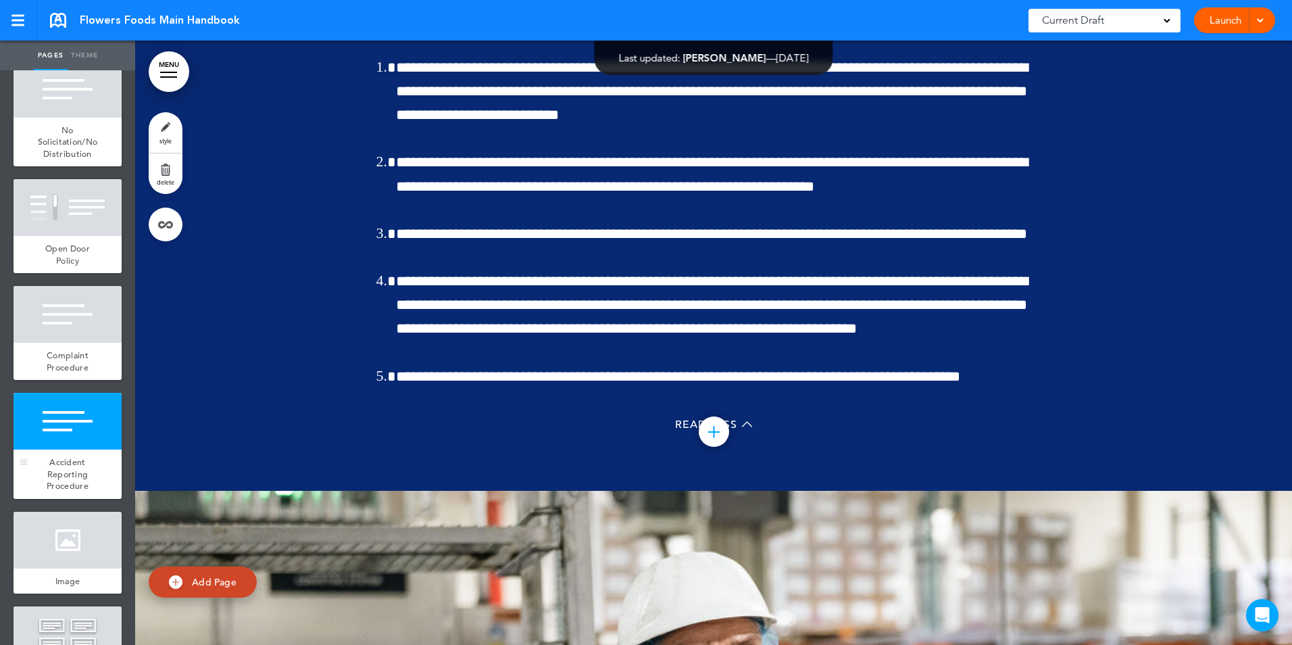
scroll to position [32199, 0]
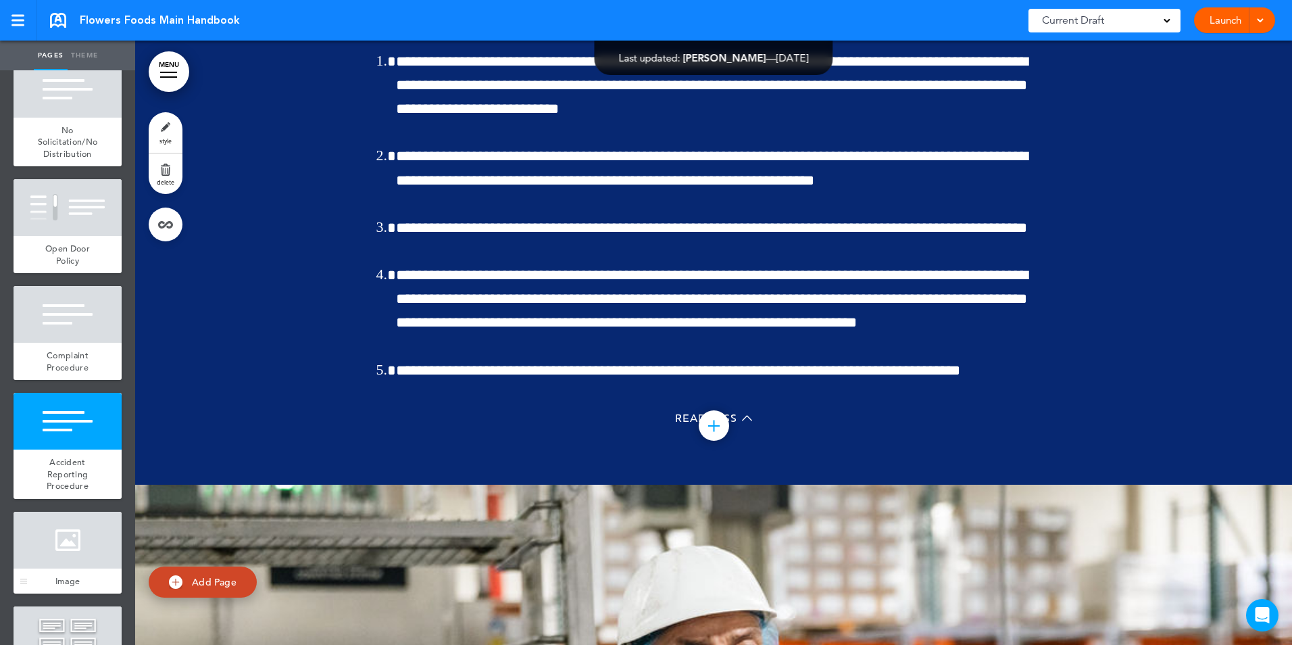
click at [60, 568] on div at bounding box center [68, 540] width 108 height 57
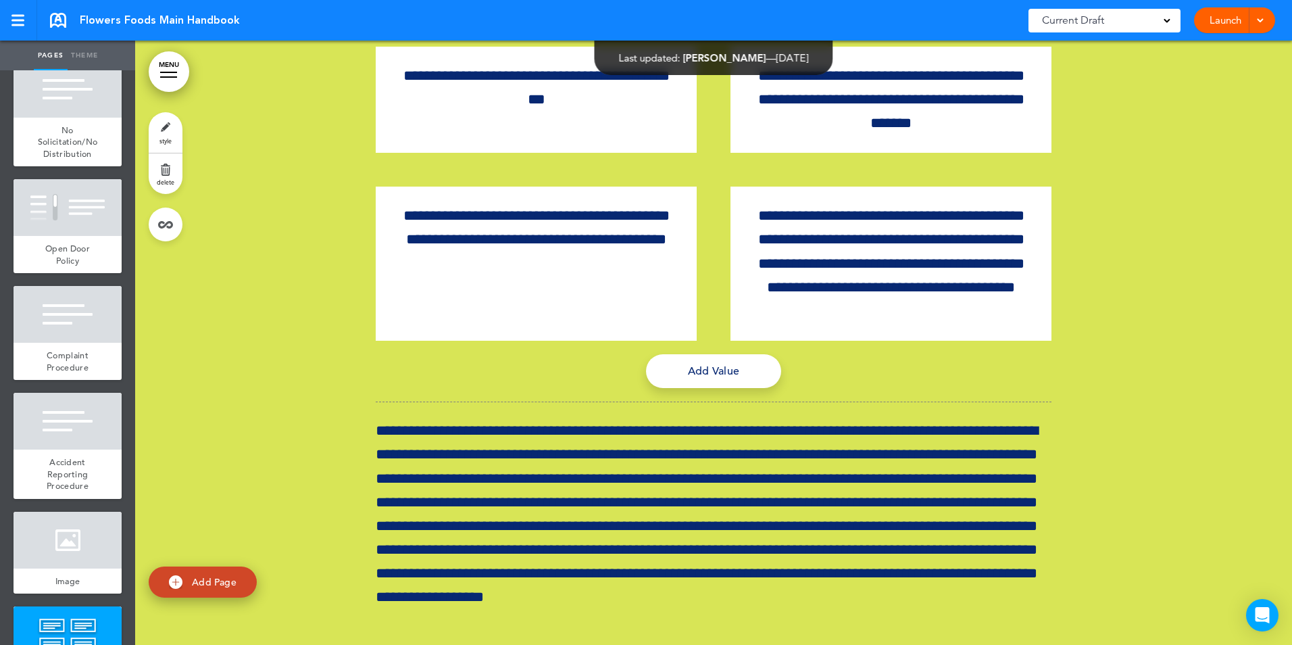
scroll to position [33390, 0]
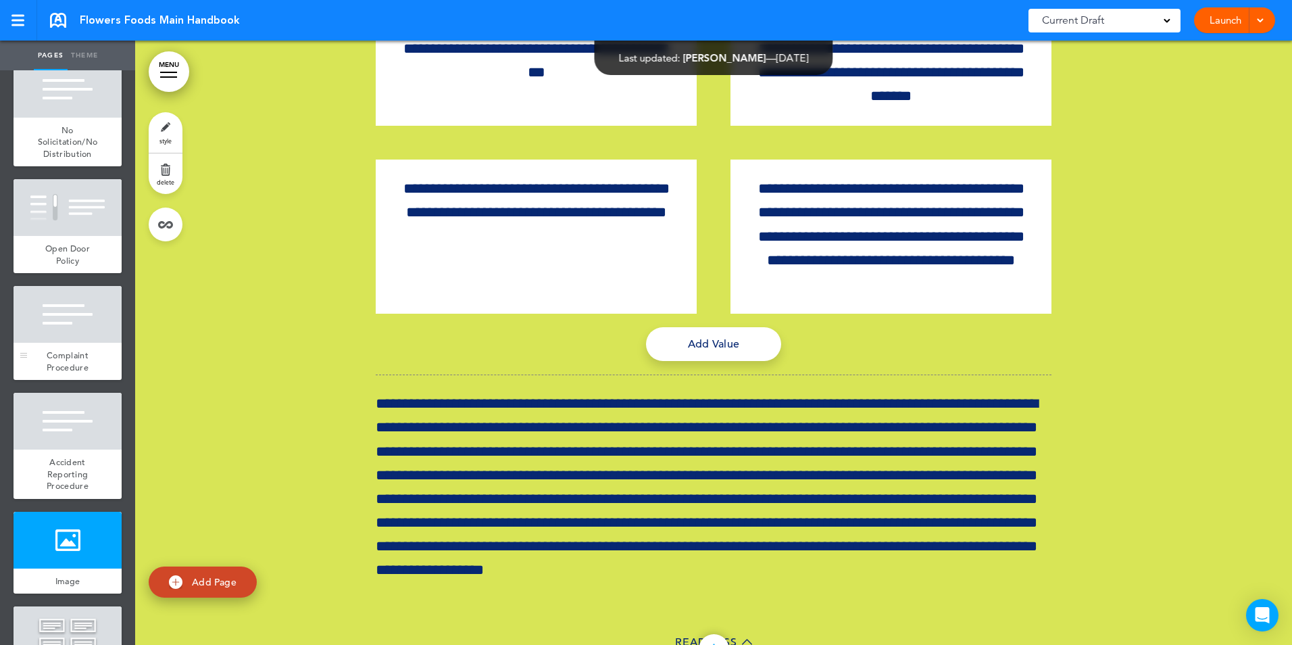
click at [62, 373] on span "Complaint Procedure" at bounding box center [68, 361] width 42 height 24
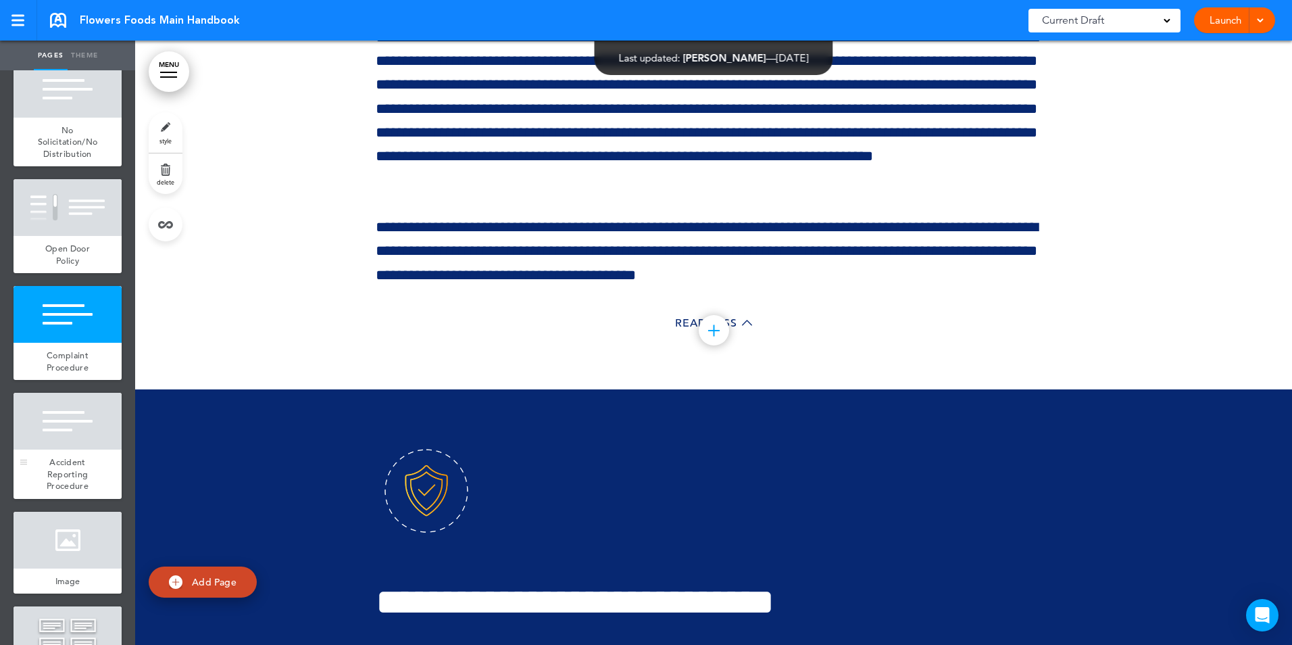
click at [73, 449] on div at bounding box center [68, 421] width 108 height 57
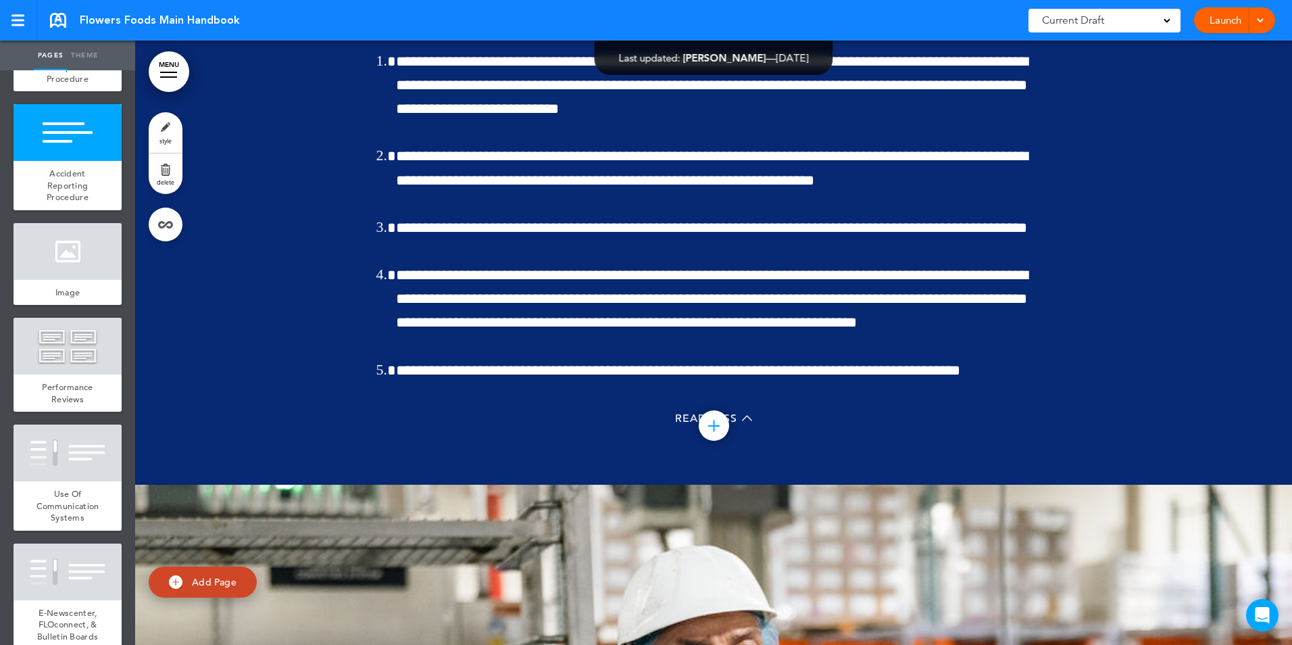
scroll to position [4245, 0]
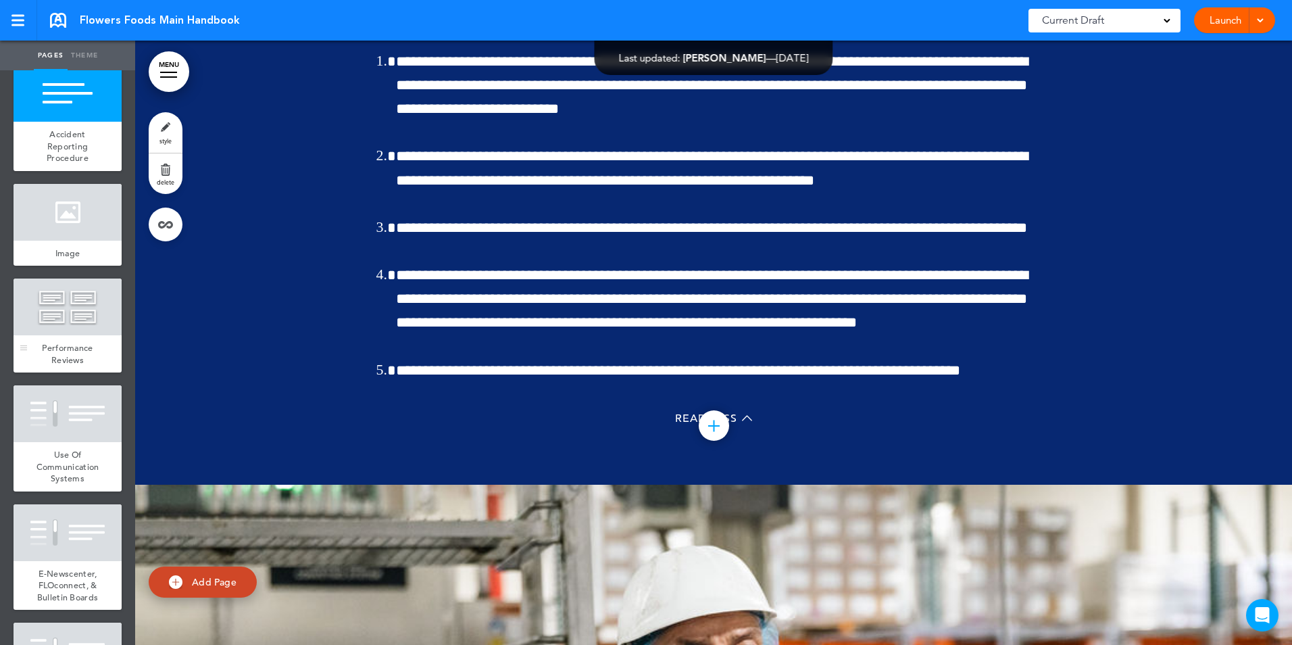
click at [87, 372] on div "Performance Reviews" at bounding box center [68, 353] width 108 height 37
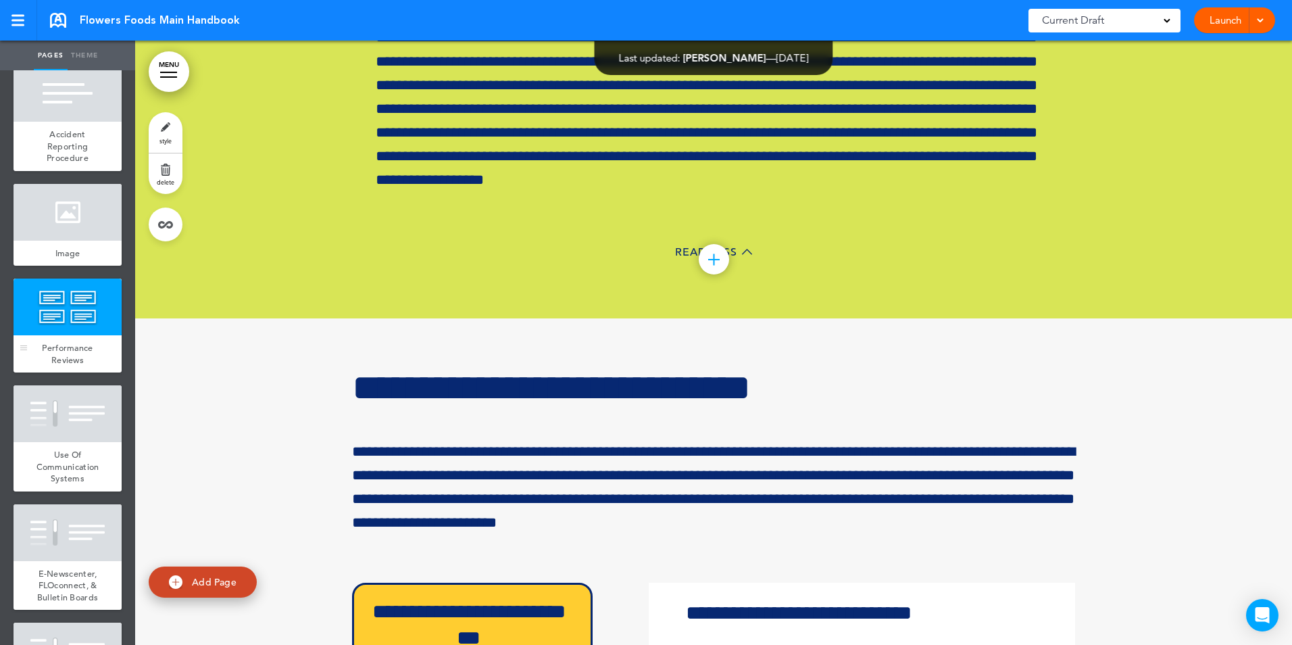
scroll to position [33805, 0]
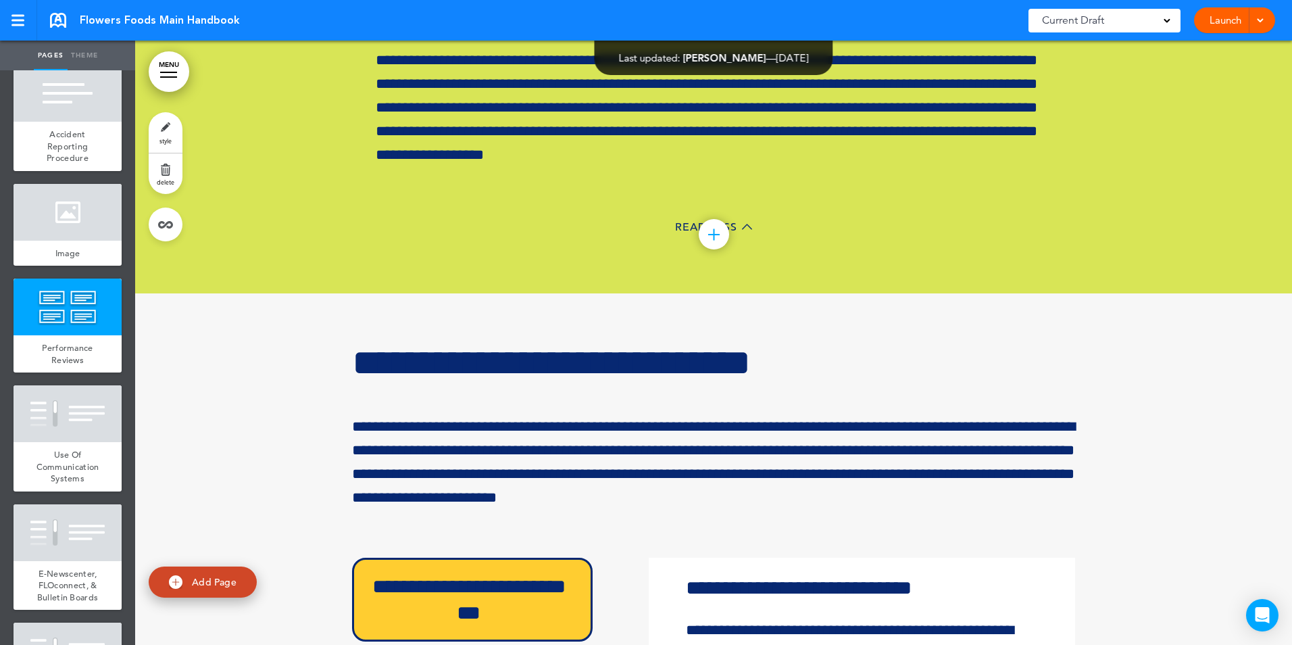
click at [0, 0] on icon at bounding box center [0, 0] width 0 height 0
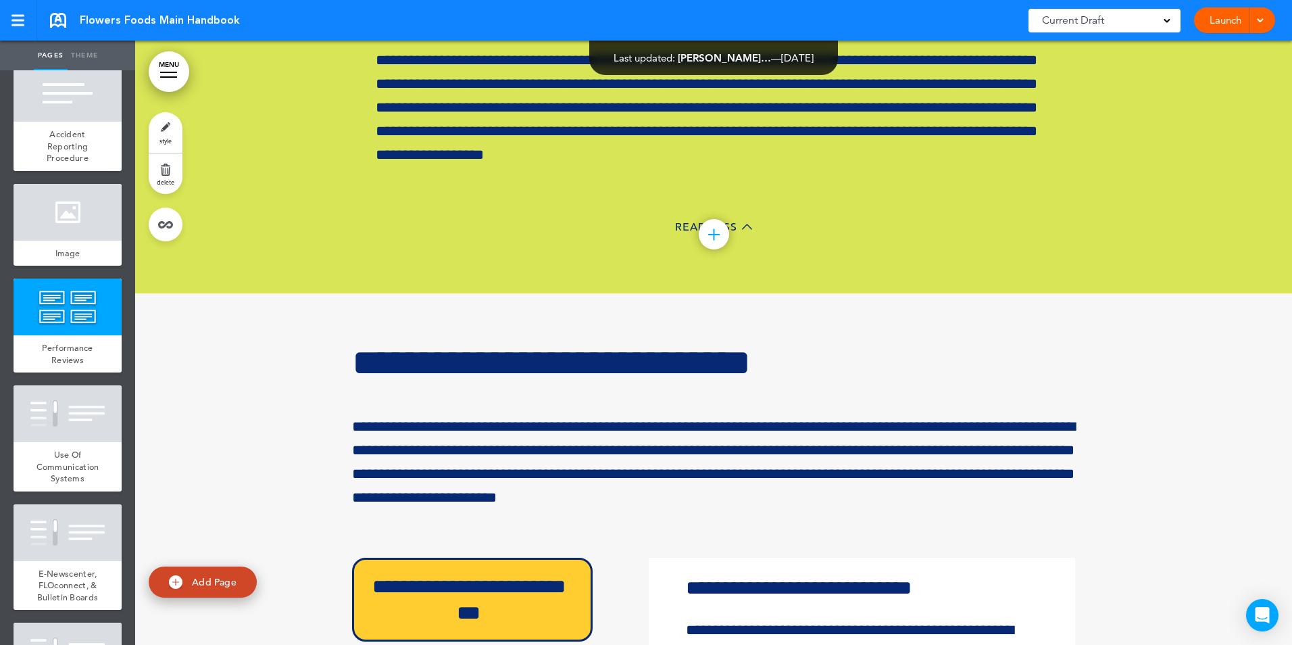
click at [0, 0] on icon at bounding box center [0, 0] width 0 height 0
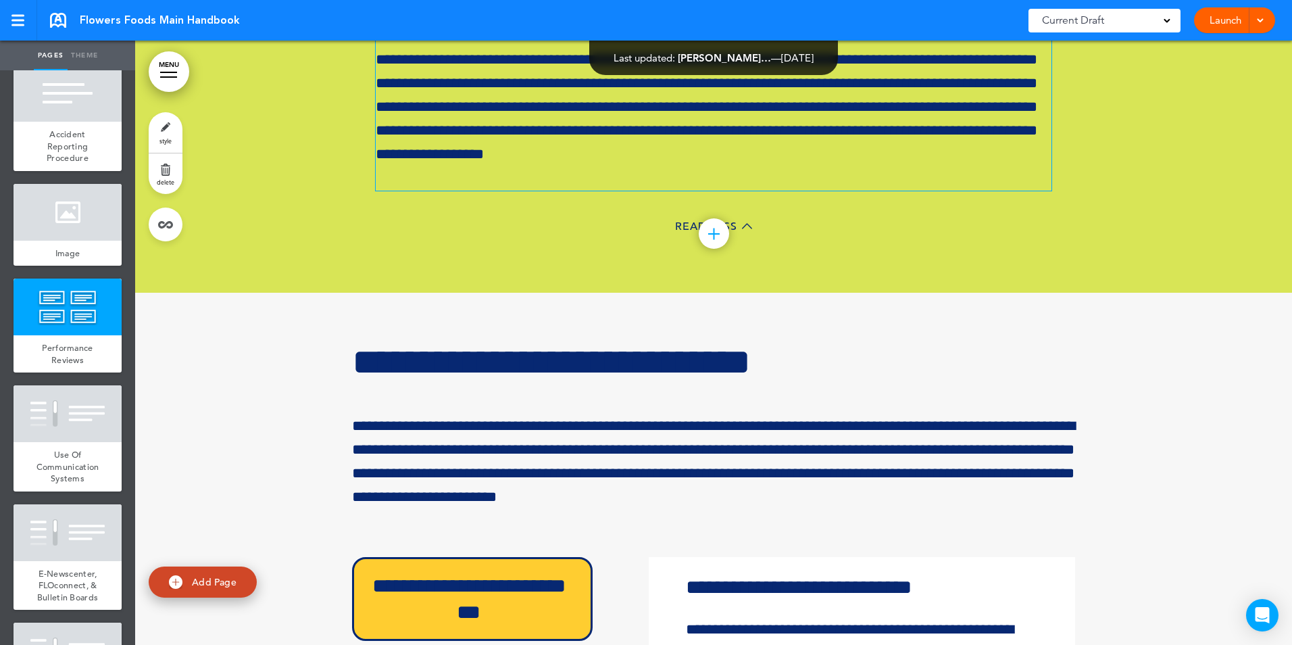
click at [466, 191] on p "**********" at bounding box center [714, 83] width 676 height 214
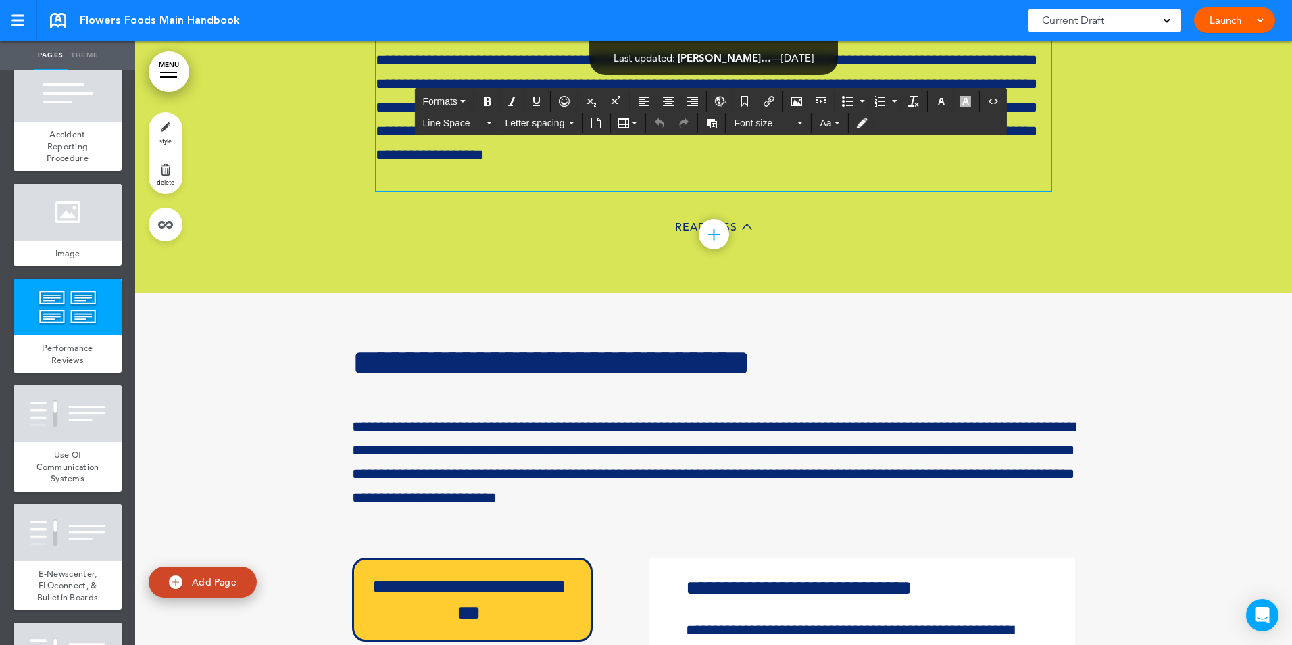
scroll to position [33805, 0]
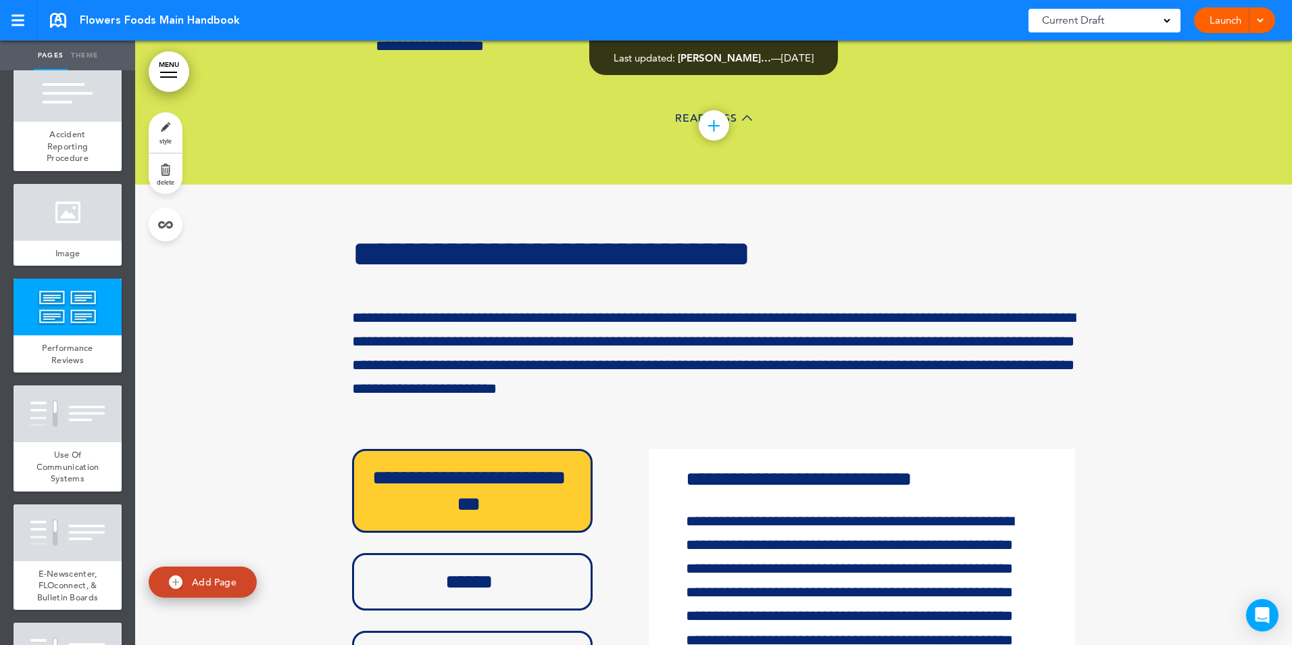
scroll to position [33941, 0]
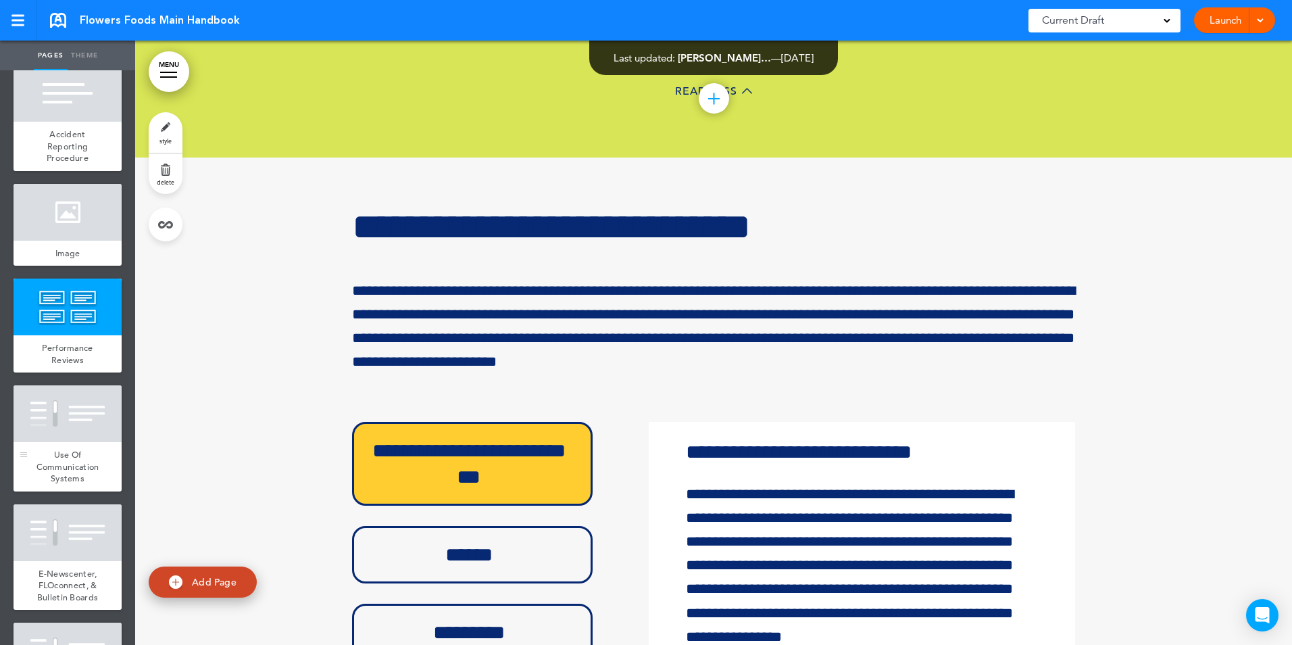
click at [87, 491] on div "Use Of Communication Systems" at bounding box center [68, 466] width 108 height 49
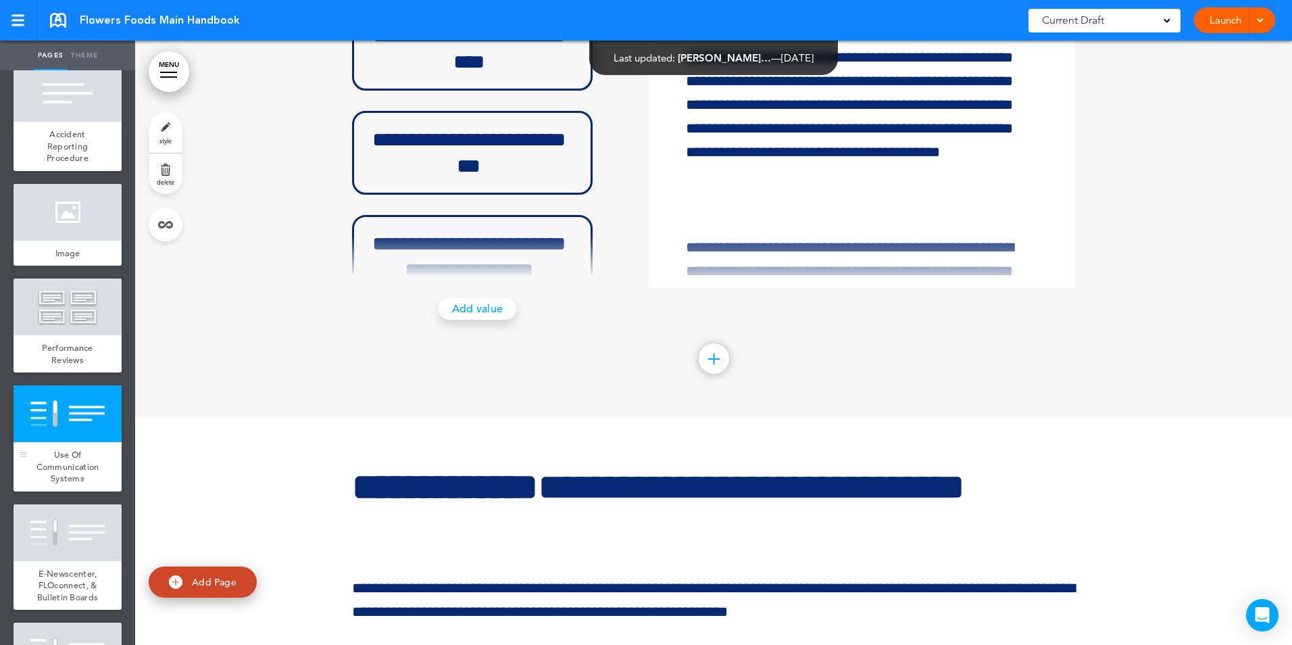
scroll to position [34615, 0]
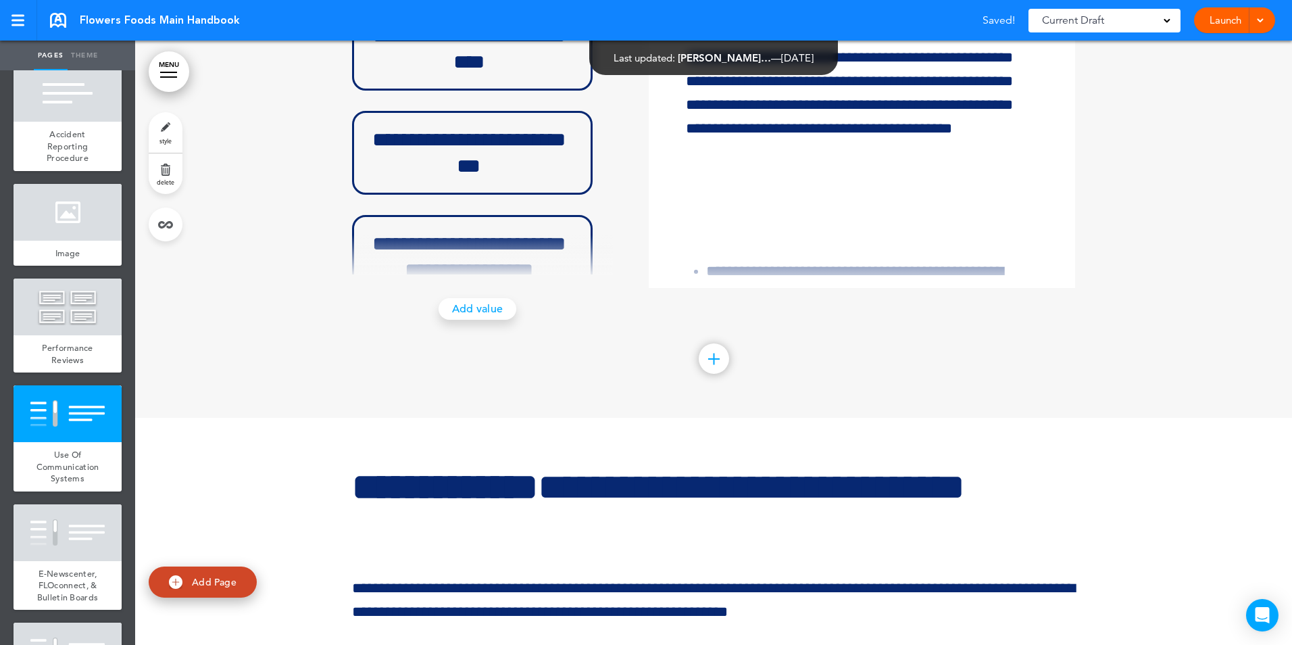
drag, startPoint x: 1048, startPoint y: 367, endPoint x: 1048, endPoint y: 422, distance: 54.7
click at [1048, 281] on div "**********" at bounding box center [862, 17] width 406 height 527
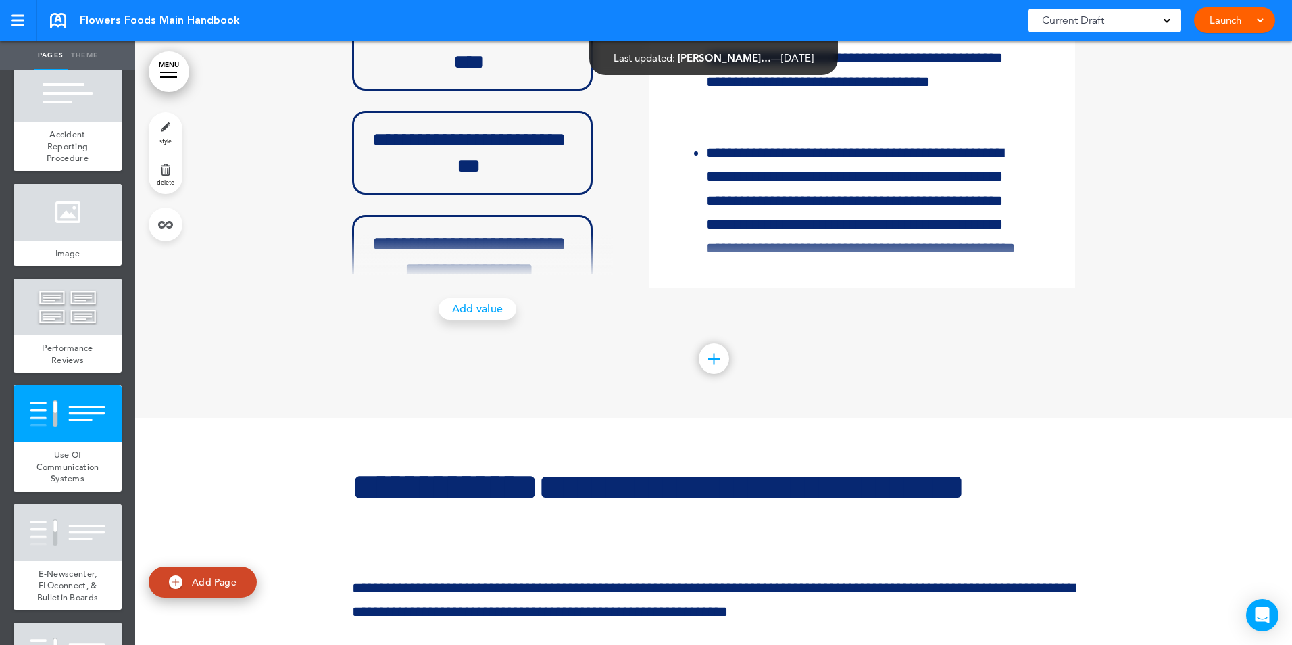
scroll to position [432, 0]
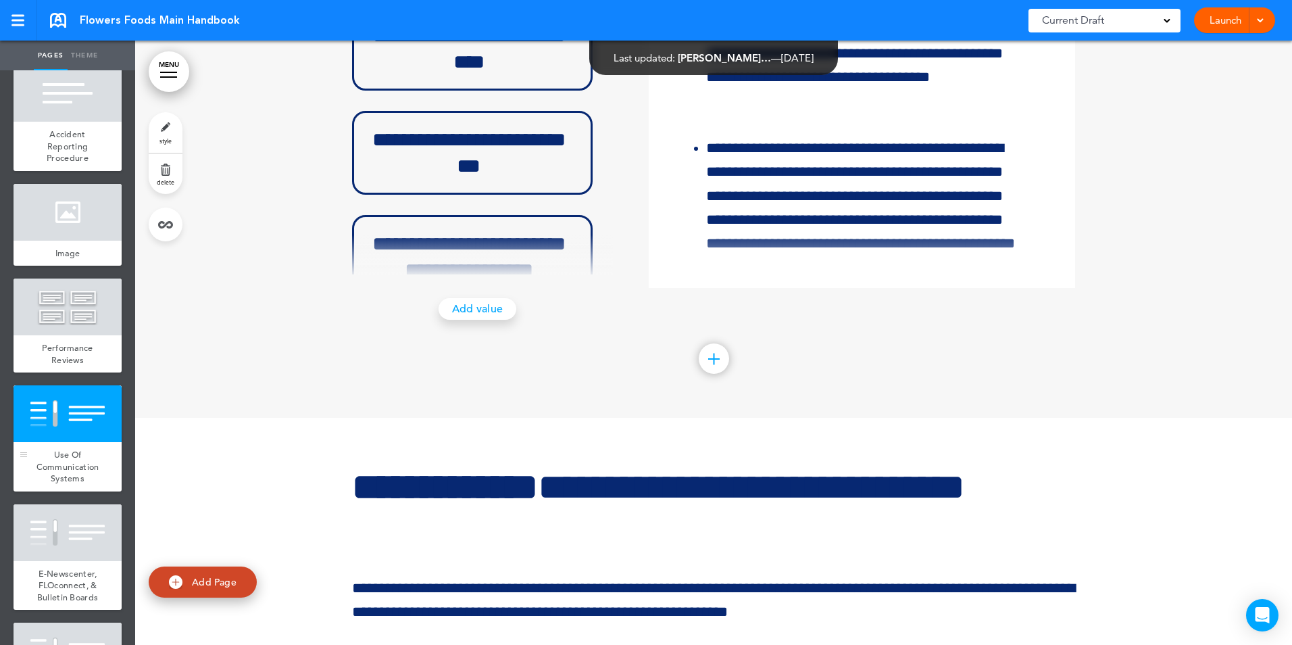
click at [81, 484] on span "Use Of Communication Systems" at bounding box center [67, 466] width 63 height 35
click at [439, 75] on h6 "**********" at bounding box center [469, 48] width 203 height 53
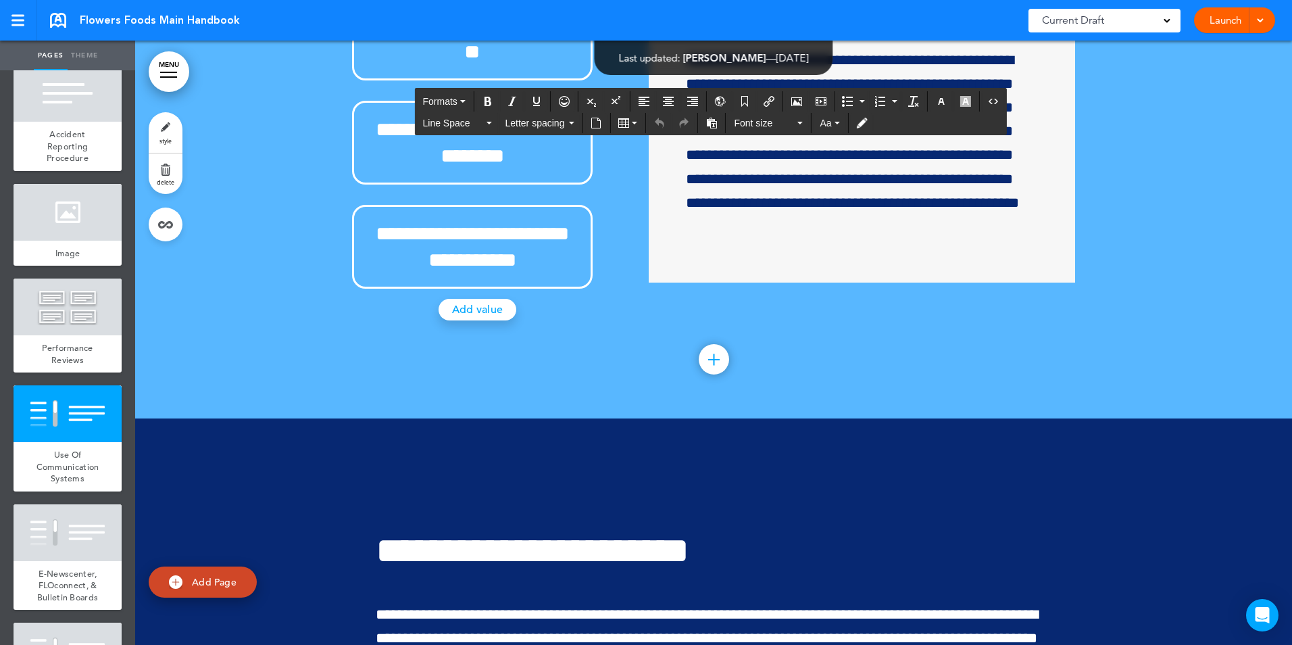
scroll to position [36198, 0]
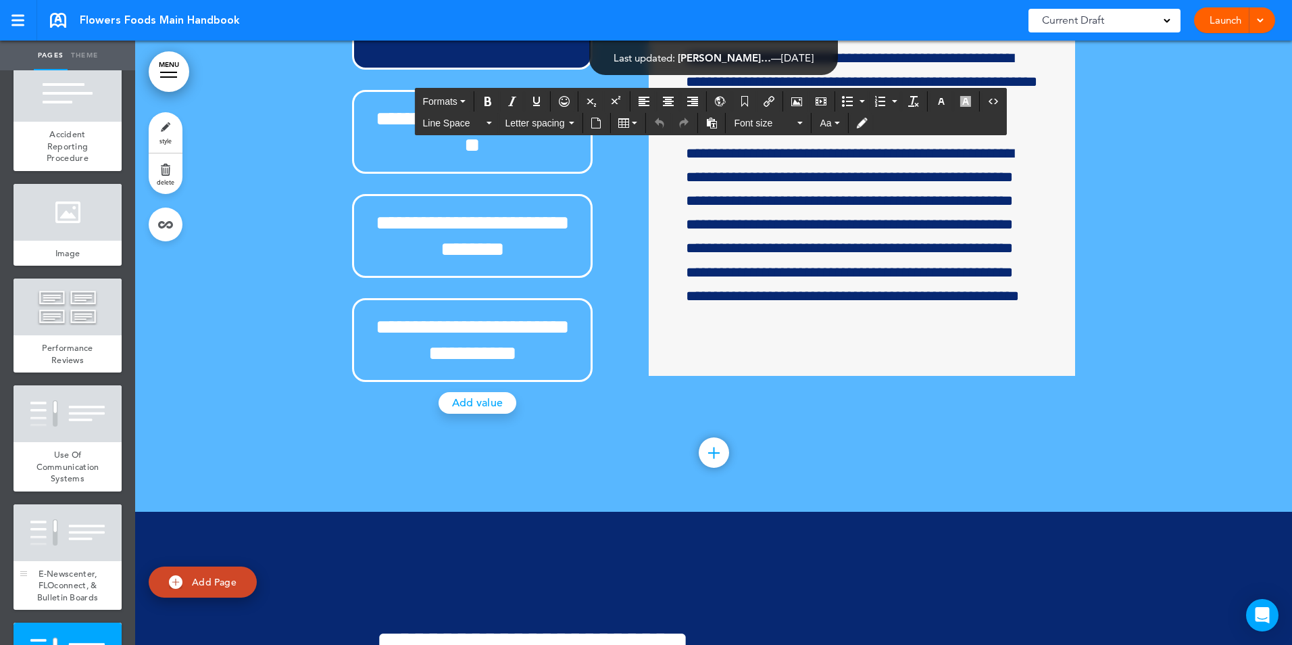
click at [53, 561] on div at bounding box center [68, 532] width 108 height 57
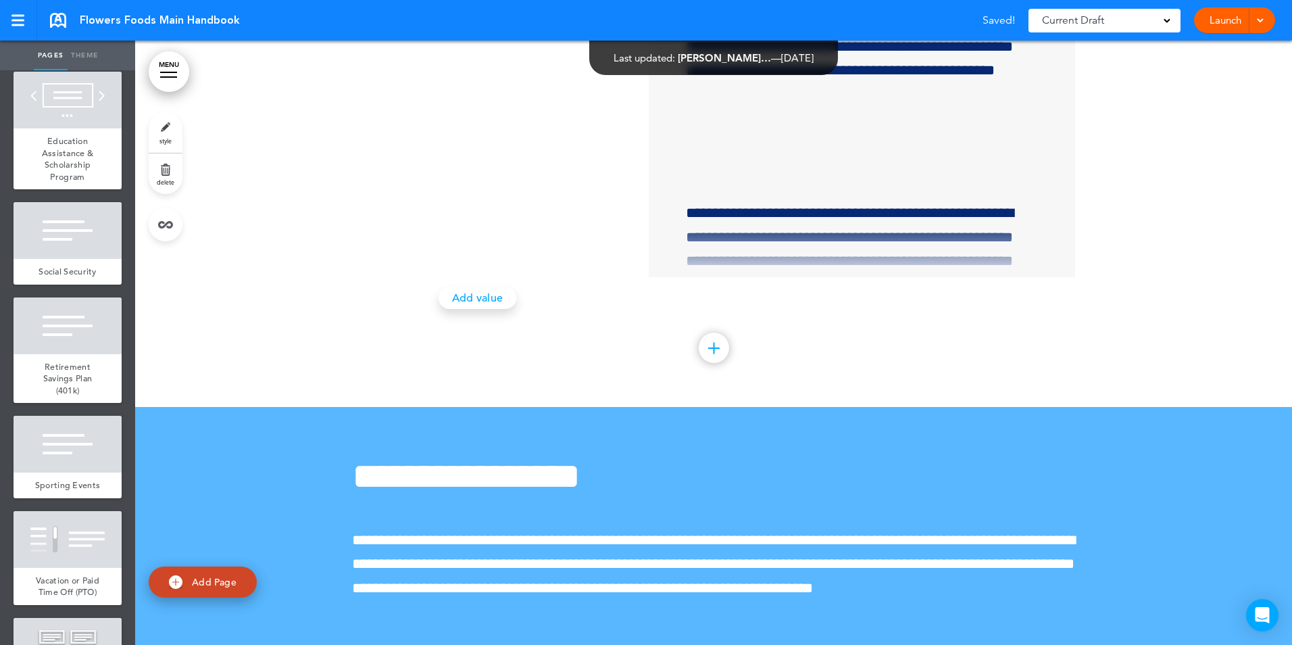
scroll to position [9969, 0]
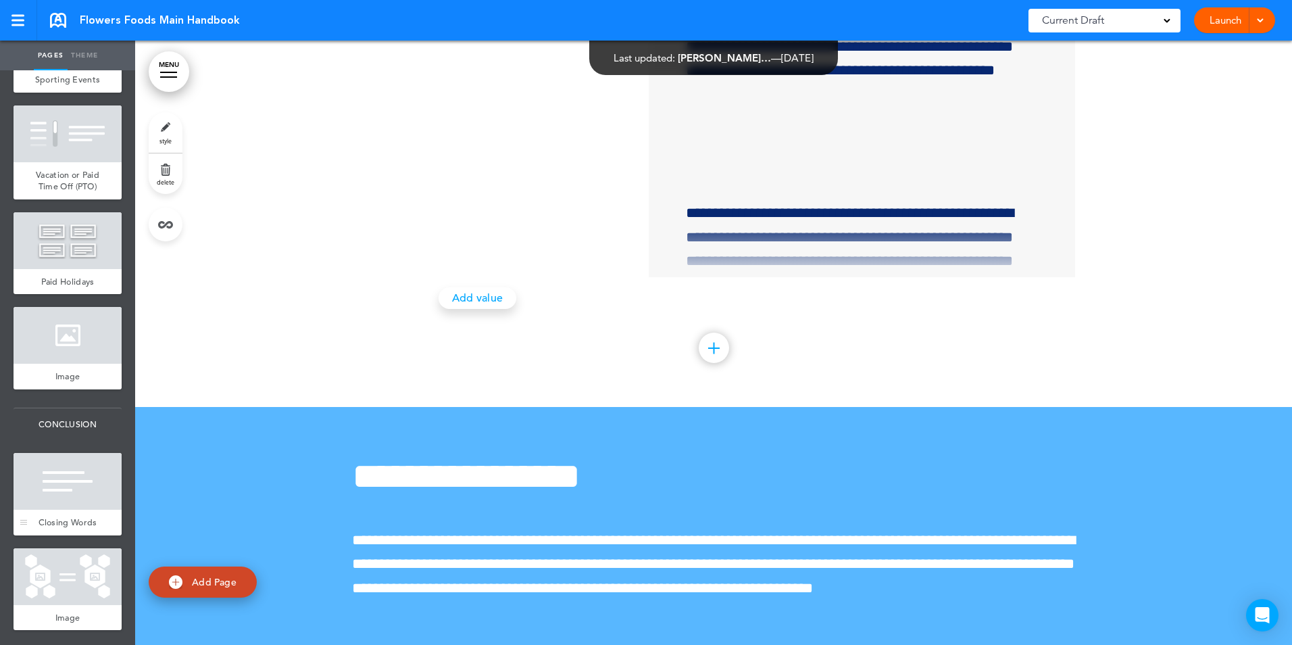
click at [75, 510] on div "Closing Words" at bounding box center [68, 523] width 108 height 26
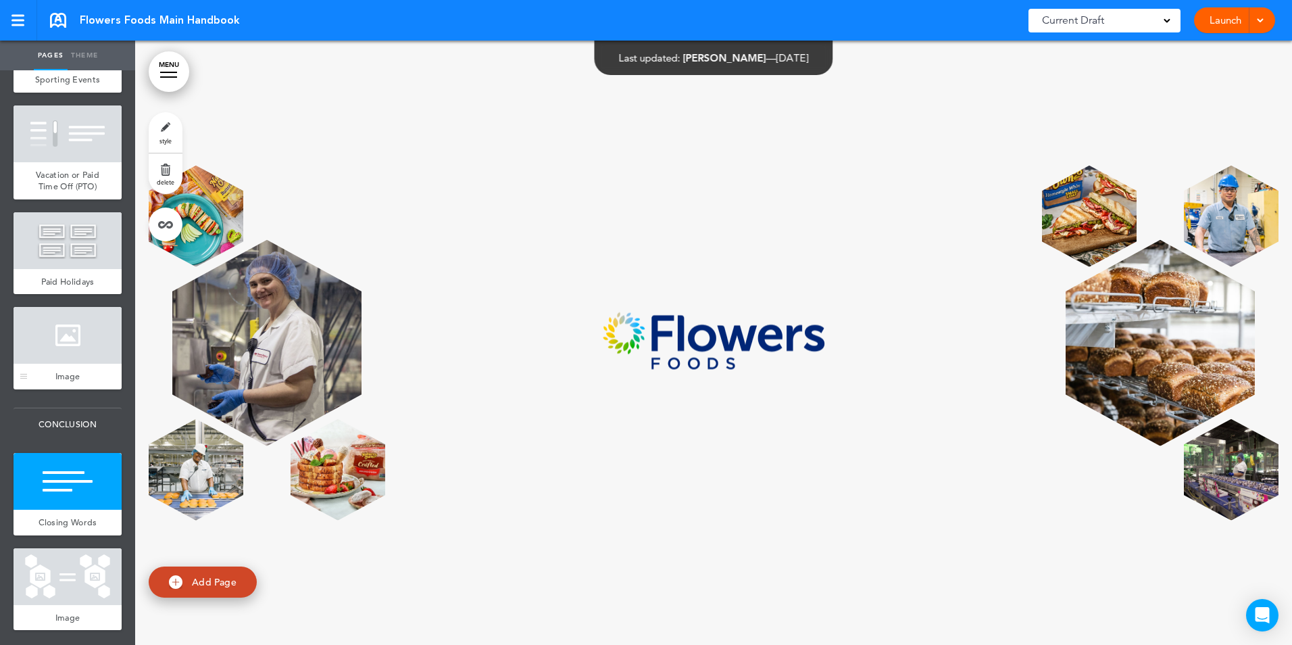
click at [69, 338] on div at bounding box center [68, 335] width 108 height 57
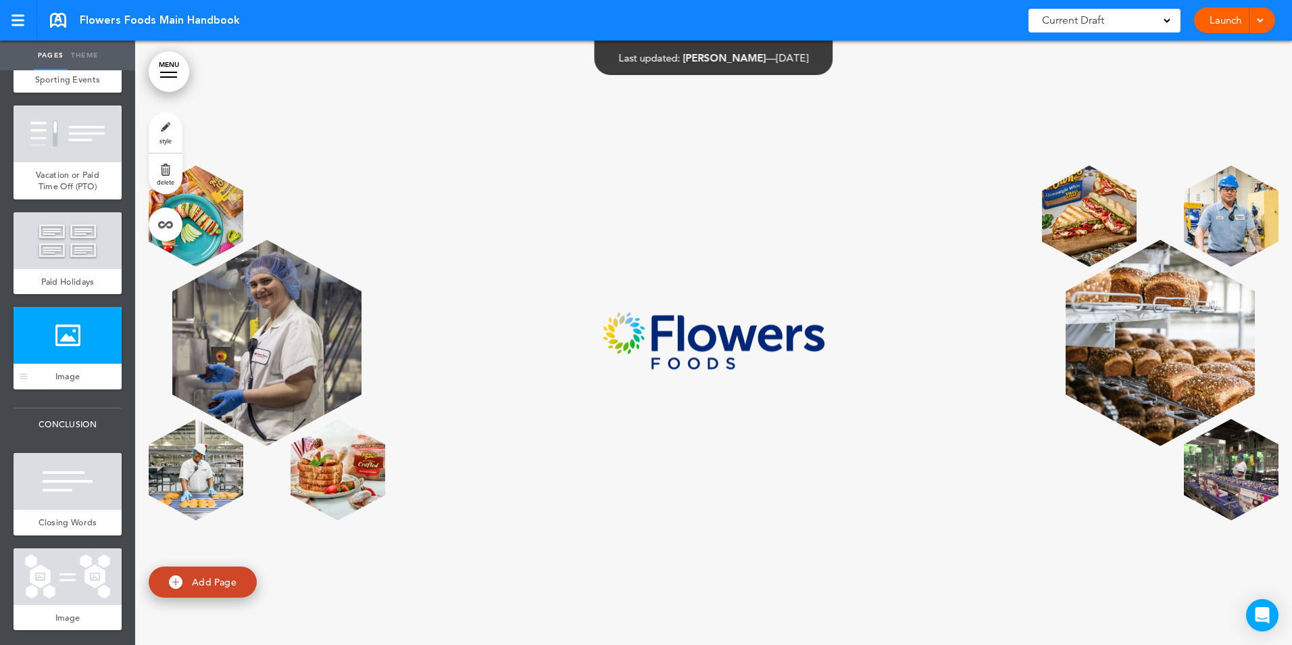
scroll to position [76158, 0]
click at [82, 276] on span "Paid Holidays" at bounding box center [67, 281] width 53 height 11
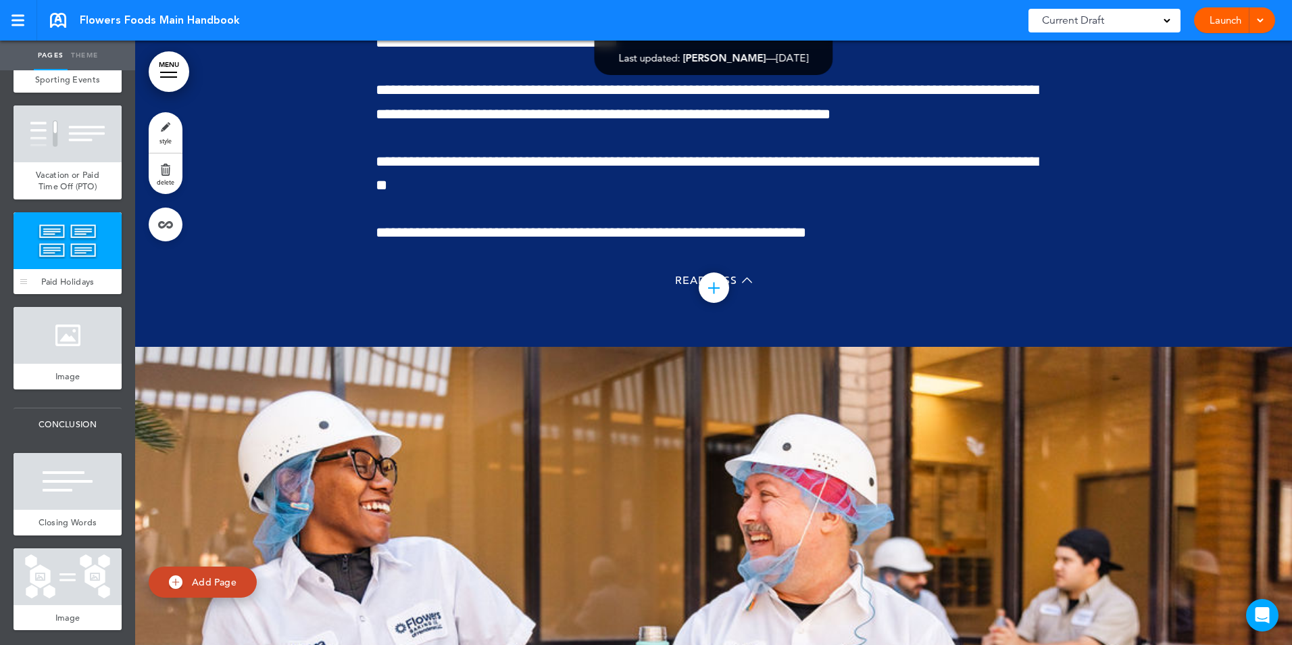
scroll to position [74577, 0]
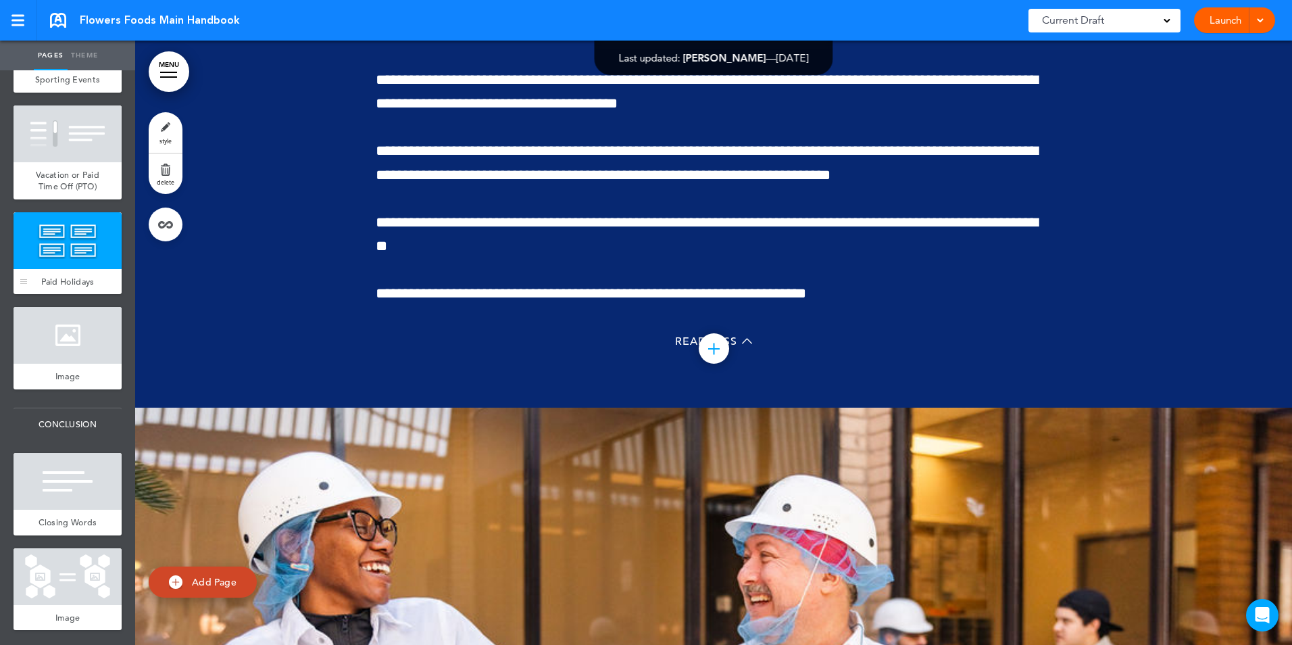
click at [58, 222] on div at bounding box center [68, 240] width 108 height 57
click at [67, 162] on div "Vacation or Paid Time Off (PTO)" at bounding box center [68, 180] width 108 height 37
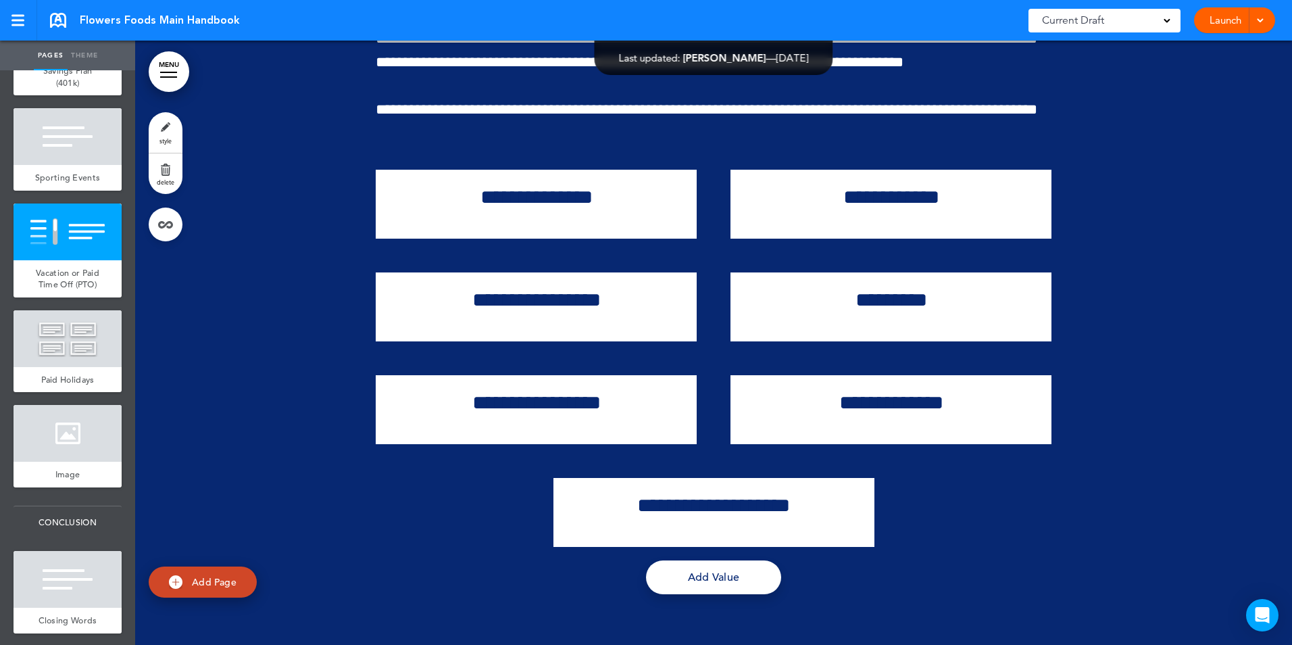
scroll to position [9536, 0]
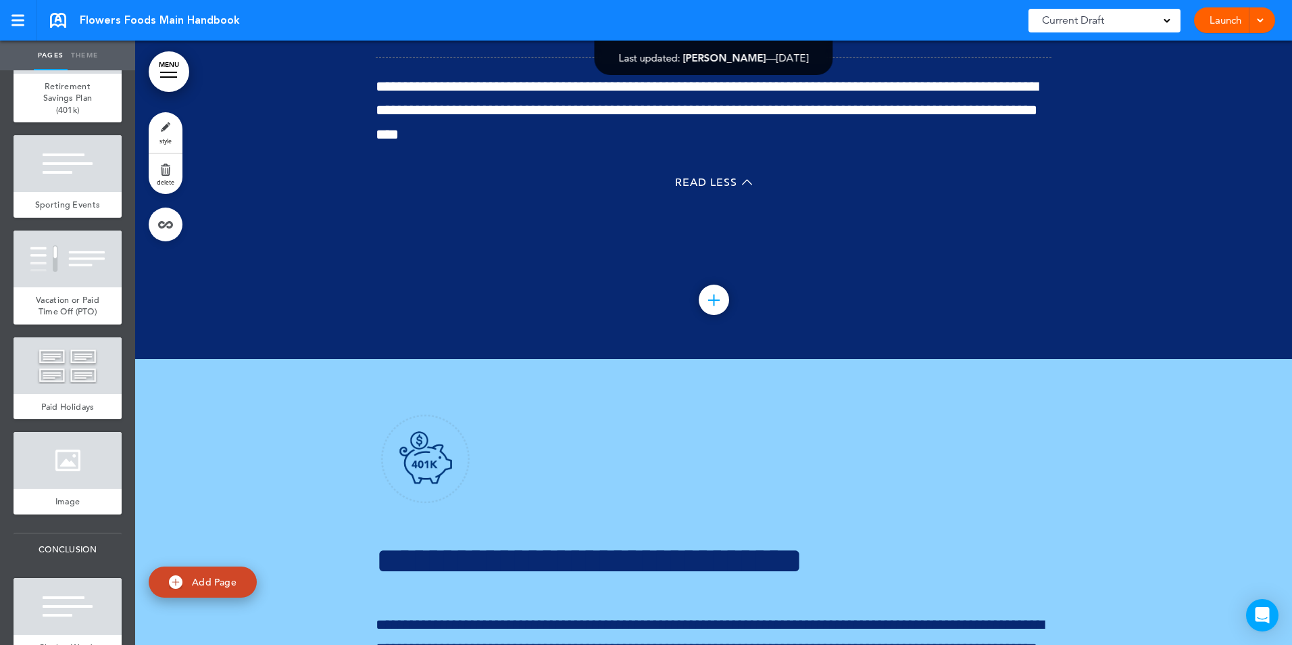
scroll to position [69837, 0]
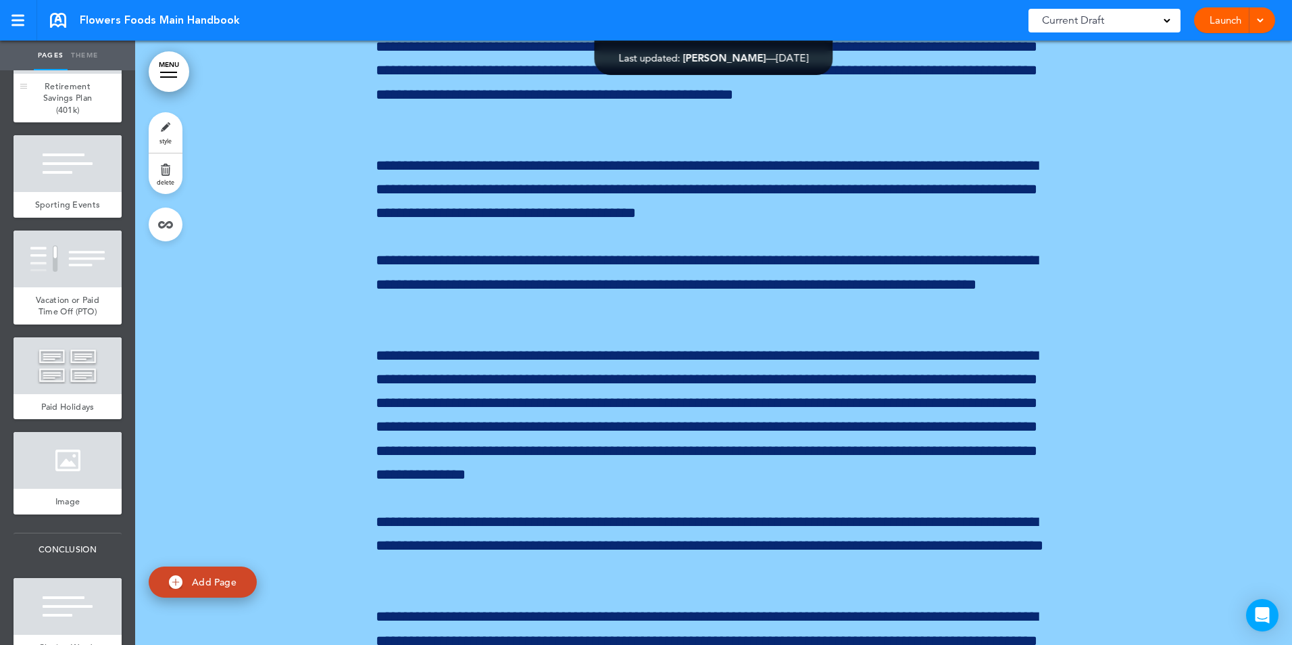
click at [69, 116] on span "Retirement Savings Plan (401k)" at bounding box center [67, 97] width 49 height 35
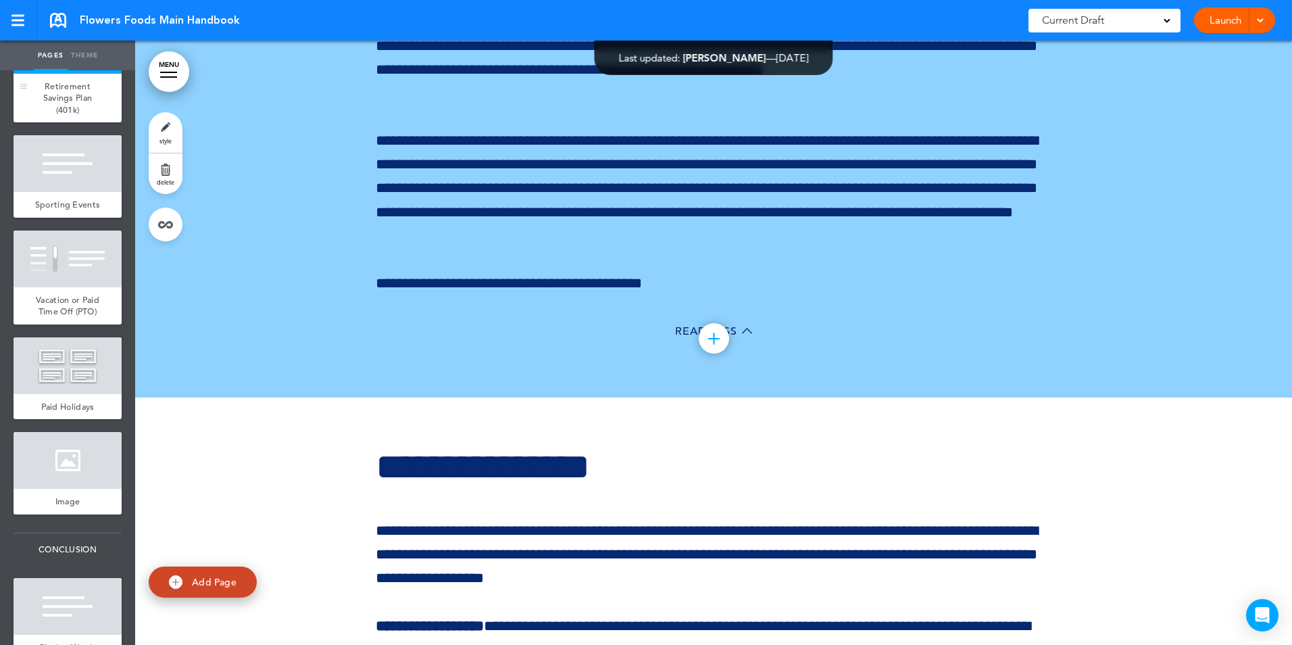
scroll to position [71292, 0]
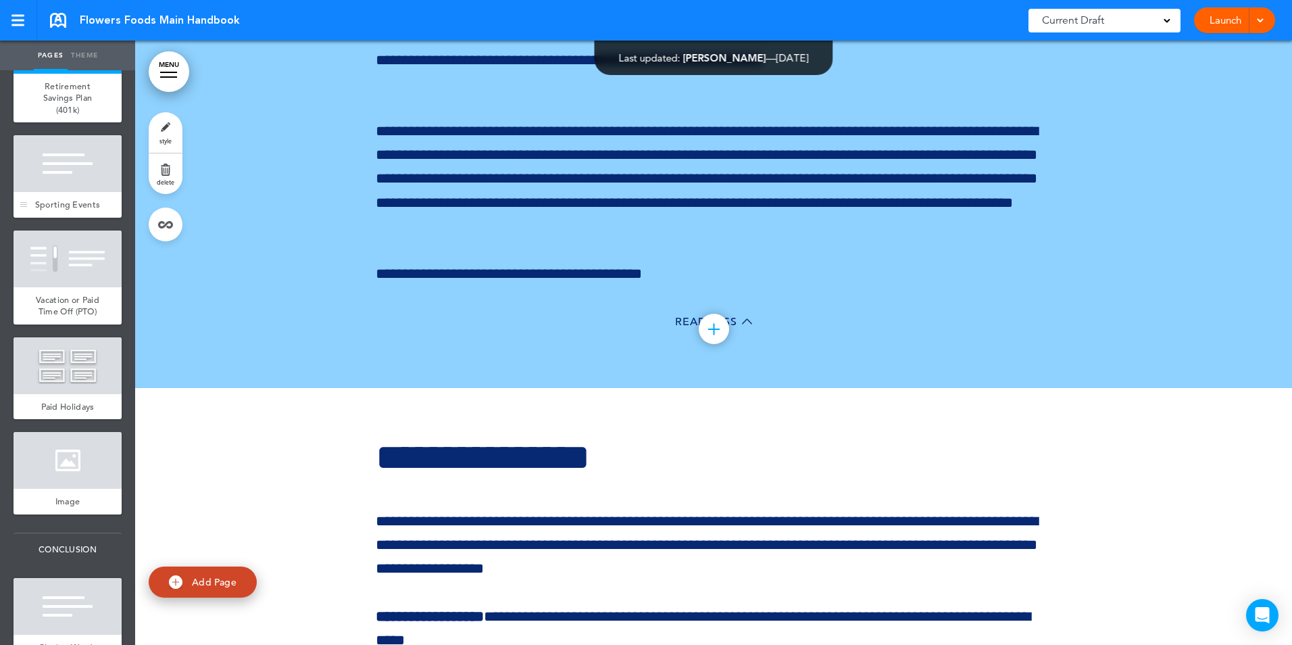
click at [78, 192] on div at bounding box center [68, 163] width 108 height 57
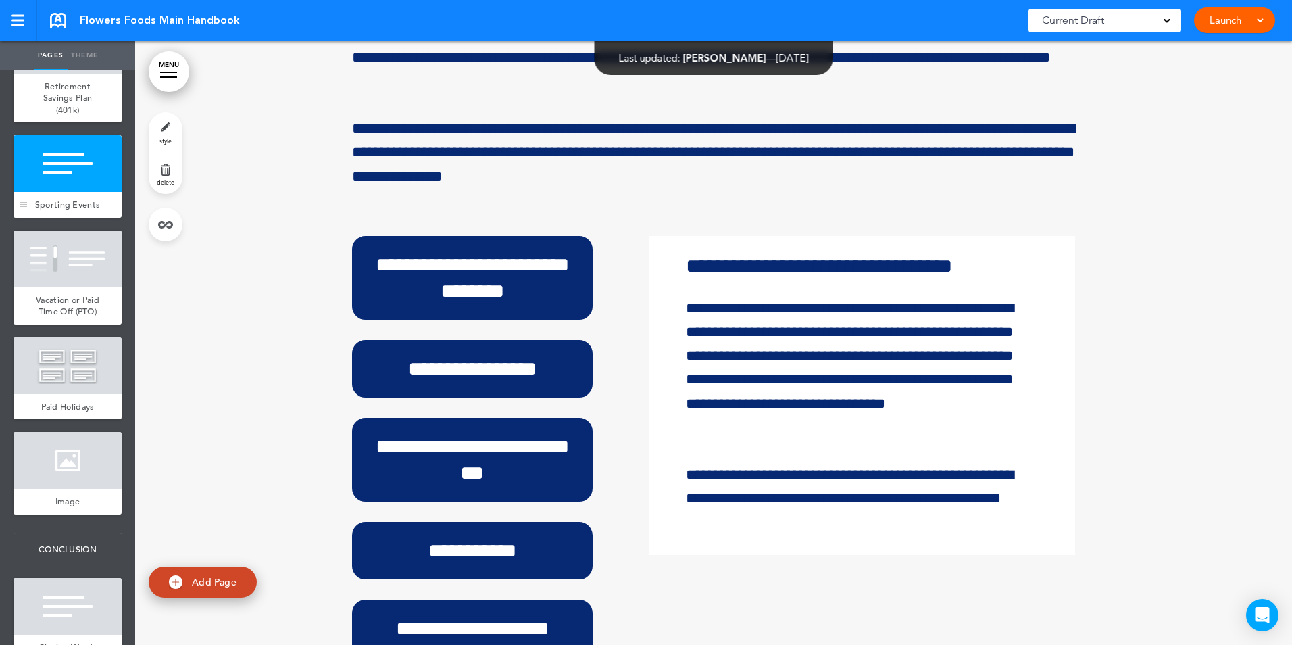
scroll to position [72734, 0]
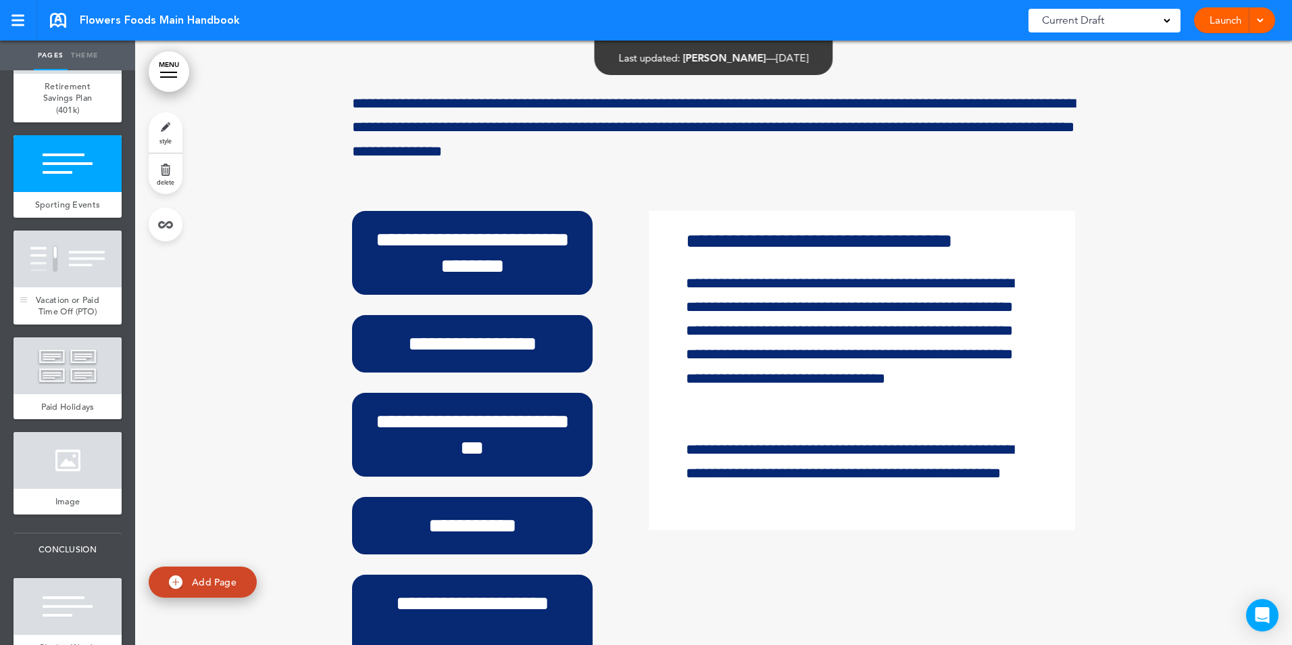
click at [60, 287] on div at bounding box center [68, 258] width 108 height 57
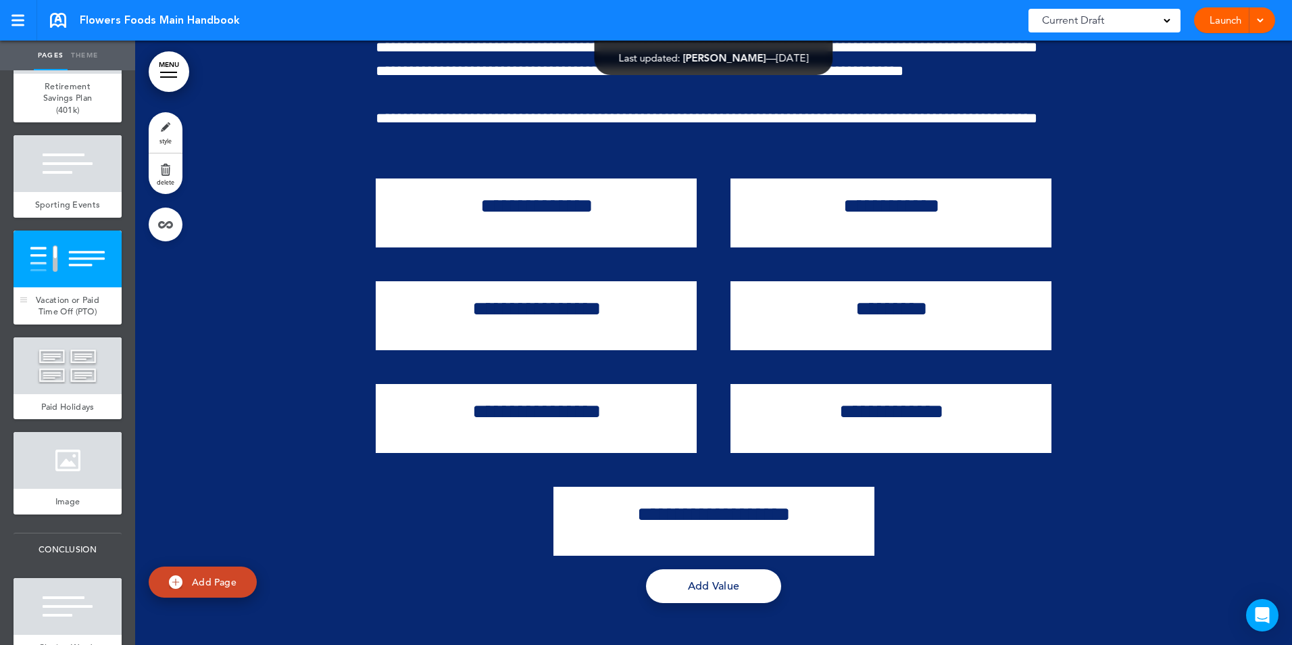
scroll to position [73640, 0]
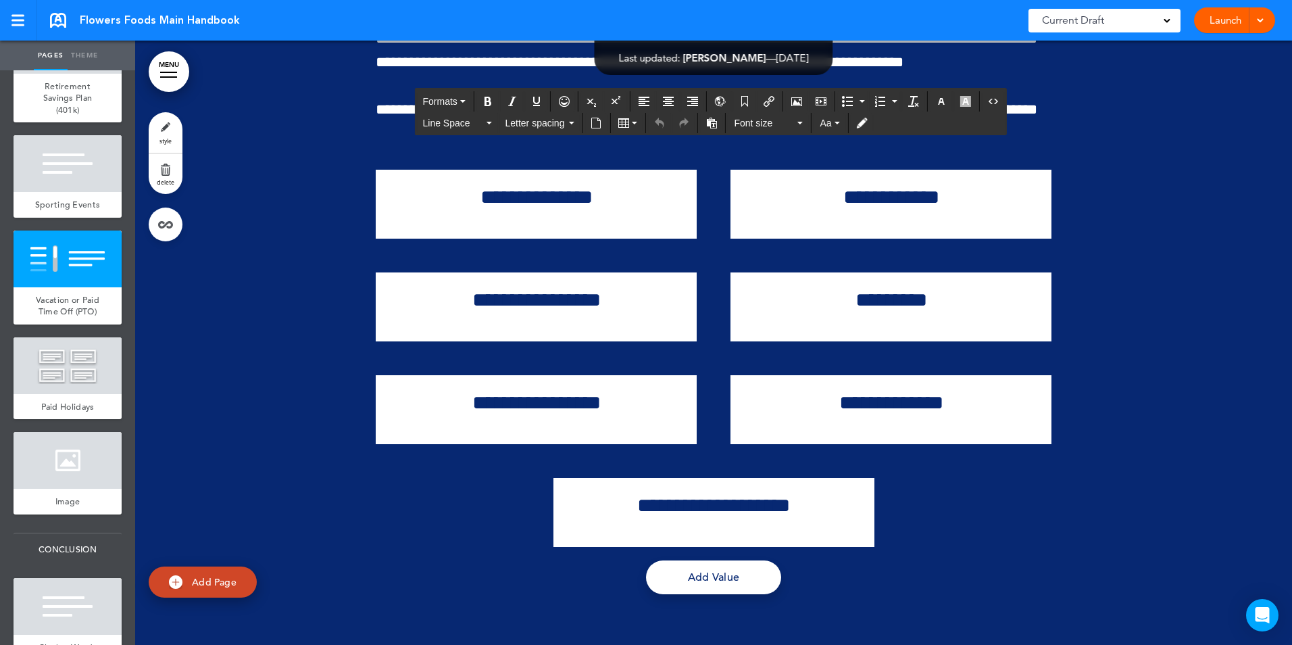
drag, startPoint x: 555, startPoint y: 293, endPoint x: 724, endPoint y: 278, distance: 169.6
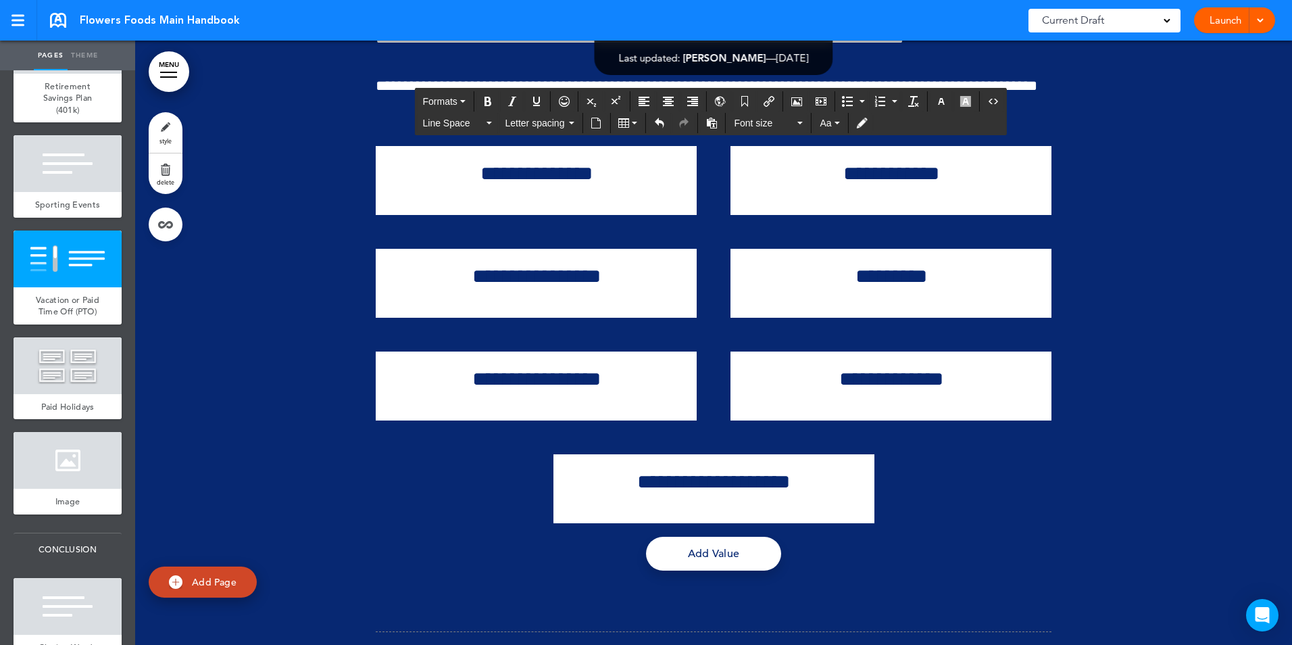
drag, startPoint x: 958, startPoint y: 555, endPoint x: 965, endPoint y: 554, distance: 7.5
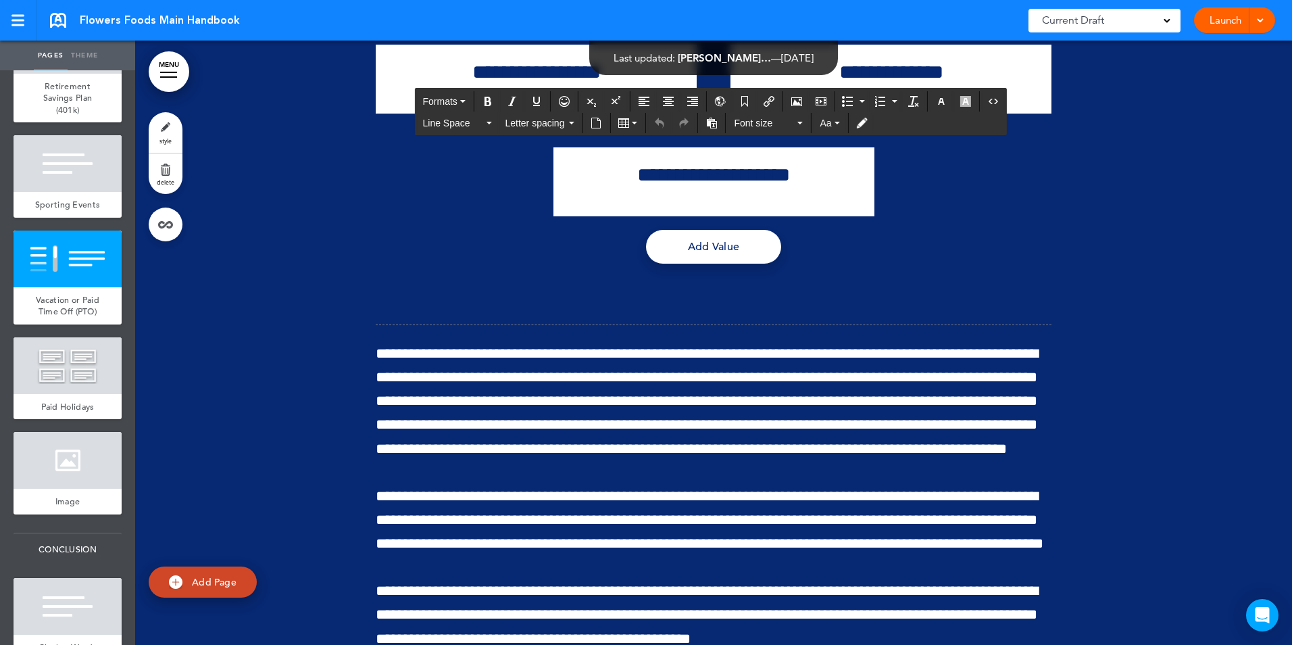
scroll to position [73965, 0]
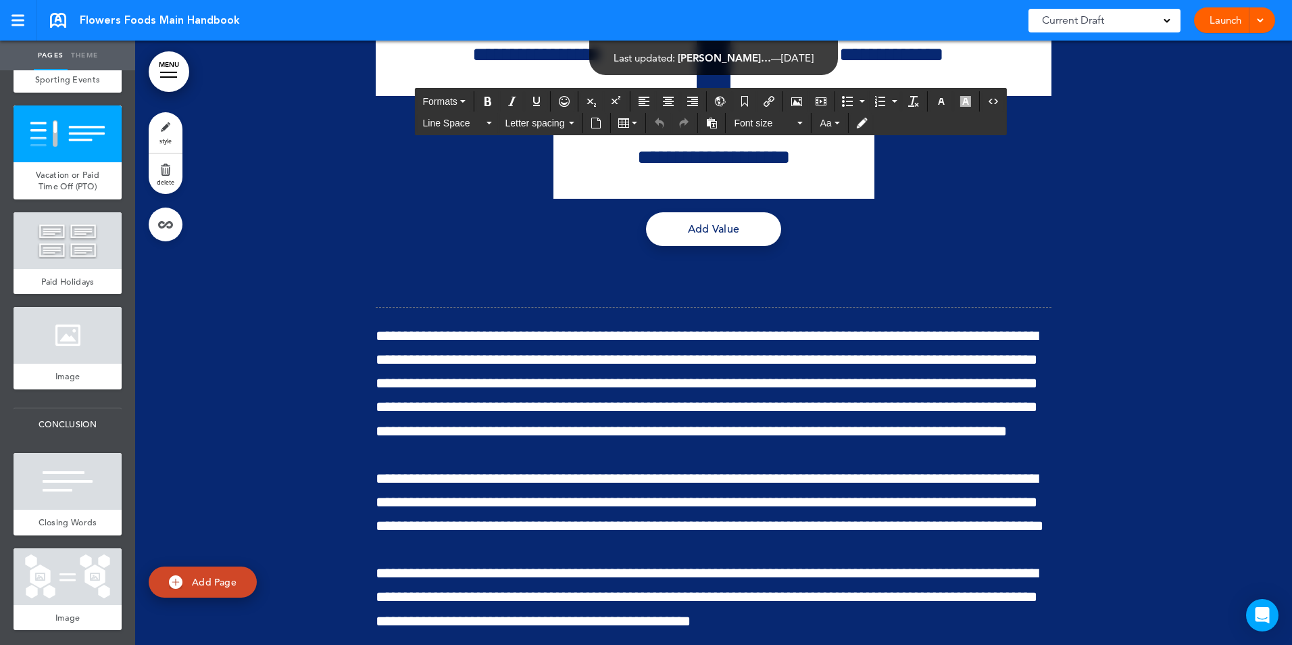
scroll to position [9811, 0]
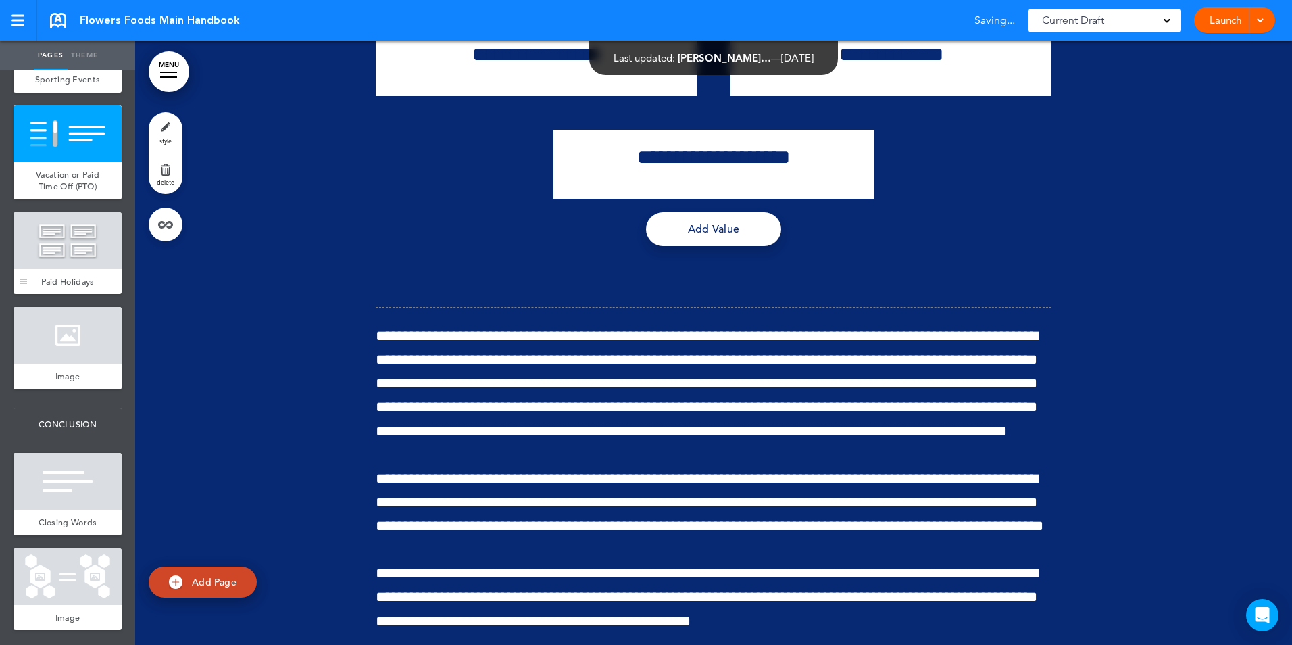
click at [72, 287] on span "Paid Holidays" at bounding box center [67, 281] width 53 height 11
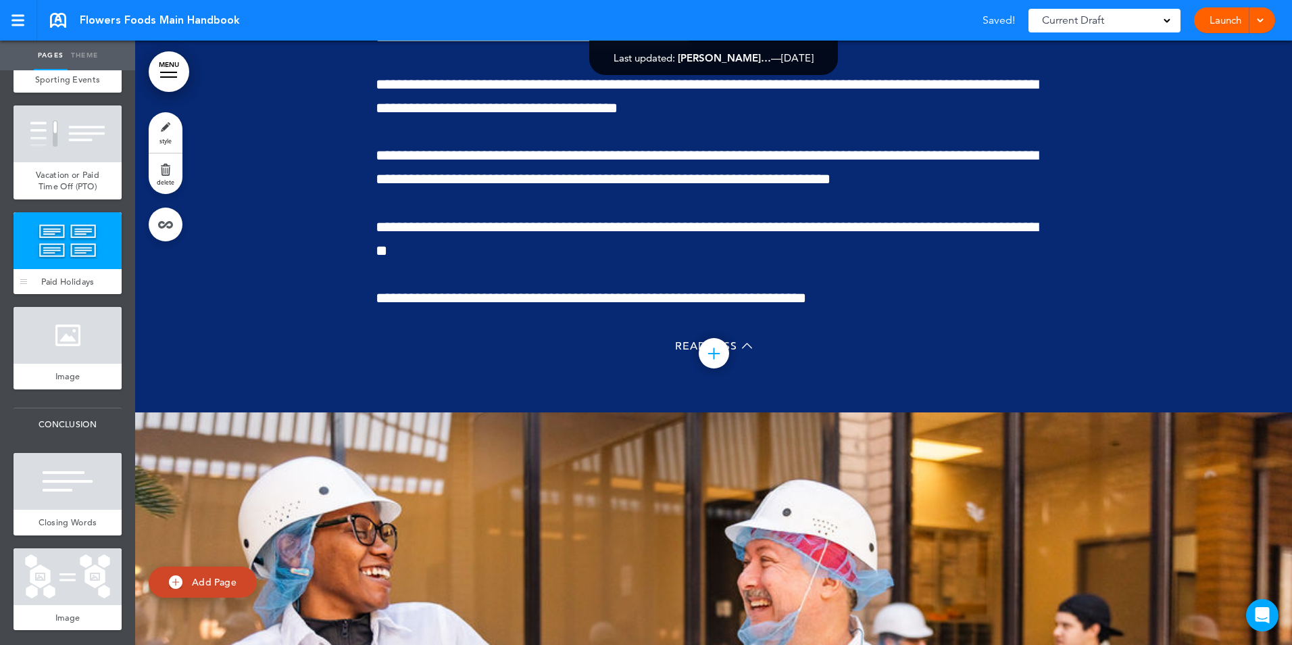
scroll to position [74553, 0]
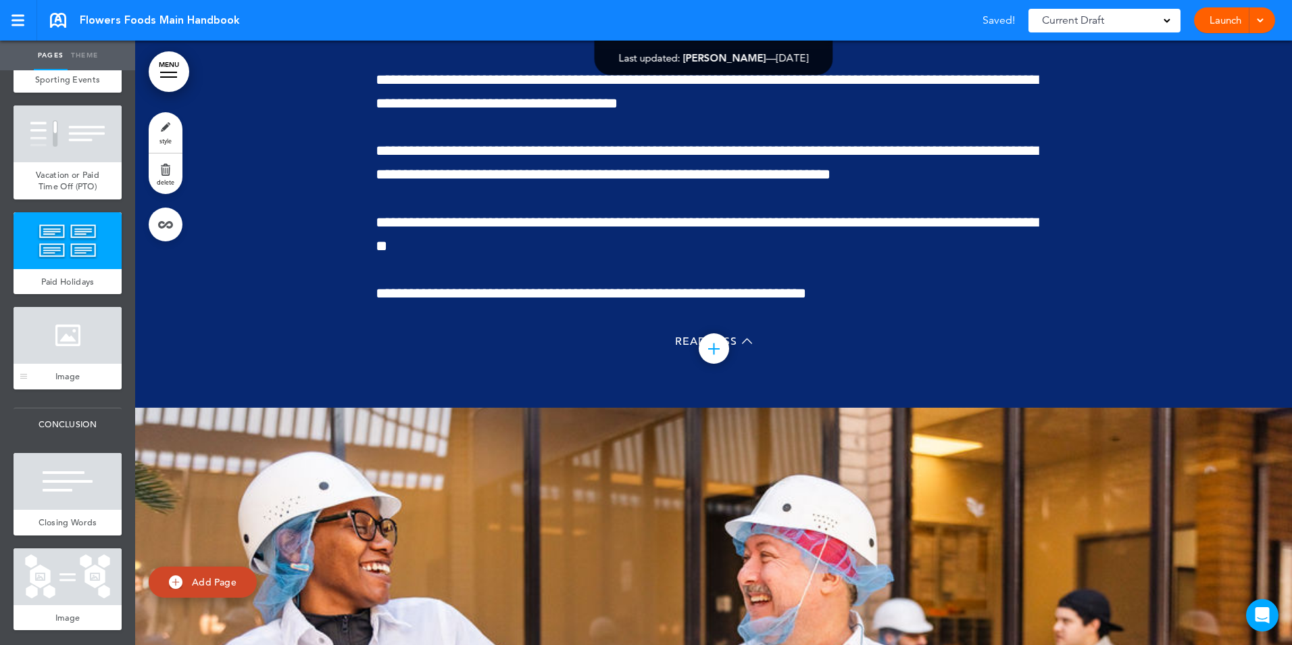
click at [45, 364] on div at bounding box center [68, 335] width 108 height 57
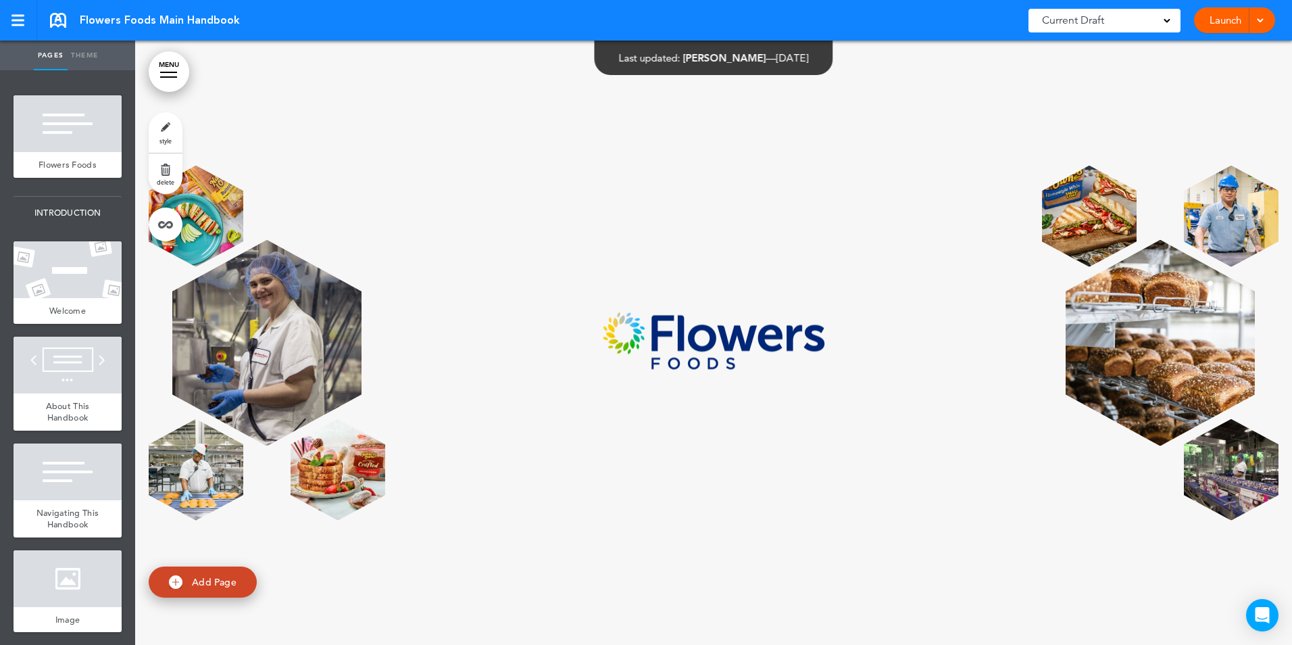
click at [1217, 18] on link "Launch" at bounding box center [1225, 20] width 43 height 26
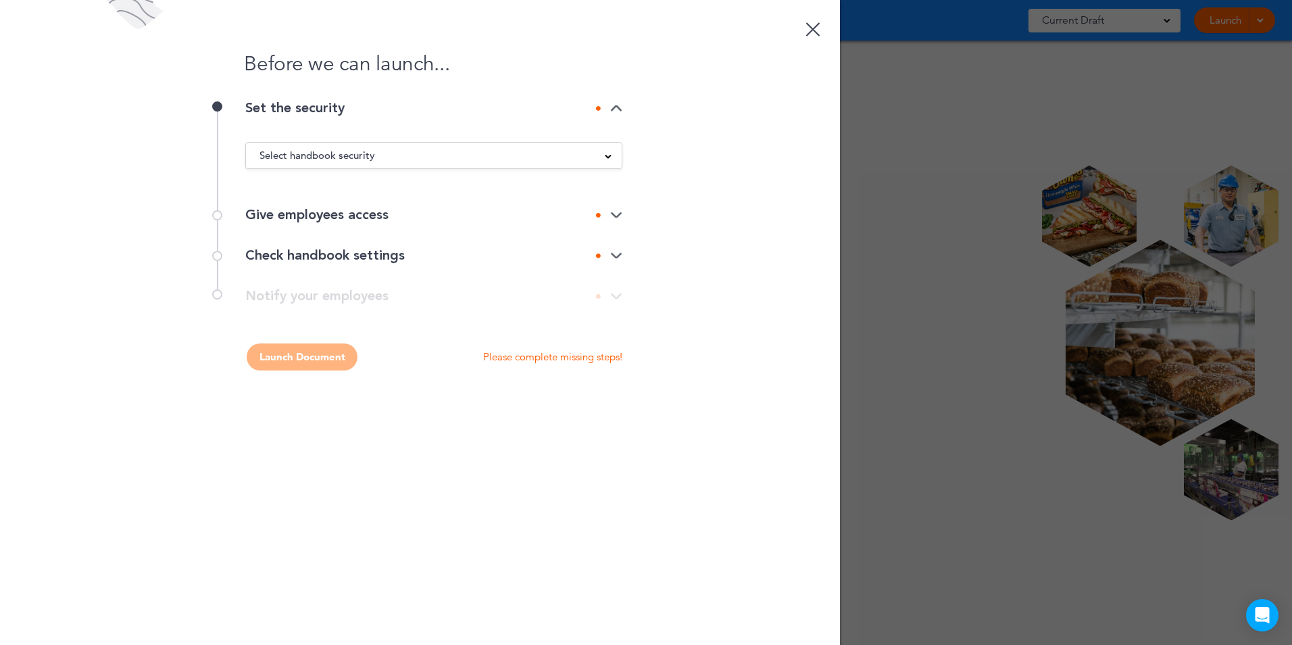
click at [810, 27] on div at bounding box center [813, 29] width 14 height 14
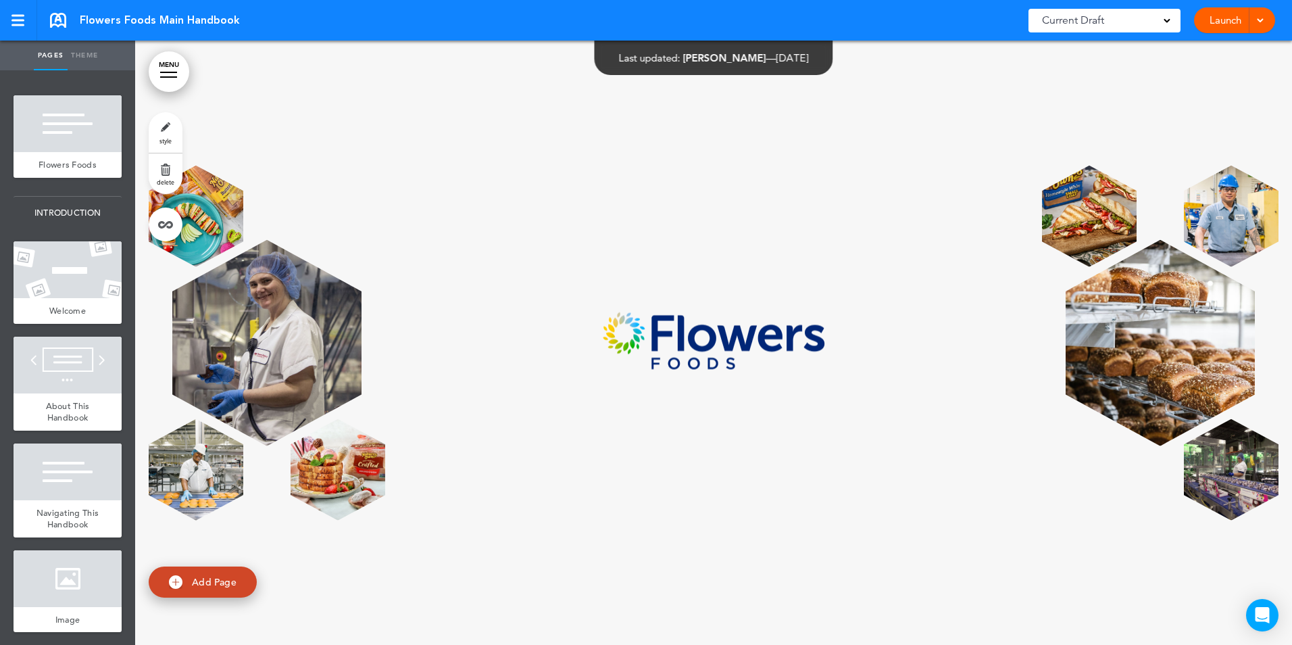
click at [20, 22] on div at bounding box center [17, 20] width 12 height 11
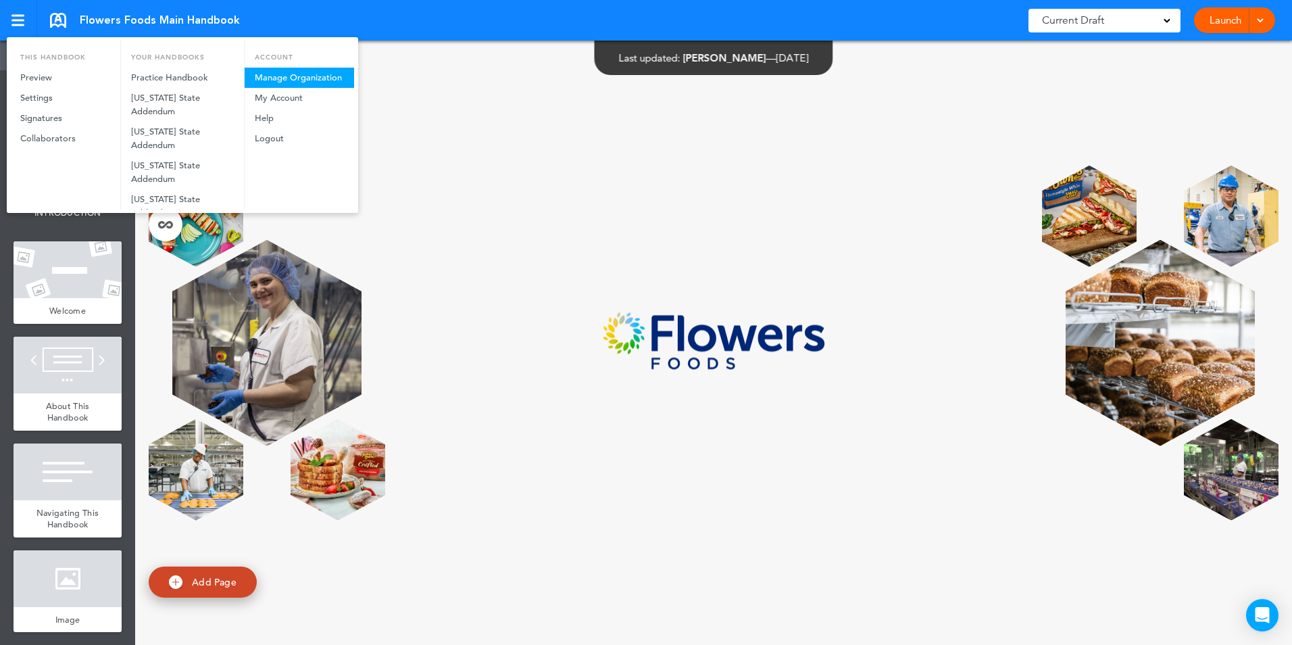
click at [283, 78] on link "Manage Organization" at bounding box center [299, 78] width 109 height 20
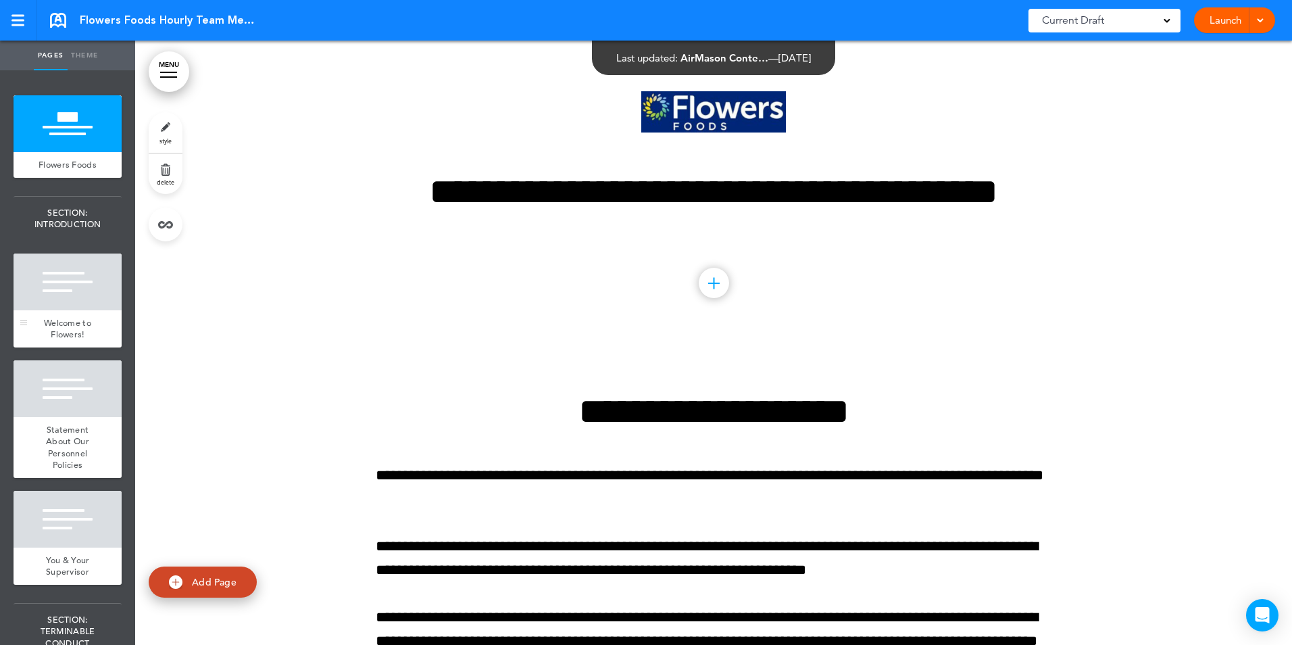
click at [94, 295] on div at bounding box center [68, 281] width 108 height 57
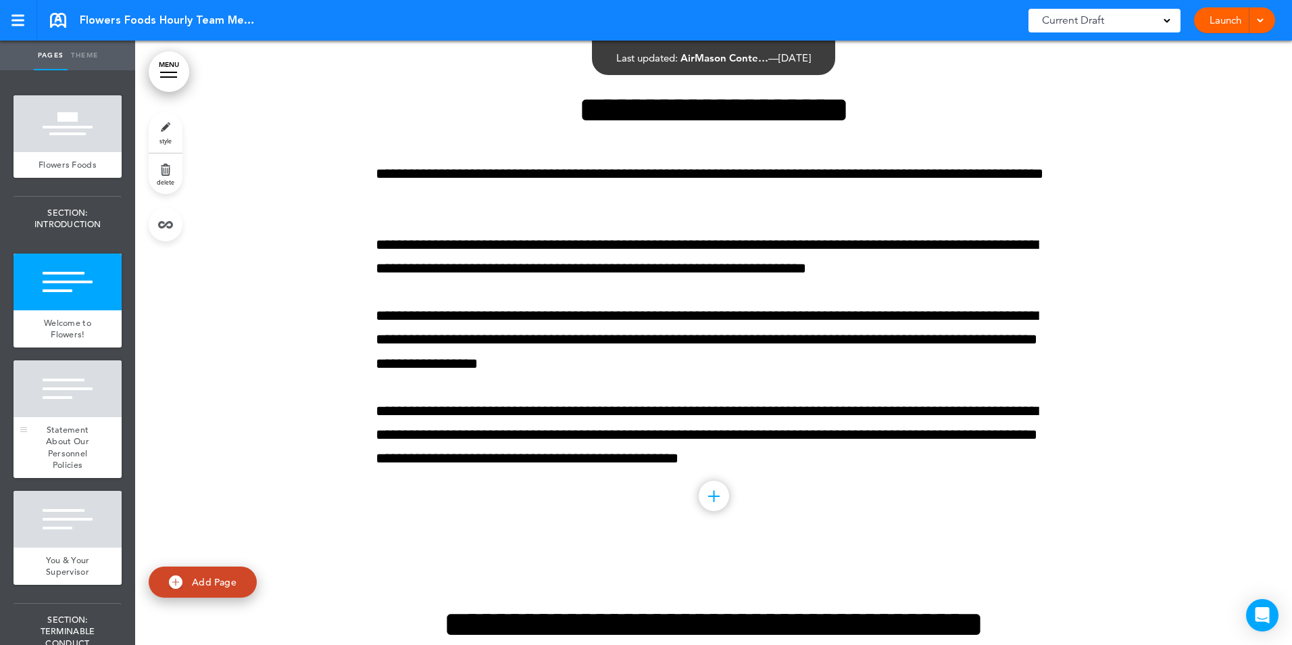
click at [78, 401] on div at bounding box center [68, 388] width 108 height 57
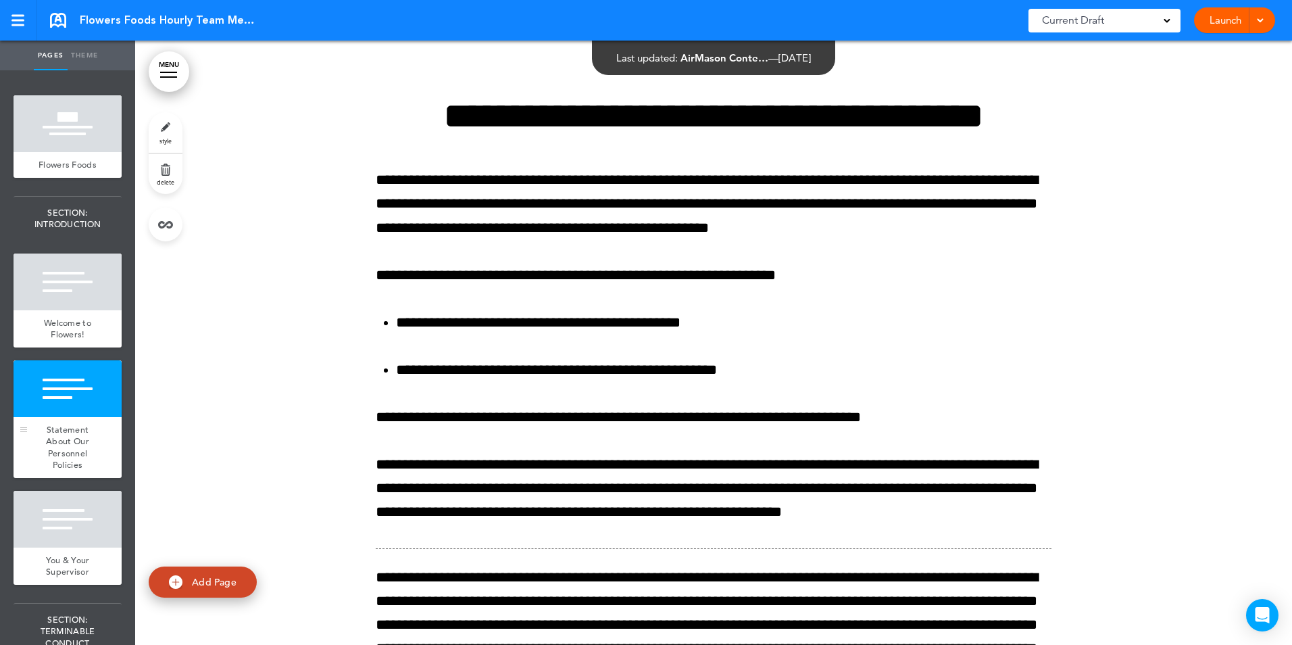
scroll to position [816, 0]
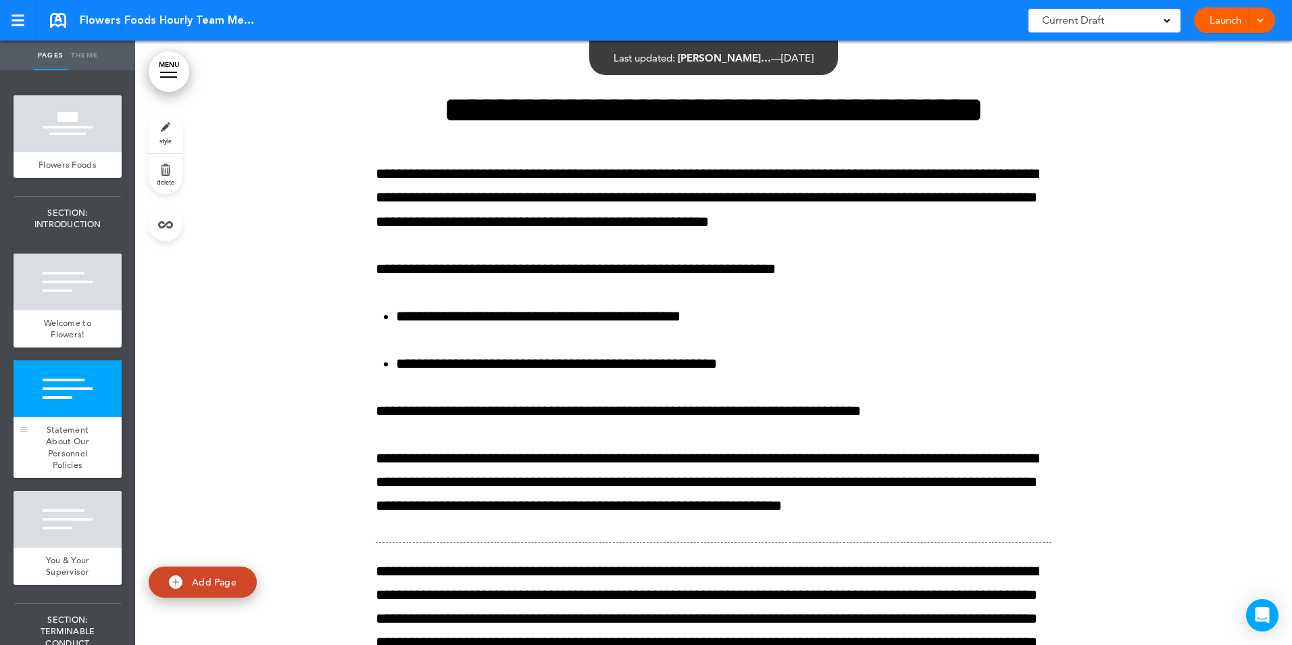
click at [91, 470] on div "Statement About Our Personnel Policies" at bounding box center [68, 447] width 108 height 61
click at [77, 574] on span "You & Your Supervisor" at bounding box center [68, 566] width 44 height 24
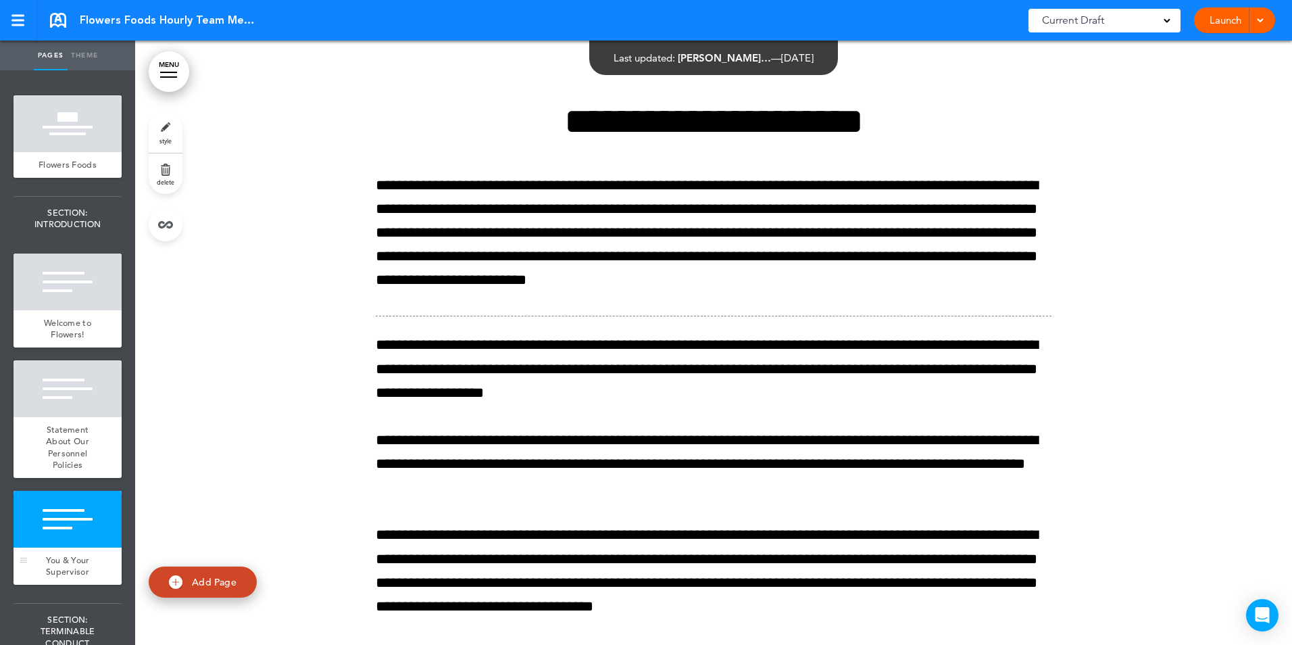
scroll to position [1984, 0]
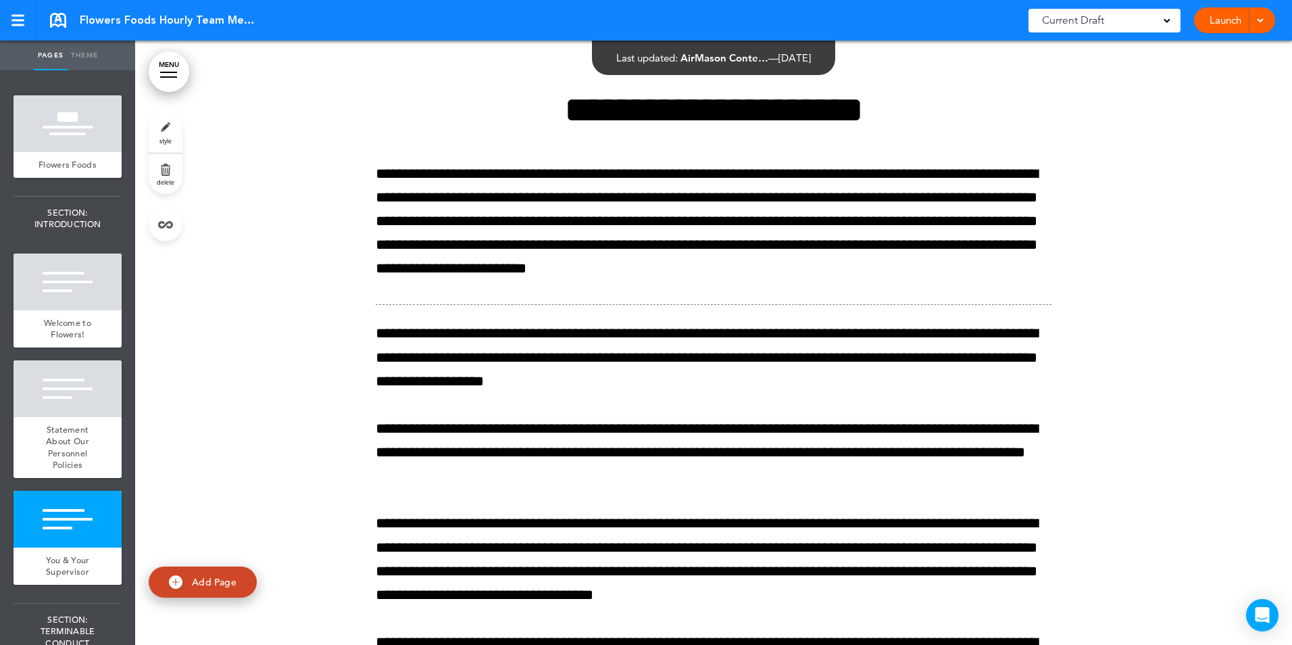
click at [136, 121] on div at bounding box center [713, 423] width 1157 height 764
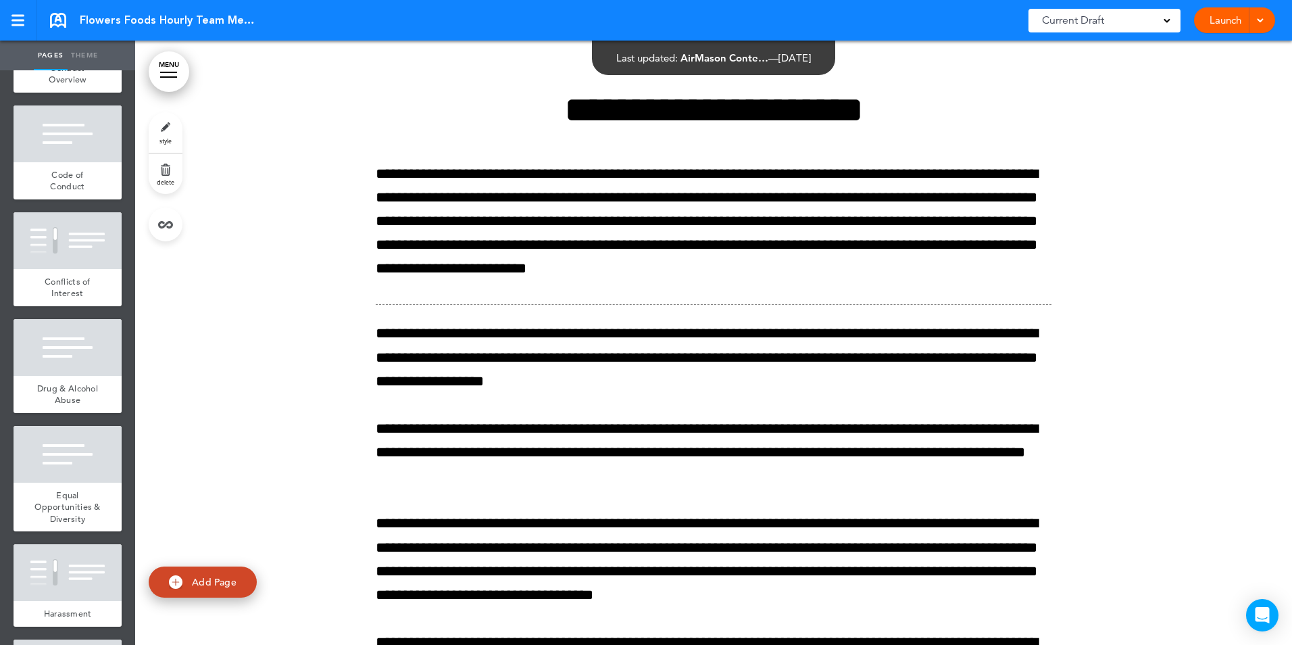
scroll to position [0, 0]
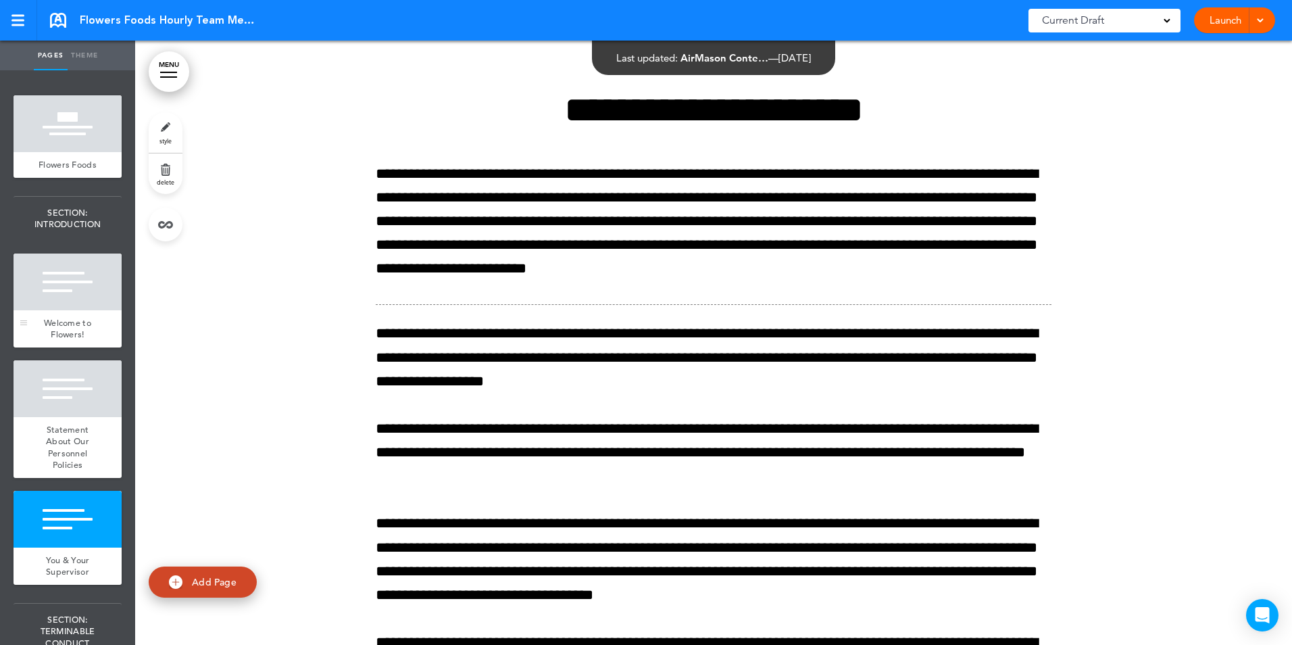
click at [97, 310] on div at bounding box center [68, 281] width 108 height 57
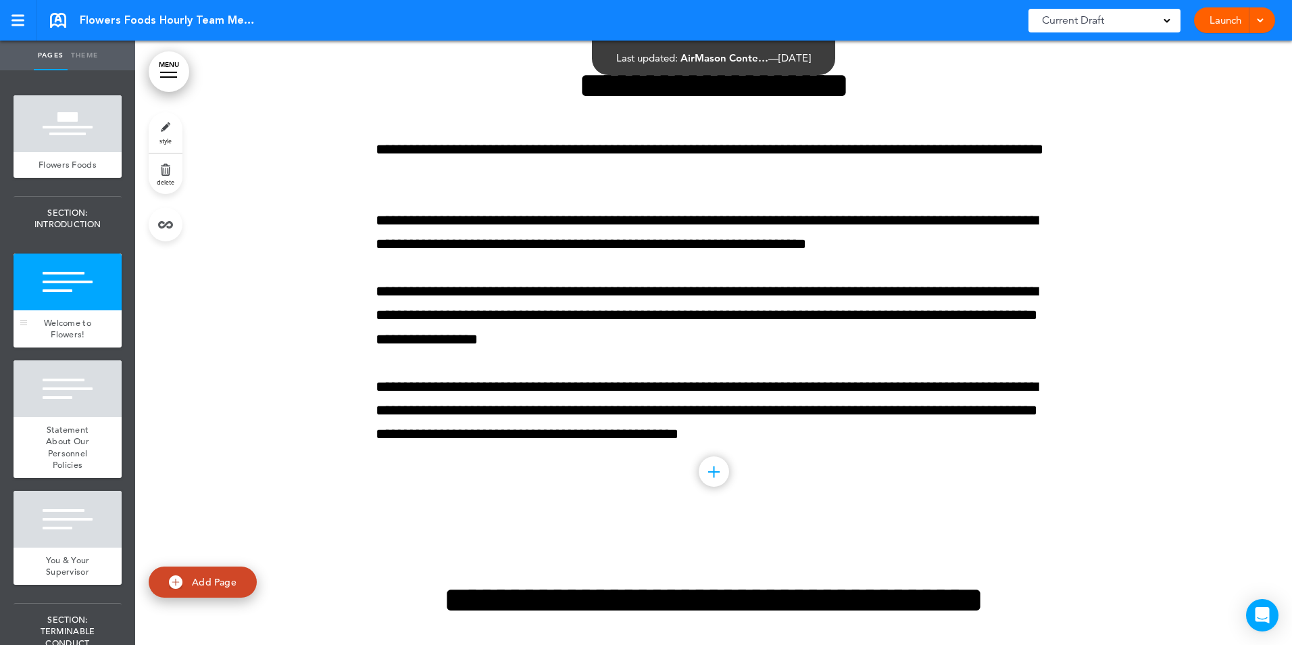
scroll to position [301, 0]
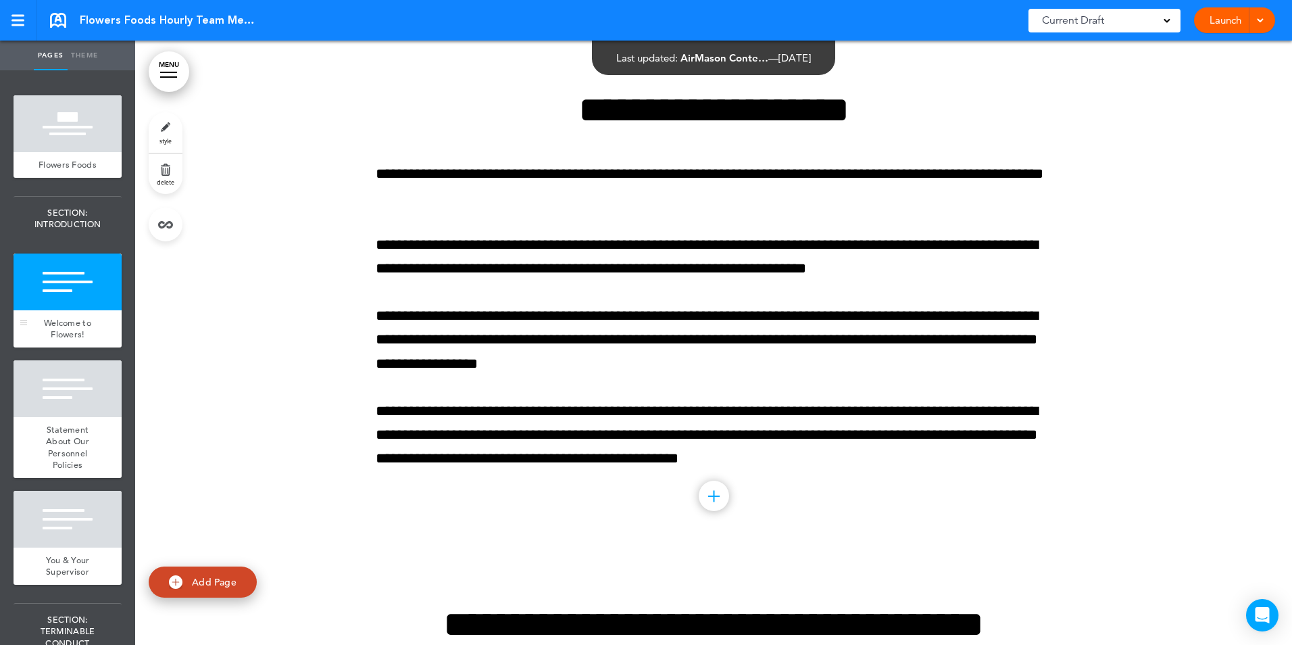
click at [72, 326] on div "Welcome to Flowers!" at bounding box center [68, 328] width 108 height 37
click at [76, 417] on div at bounding box center [68, 388] width 108 height 57
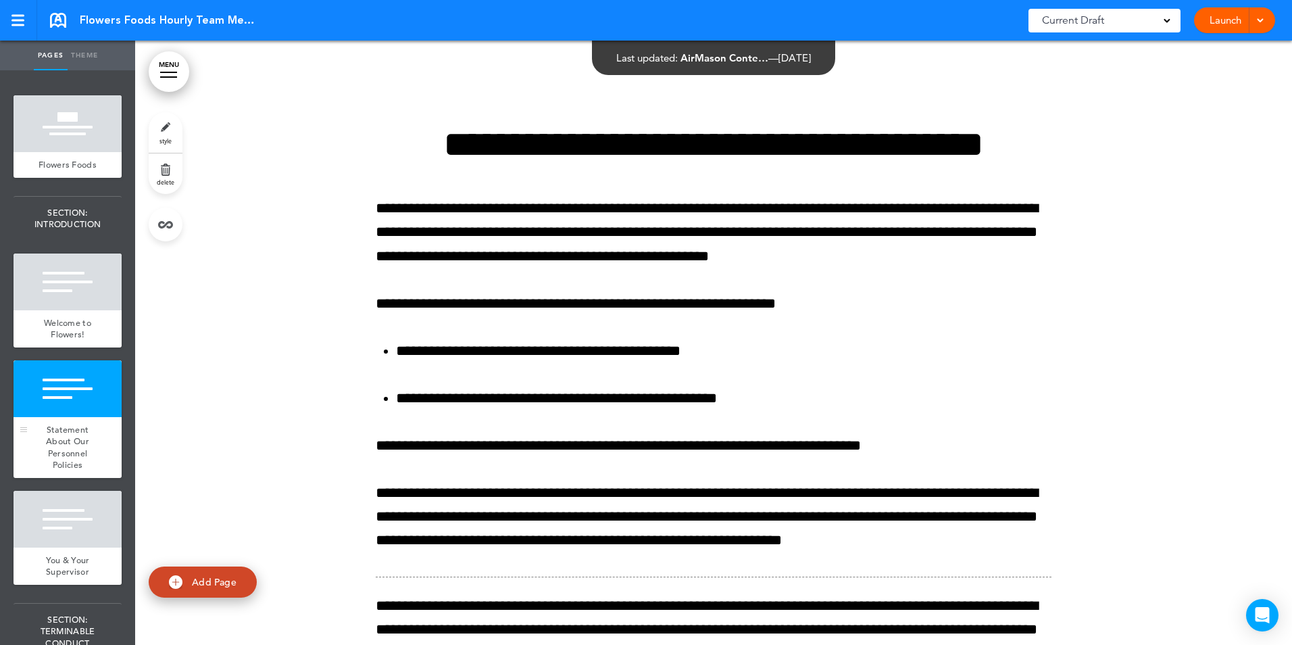
scroll to position [816, 0]
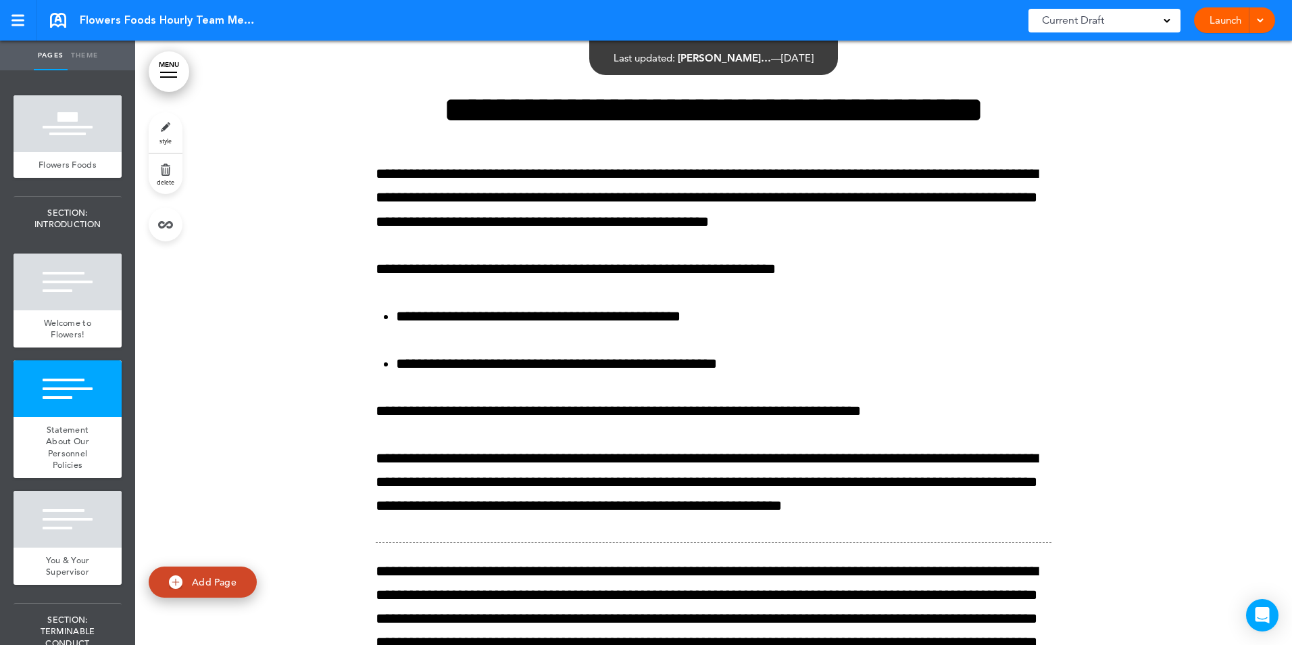
click at [78, 53] on link "Theme" at bounding box center [85, 56] width 34 height 30
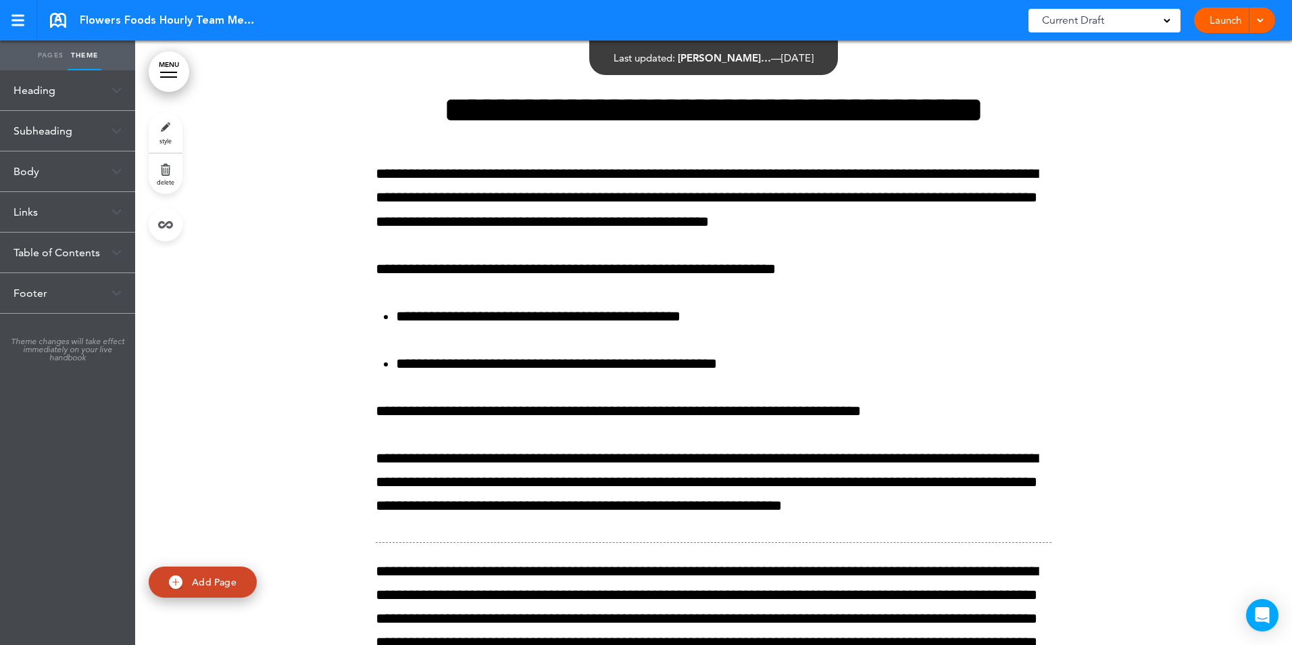
click at [26, 170] on div "Body" at bounding box center [67, 171] width 135 height 40
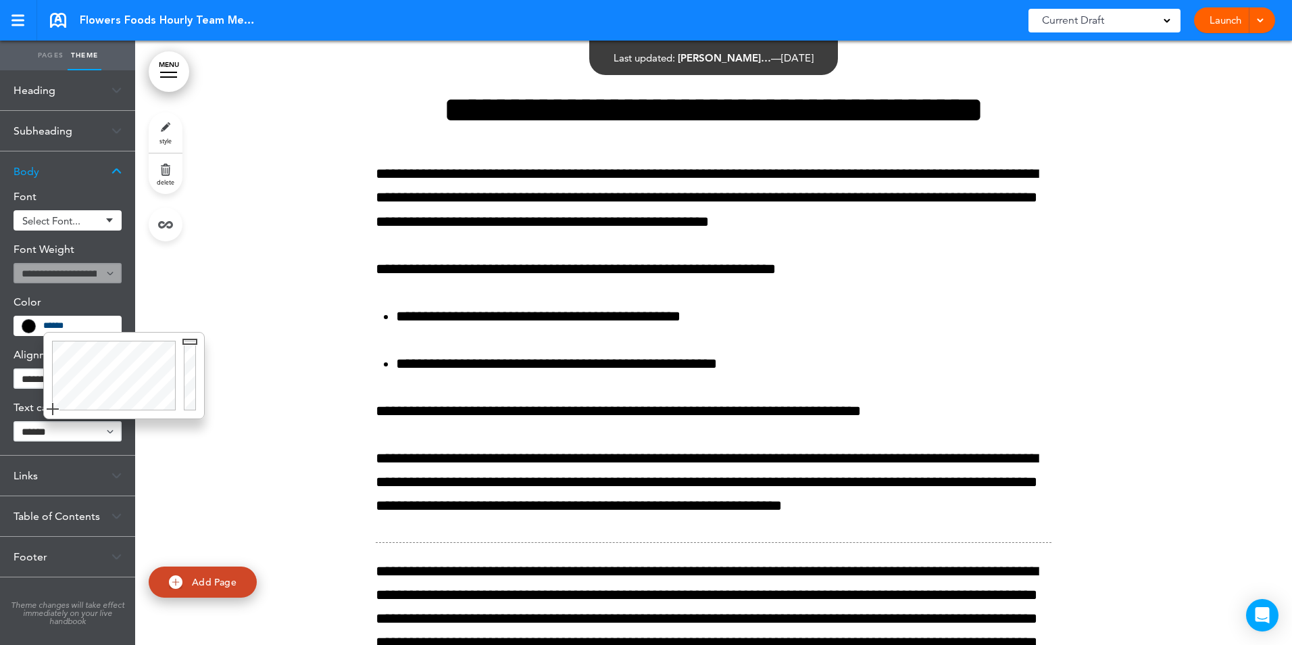
click at [57, 321] on input "******" at bounding box center [78, 325] width 70 height 9
click at [239, 492] on div at bounding box center [713, 624] width 1157 height 1167
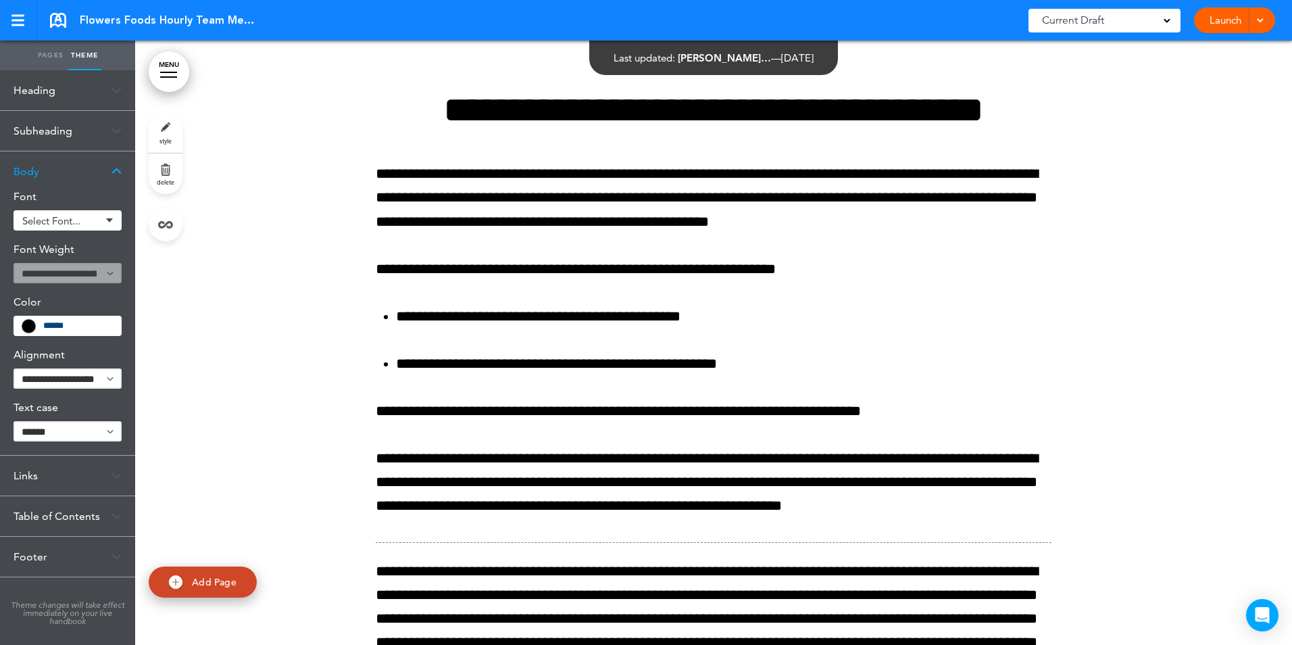
click at [88, 322] on input "******" at bounding box center [78, 325] width 70 height 9
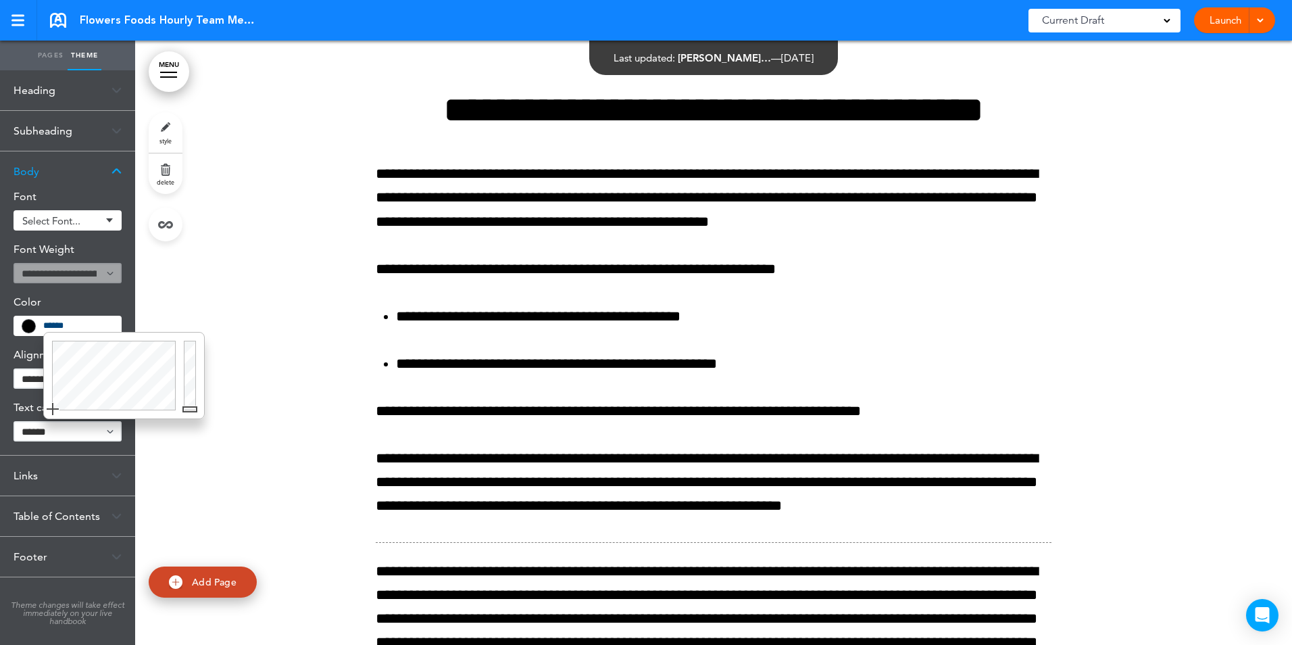
click at [262, 267] on div at bounding box center [713, 624] width 1157 height 1167
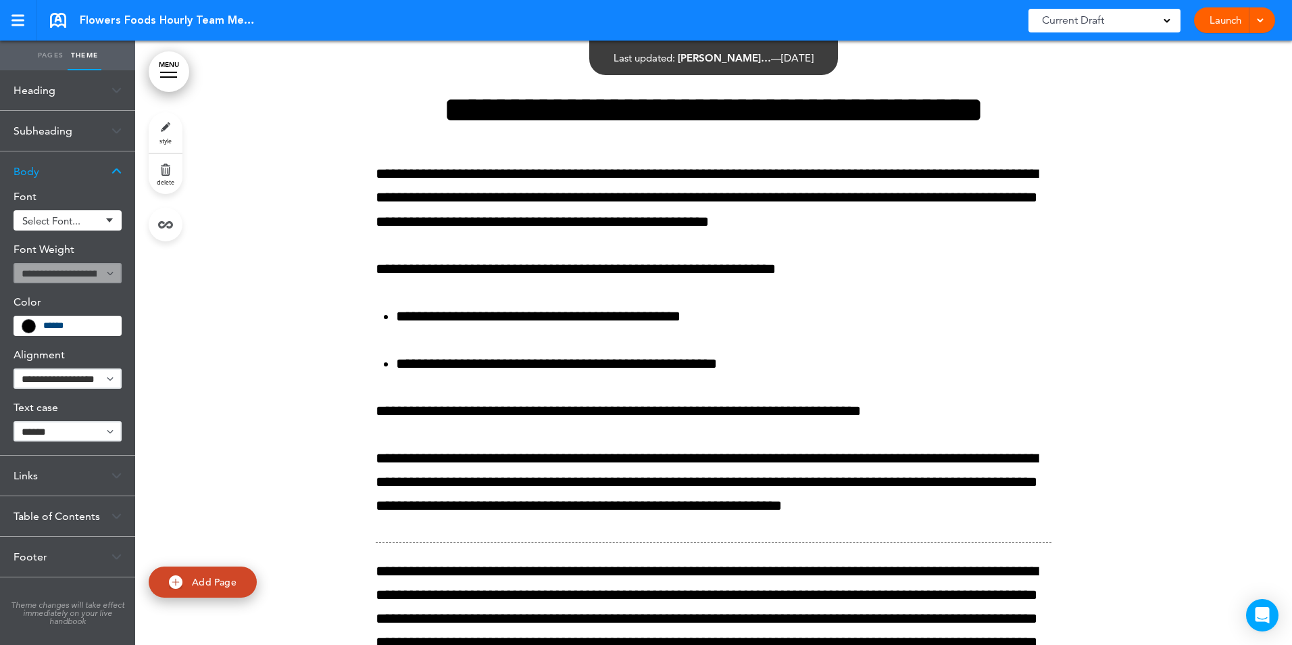
click at [30, 476] on div "Links" at bounding box center [67, 476] width 135 height 40
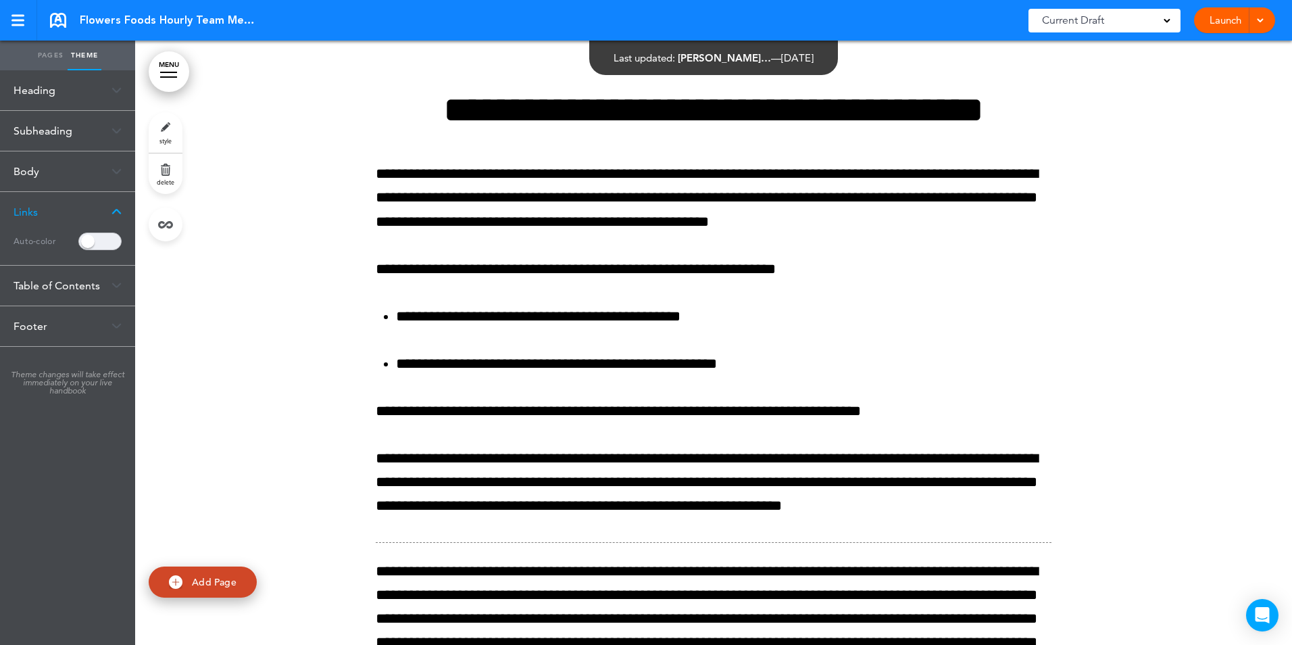
click at [33, 210] on div "Links" at bounding box center [67, 212] width 135 height 40
click at [45, 173] on div "Body" at bounding box center [67, 171] width 135 height 40
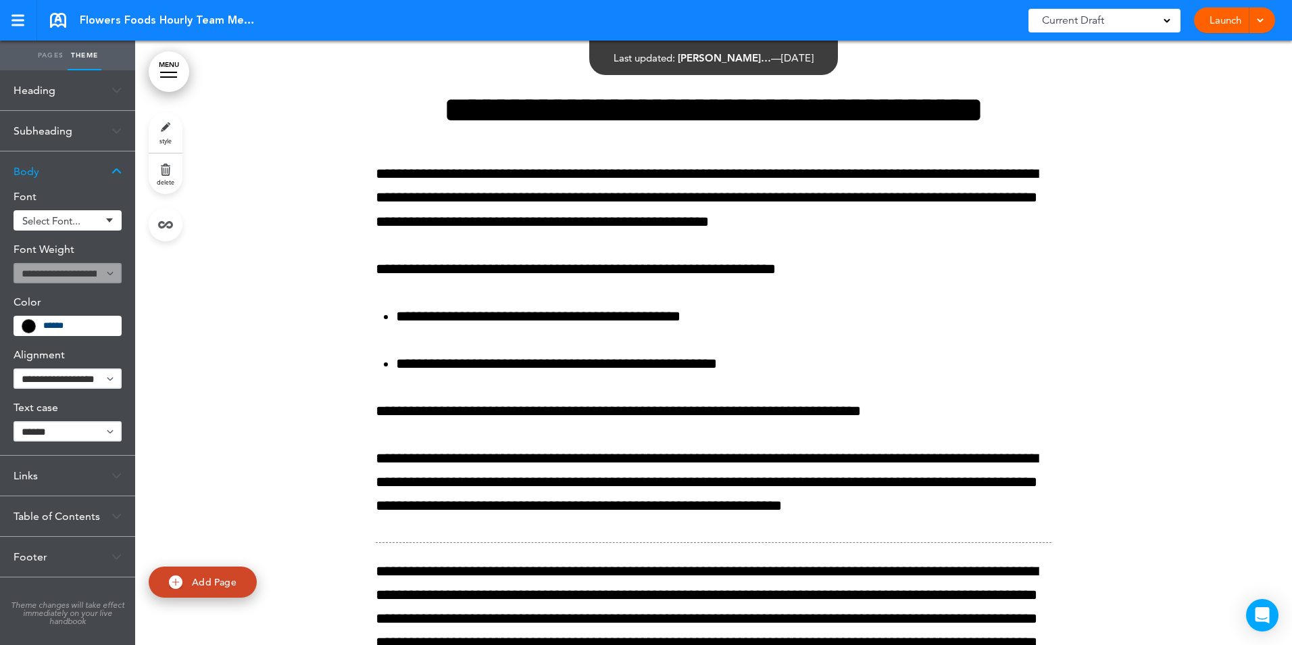
click at [73, 513] on div "Table of Contents" at bounding box center [67, 516] width 135 height 40
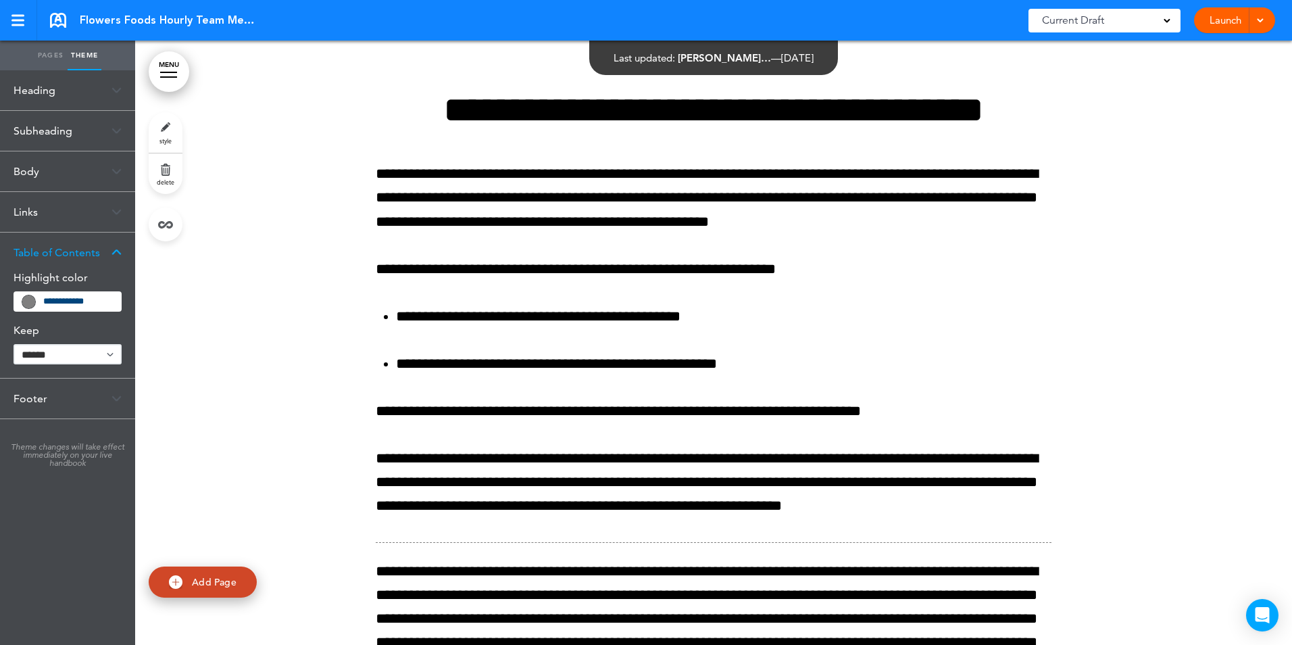
click at [62, 396] on div "Footer" at bounding box center [67, 398] width 135 height 40
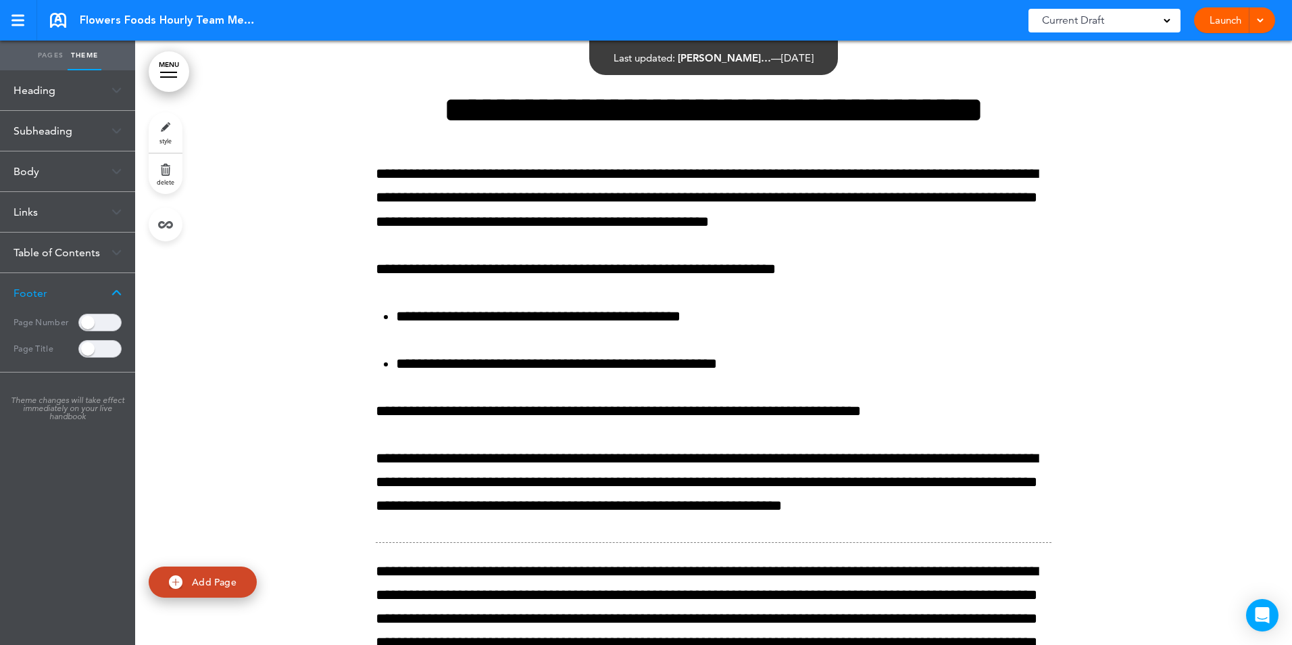
click at [116, 291] on img at bounding box center [117, 292] width 10 height 7
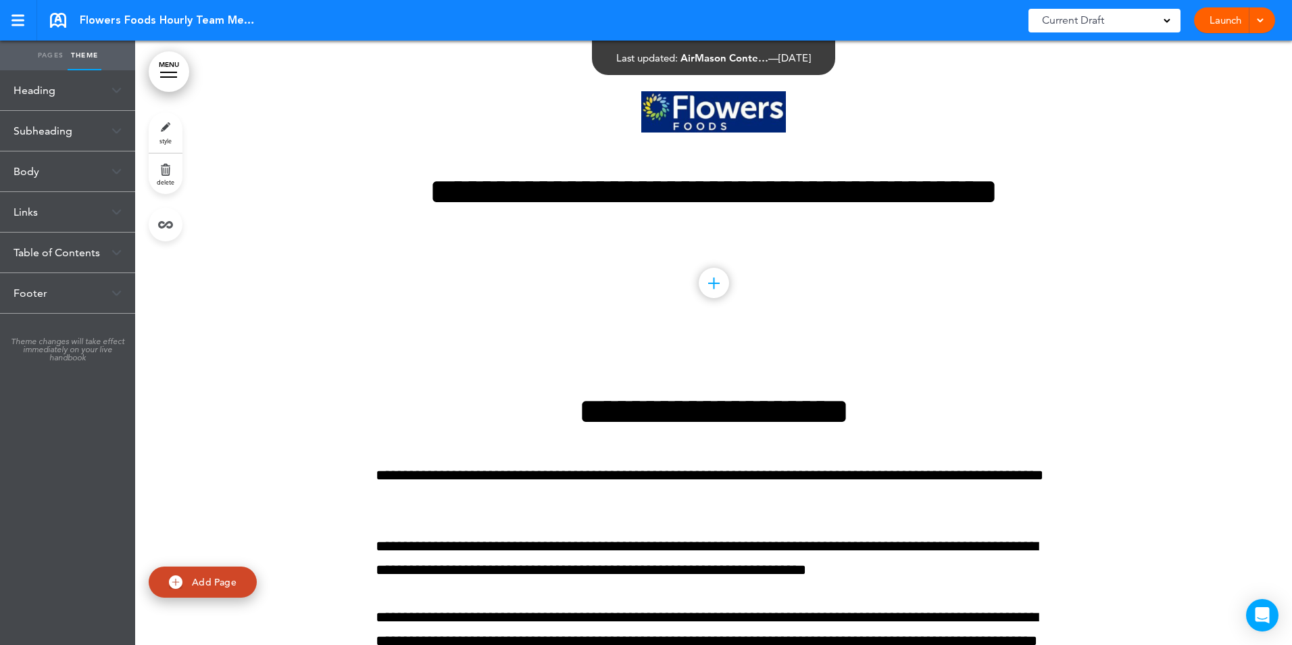
click at [892, 363] on div "**********" at bounding box center [714, 599] width 676 height 515
click at [688, 120] on img at bounding box center [713, 111] width 145 height 41
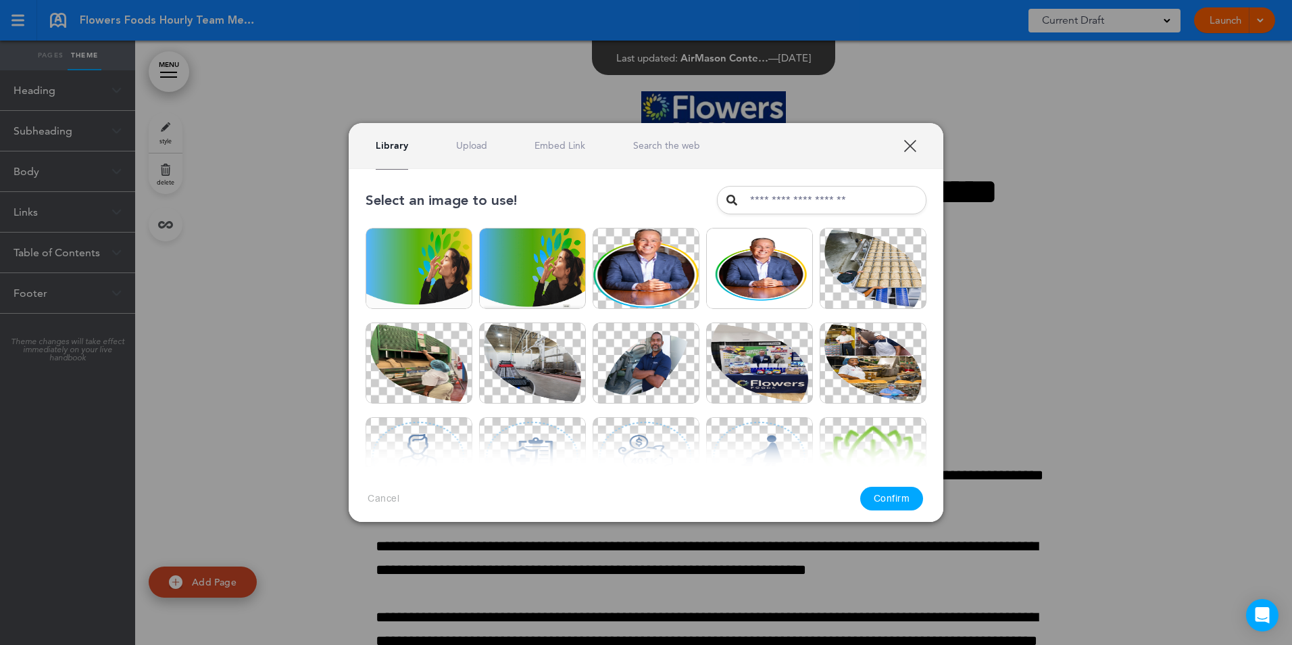
click at [908, 145] on link "XXX" at bounding box center [910, 145] width 13 height 13
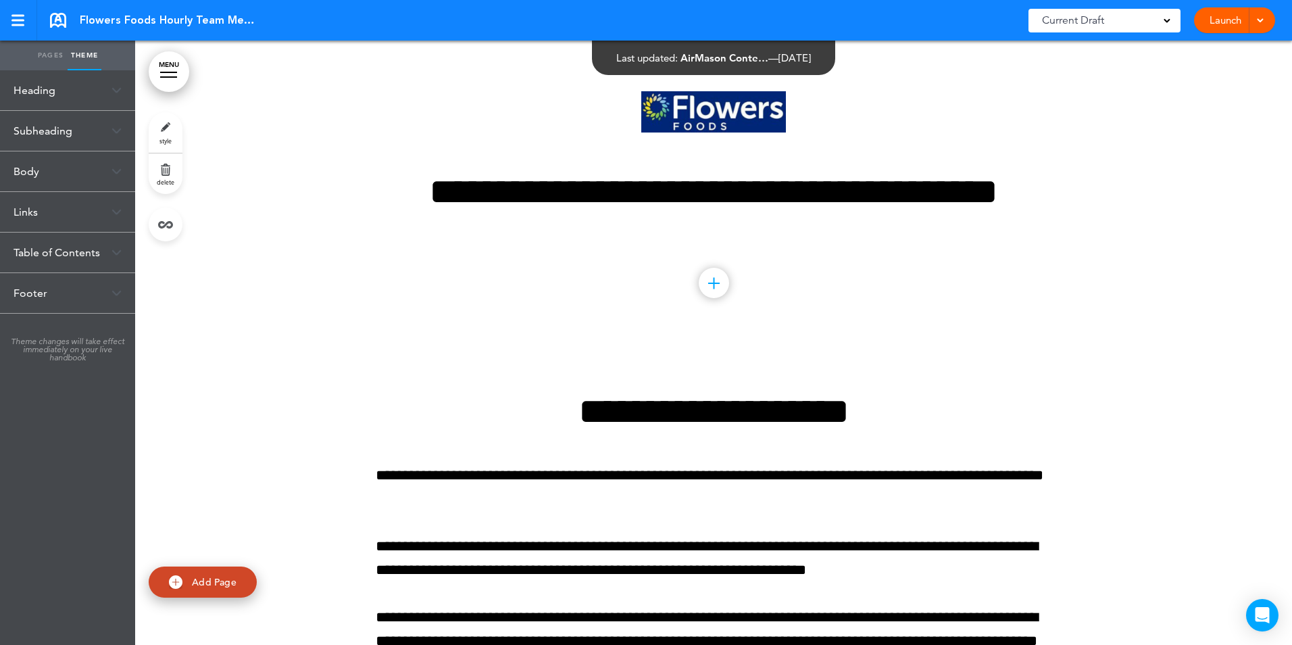
drag, startPoint x: 735, startPoint y: 109, endPoint x: 986, endPoint y: 115, distance: 251.5
click at [998, 114] on div "**********" at bounding box center [714, 191] width 676 height 301
click at [762, 134] on div "**********" at bounding box center [714, 191] width 676 height 301
drag, startPoint x: 777, startPoint y: 134, endPoint x: 743, endPoint y: 77, distance: 66.1
click at [770, 130] on div "**********" at bounding box center [714, 191] width 676 height 301
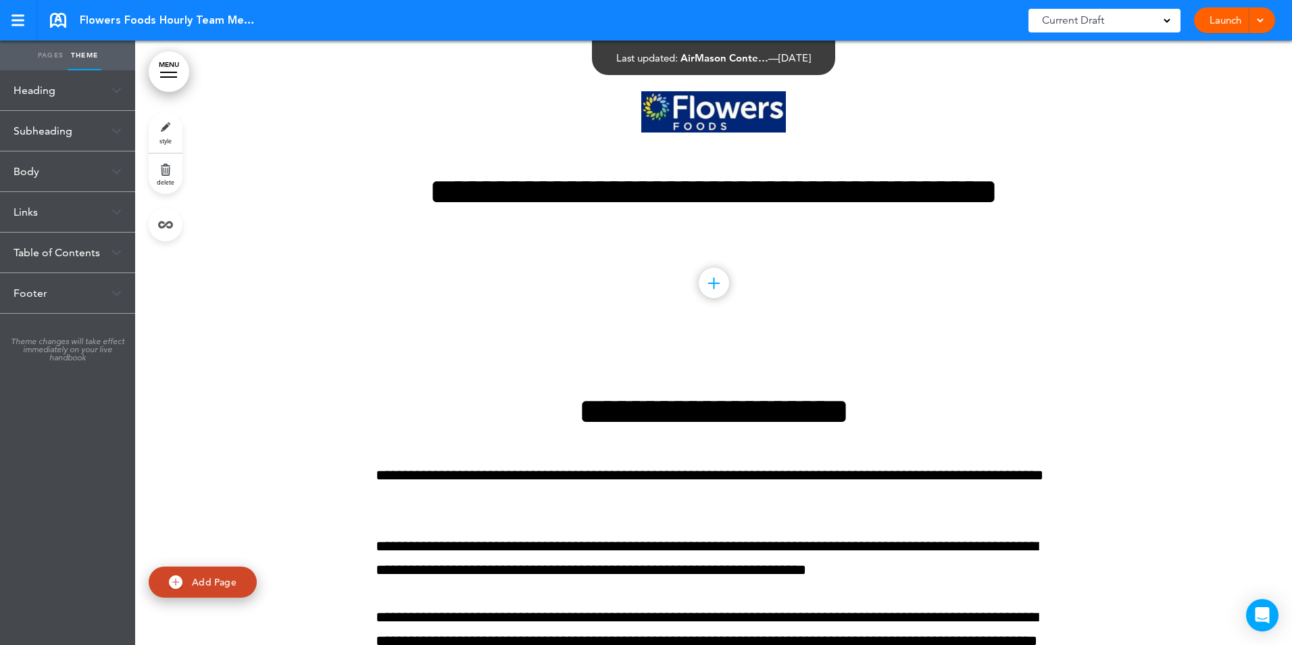
click at [743, 87] on div "**********" at bounding box center [714, 191] width 676 height 301
click at [954, 108] on div "**********" at bounding box center [714, 191] width 676 height 301
